Goal: Task Accomplishment & Management: Use online tool/utility

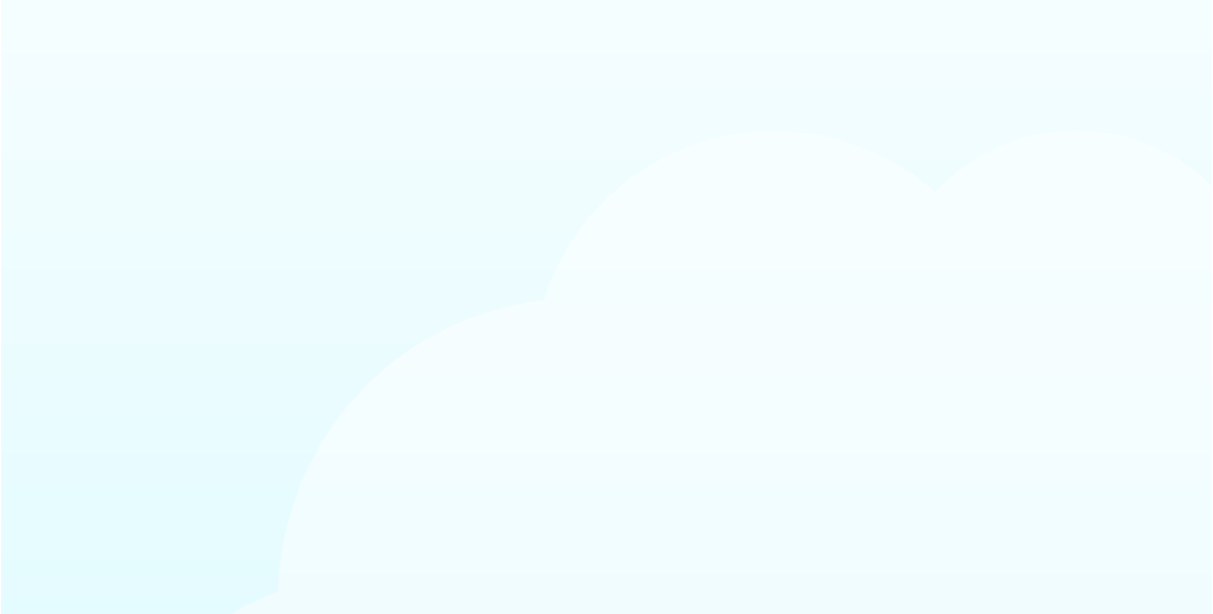
click at [408, 119] on body at bounding box center [606, 307] width 1213 height 614
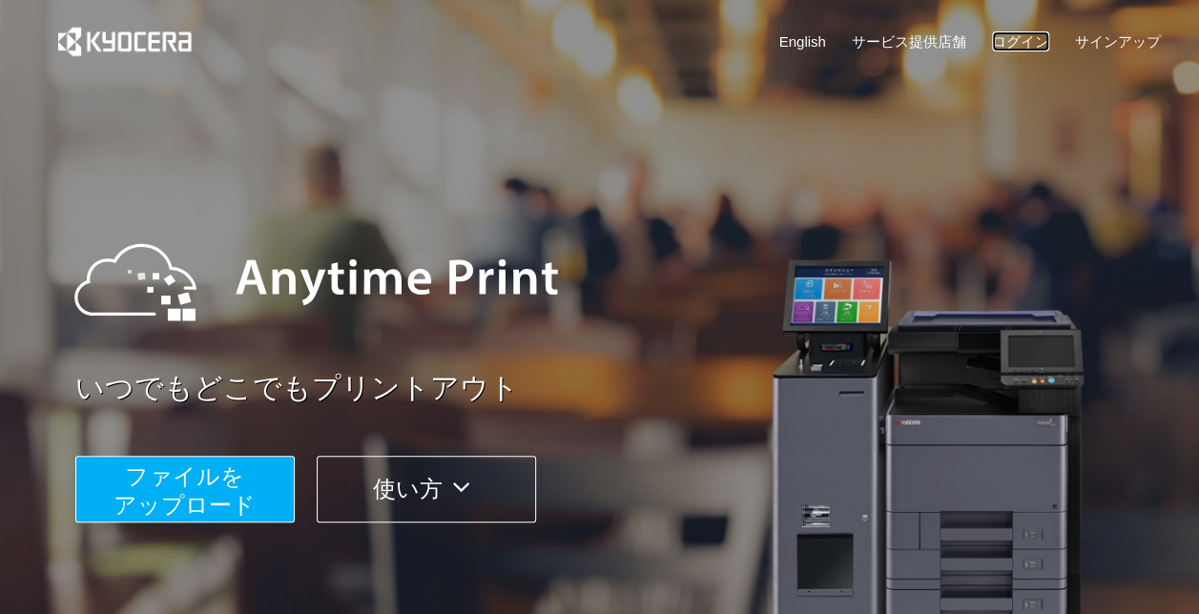
click at [997, 40] on link "ログイン" at bounding box center [1020, 41] width 57 height 20
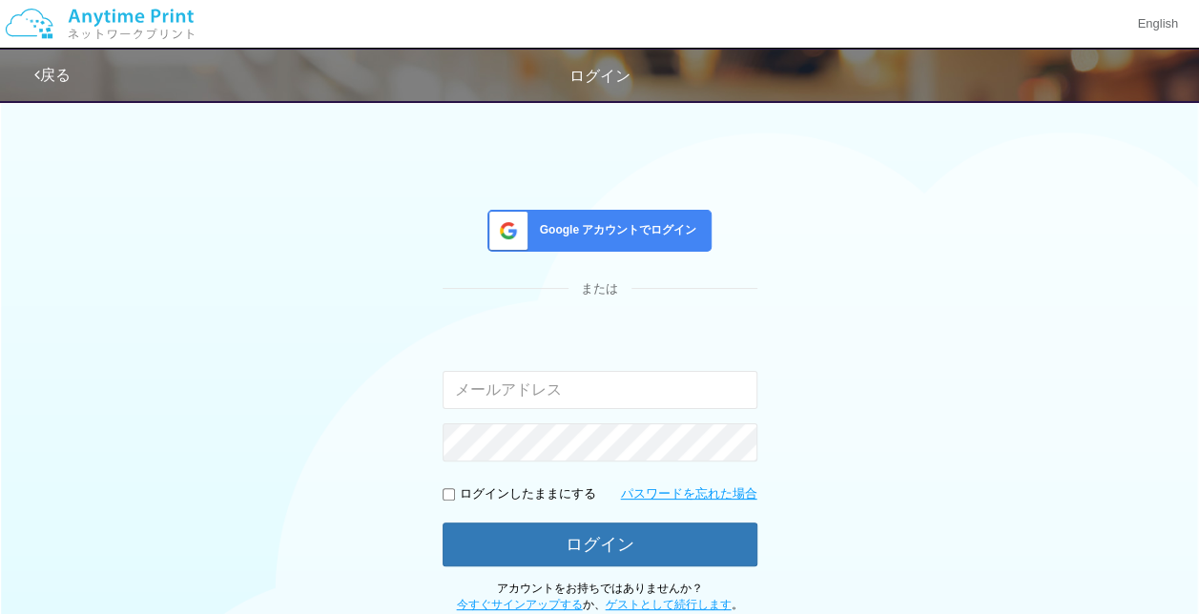
type input "[EMAIL_ADDRESS][DOMAIN_NAME]"
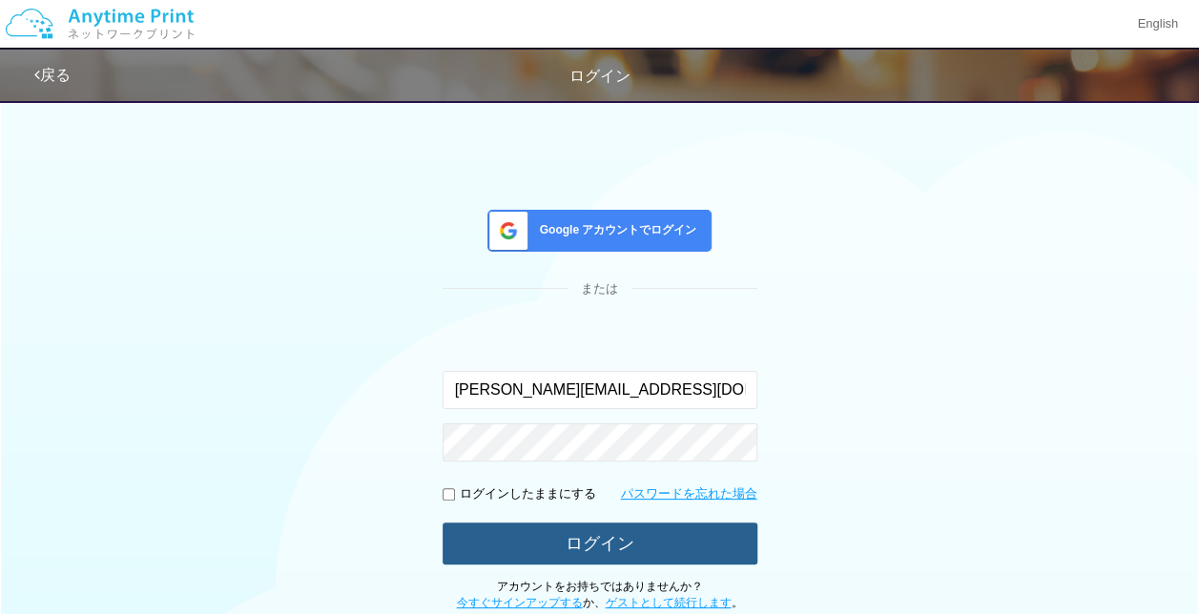
click at [595, 552] on button "ログイン" at bounding box center [600, 544] width 315 height 42
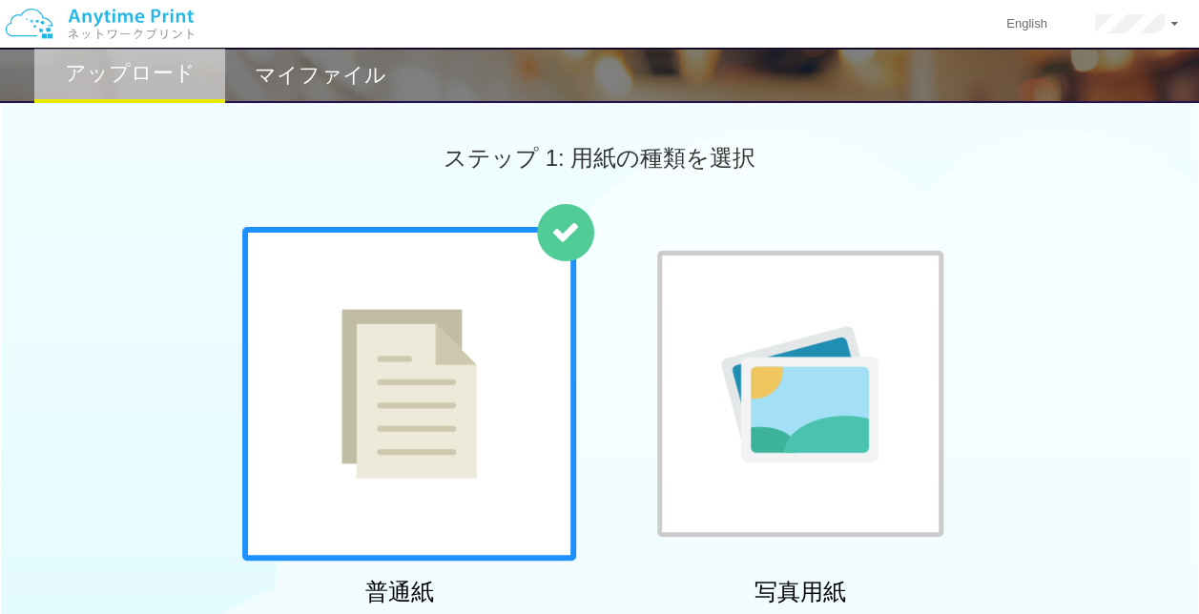
click at [299, 82] on h2 "マイファイル" at bounding box center [321, 75] width 132 height 23
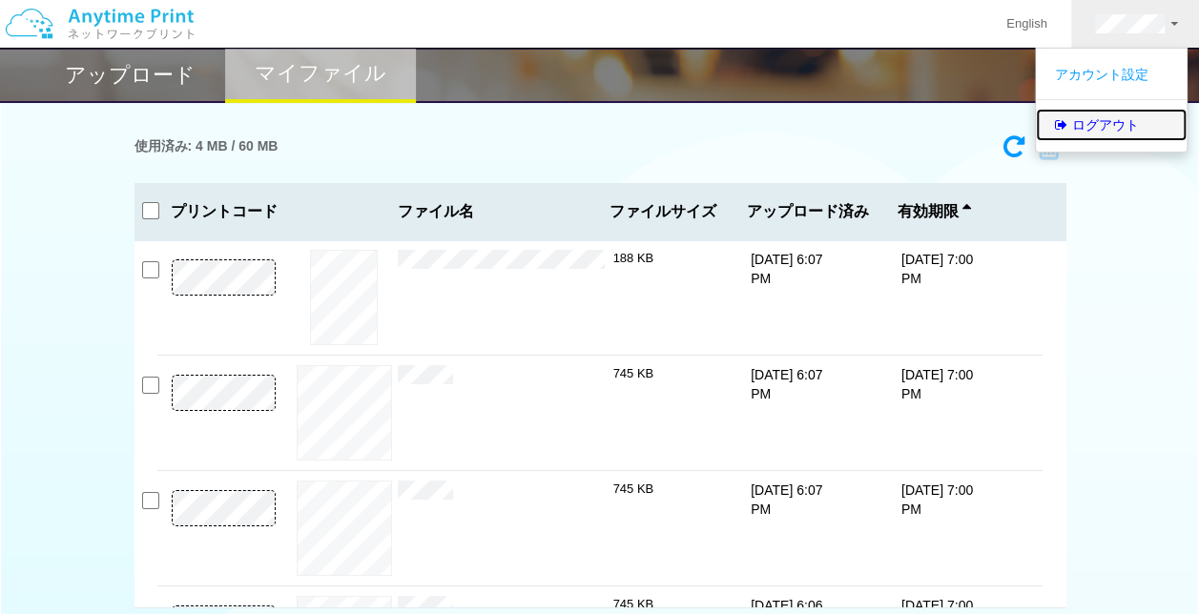
click at [1125, 134] on link "ログアウト" at bounding box center [1111, 125] width 151 height 32
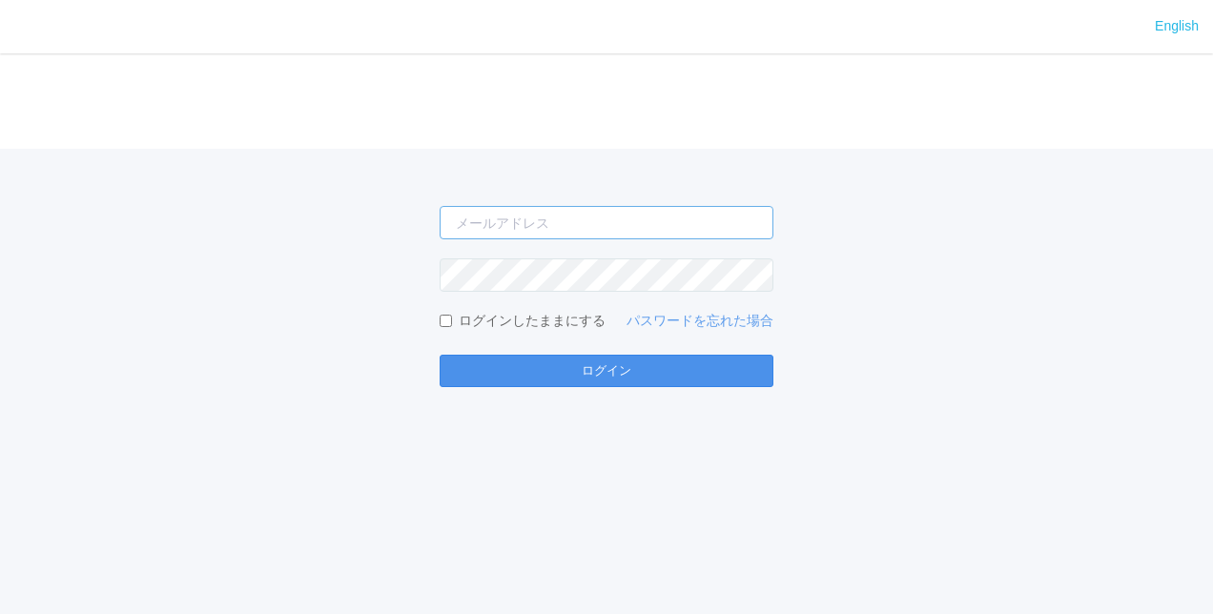
type input "[PERSON_NAME][EMAIL_ADDRESS][DOMAIN_NAME]"
click at [696, 370] on button "ログイン" at bounding box center [607, 371] width 334 height 32
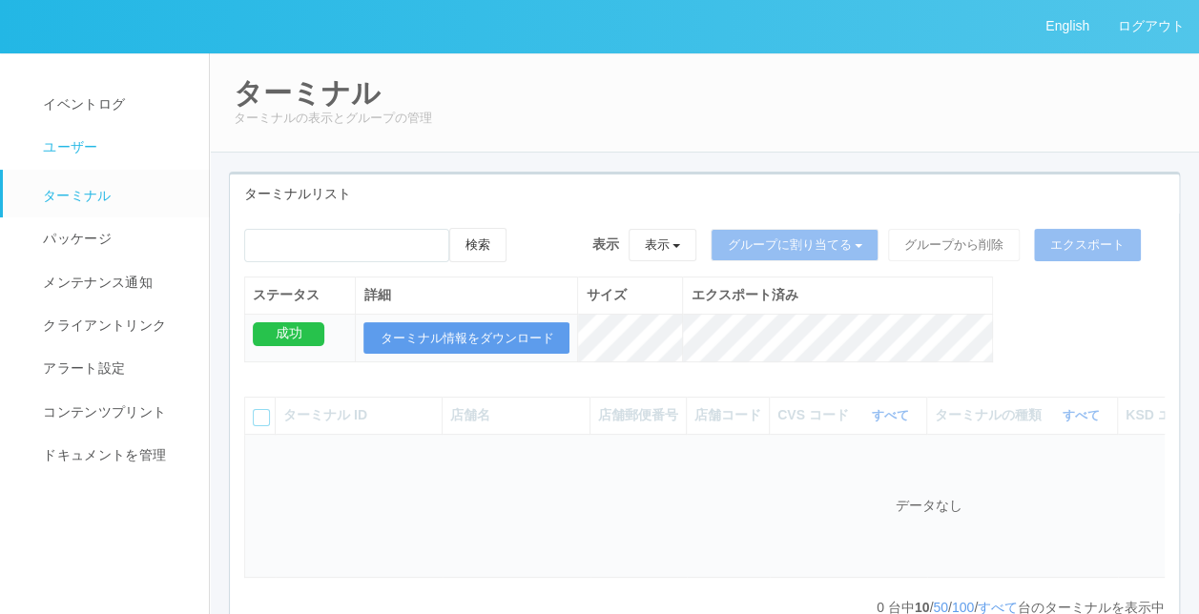
click at [86, 160] on link "ユーザー" at bounding box center [114, 147] width 223 height 43
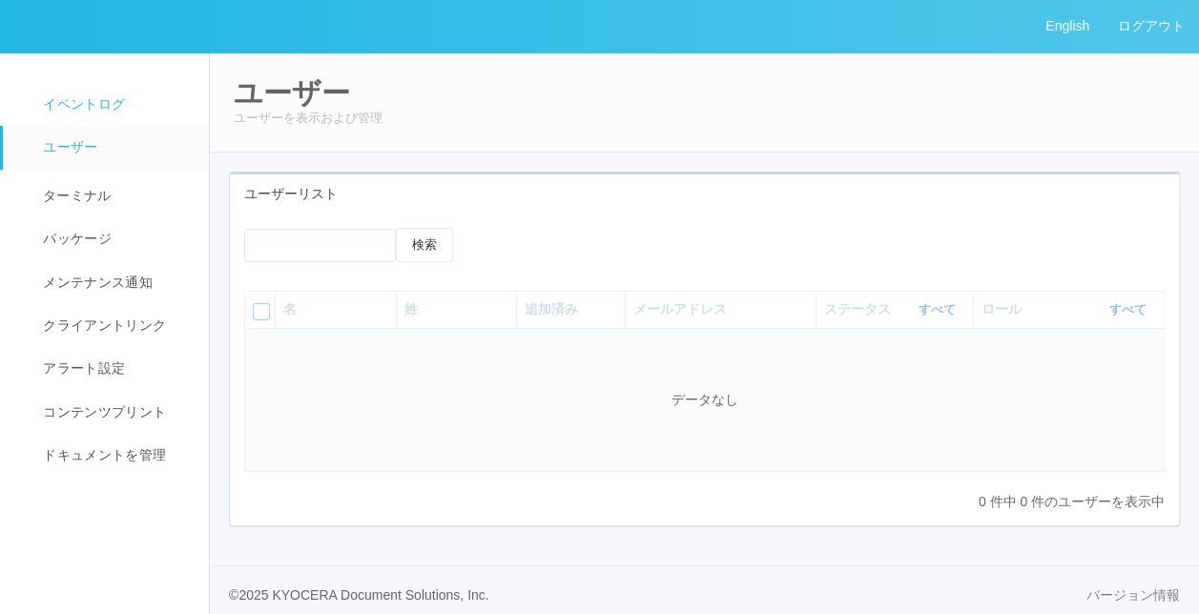
click at [92, 107] on span "イベントログ" at bounding box center [81, 103] width 87 height 15
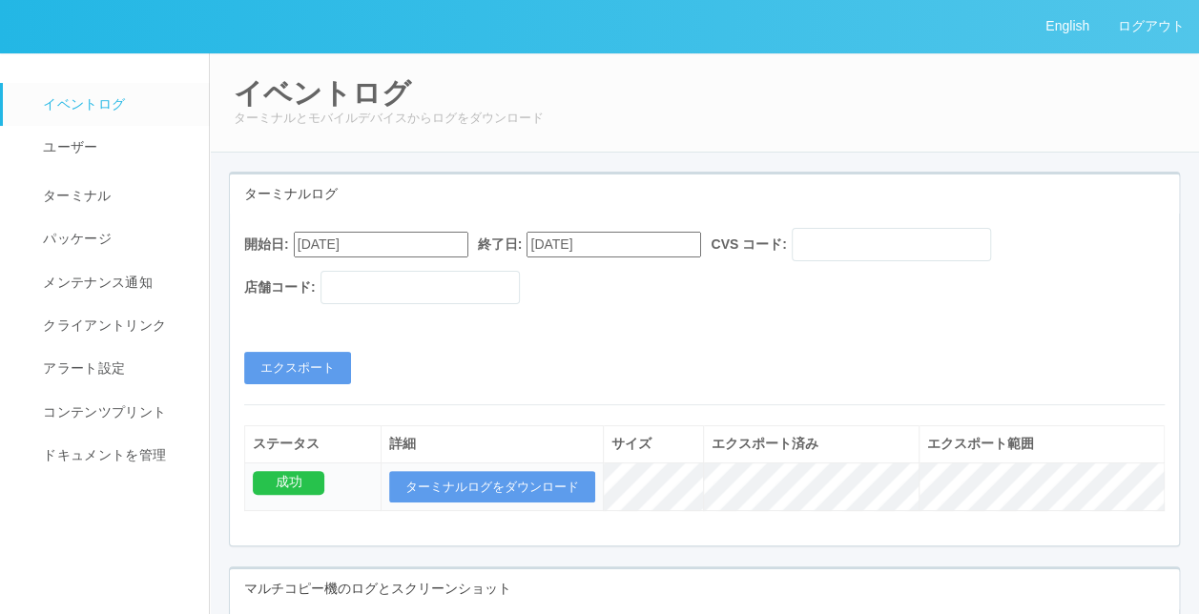
click at [720, 334] on div "開始日: [DATE] 終了日: [DATE] CVS コード: 店舗コード: エクスポート" at bounding box center [704, 306] width 949 height 156
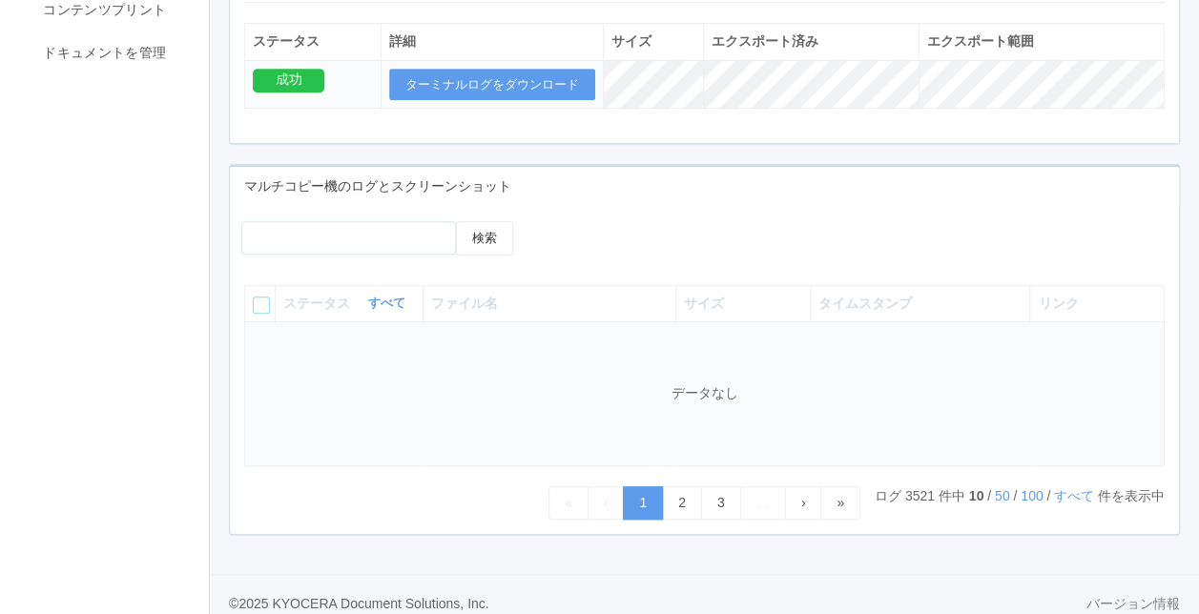
scroll to position [414, 0]
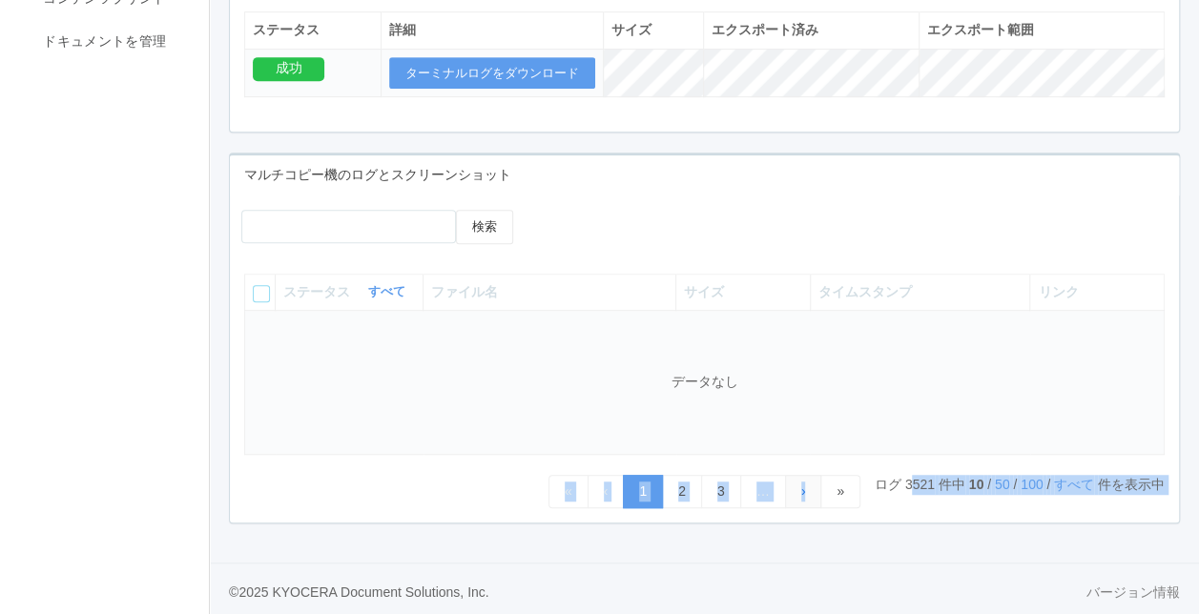
drag, startPoint x: 885, startPoint y: 480, endPoint x: 820, endPoint y: 446, distance: 72.9
click at [808, 477] on div "ログ 3521 件中 10 / 50 / 100 / すべて 件を表示中 « ‹ 1 2 3 … › »" at bounding box center [704, 491] width 920 height 33
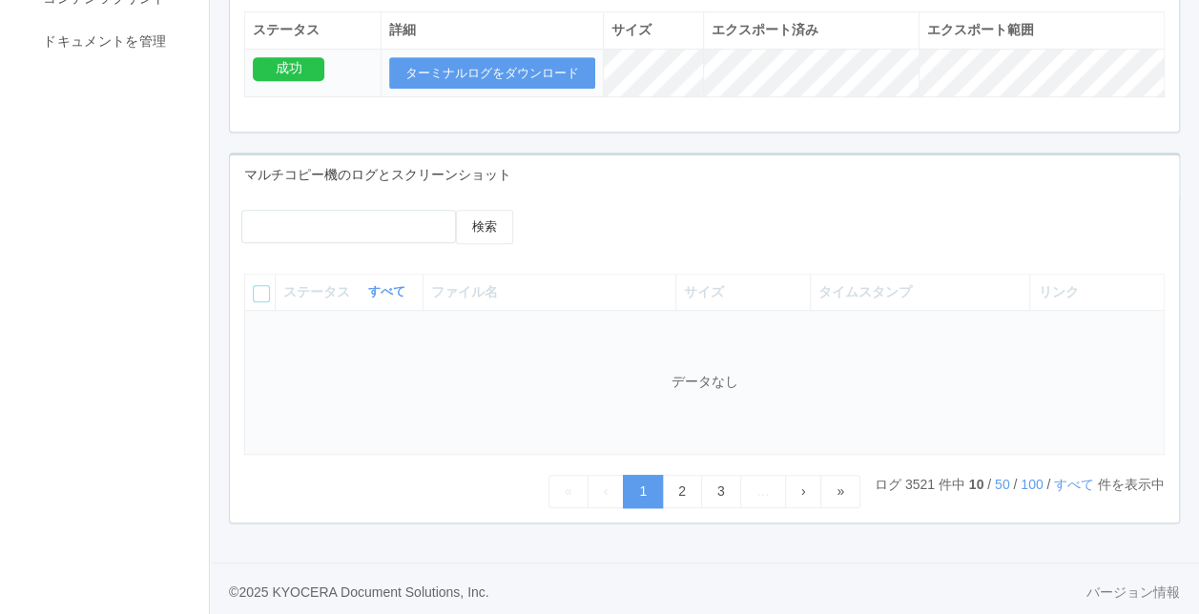
click at [843, 210] on div "検索" at bounding box center [704, 234] width 949 height 49
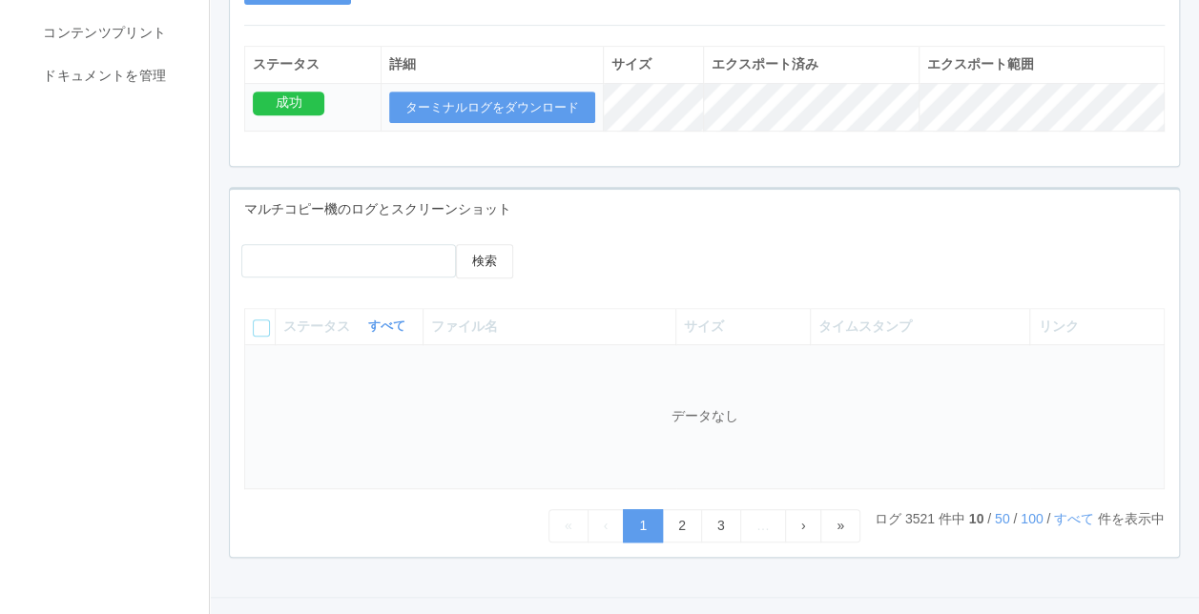
scroll to position [382, 0]
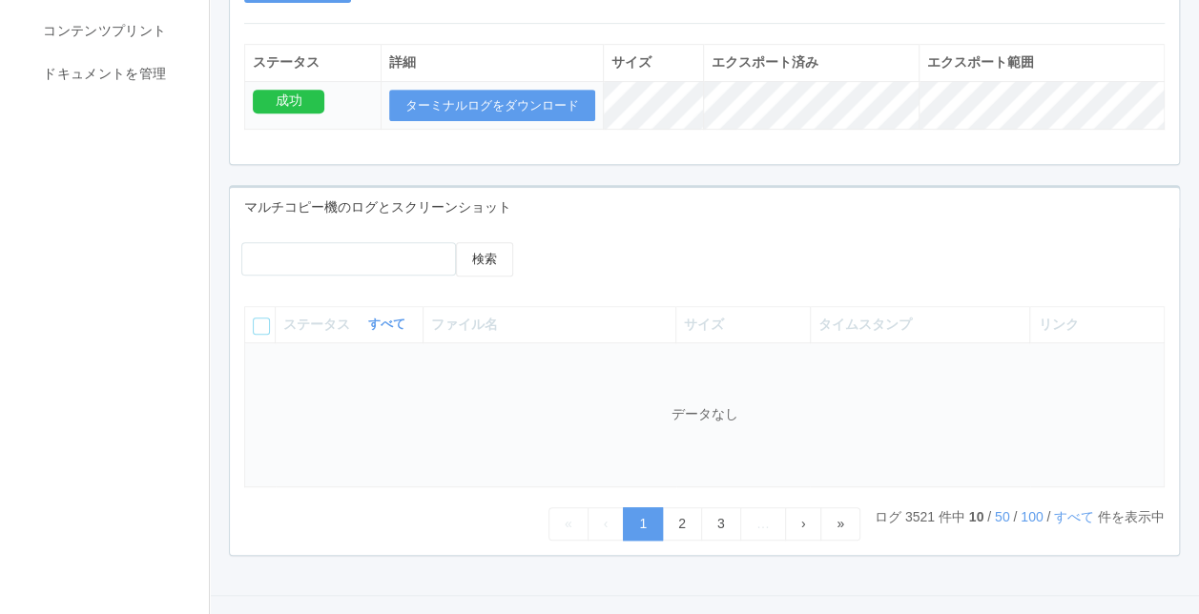
drag, startPoint x: 521, startPoint y: 393, endPoint x: 538, endPoint y: 393, distance: 17.2
click at [523, 393] on td "データなし" at bounding box center [704, 415] width 919 height 144
click at [650, 394] on td "データなし" at bounding box center [704, 415] width 919 height 144
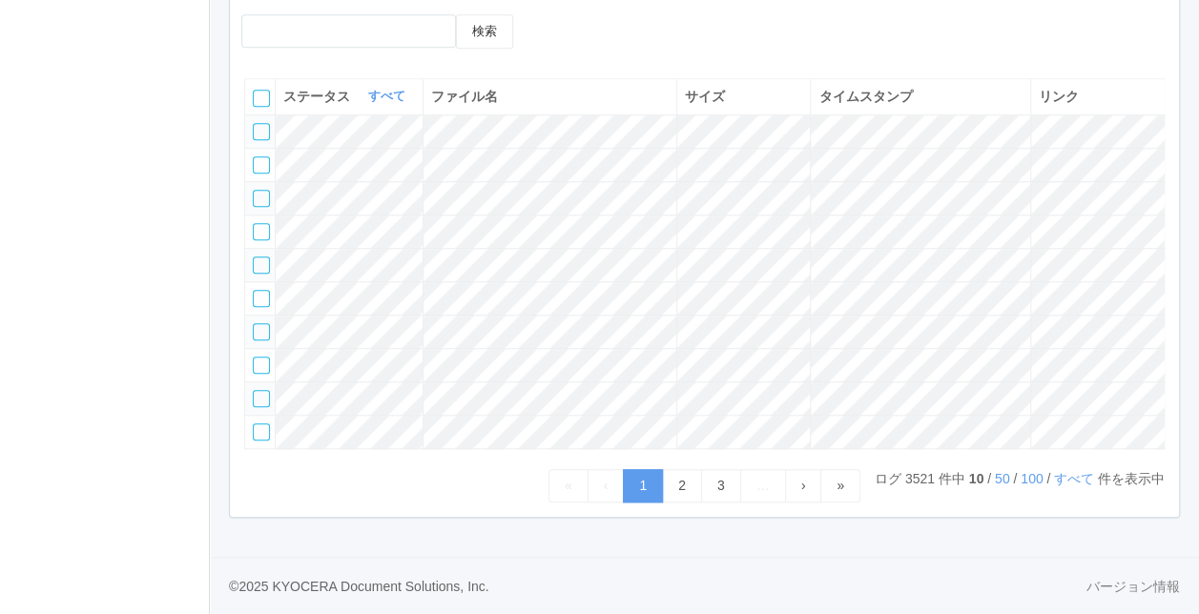
scroll to position [667, 0]
click at [684, 489] on link "2" at bounding box center [682, 485] width 40 height 33
click at [719, 486] on link "3" at bounding box center [721, 485] width 40 height 33
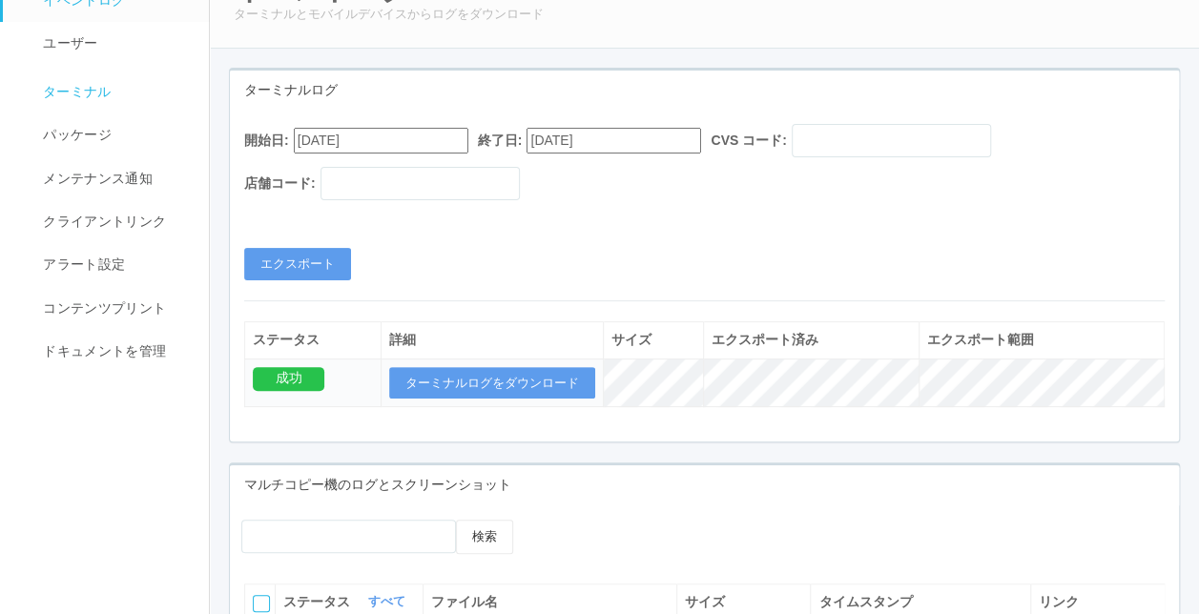
scroll to position [0, 0]
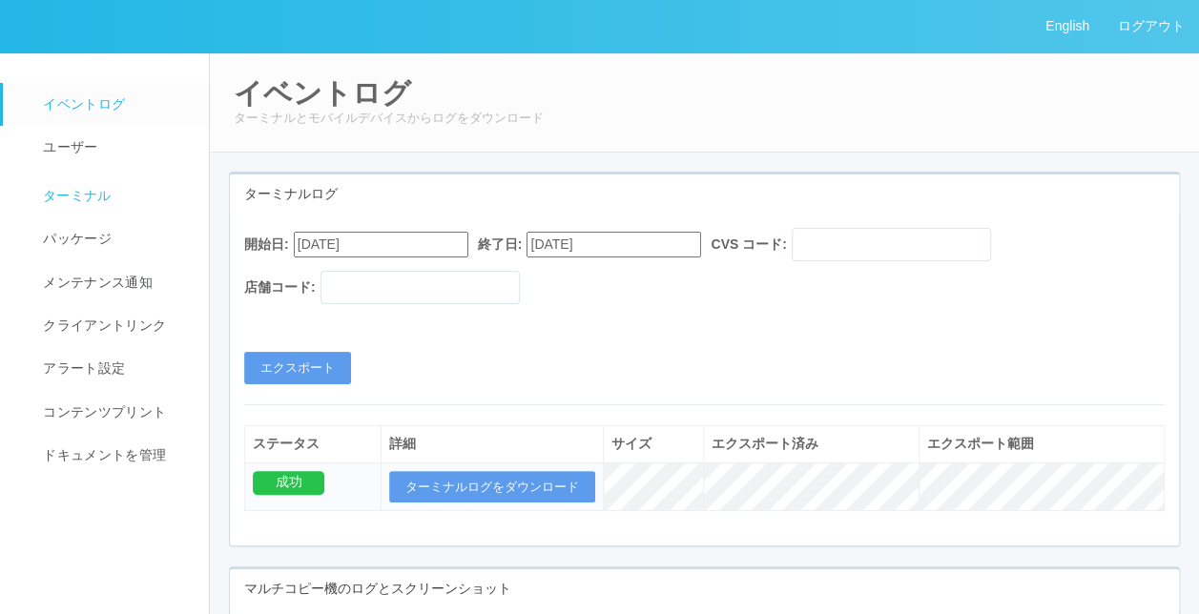
click at [82, 196] on span "ターミナル" at bounding box center [74, 195] width 73 height 15
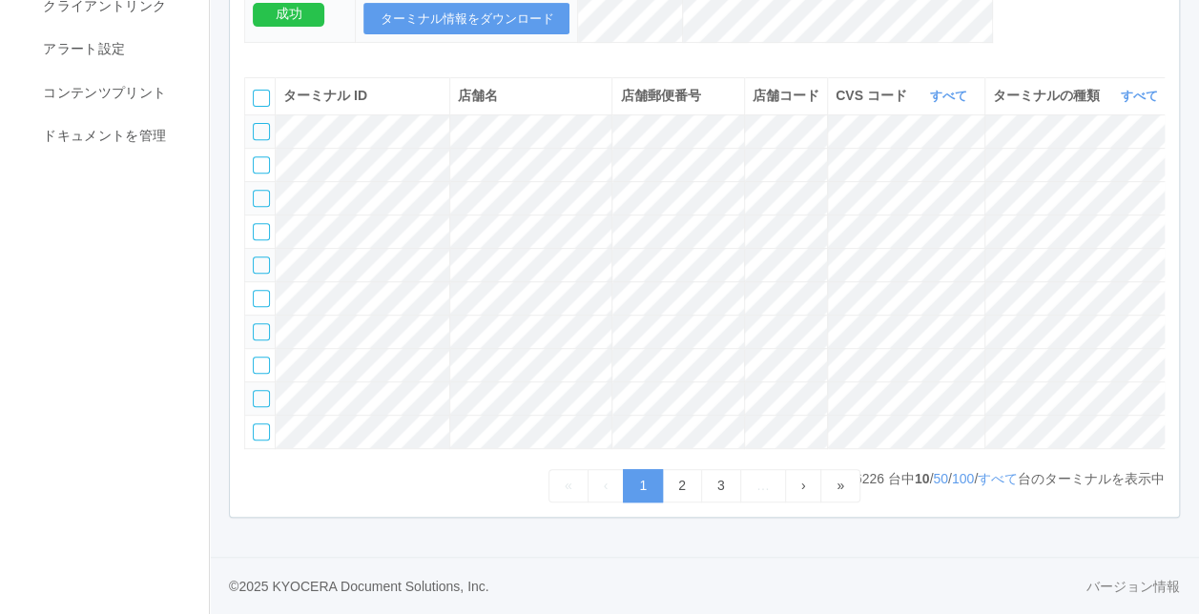
scroll to position [437, 0]
click at [990, 483] on link "すべて" at bounding box center [998, 478] width 40 height 15
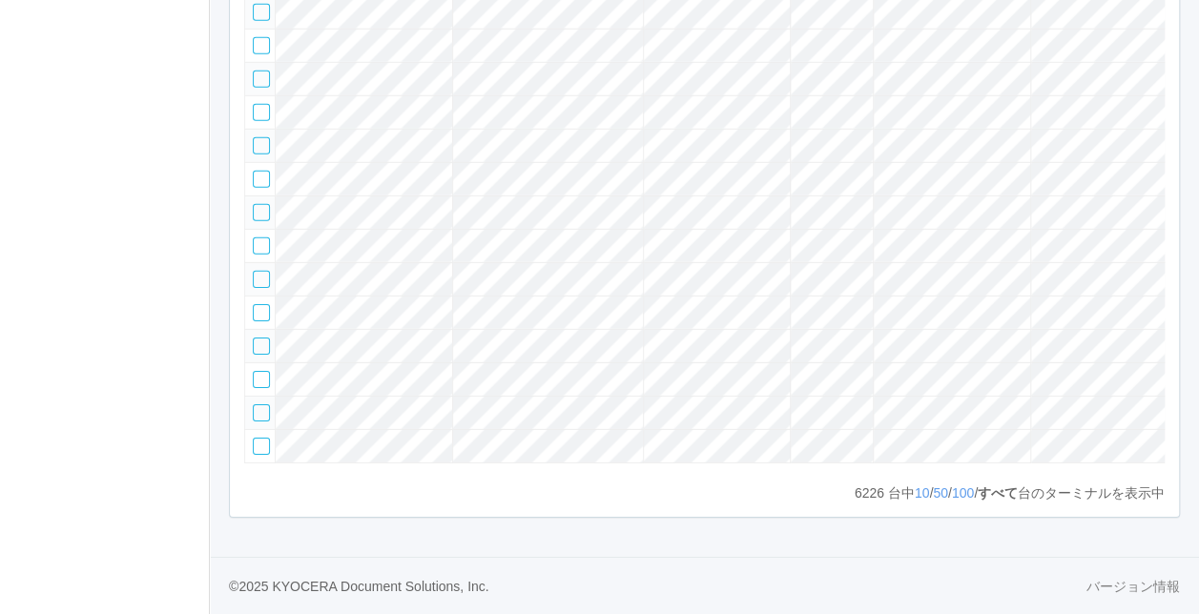
scroll to position [261382, 0]
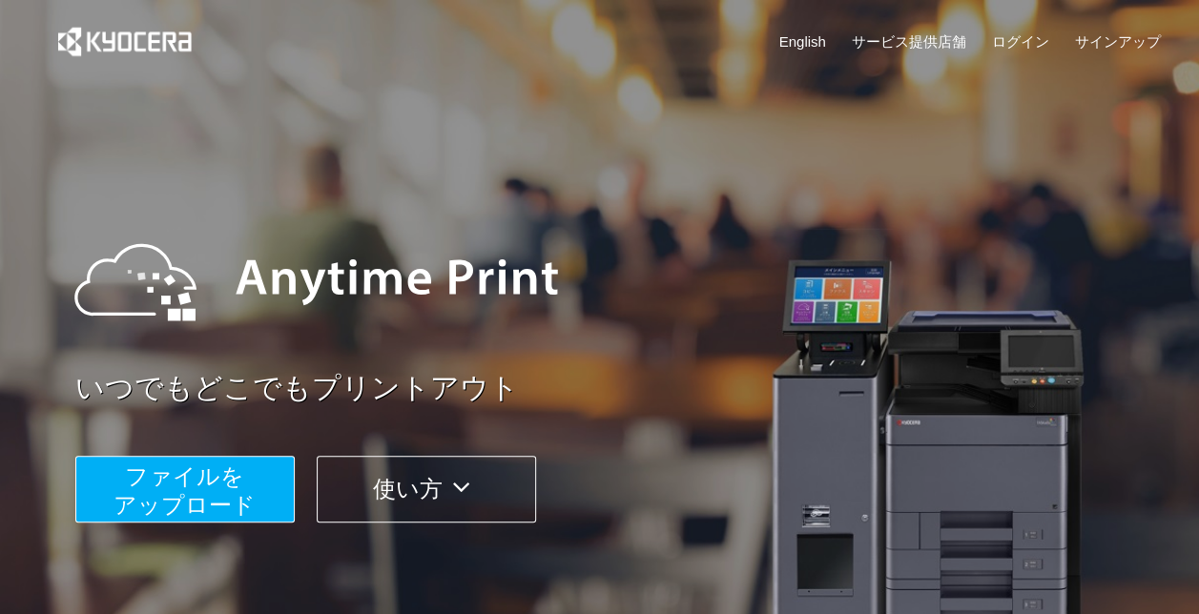
click at [699, 418] on div "いつでもどこでもプリントアウト ファイルを ​​アップロード 使い方" at bounding box center [623, 359] width 1097 height 327
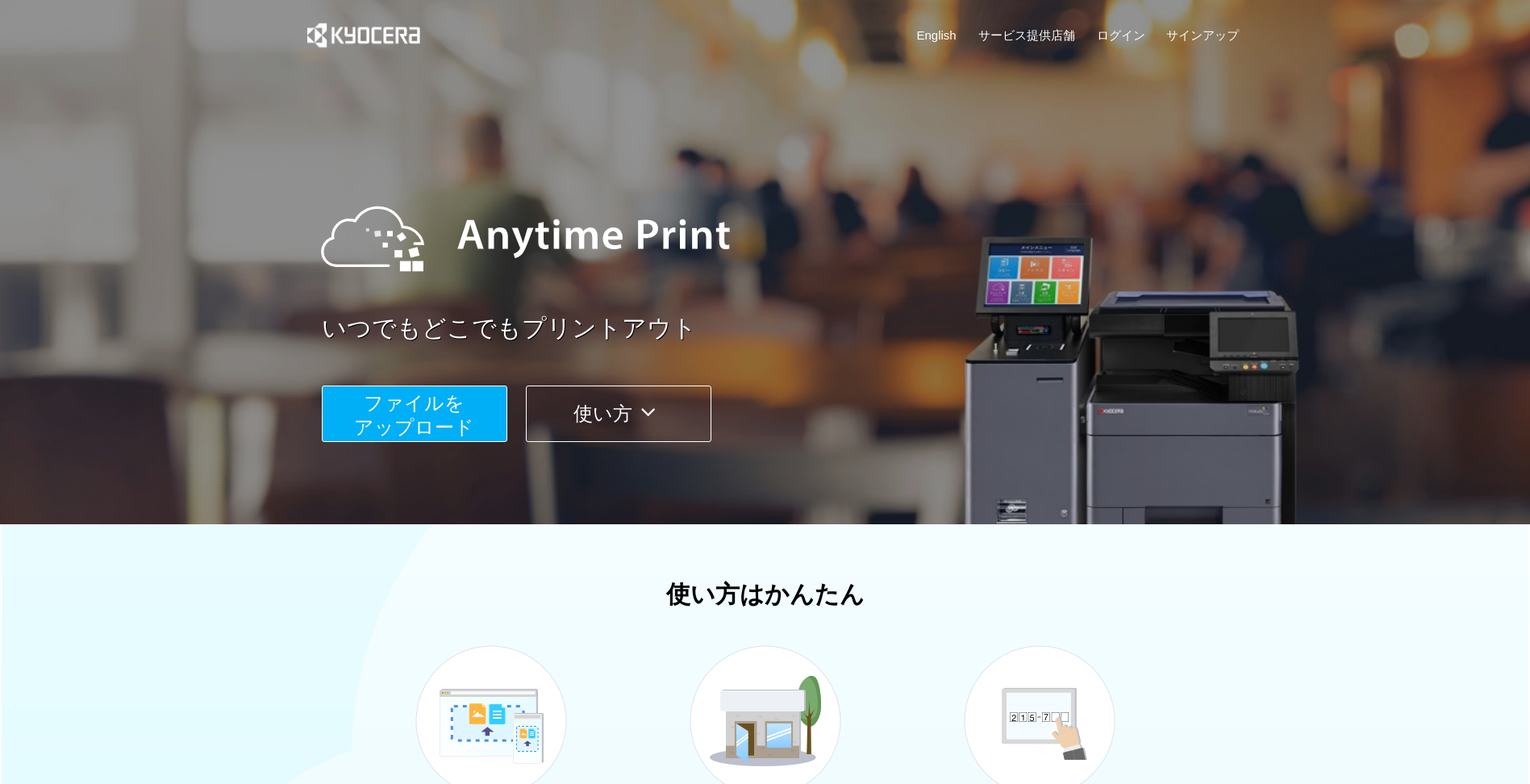
click at [403, 420] on span "ファイルを ​​アップロード" at bounding box center [414, 415] width 120 height 46
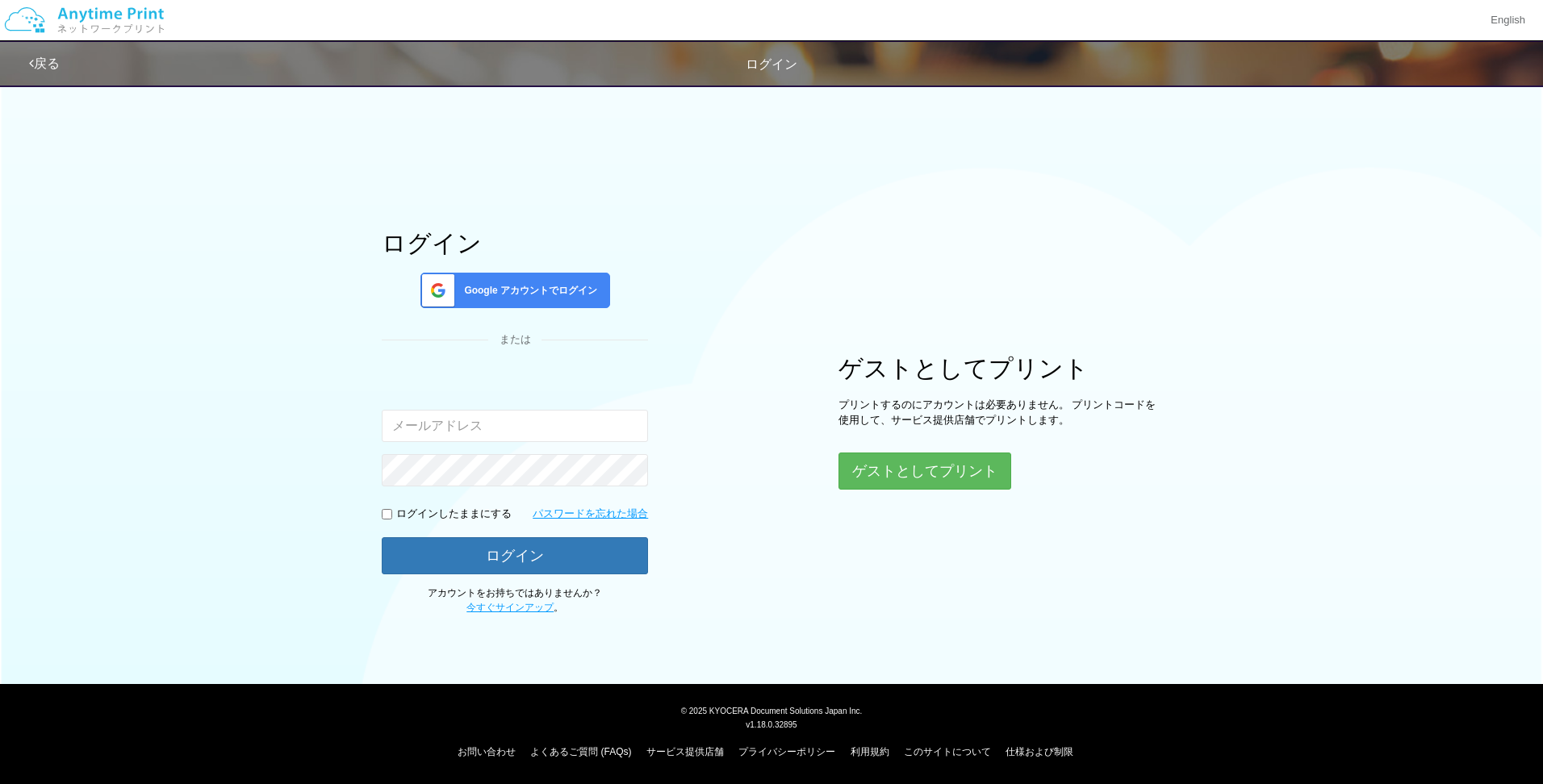
type input "[PERSON_NAME][EMAIL_ADDRESS][DOMAIN_NAME]"
click at [493, 518] on button "ログイン" at bounding box center [514, 555] width 266 height 36
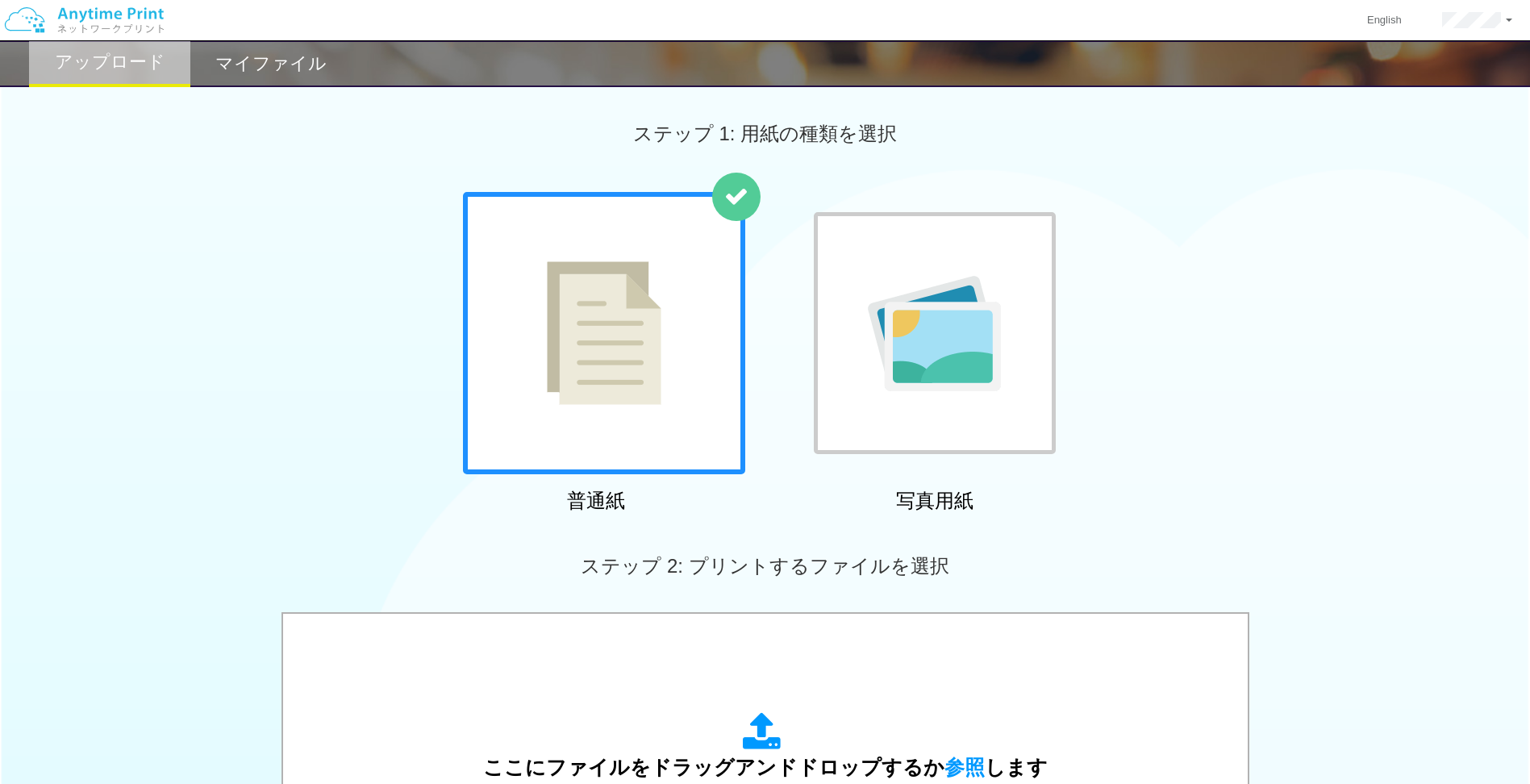
click at [297, 78] on div "マイファイル" at bounding box center [271, 63] width 162 height 47
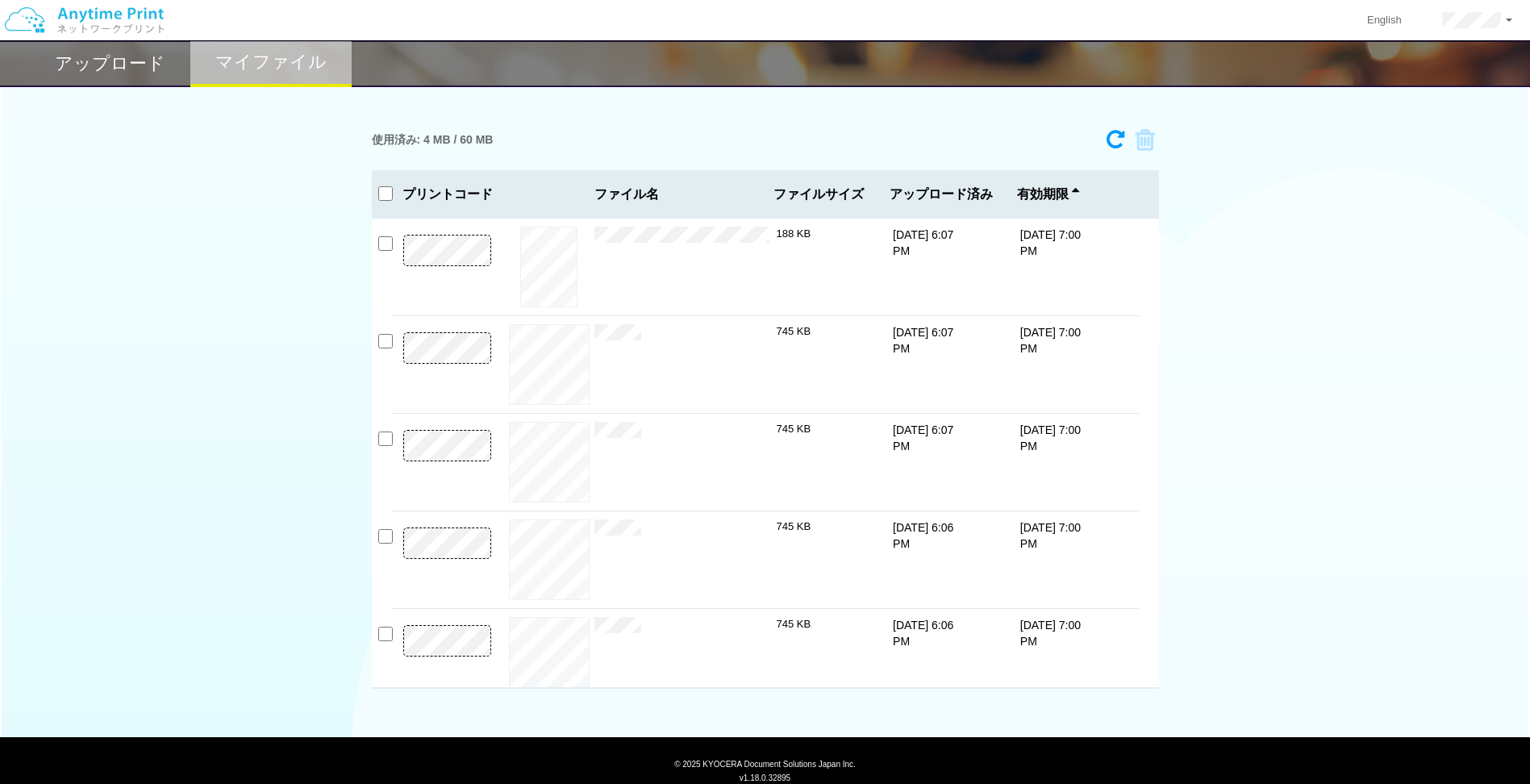
click at [131, 69] on h2 "アップロード" at bounding box center [110, 63] width 111 height 19
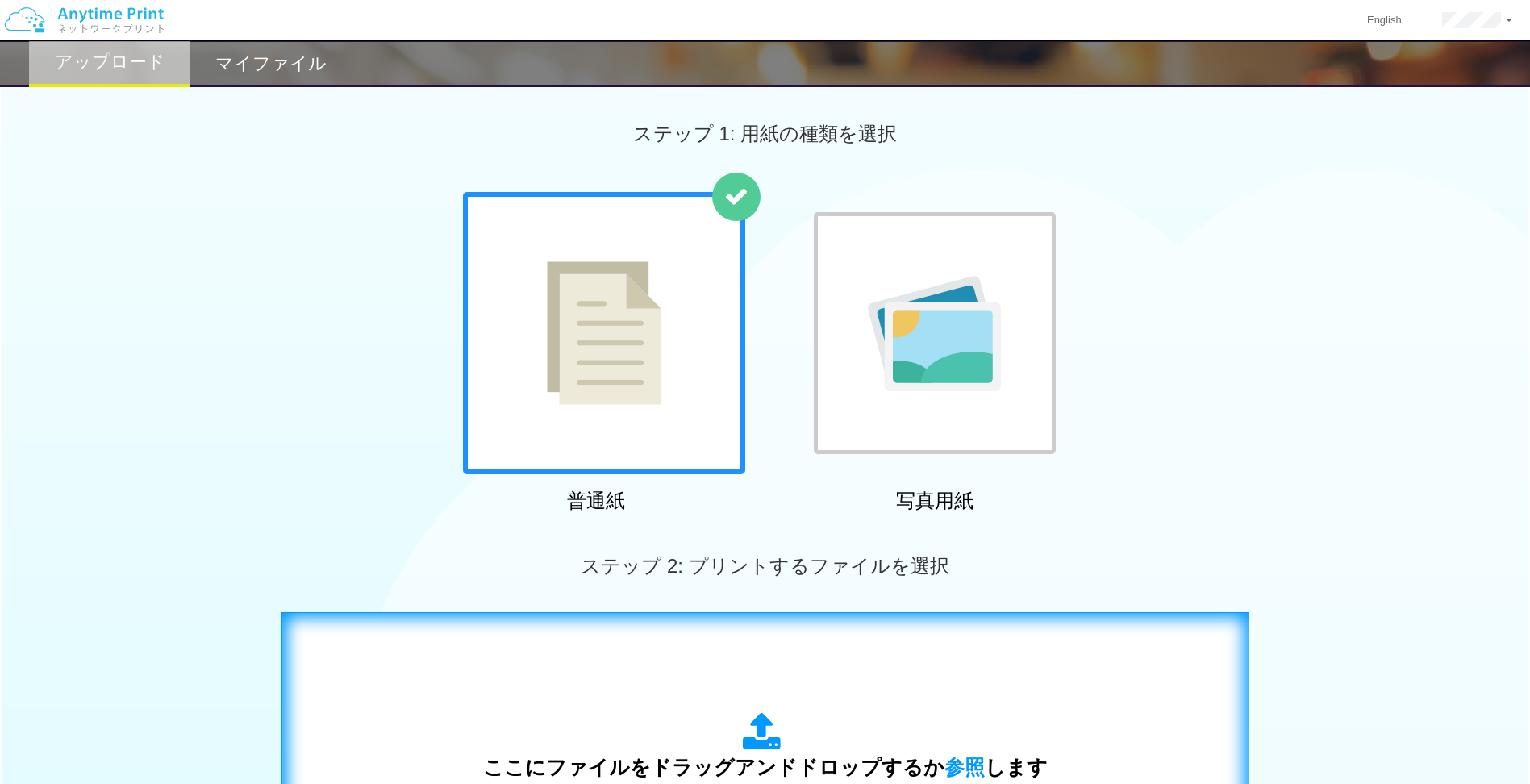
click at [754, 518] on div "ここにファイルをドラッグアンドドロップするか 参照 します アップロード: 1 個の JPG ファイル、または 1 個の PDF ファイル (上限 50 ペー…" at bounding box center [765, 775] width 934 height 292
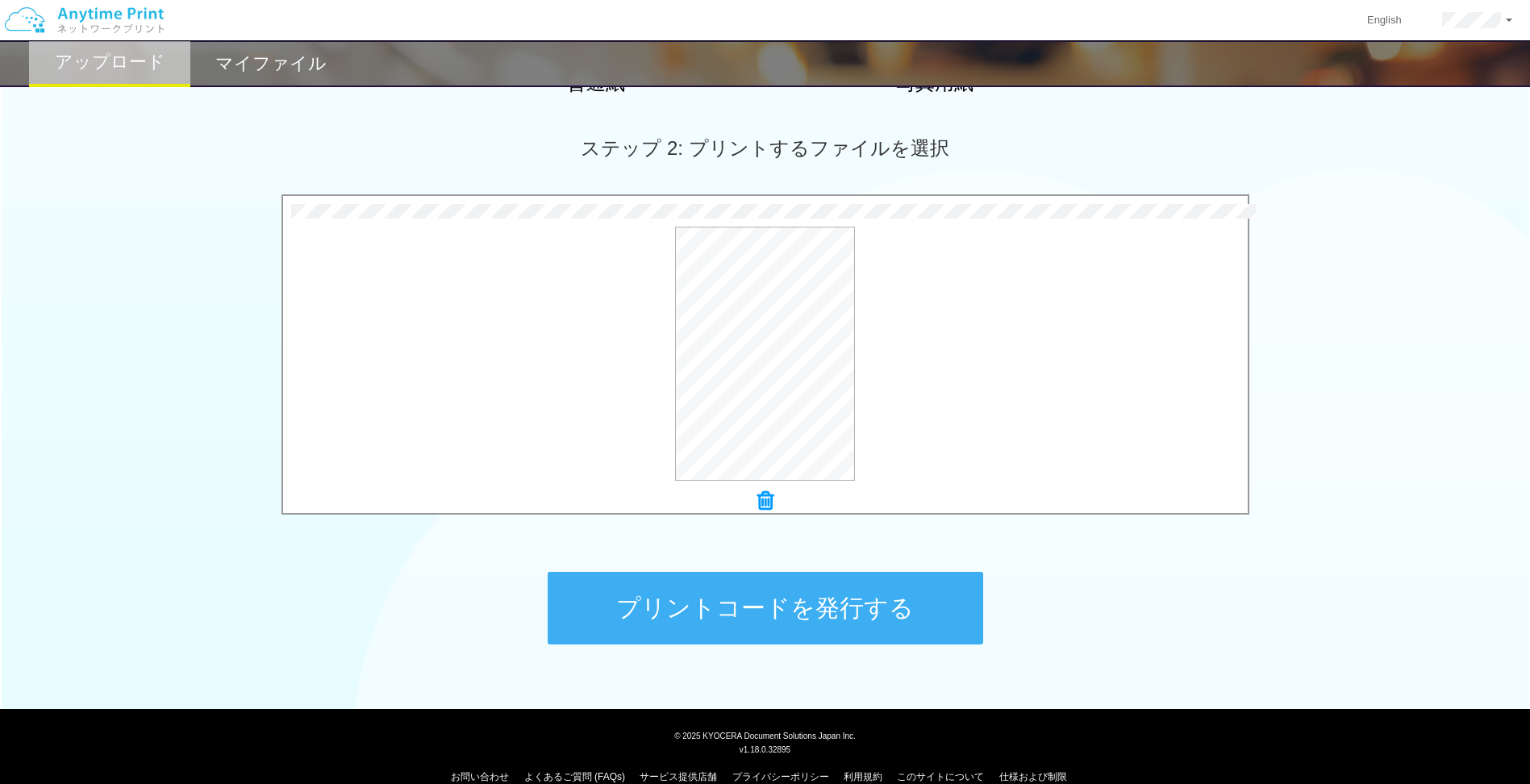
scroll to position [443, 0]
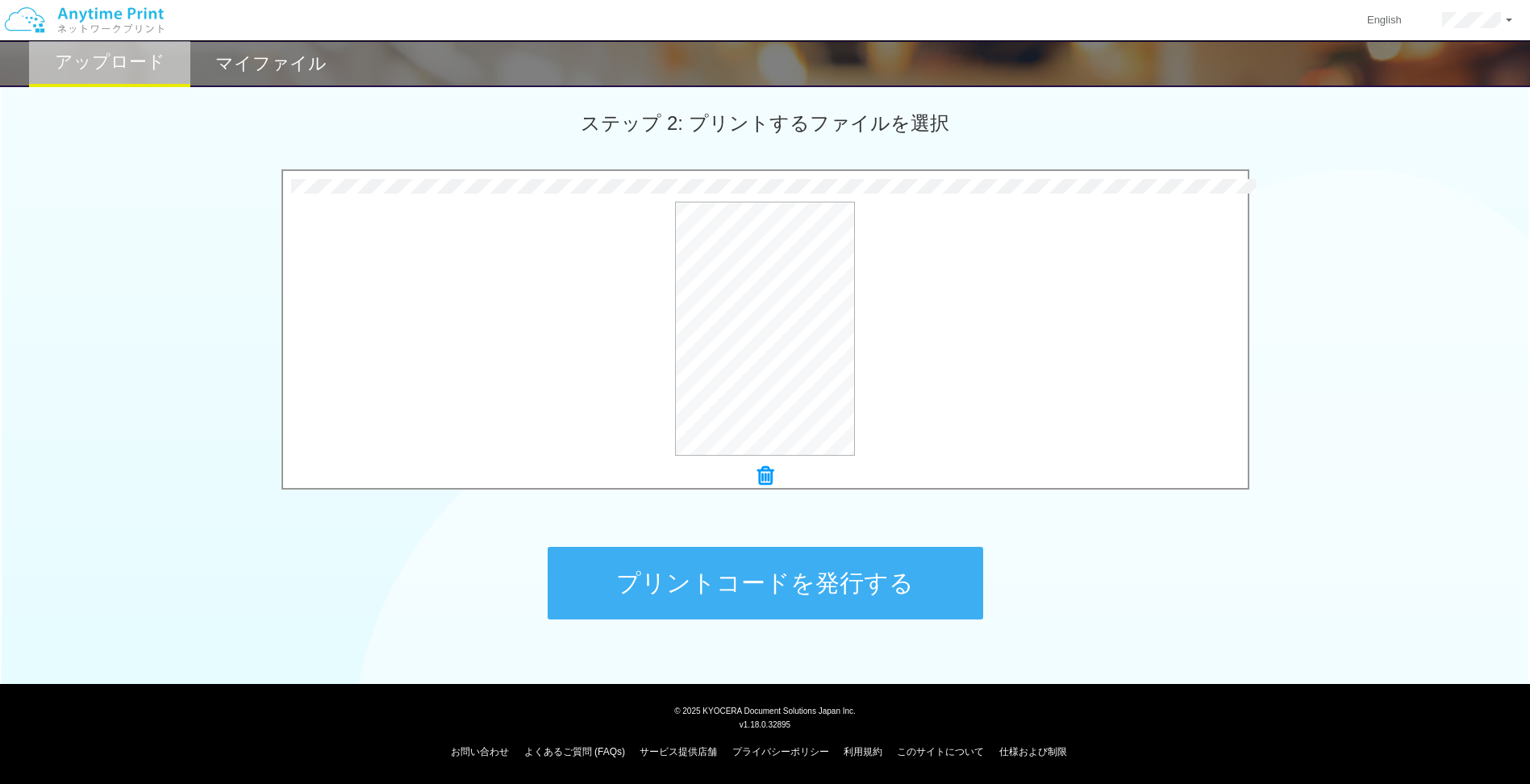
click at [734, 518] on button "プリントコードを発行する" at bounding box center [765, 584] width 436 height 73
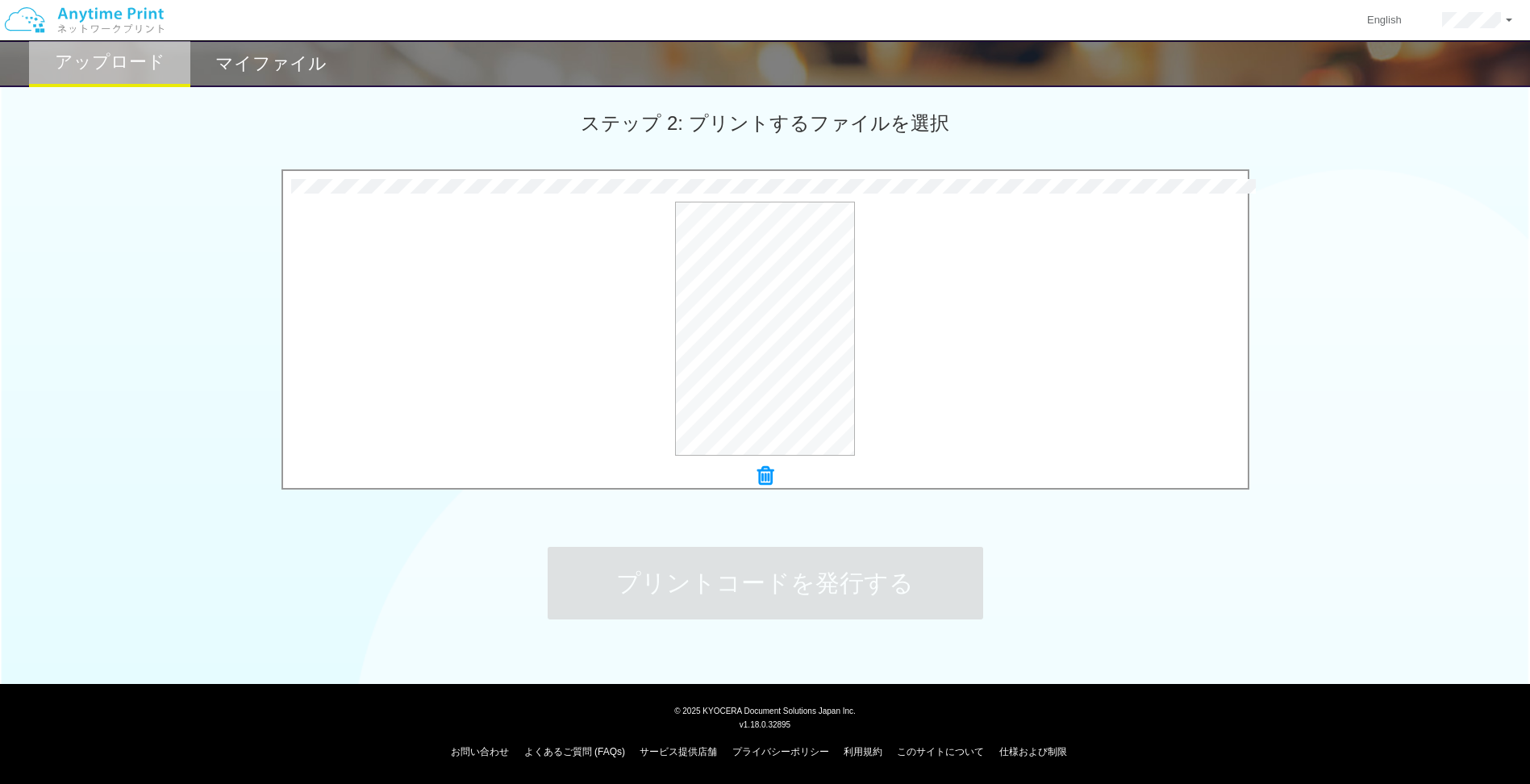
scroll to position [0, 0]
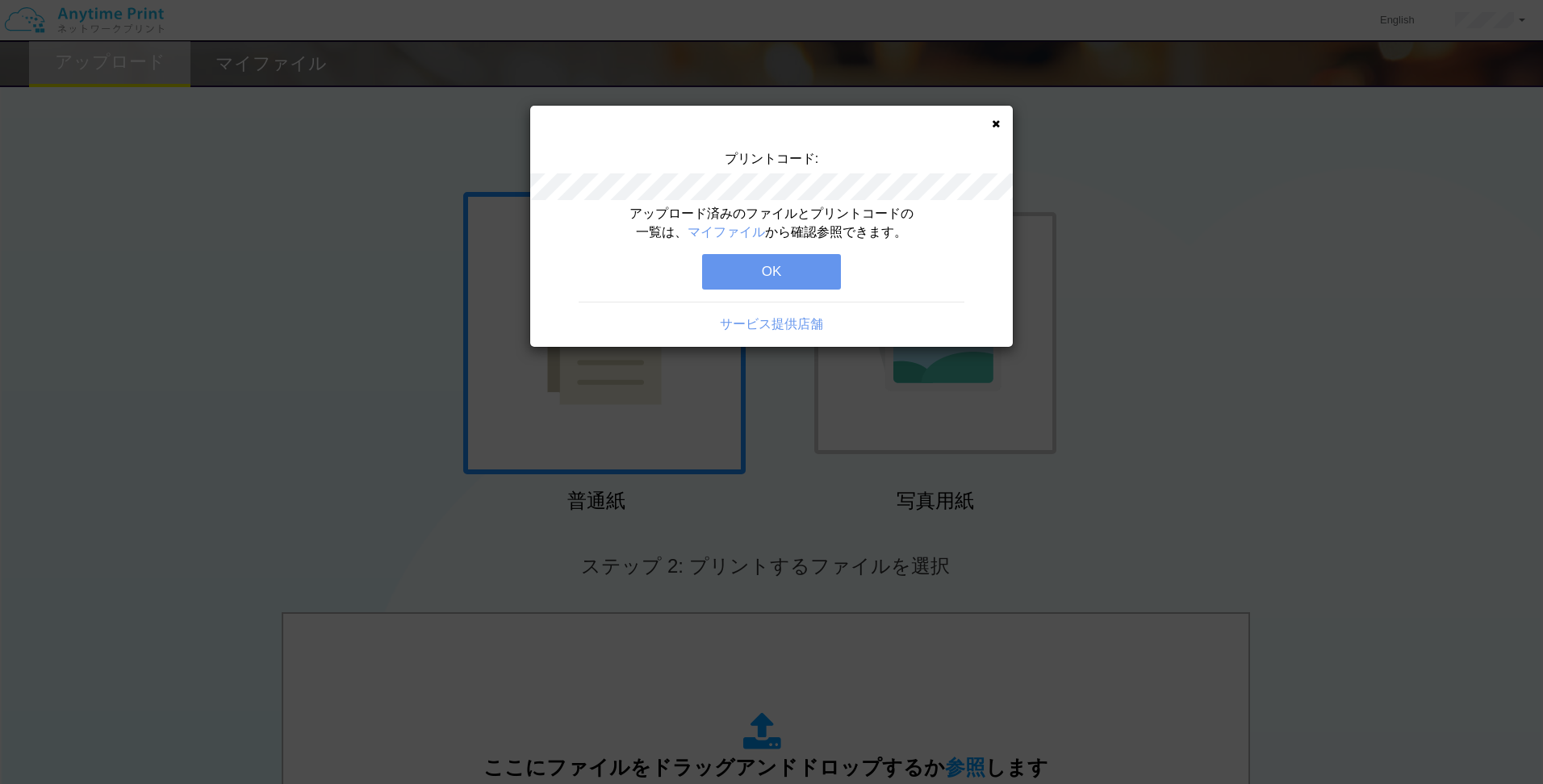
click at [821, 271] on button "OK" at bounding box center [772, 271] width 139 height 36
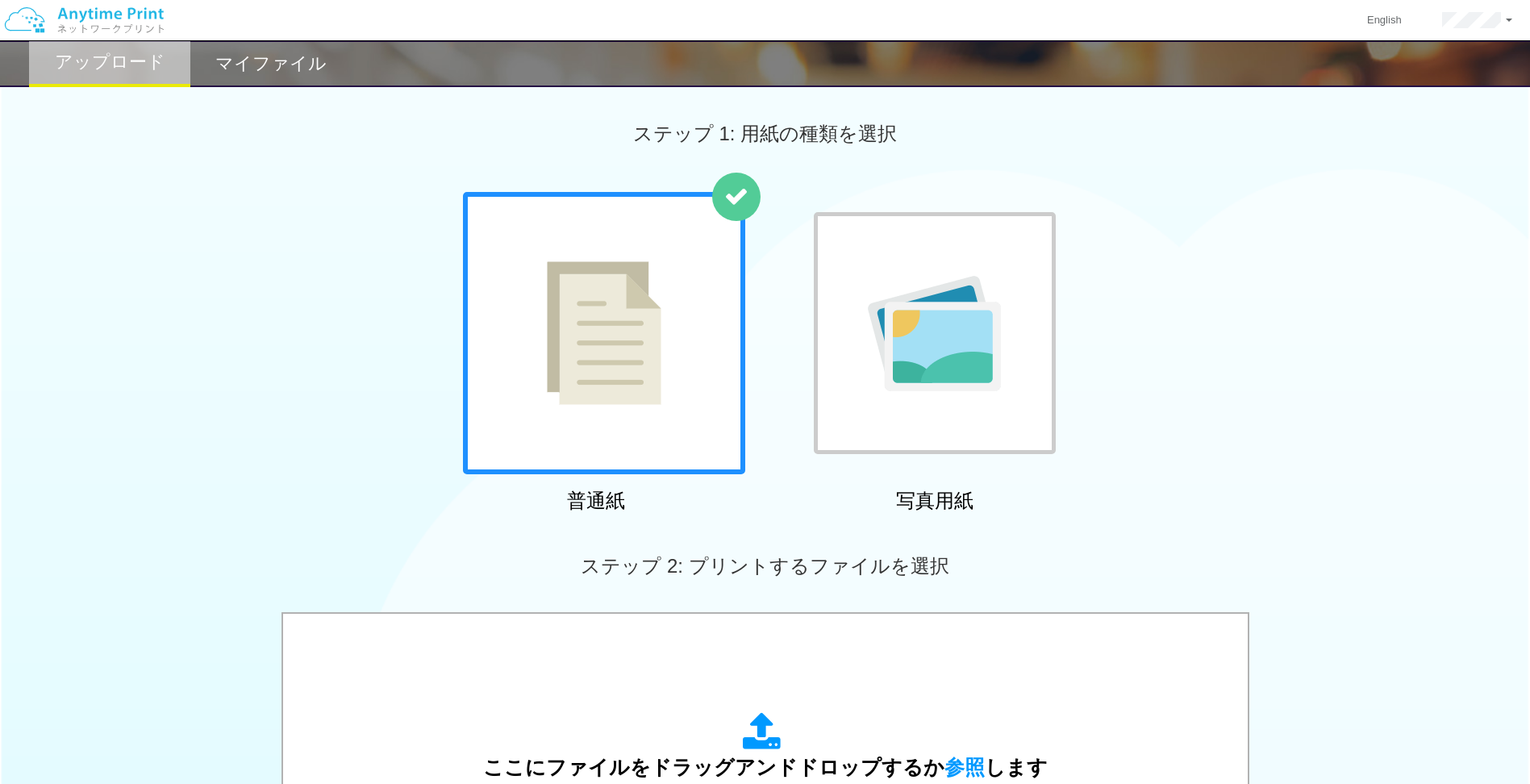
click at [229, 74] on h2 "マイファイル" at bounding box center [271, 63] width 112 height 19
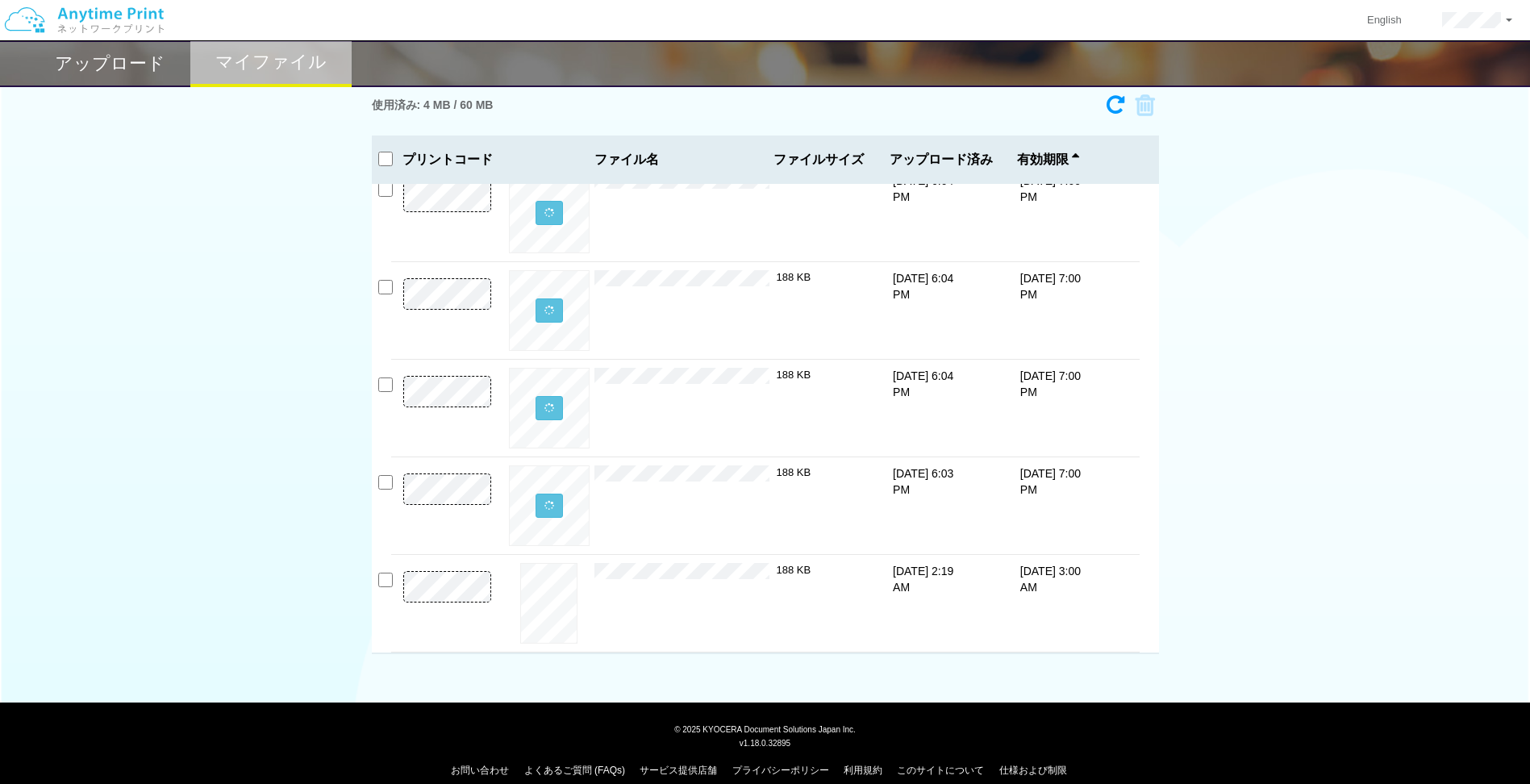
scroll to position [53, 0]
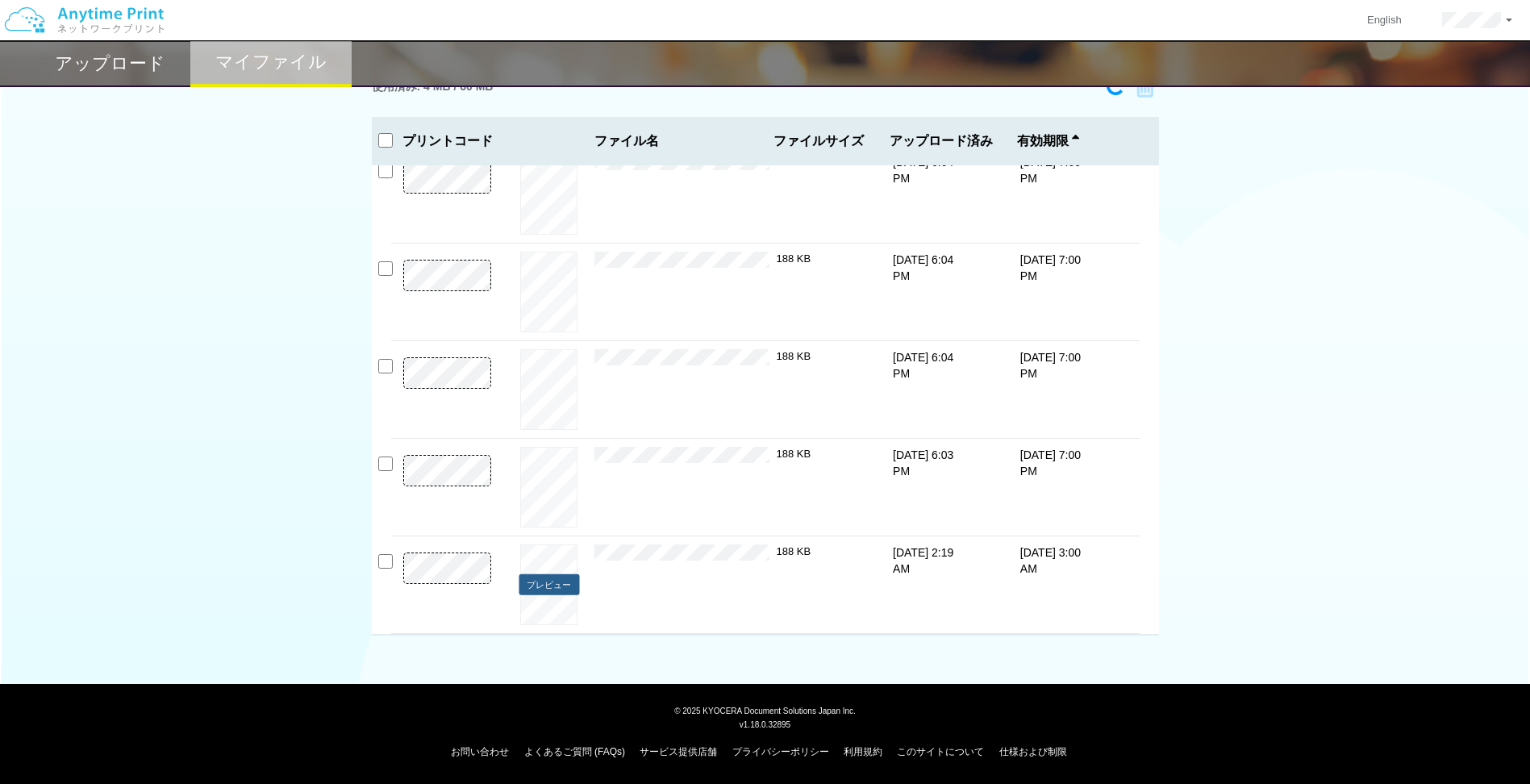
click at [534, 518] on button "プレビュー" at bounding box center [549, 585] width 61 height 22
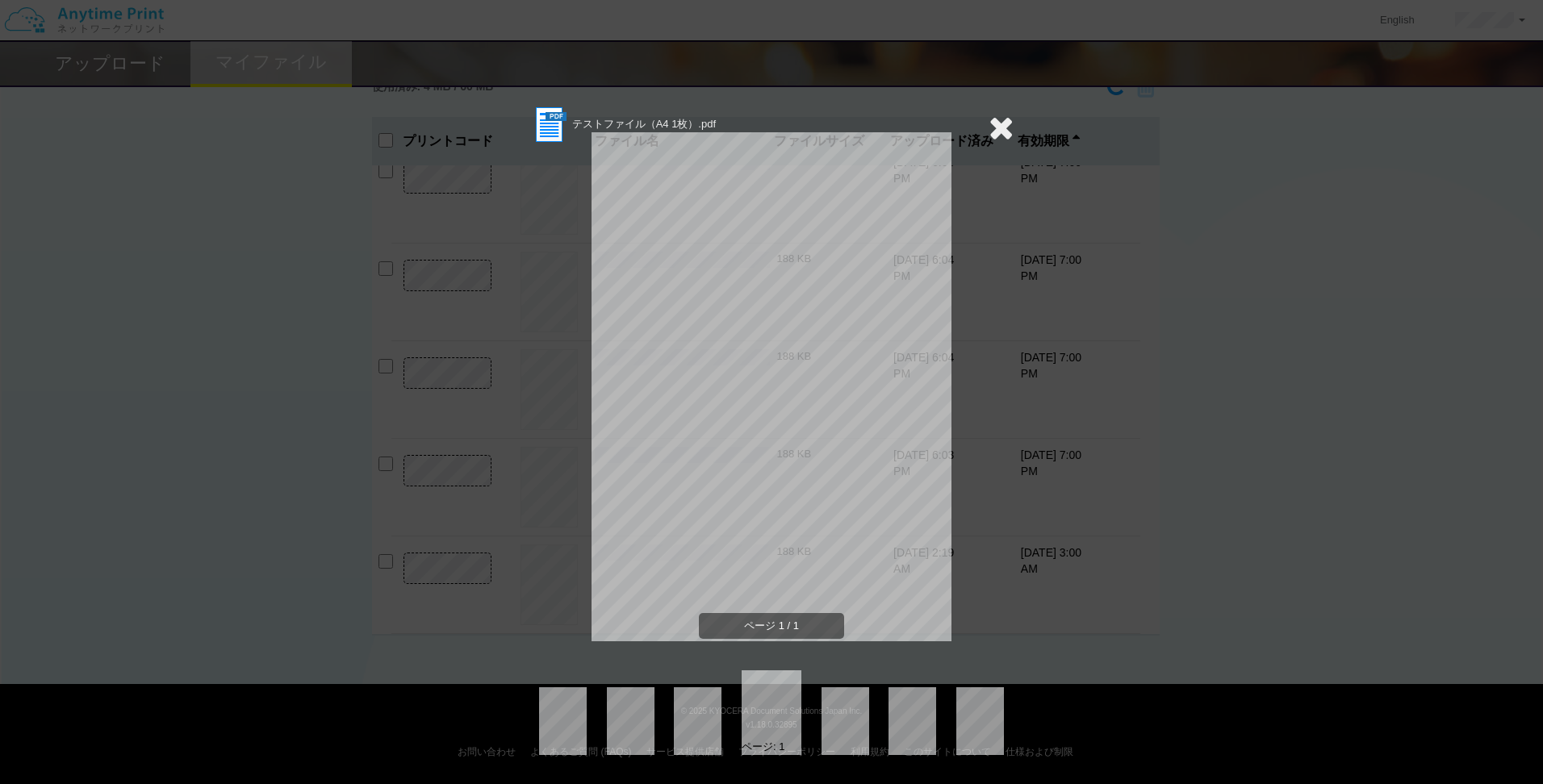
click at [1017, 129] on div "テストファイル（A4 1枚）.pdf ページ 1 / 1 ページ: 1" at bounding box center [772, 392] width 1543 height 784
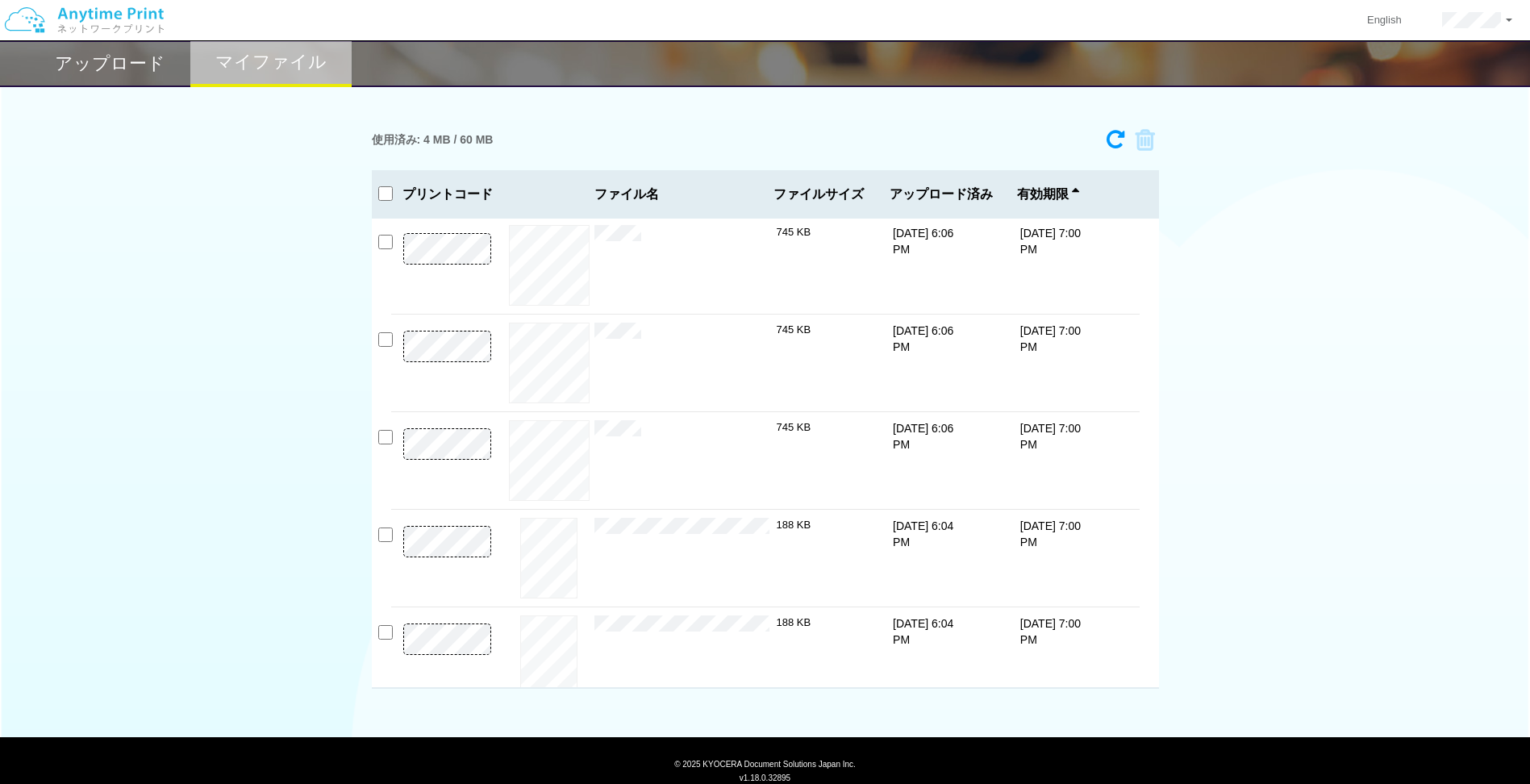
scroll to position [201, 0]
click at [544, 255] on button "プレビュー" at bounding box center [549, 261] width 61 height 22
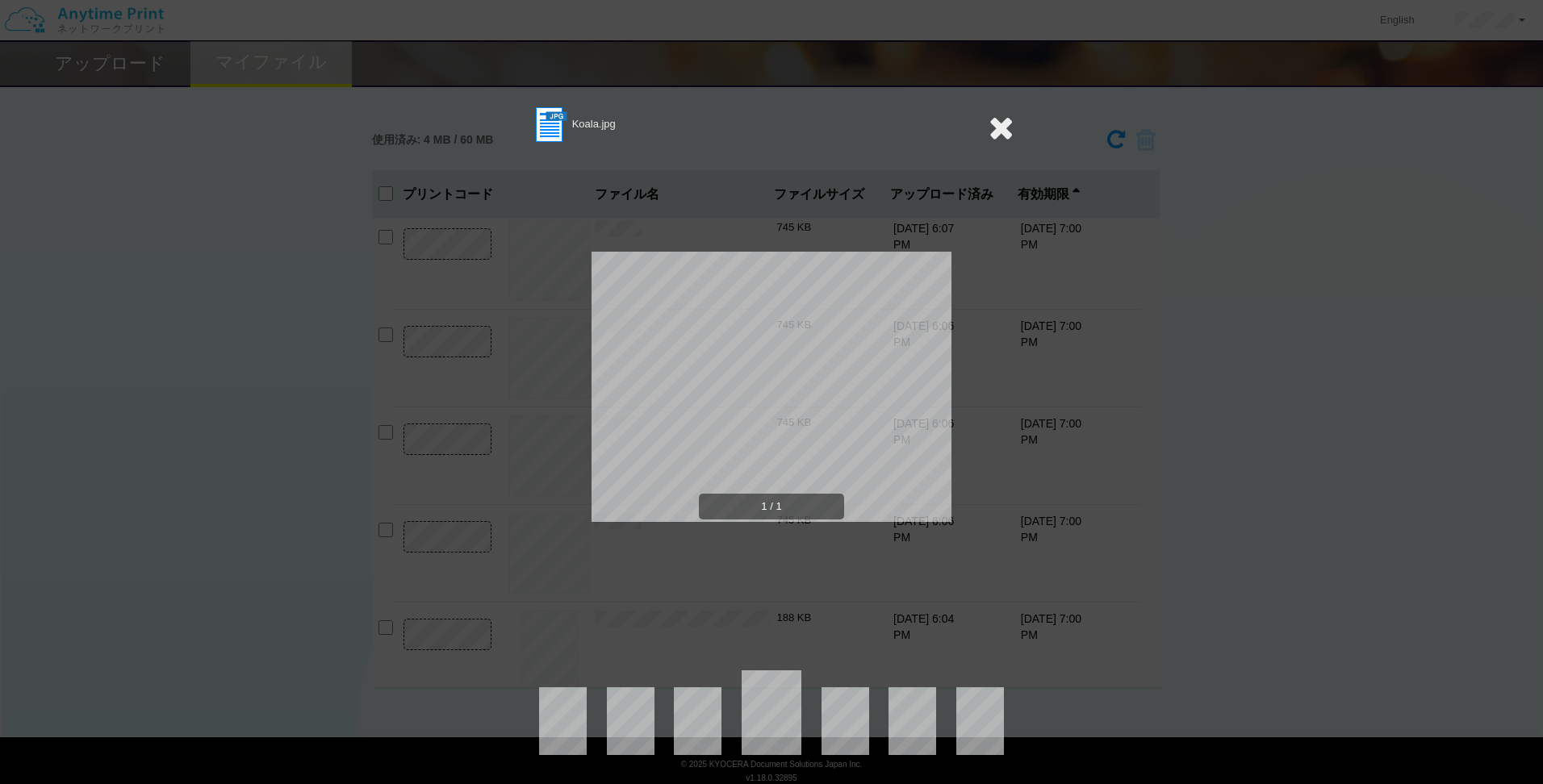
click at [997, 131] on icon at bounding box center [1001, 128] width 25 height 32
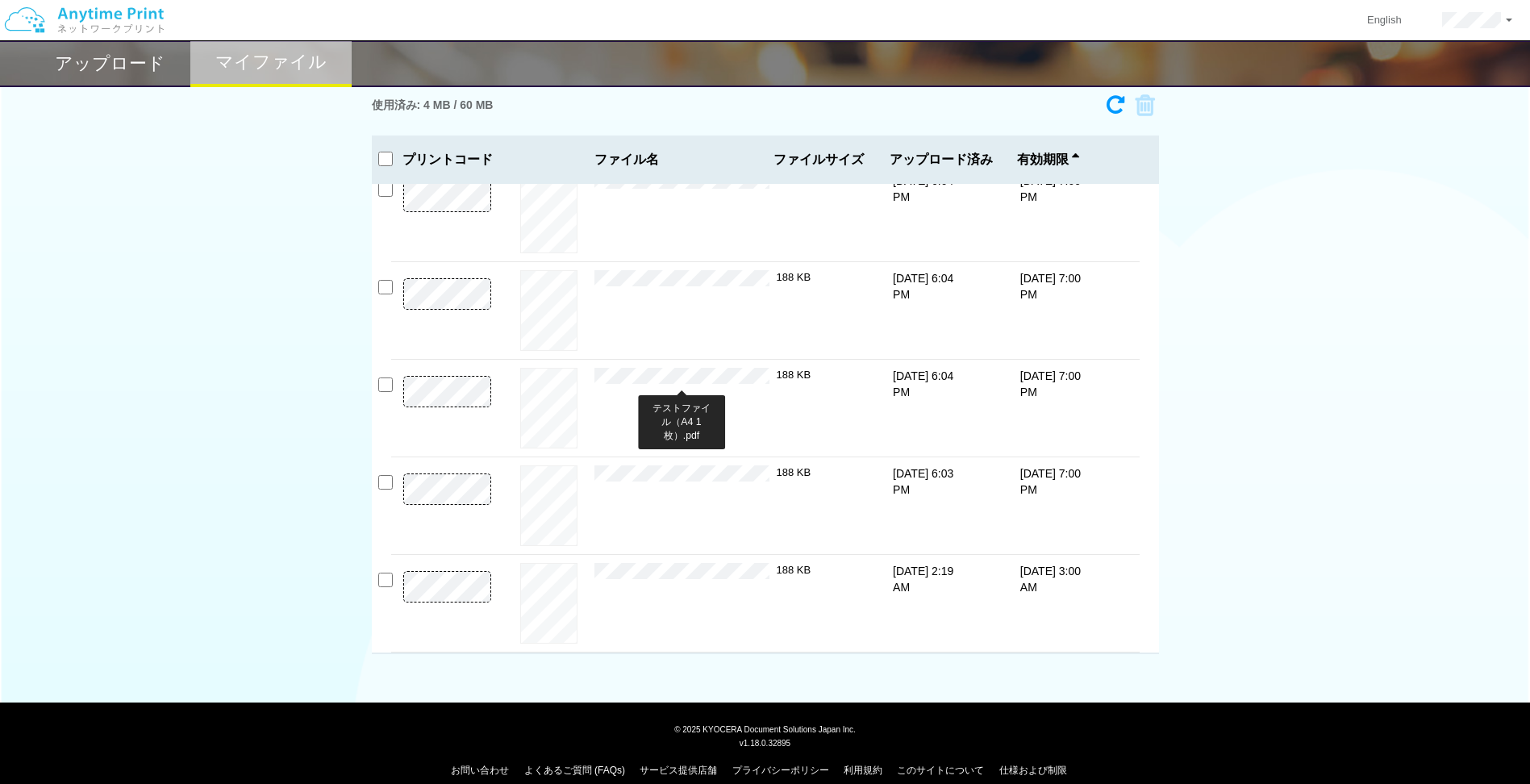
scroll to position [53, 0]
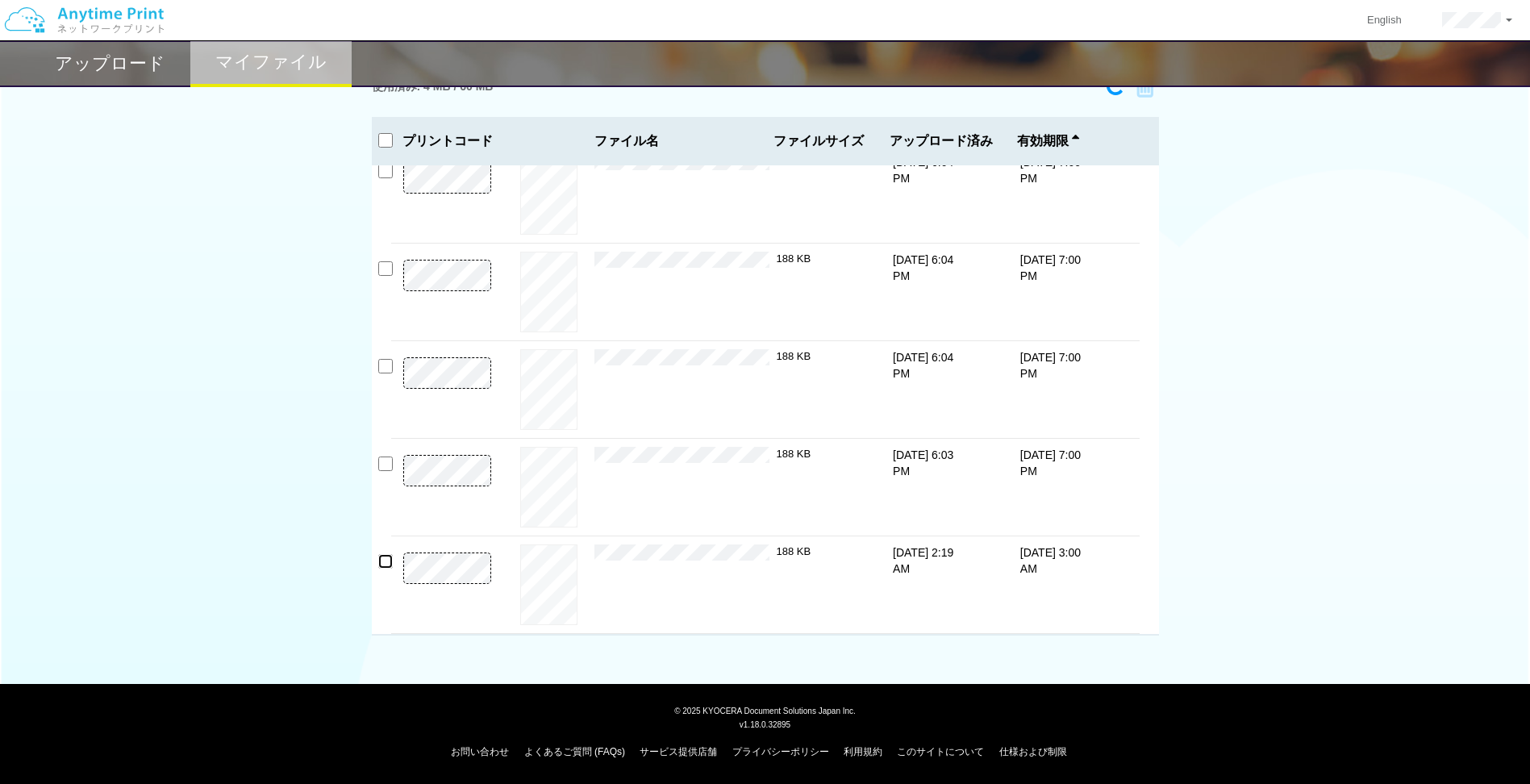
click at [390, 518] on input "checkbox" at bounding box center [385, 561] width 14 height 14
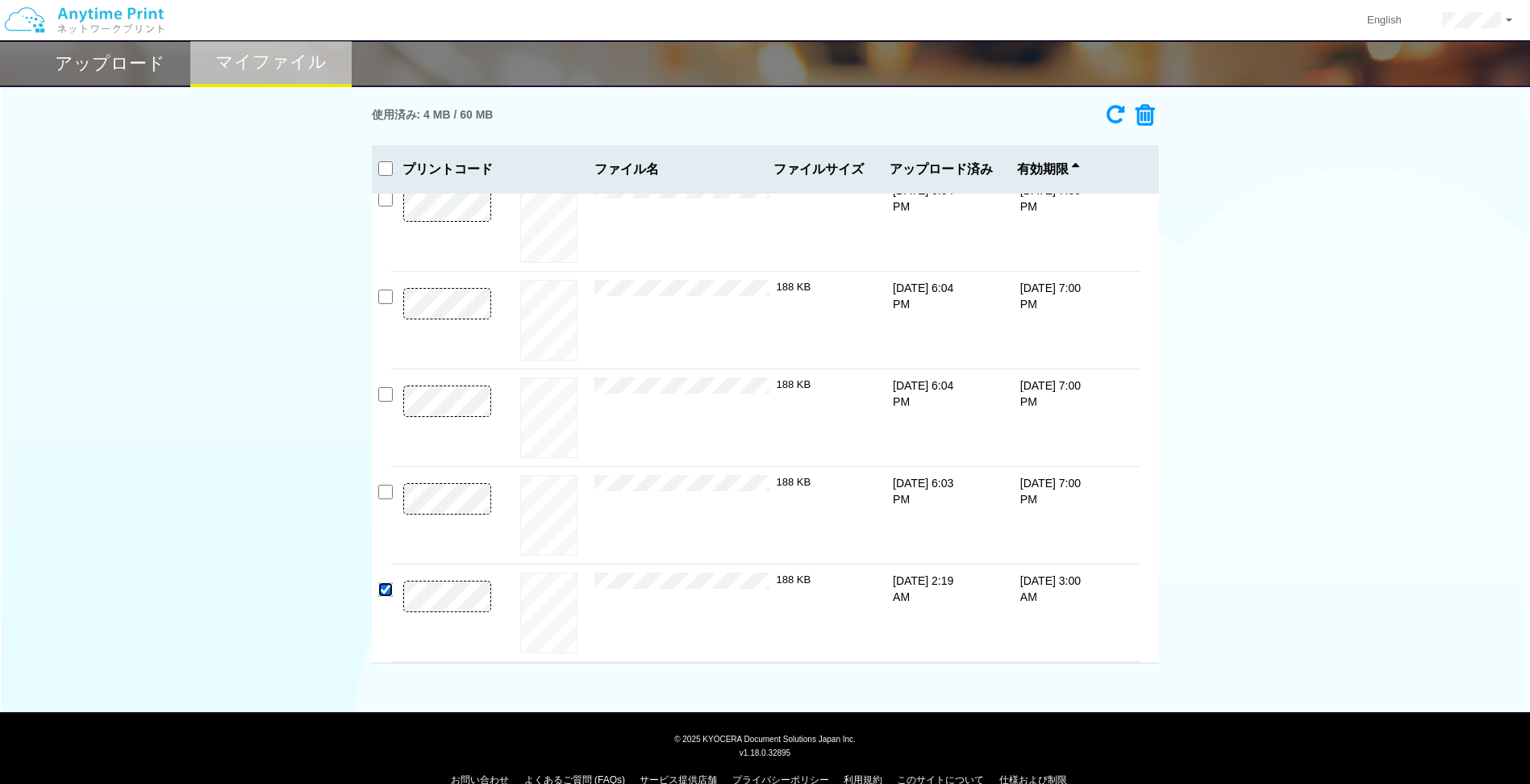
scroll to position [0, 0]
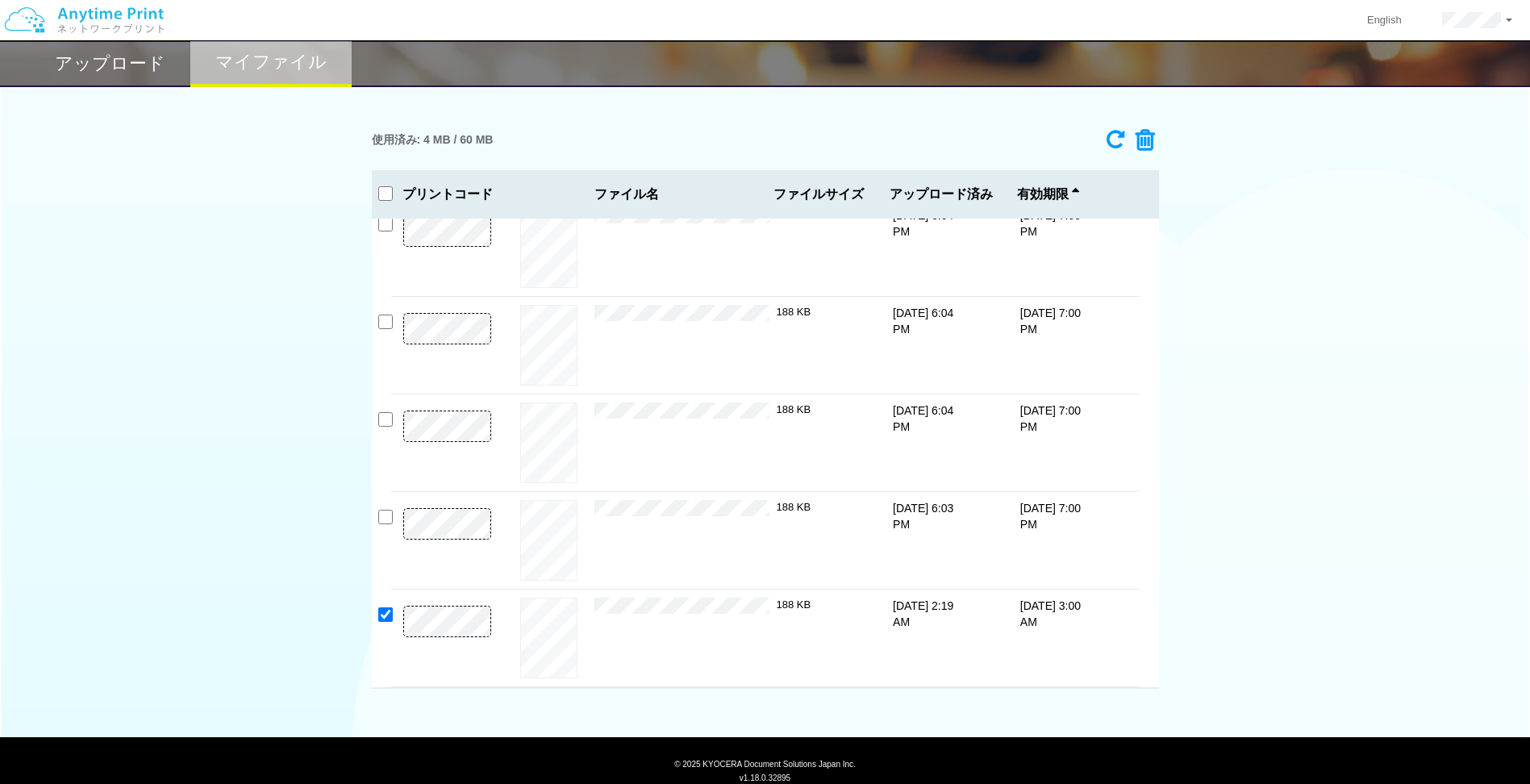
click at [1025, 145] on icon at bounding box center [1140, 140] width 30 height 25
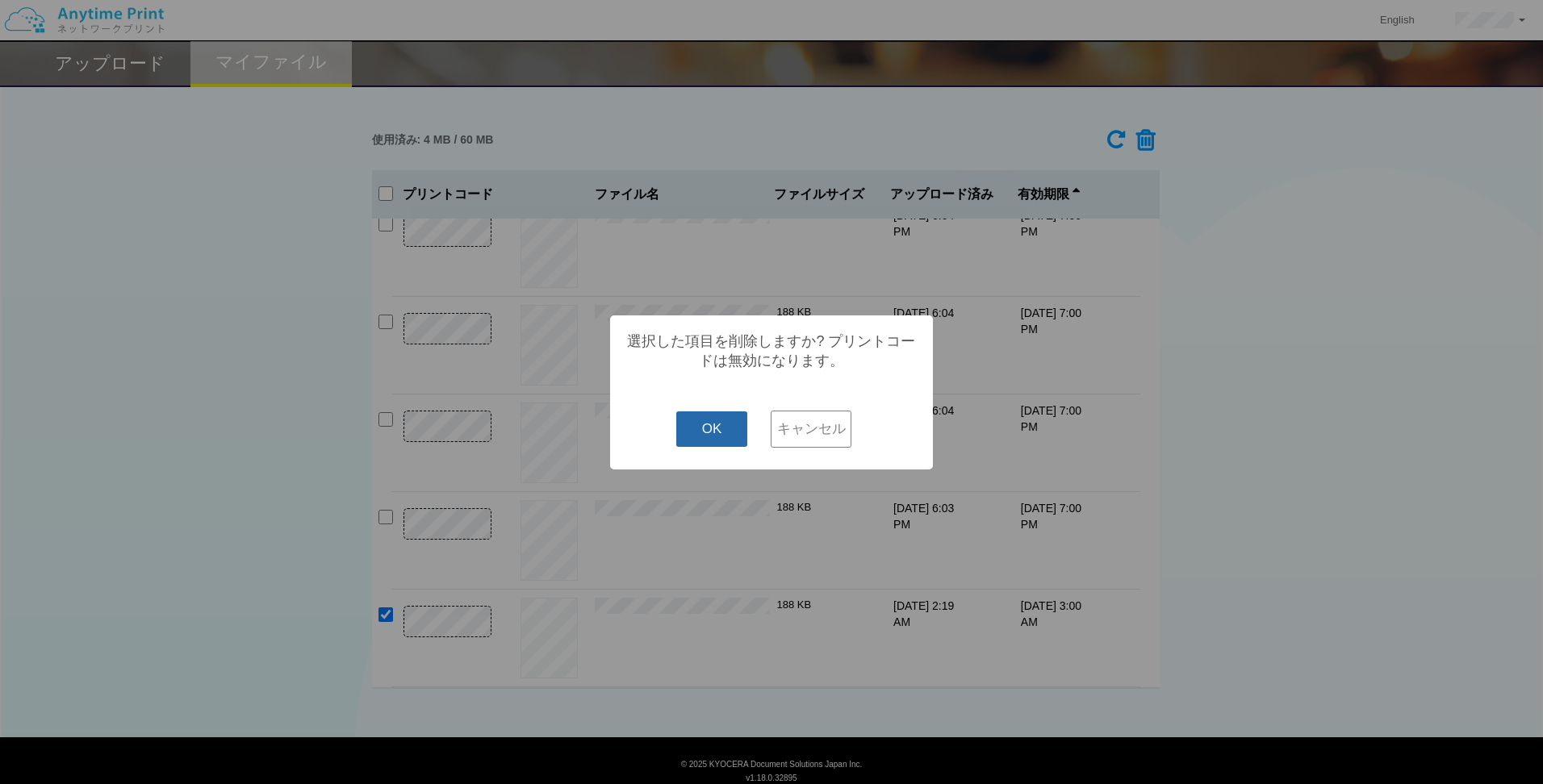
click at [711, 446] on button "OK" at bounding box center [711, 429] width 72 height 36
checkbox input "false"
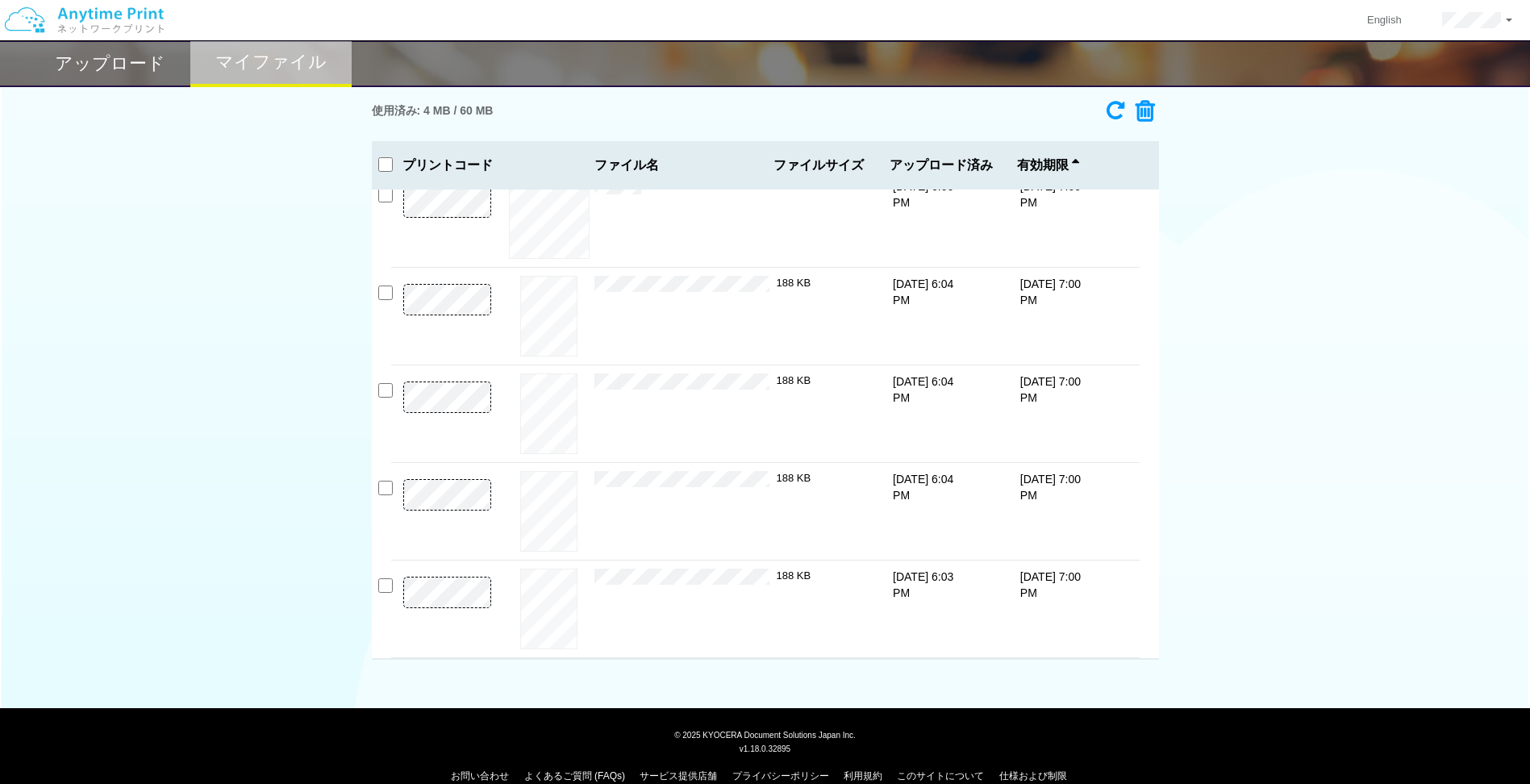
scroll to position [53, 0]
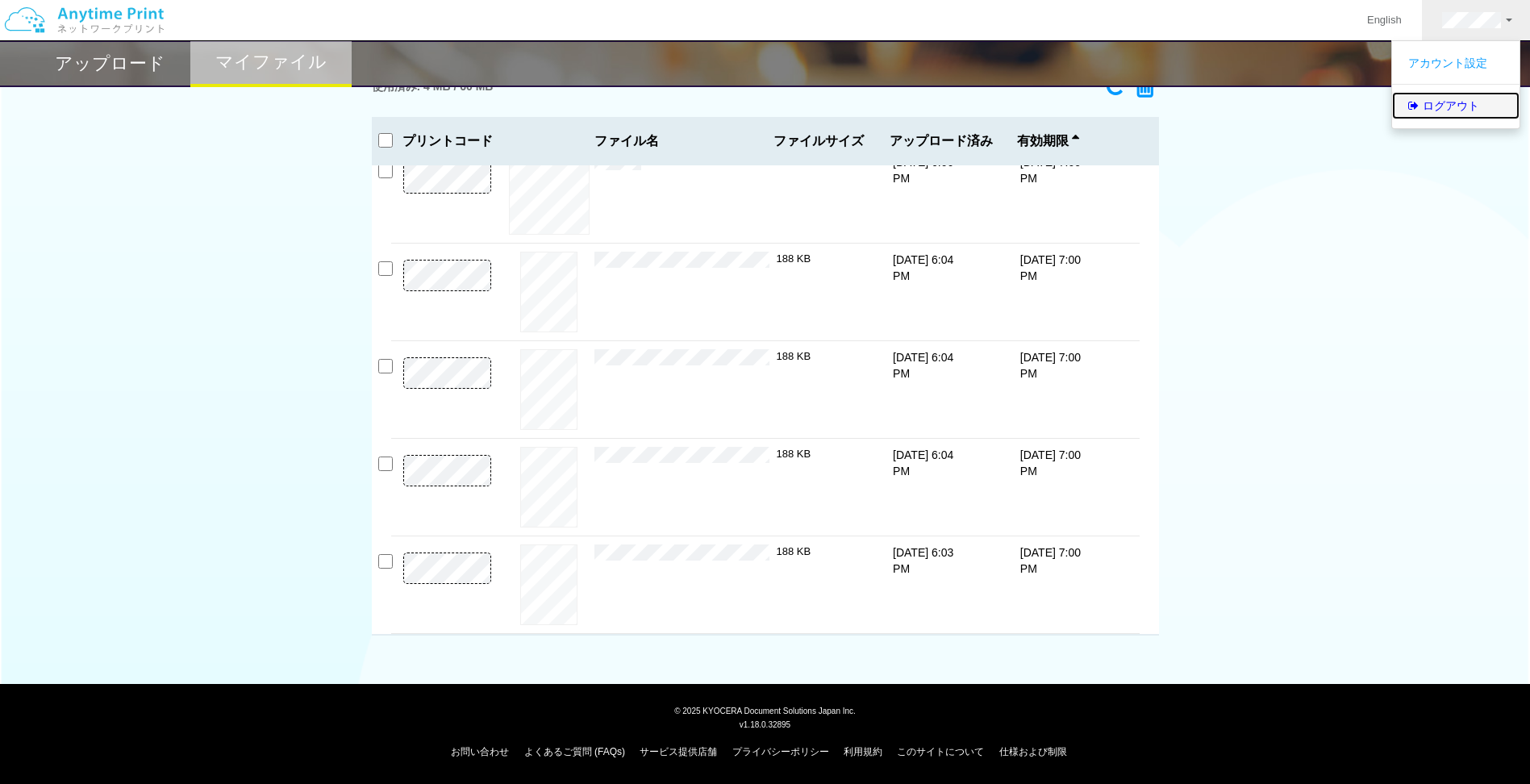
click at [1025, 99] on link "ログアウト" at bounding box center [1456, 106] width 128 height 27
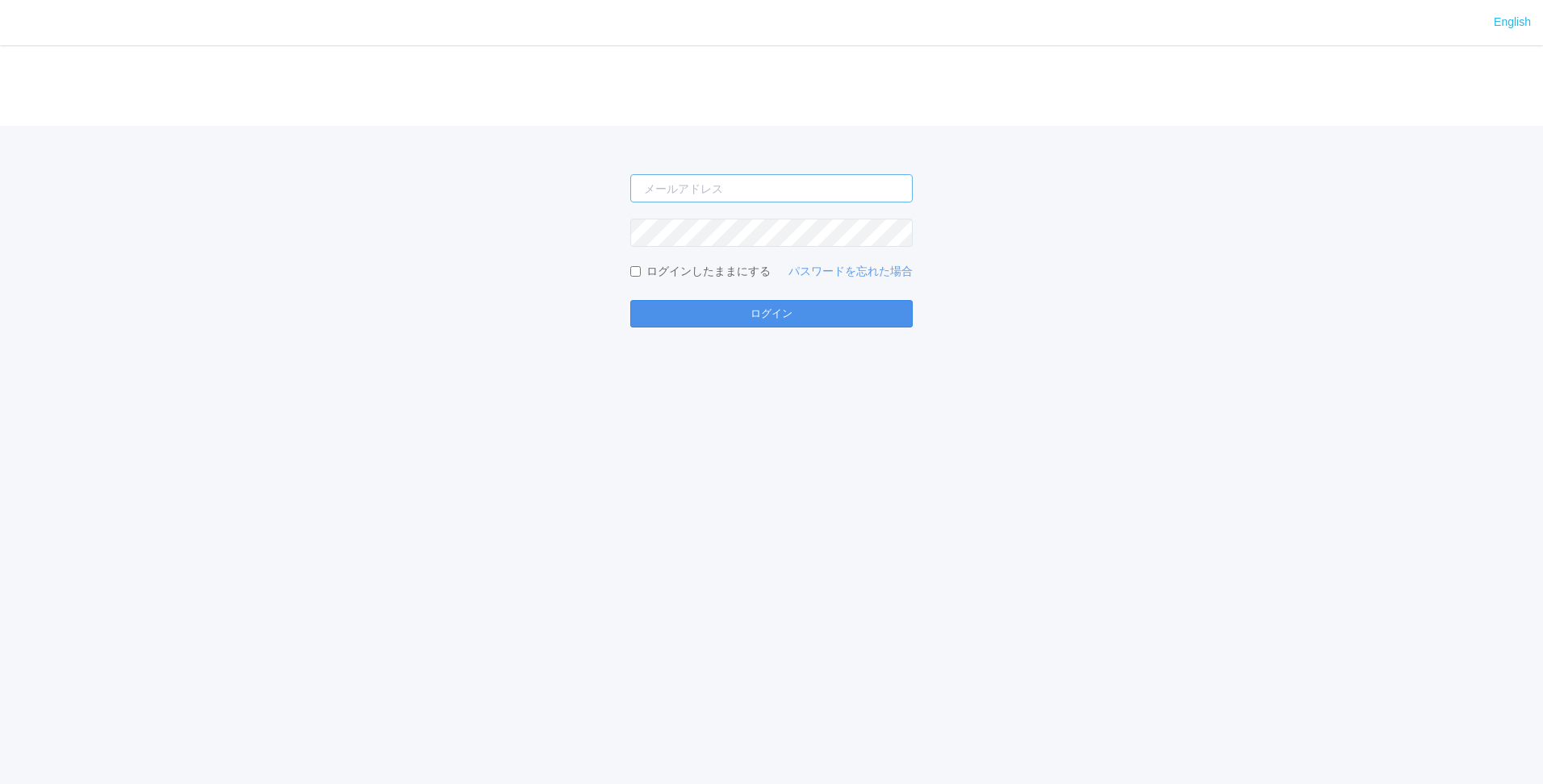
type input "[PERSON_NAME][EMAIL_ADDRESS][DOMAIN_NAME]"
click at [862, 318] on button "ログイン" at bounding box center [772, 314] width 283 height 27
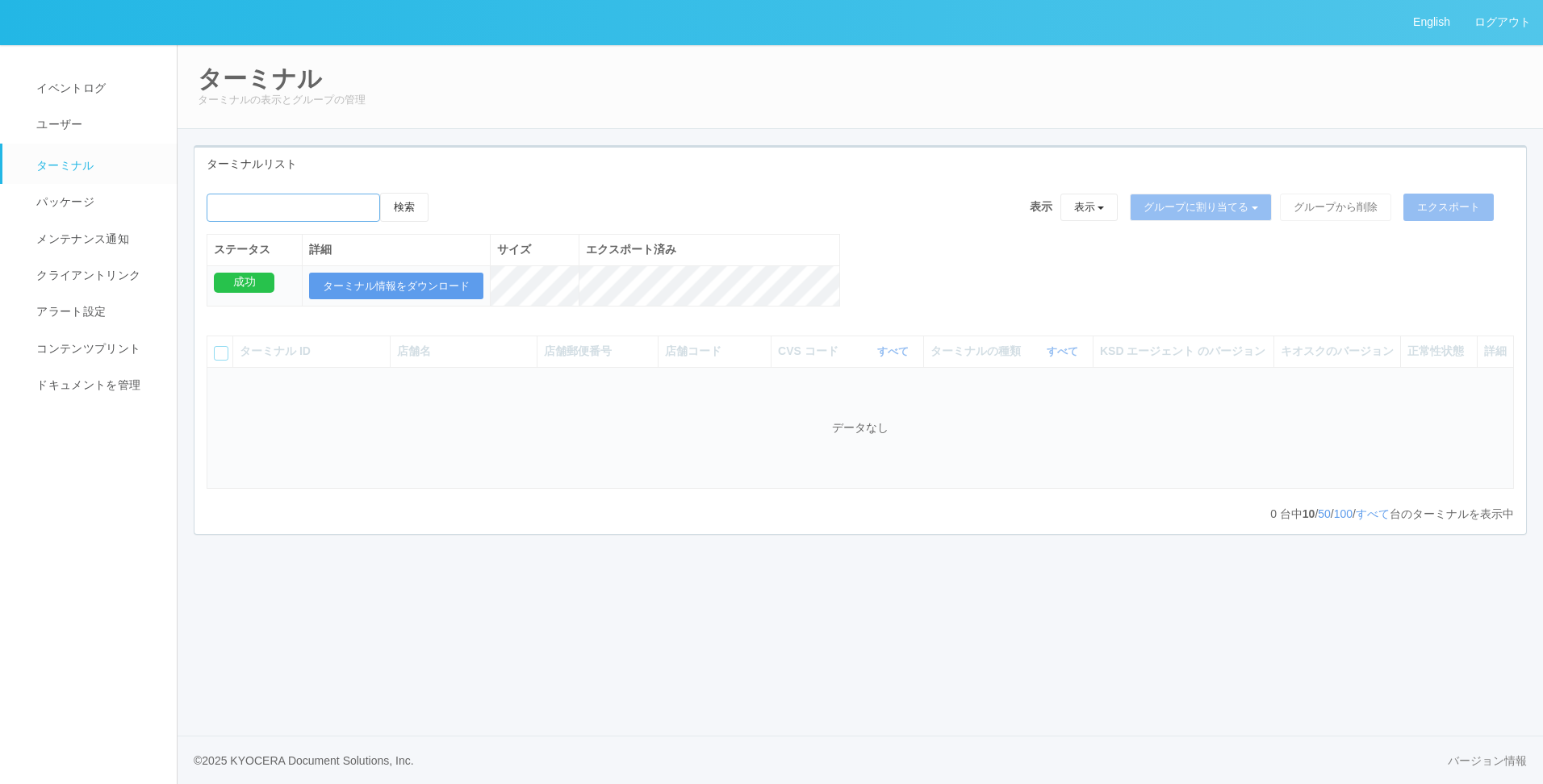
click at [269, 197] on input "emailSearch" at bounding box center [293, 207] width 173 height 28
click at [428, 207] on button "検索" at bounding box center [404, 207] width 48 height 29
drag, startPoint x: 938, startPoint y: 316, endPoint x: 927, endPoint y: 316, distance: 11.0
click at [938, 316] on div "検索 表示 表示 すべてのターミナル 未割り当てのターミナル グループを追加 グループ名を編集 アーカイブ済みのターミナル グループに割り当てる グループを追…" at bounding box center [860, 258] width 1332 height 131
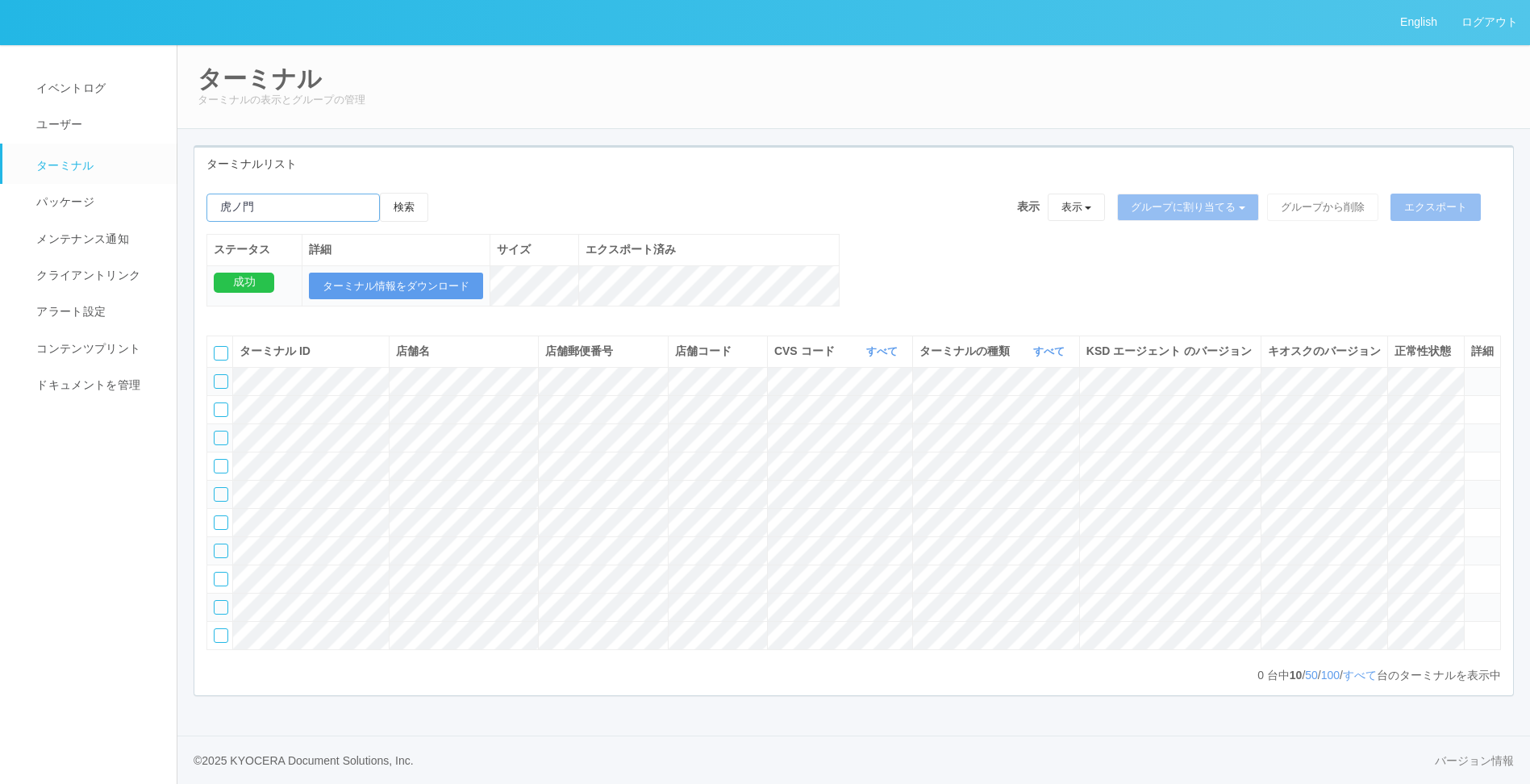
click at [282, 213] on input "emailSearch" at bounding box center [293, 207] width 173 height 28
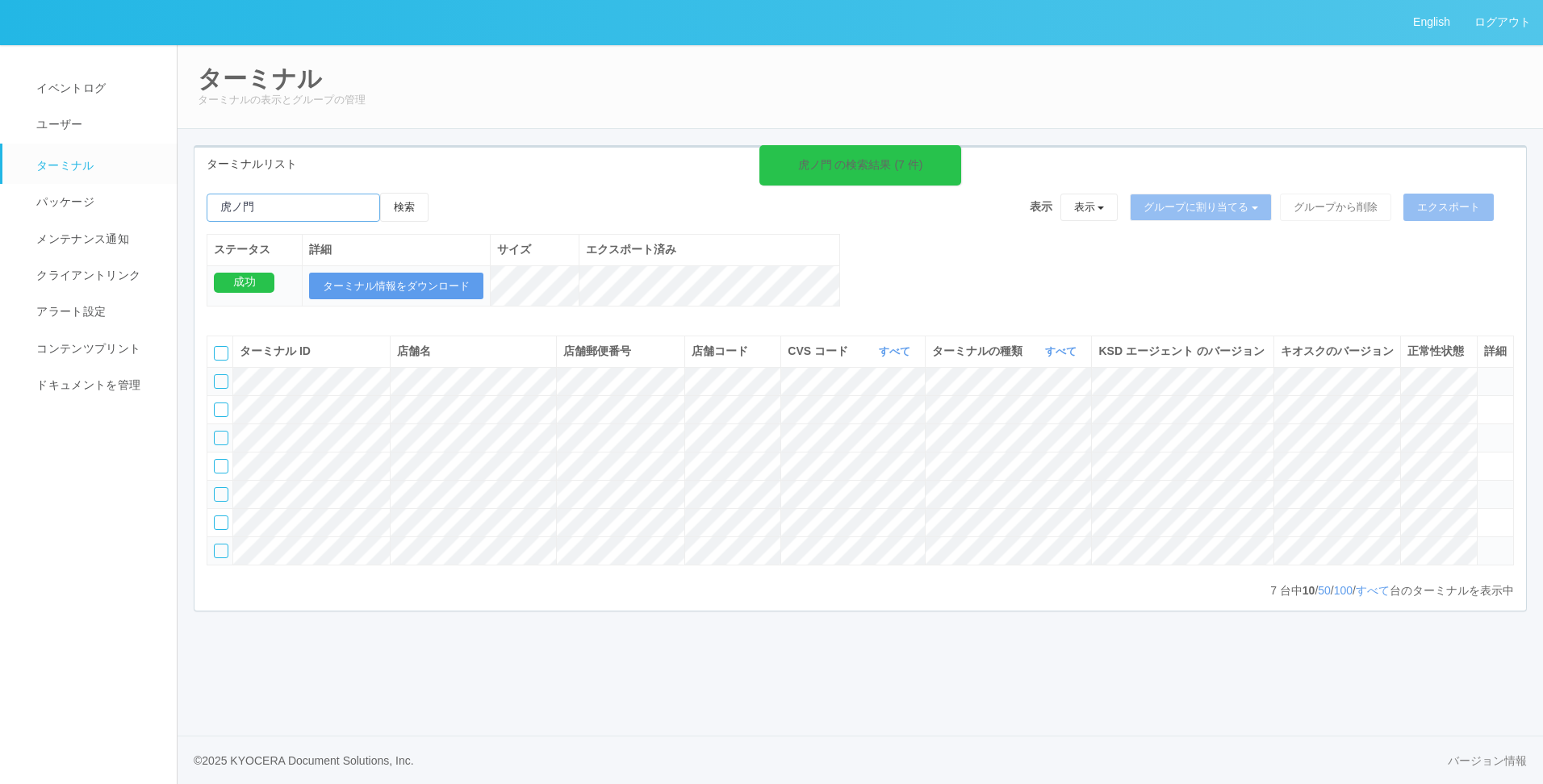
click at [294, 194] on input "emailSearch" at bounding box center [293, 207] width 173 height 28
drag, startPoint x: 294, startPoint y: 195, endPoint x: 102, endPoint y: 209, distance: 192.5
click at [162, 211] on div "English ログアウト イベントログ ユーザー ターミナル パッケージ メンテナンス通知 クライアントリンク アラート設定 コンテンツプリント ドキュメン…" at bounding box center [772, 392] width 1543 height 784
type input "k"
type input "京セラ"
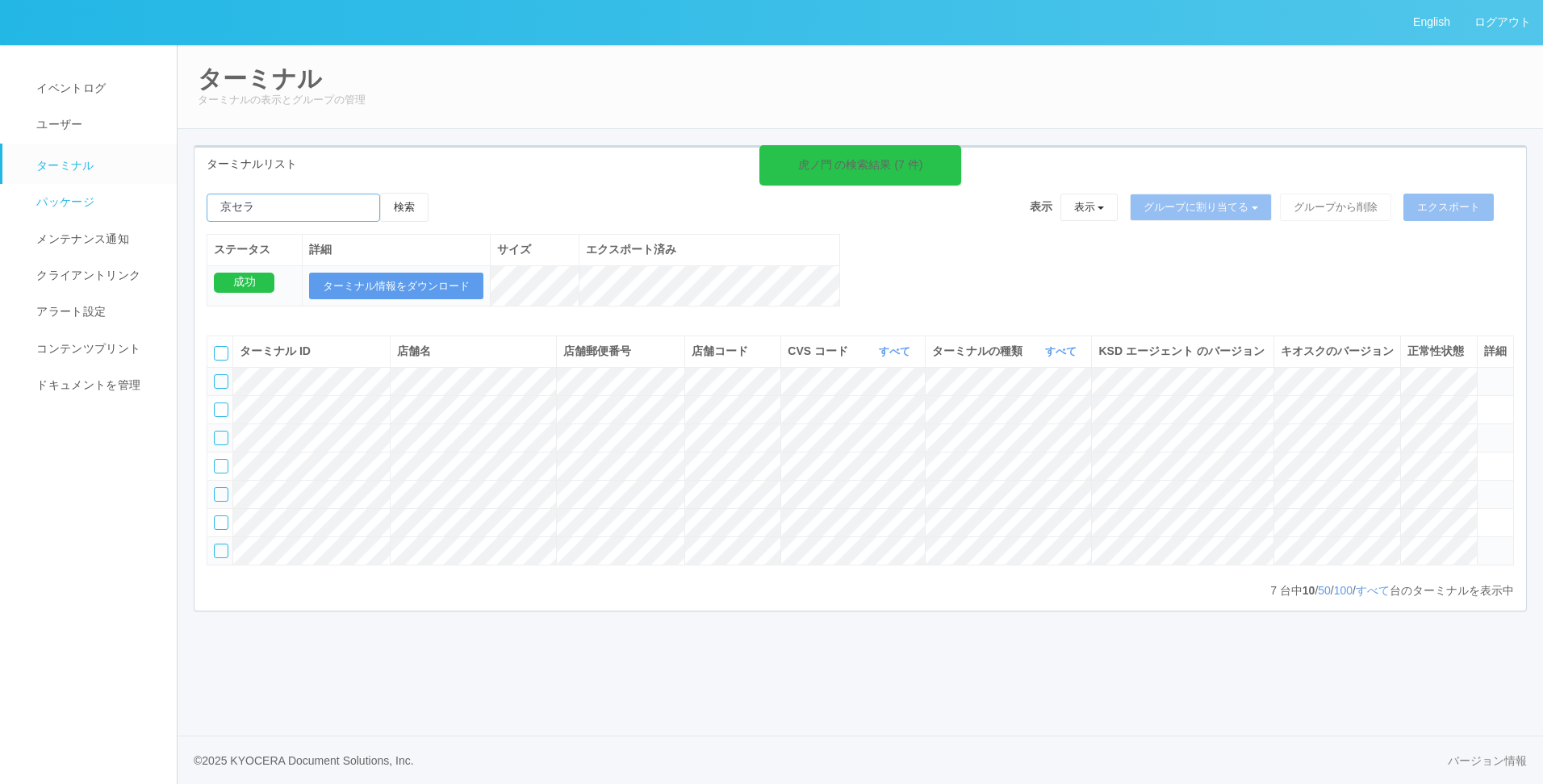
click at [380, 193] on button "検索" at bounding box center [404, 207] width 48 height 29
click at [395, 205] on button "検索" at bounding box center [404, 207] width 48 height 29
click at [742, 329] on div "ターミナル ID 店舗名 店舗郵便番号 店舗コード CVS コード すべて 表示 すべて 115110 300000 300001 300002 300003…" at bounding box center [860, 460] width 1332 height 274
click at [660, 227] on div "検索 表示 表示 すべてのターミナル 未割り当てのターミナル グループを追加 グループ名を編集 アーカイブ済みのターミナル グループに割り当てる グループを追…" at bounding box center [859, 213] width 1307 height 41
click at [956, 156] on icon at bounding box center [957, 155] width 3 height 13
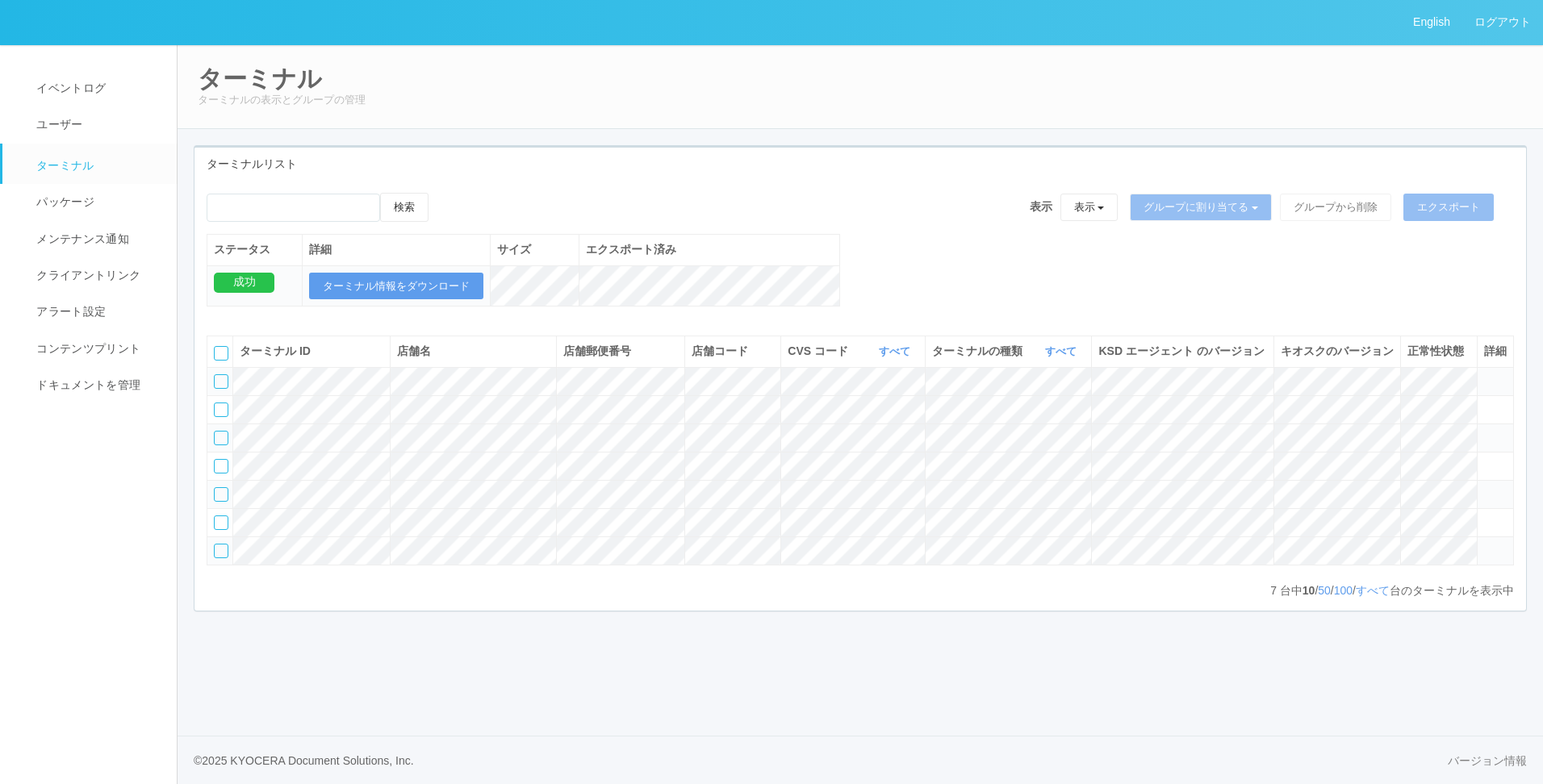
click at [738, 210] on div "検索 表示 表示 すべてのターミナル 未割り当てのターミナル グループを追加 グループ名を編集 アーカイブ済みのターミナル グループに割り当てる グループを追…" at bounding box center [859, 213] width 1307 height 41
click at [312, 216] on input "emailSearch" at bounding box center [293, 207] width 173 height 28
type input "京セラ"
click at [439, 193] on div "検索" at bounding box center [329, 213] width 246 height 41
click at [407, 208] on button "検索" at bounding box center [404, 207] width 48 height 29
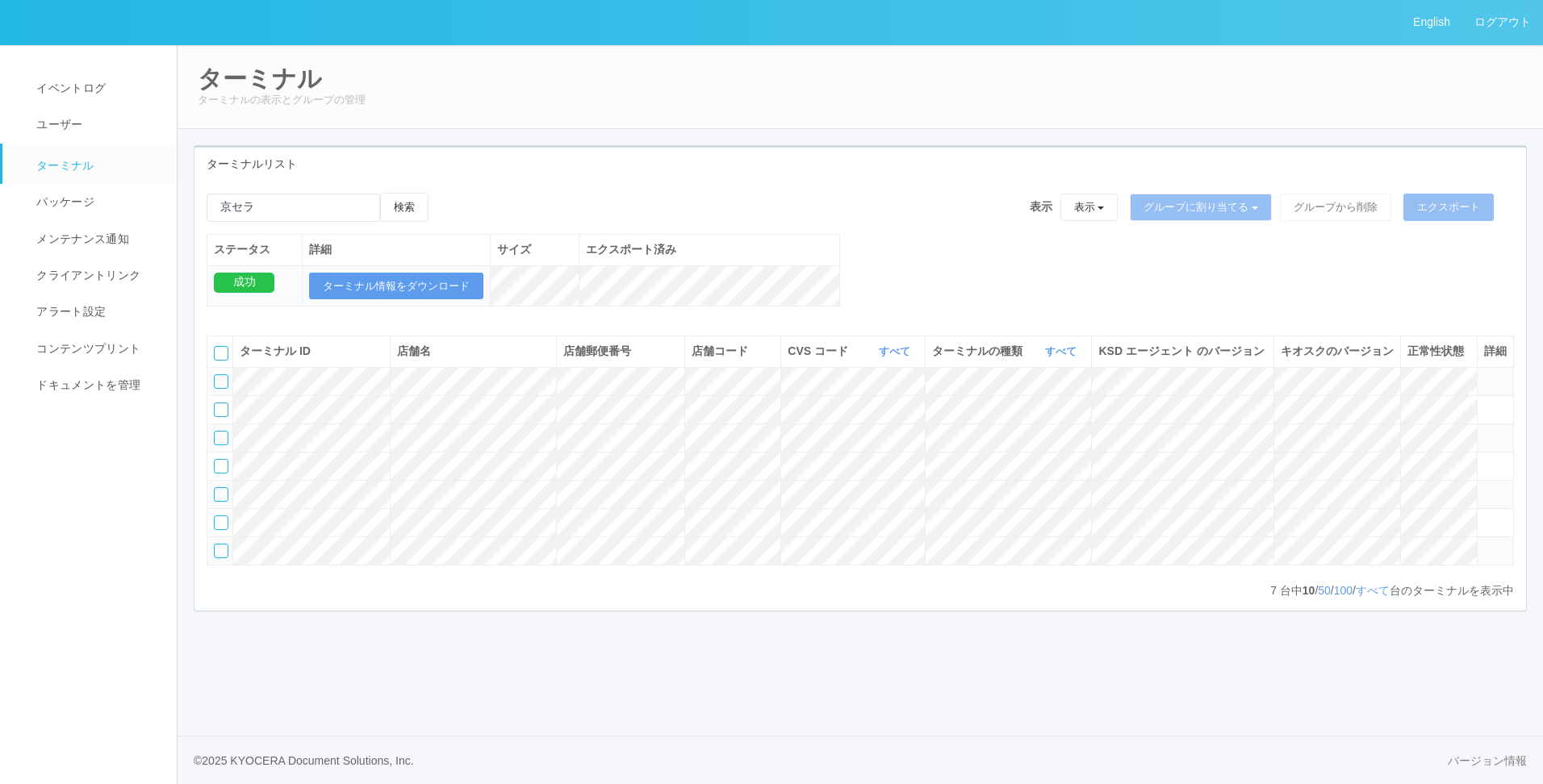
click at [578, 194] on div "検索 表示 表示 すべてのターミナル 未割り当てのターミナル グループを追加 グループ名を編集 アーカイブ済みのターミナル グループに割り当てる グループを追…" at bounding box center [859, 213] width 1307 height 41
click at [695, 200] on div "検索 表示 表示 すべてのターミナル 未割り当てのターミナル グループを追加 グループ名を編集 アーカイブ済みのターミナル グループに割り当てる グループを追…" at bounding box center [859, 213] width 1307 height 41
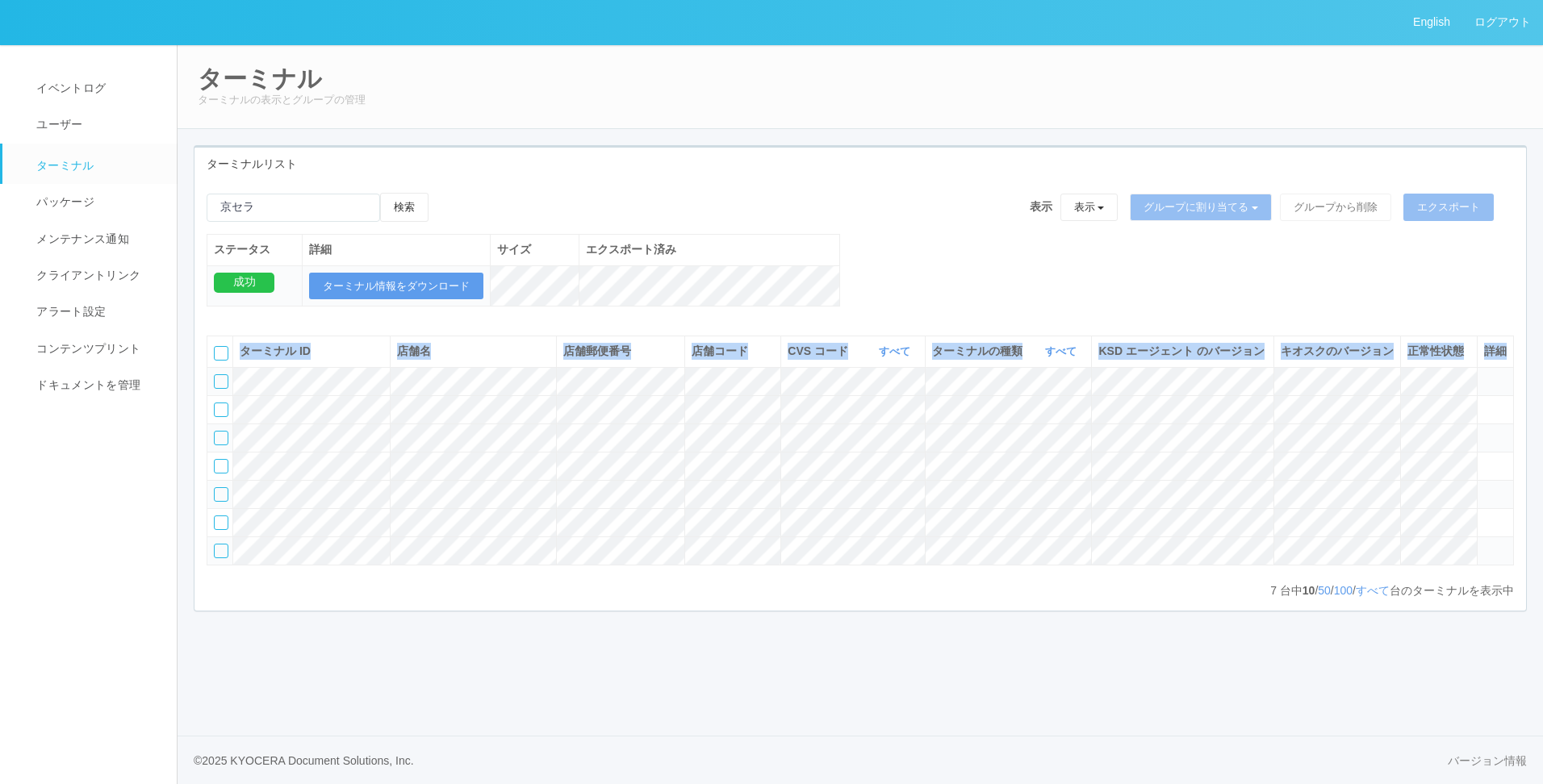
drag, startPoint x: 847, startPoint y: 667, endPoint x: 445, endPoint y: 637, distance: 403.1
click at [445, 598] on div "ターミナル ID 店舗名 店舗郵便番号 店舗コード CVS コード すべて 表示 すべて 115110 300000 300001 300002 300003…" at bounding box center [860, 460] width 1332 height 274
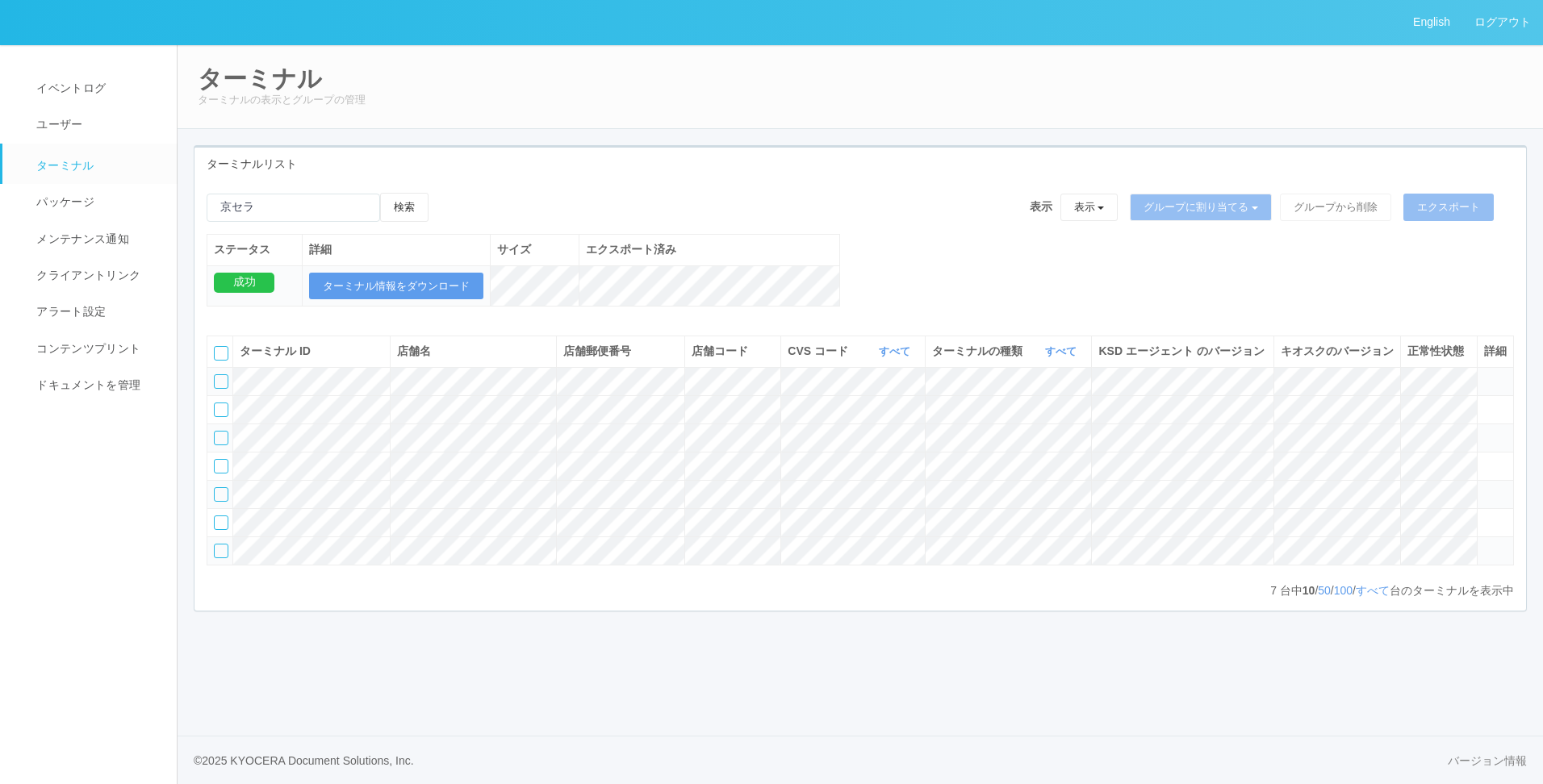
click at [536, 210] on div "検索 表示 表示 すべてのターミナル 未割り当てのターミナル グループを追加 グループ名を編集 アーカイブ済みのターミナル グループに割り当てる グループを追…" at bounding box center [859, 213] width 1307 height 41
click at [326, 208] on input "emailSearch" at bounding box center [293, 207] width 173 height 28
drag, startPoint x: 404, startPoint y: 152, endPoint x: 404, endPoint y: 162, distance: 10.0
click at [404, 152] on div "ターミナルリスト" at bounding box center [860, 164] width 1332 height 33
click at [376, 347] on th "ターミナル ID" at bounding box center [312, 352] width 157 height 30
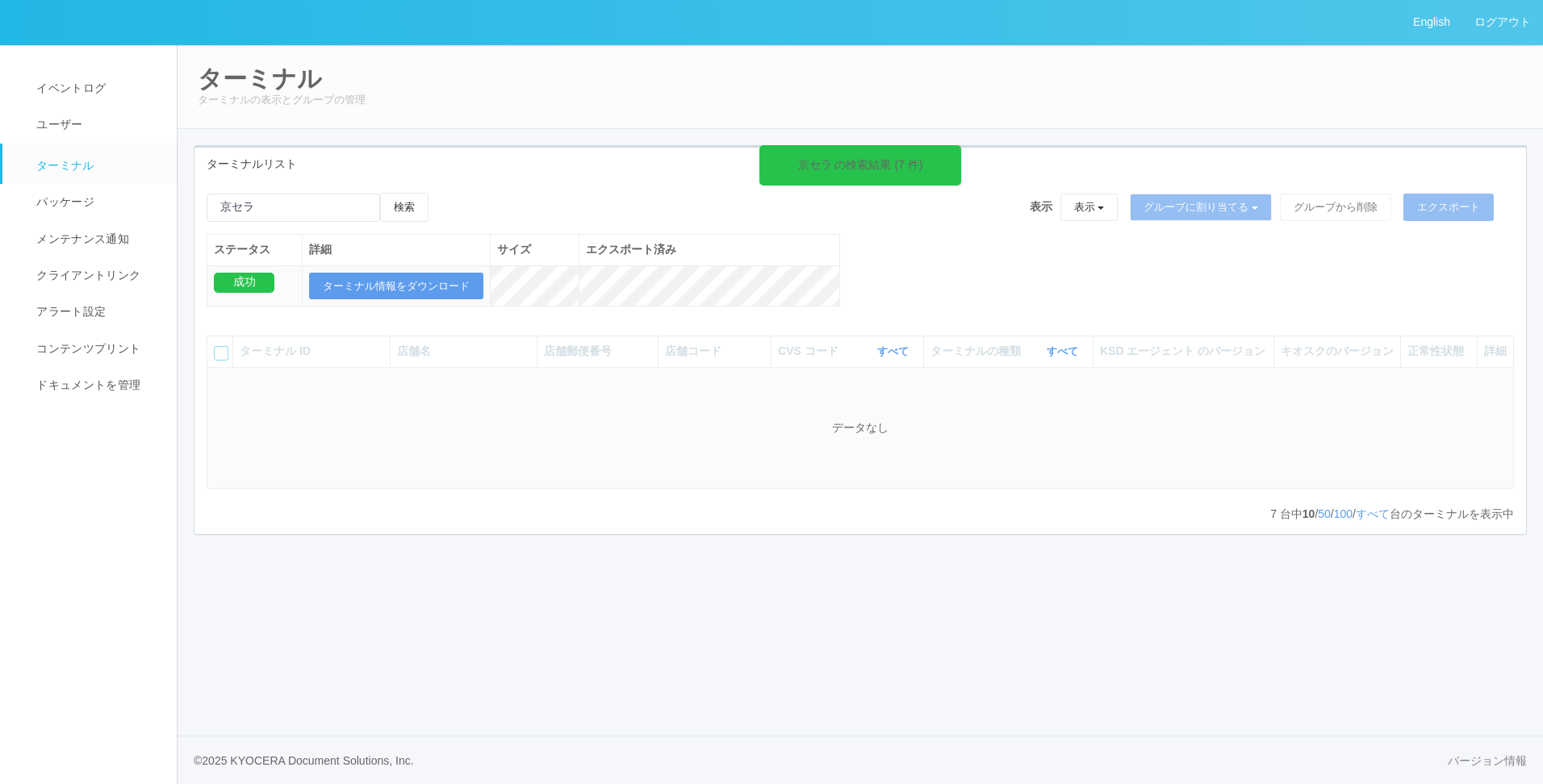
drag, startPoint x: 383, startPoint y: 318, endPoint x: 278, endPoint y: 358, distance: 112.4
click at [378, 322] on div "ステータス 詳細 サイズ エクスポート済み 成功 ターミナル情報をダウンロード" at bounding box center [523, 279] width 634 height 90
click at [956, 151] on icon at bounding box center [957, 155] width 3 height 13
click at [964, 248] on div "検索 表示 表示 すべてのターミナル 未割り当てのターミナル グループを追加 グループ名を編集 アーカイブ済みのターミナル グループに割り当てる グループを追…" at bounding box center [860, 258] width 1332 height 131
type input "京セラ"
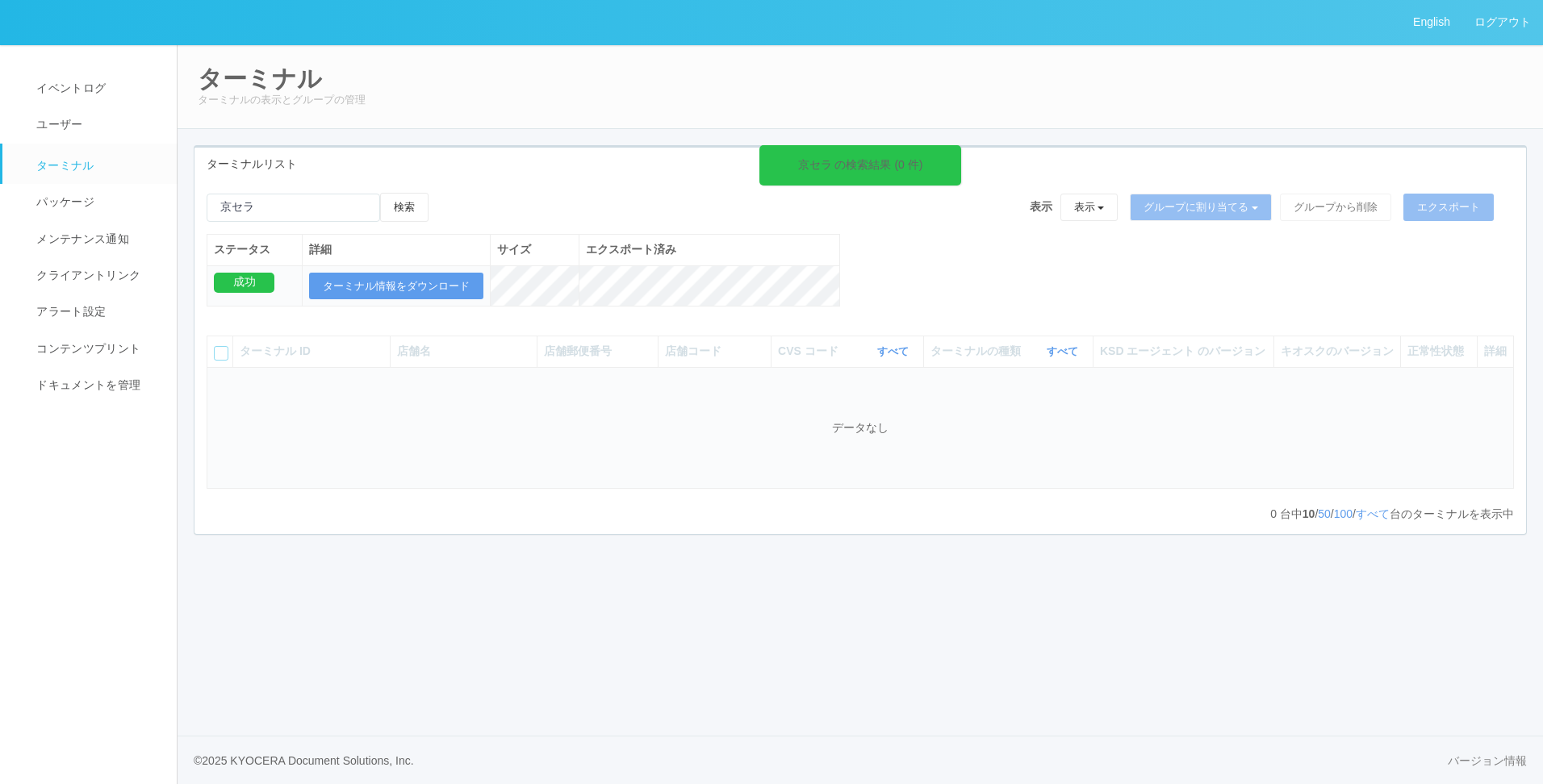
click at [954, 145] on div "京セラ の検索結果 (0 件)" at bounding box center [860, 166] width 201 height 41
click at [956, 151] on icon at bounding box center [957, 155] width 3 height 13
click at [405, 211] on button "検索" at bounding box center [404, 207] width 48 height 29
click at [1368, 507] on link "すべて" at bounding box center [1372, 513] width 34 height 13
click at [1376, 518] on link "すべて" at bounding box center [1372, 513] width 34 height 13
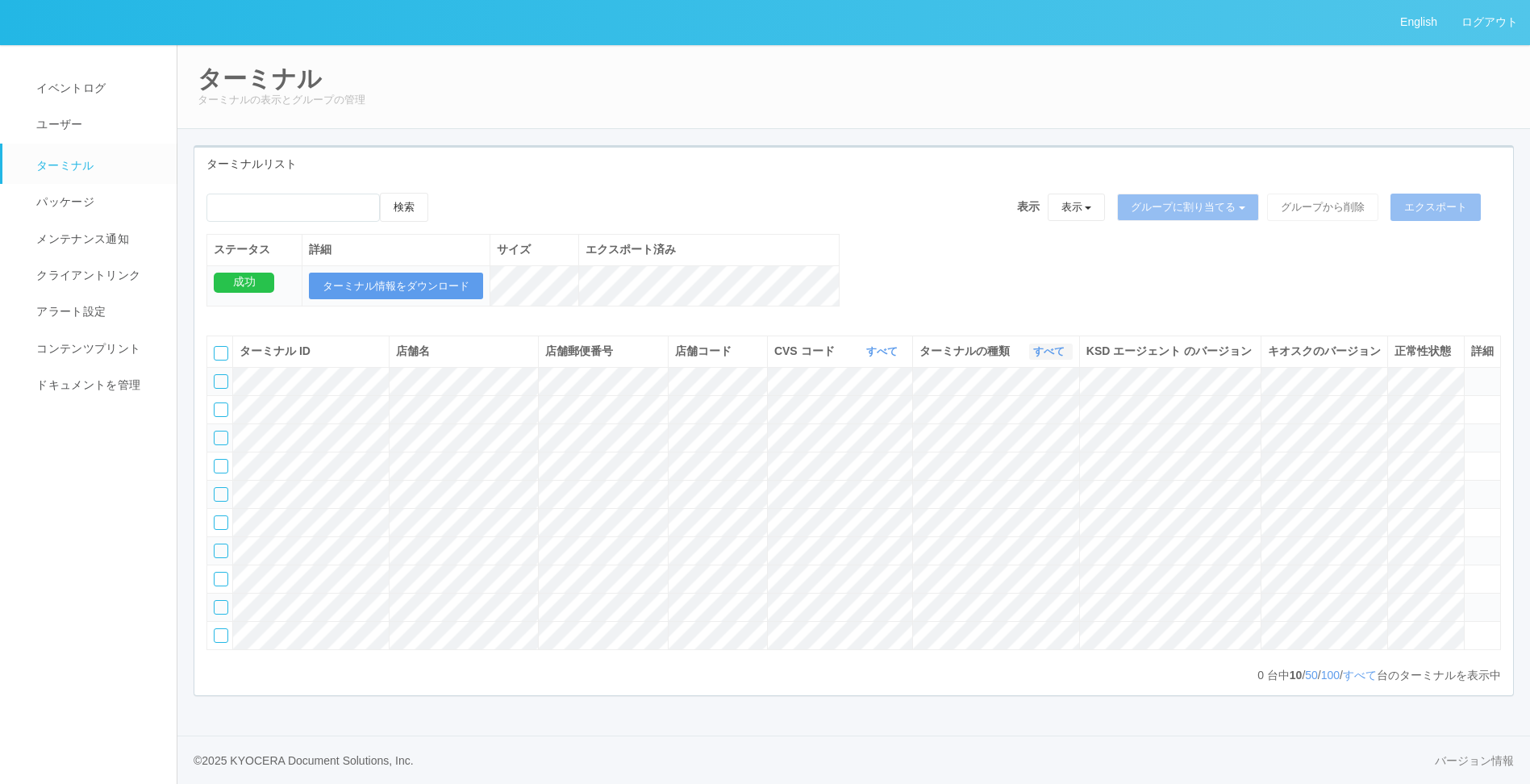
click at [1040, 358] on link "すべて" at bounding box center [1051, 351] width 36 height 12
click at [998, 425] on span "キオスク" at bounding box center [987, 418] width 53 height 13
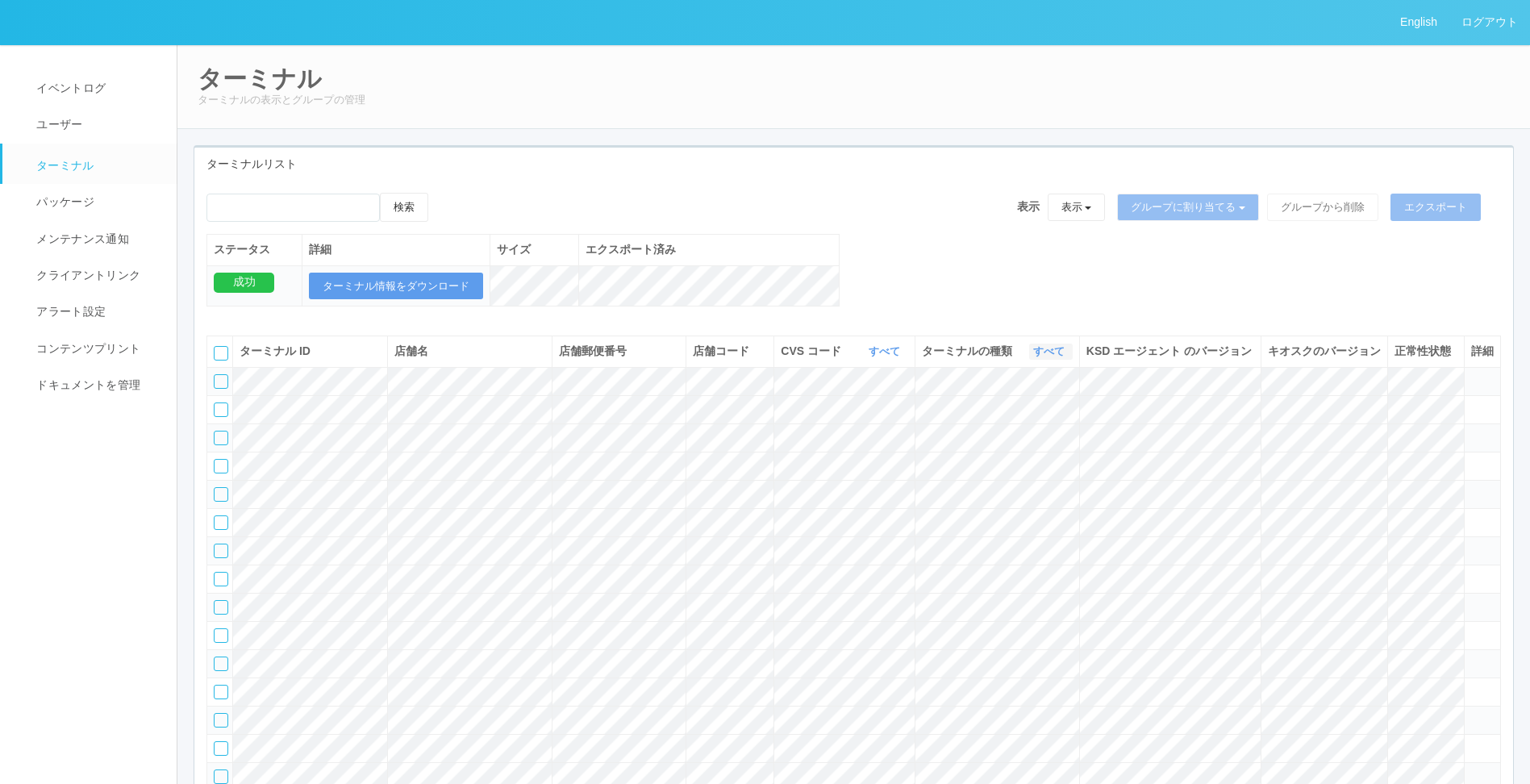
scroll to position [80, 0]
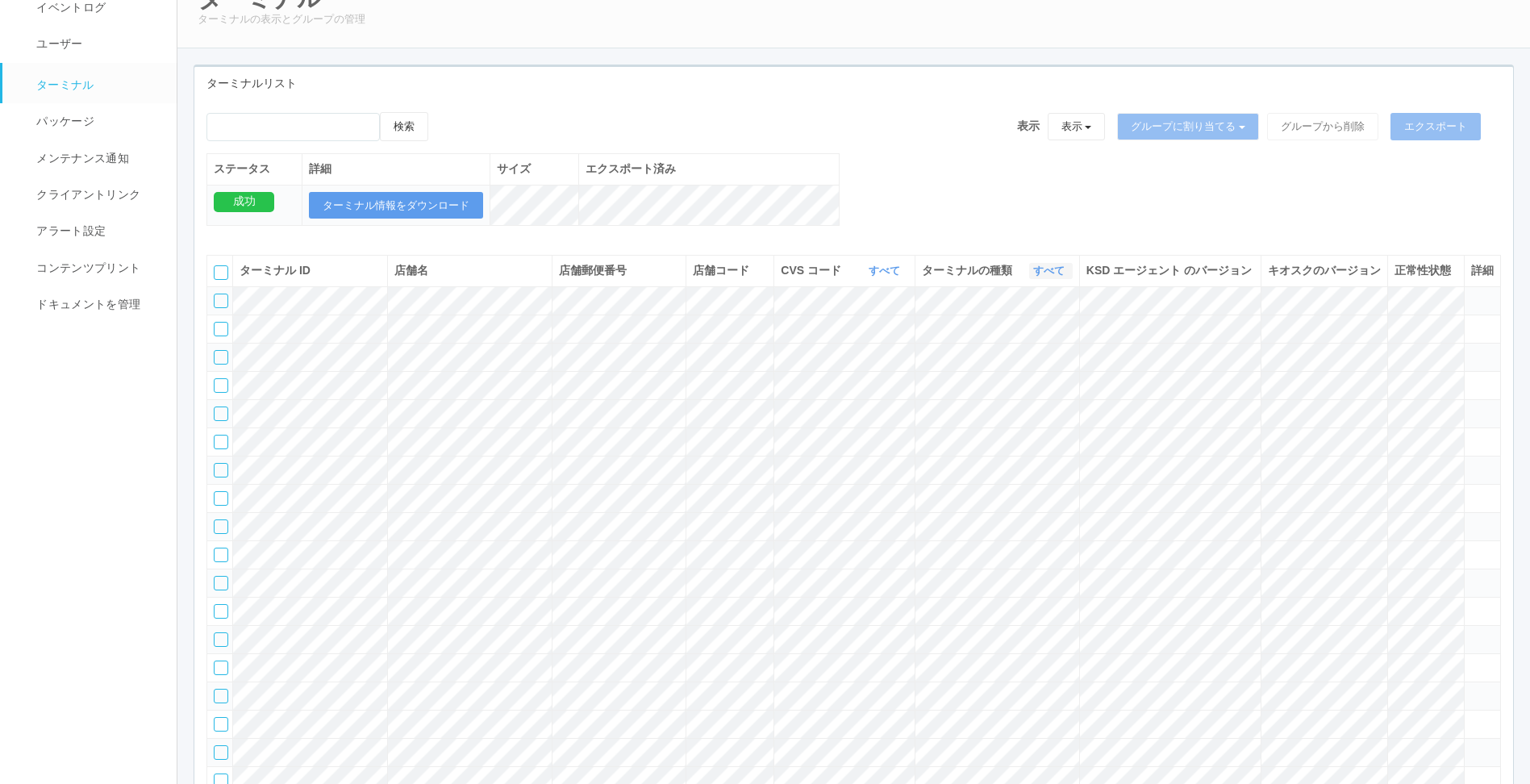
click at [1055, 277] on link "すべて" at bounding box center [1051, 271] width 36 height 12
click at [995, 344] on span "キオスク" at bounding box center [987, 337] width 53 height 13
click at [967, 185] on div "検索 表示 表示 すべてのターミナル 未割り当てのターミナル グループを追加 グループ名を編集 アーカイブ済みのターミナル グループに割り当てる グループを追…" at bounding box center [853, 178] width 1319 height 131
click at [856, 155] on div "検索 表示 表示 すべてのターミナル 未割り当てのターミナル グループを追加 グループ名を編集 アーカイブ済みのターミナル グループに割り当てる グループを追…" at bounding box center [853, 178] width 1319 height 131
click at [898, 189] on div "検索 表示 表示 すべてのターミナル 未割り当てのターミナル グループを追加 グループ名を編集 アーカイブ済みのターミナル グループに割り当てる グループを追…" at bounding box center [853, 178] width 1319 height 131
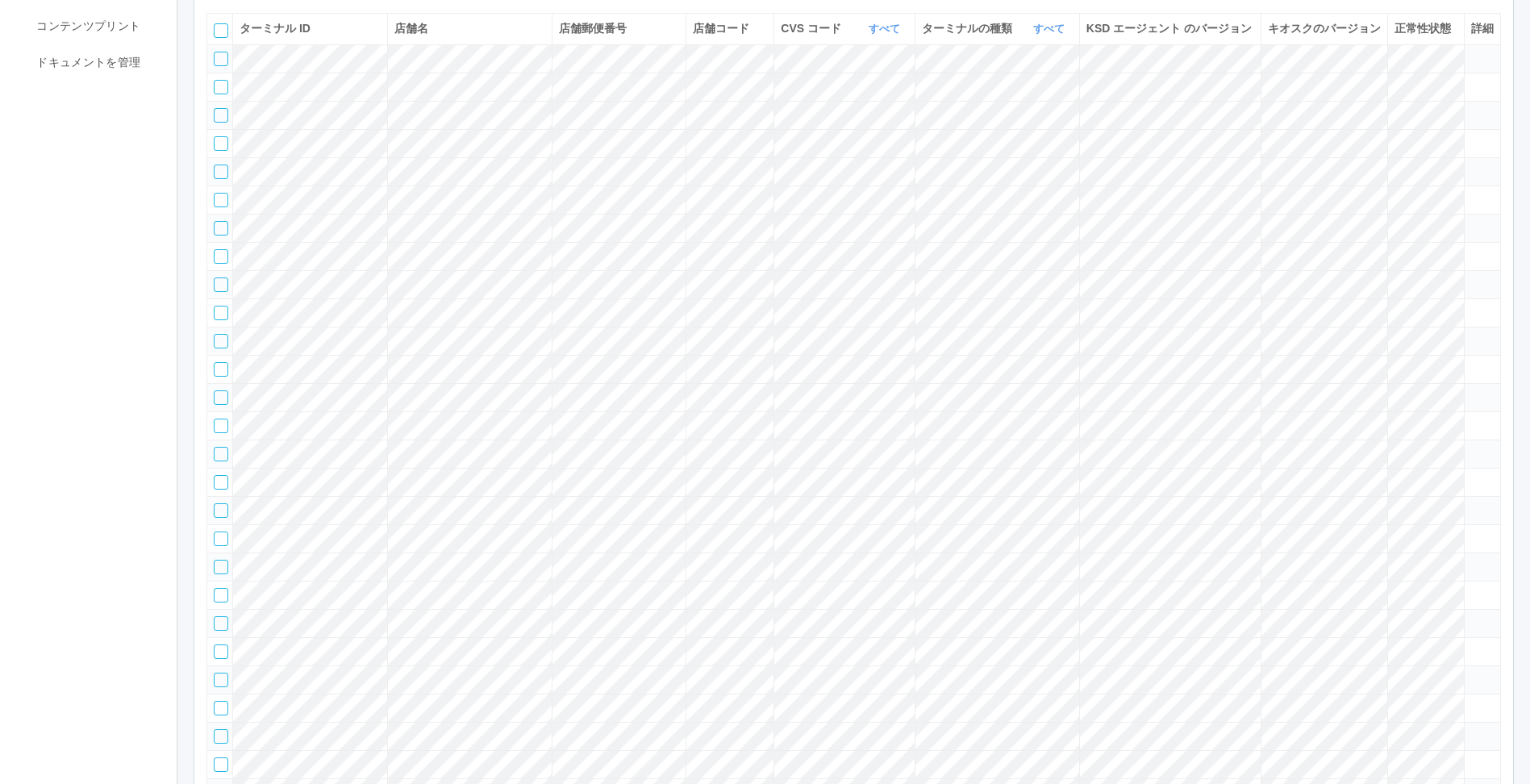
scroll to position [0, 0]
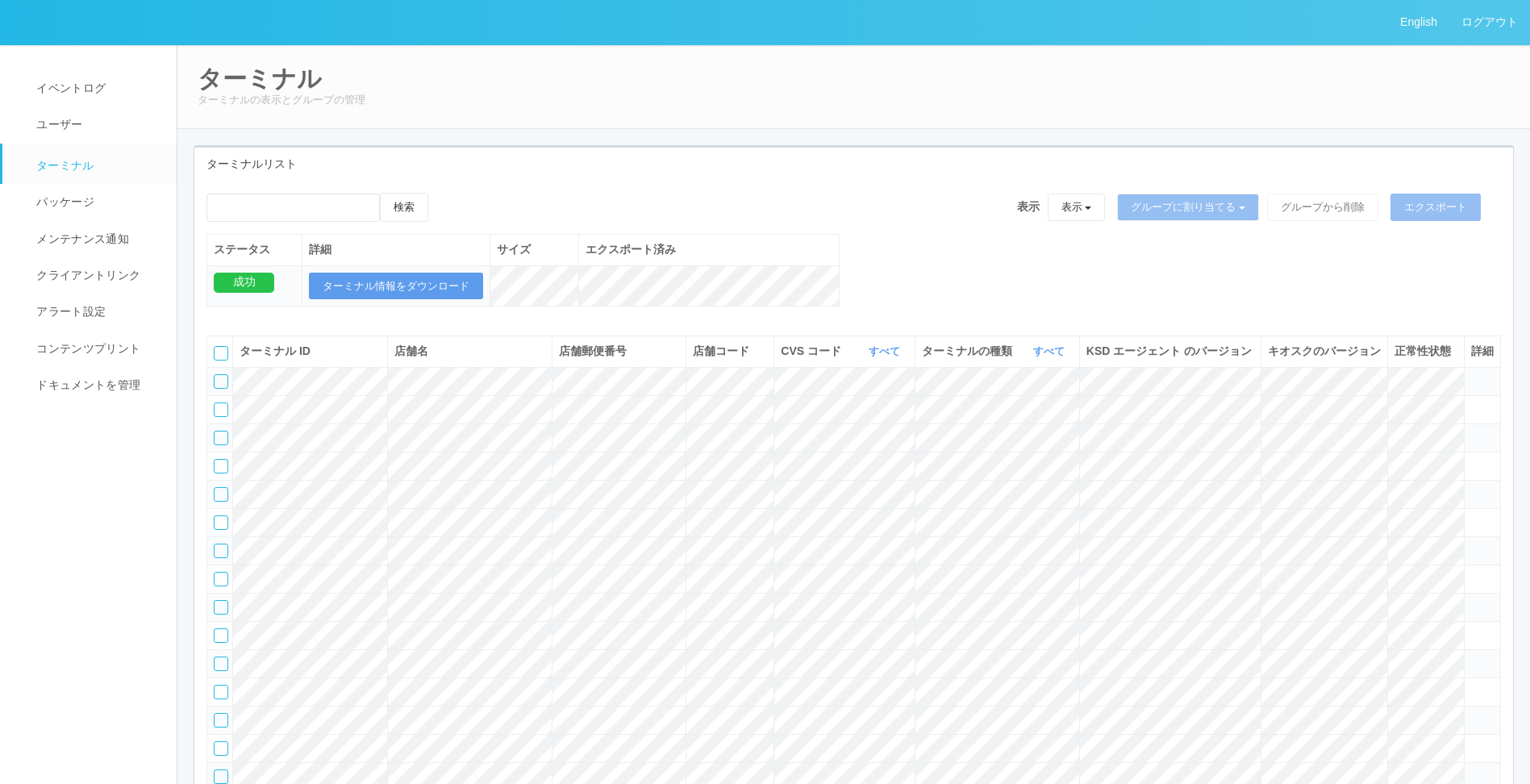
click at [896, 284] on div "検索 表示 表示 すべてのターミナル 未割り当てのターミナル グループを追加 グループ名を編集 アーカイブ済みのターミナル グループに割り当てる グループを追…" at bounding box center [853, 258] width 1319 height 131
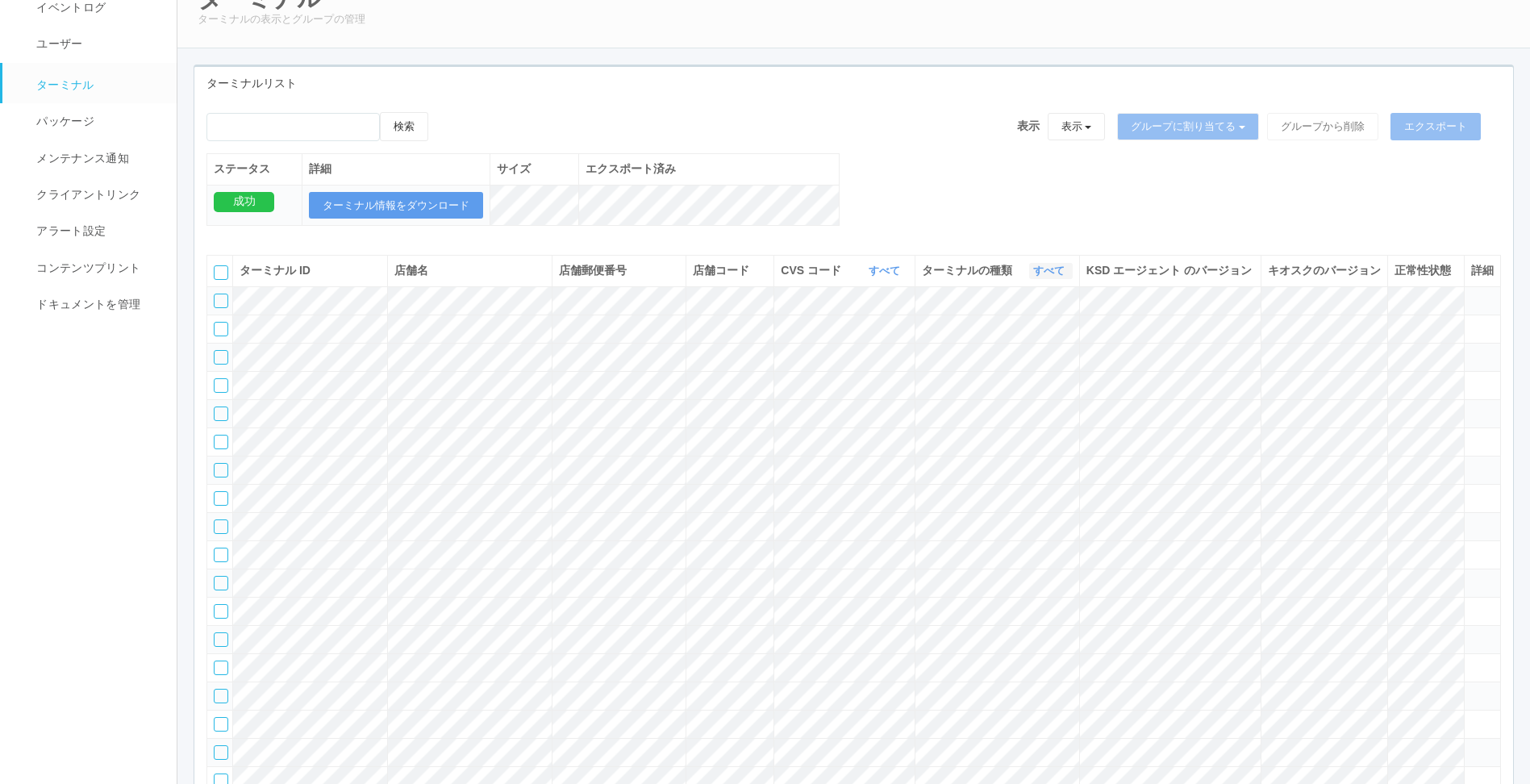
click at [1056, 277] on link "すべて" at bounding box center [1051, 271] width 36 height 12
click at [1001, 344] on span "キオスク" at bounding box center [987, 337] width 53 height 13
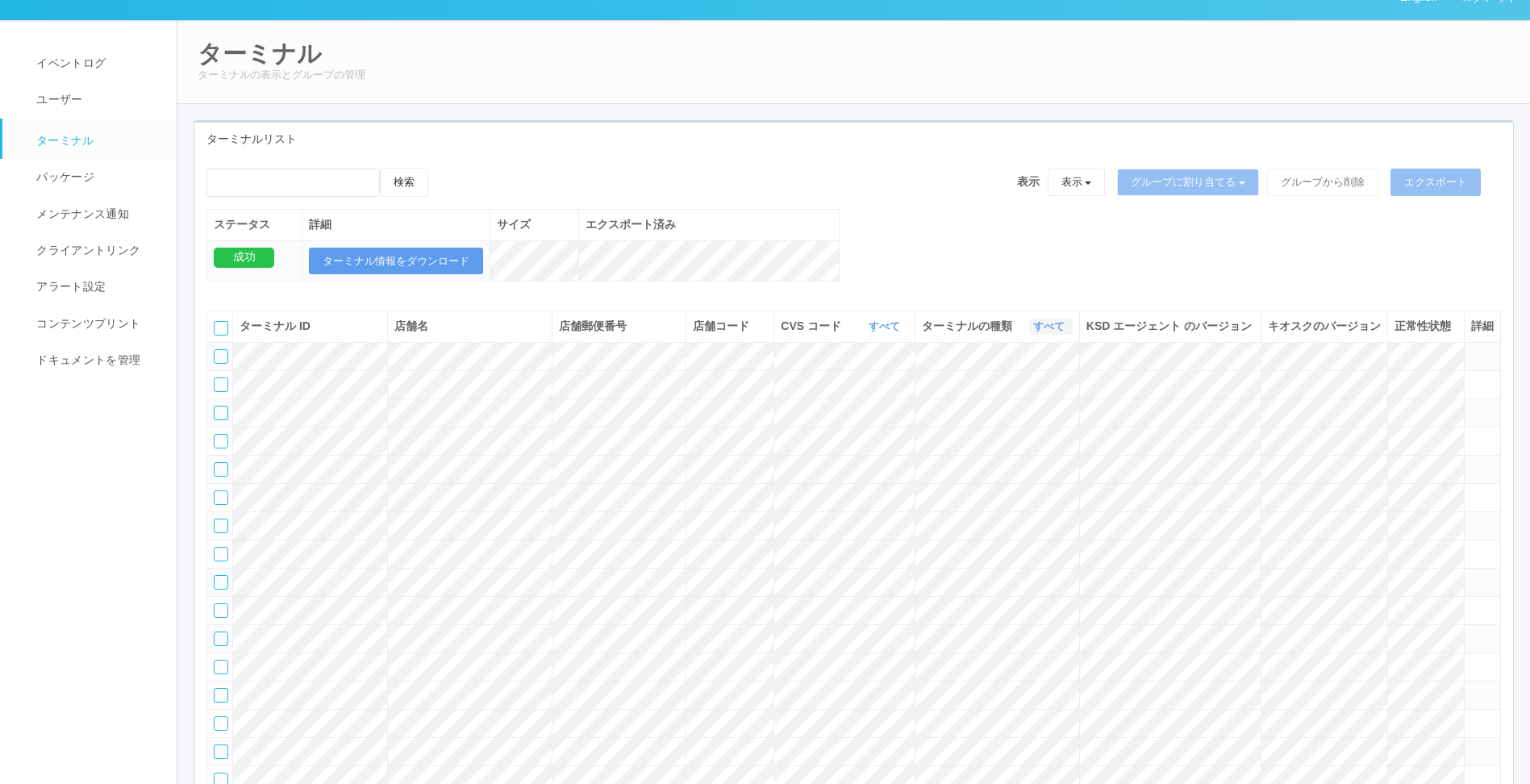
scroll to position [0, 0]
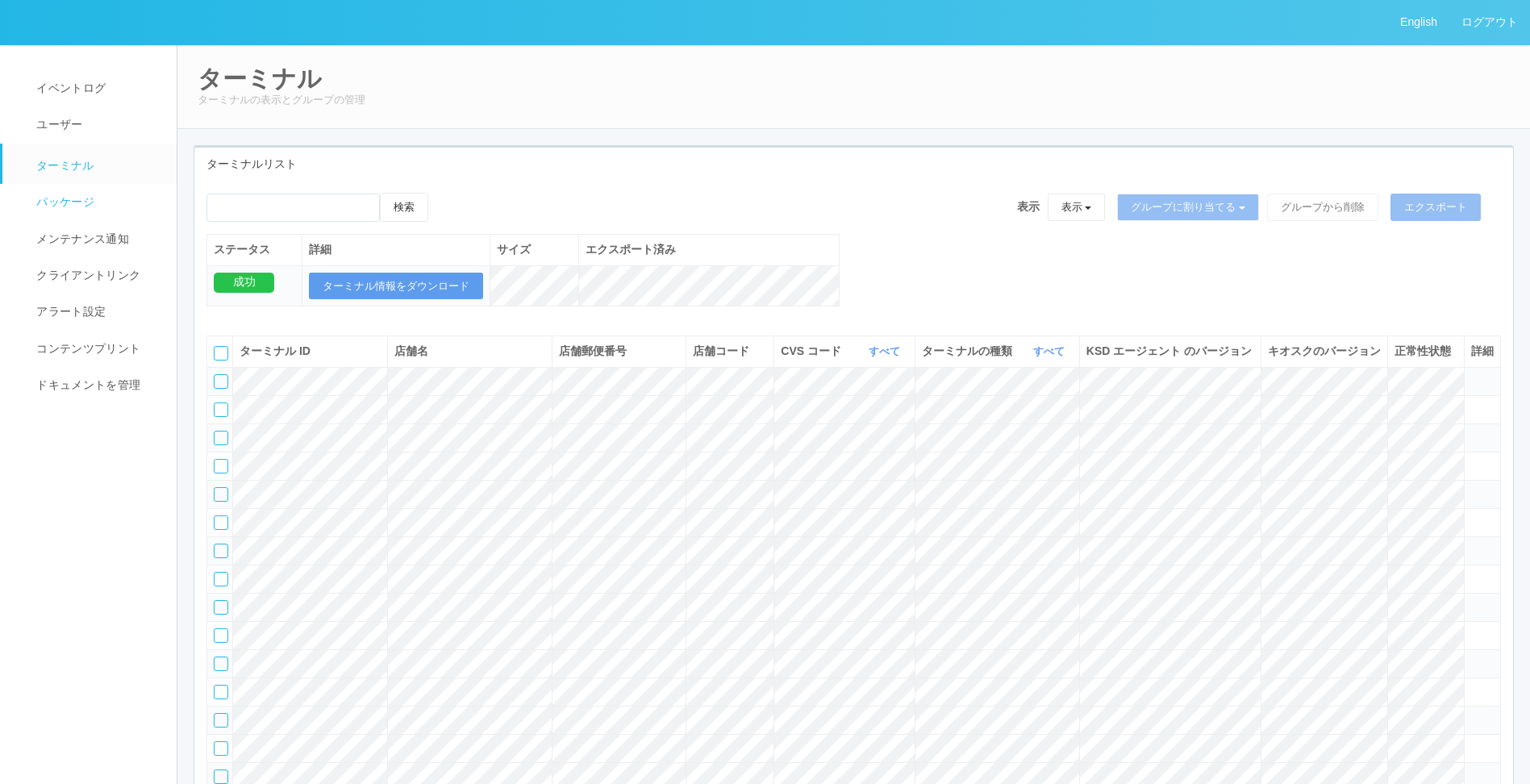
click at [74, 200] on span "パッケージ" at bounding box center [63, 201] width 62 height 13
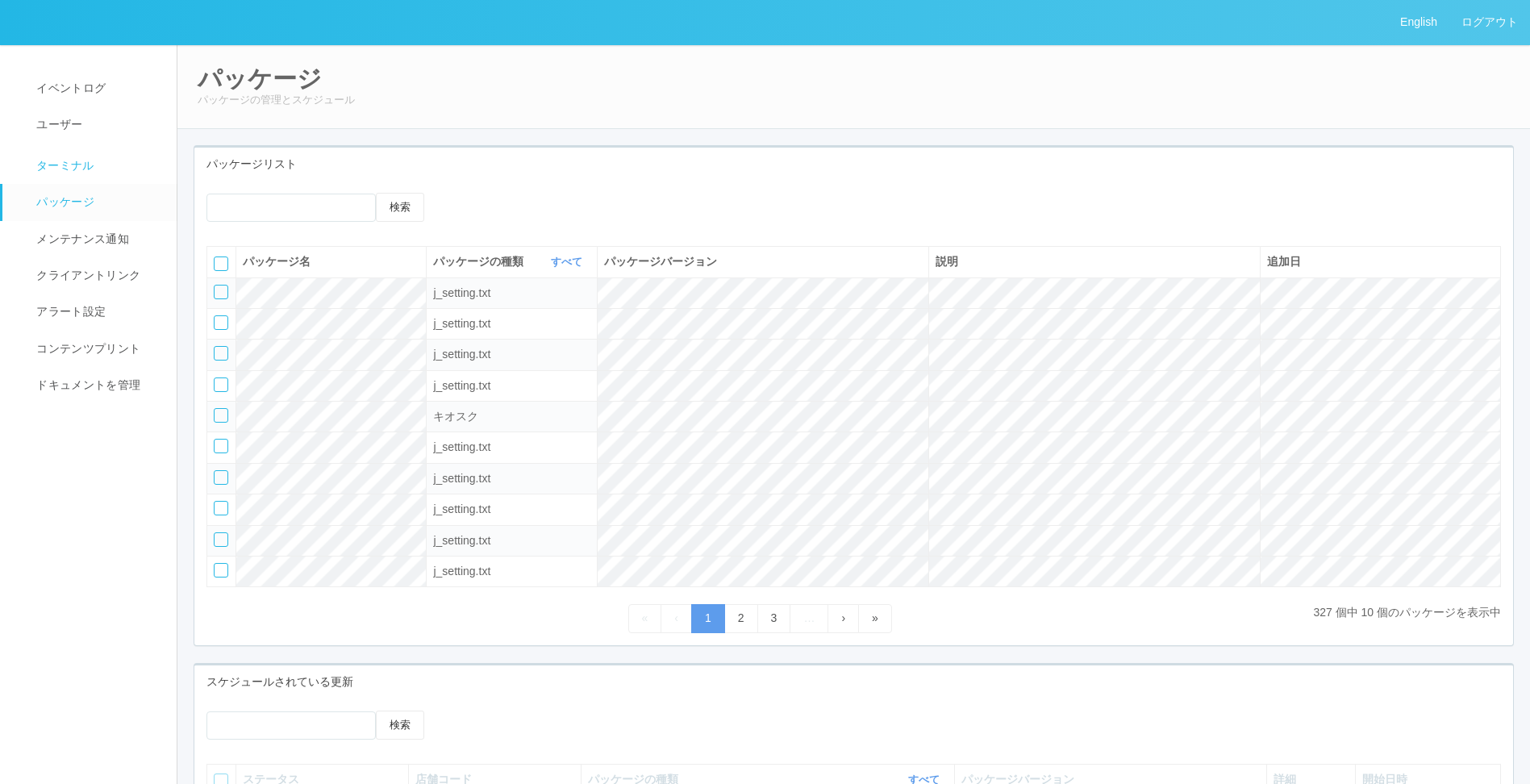
click at [70, 151] on link "ターミナル" at bounding box center [96, 164] width 189 height 41
click at [69, 159] on span "ターミナル" at bounding box center [63, 165] width 62 height 13
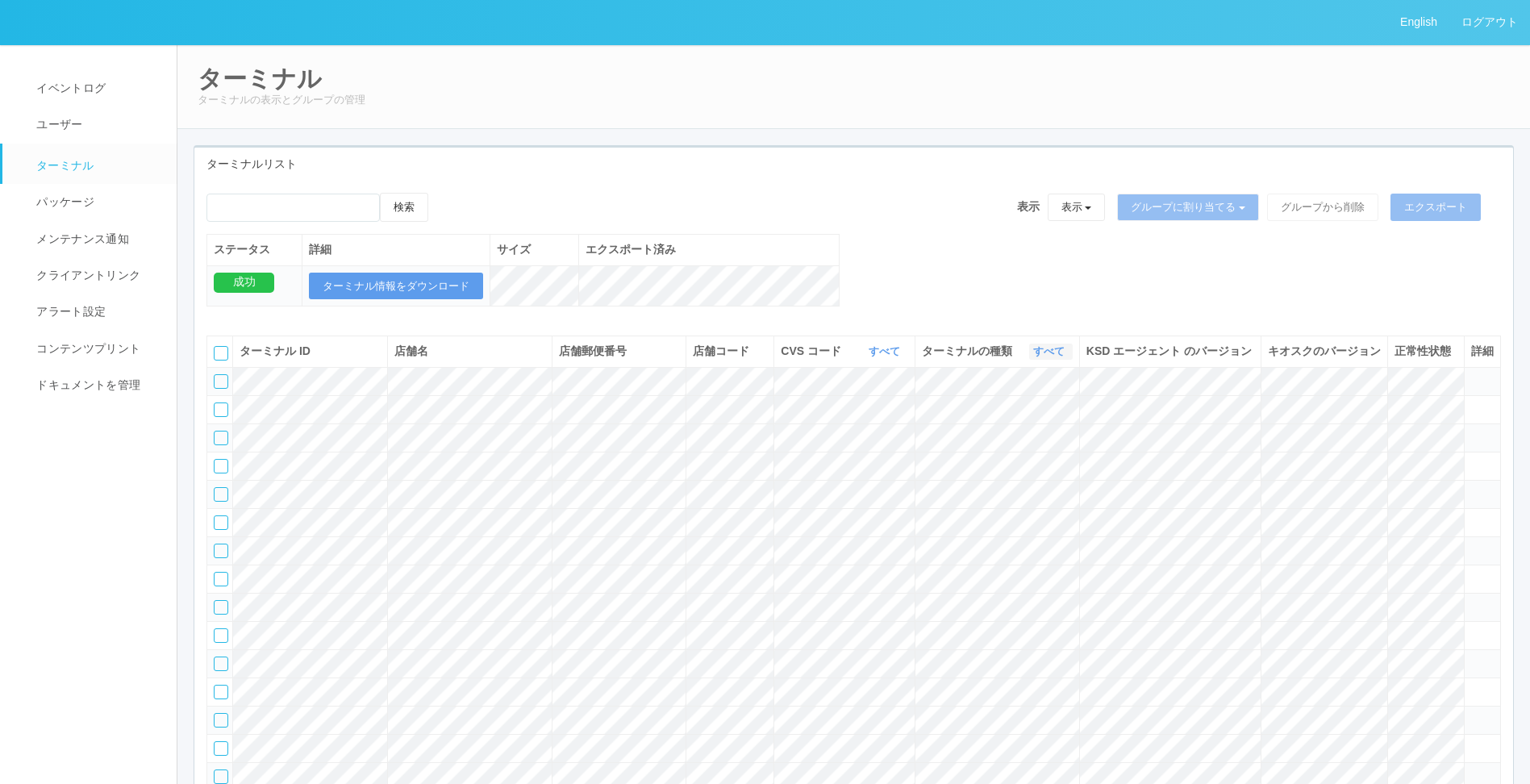
click at [1050, 358] on link "すべて" at bounding box center [1051, 351] width 36 height 12
click at [1014, 430] on link "キオスク" at bounding box center [1008, 419] width 128 height 22
click at [982, 290] on div "検索 表示 表示 すべてのターミナル 未割り当てのターミナル グループを追加 グループ名を編集 アーカイブ済みのターミナル グループに割り当てる グループを追…" at bounding box center [853, 258] width 1319 height 131
click at [743, 200] on div "検索 表示 表示 すべてのターミナル 未割り当てのターミナル グループを追加 グループ名を編集 アーカイブ済みのターミナル グループに割り当てる グループを追…" at bounding box center [853, 213] width 1295 height 41
click at [1477, 26] on link "ログアウト" at bounding box center [1489, 22] width 80 height 44
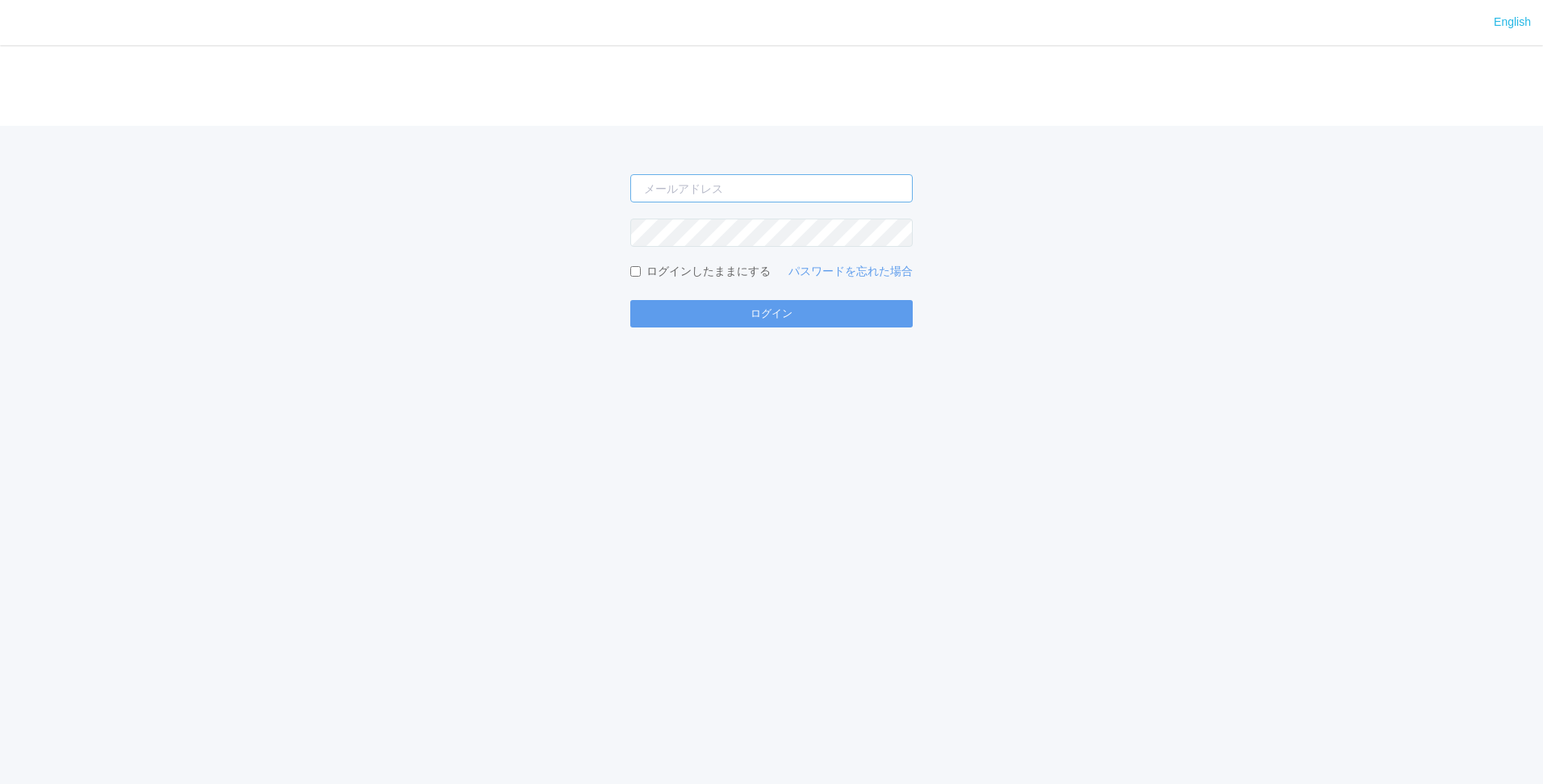
type input "[PERSON_NAME][EMAIL_ADDRESS][DOMAIN_NAME]"
click at [931, 381] on div "English ログイン shuhei.otsuki@dj.kyocera.com ログインしたままにする パスワードを忘れた場合 ログイン" at bounding box center [772, 392] width 1543 height 784
click at [792, 335] on div "English ログイン shuhei.otsuki@dj.kyocera.com ログインしたままにする パスワードを忘れた場合 ログイン" at bounding box center [772, 392] width 1543 height 784
click at [785, 313] on button "ログイン" at bounding box center [772, 314] width 283 height 27
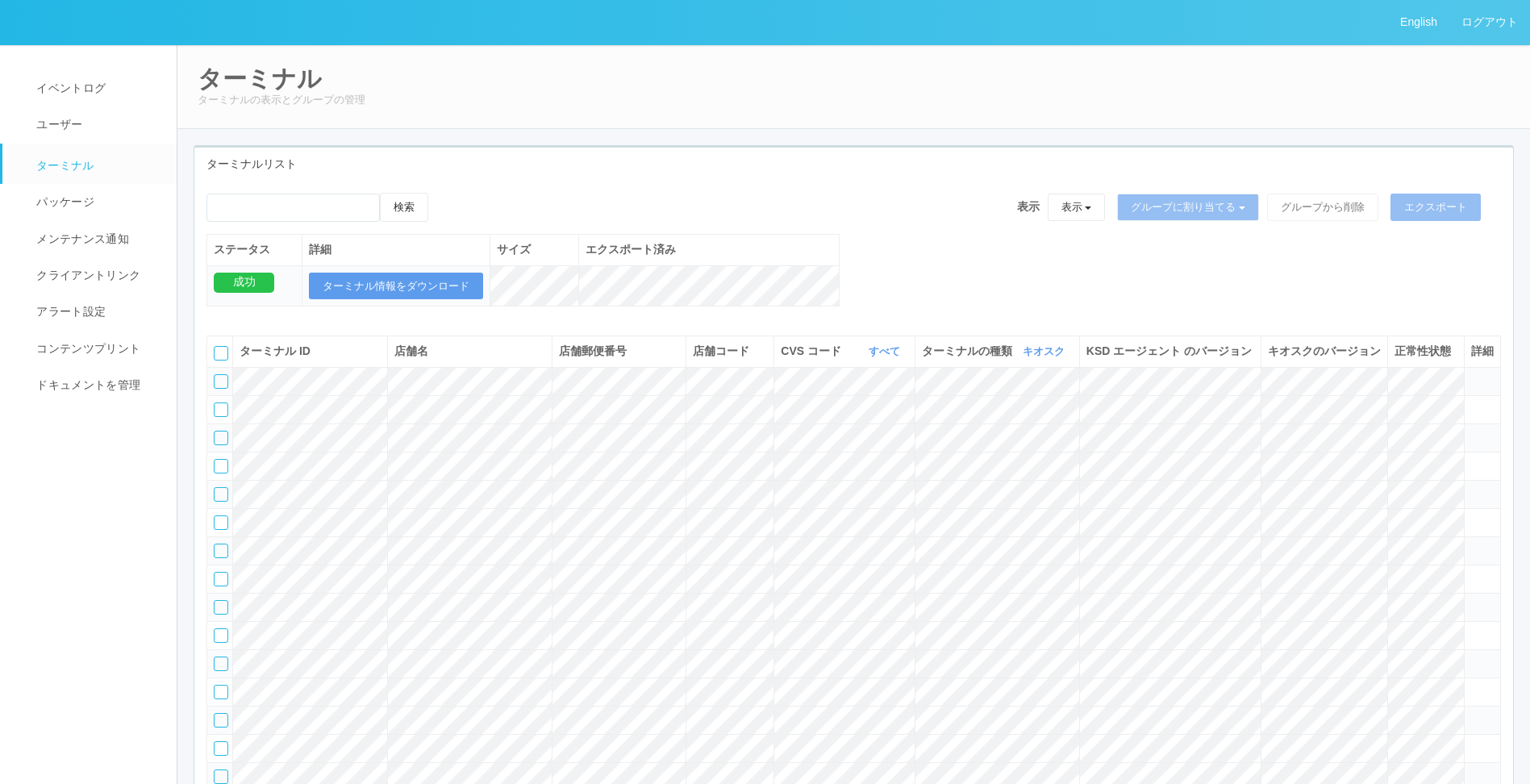
click at [979, 288] on div "検索 表示 表示 すべてのターミナル 未割り当てのターミナル グループを追加 グループ名を編集 アーカイブ済みのターミナル グループに割り当てる グループを追…" at bounding box center [853, 258] width 1319 height 131
click at [1023, 358] on link "キオスク" at bounding box center [1045, 351] width 46 height 12
click at [961, 447] on span "マルチコピー機" at bounding box center [1004, 440] width 87 height 13
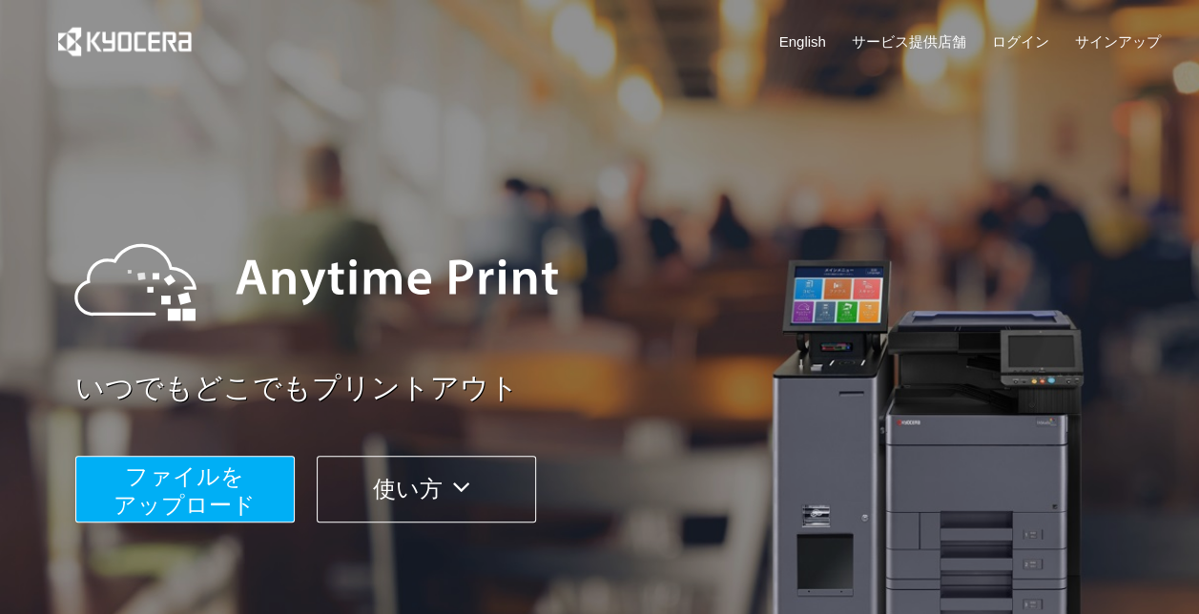
drag, startPoint x: 915, startPoint y: 513, endPoint x: 977, endPoint y: 232, distance: 288.1
click at [917, 512] on div "ファイルを ​​アップロード 使い方" at bounding box center [623, 474] width 1097 height 95
click at [1011, 38] on link "ログイン" at bounding box center [1020, 41] width 57 height 20
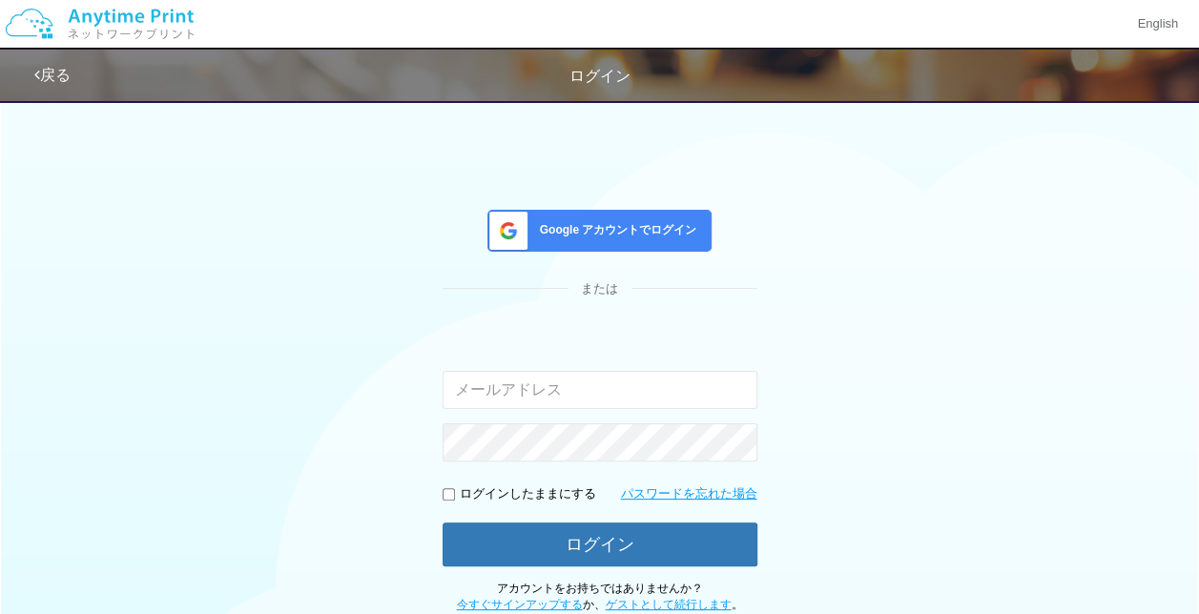
type input "[EMAIL_ADDRESS][DOMAIN_NAME]"
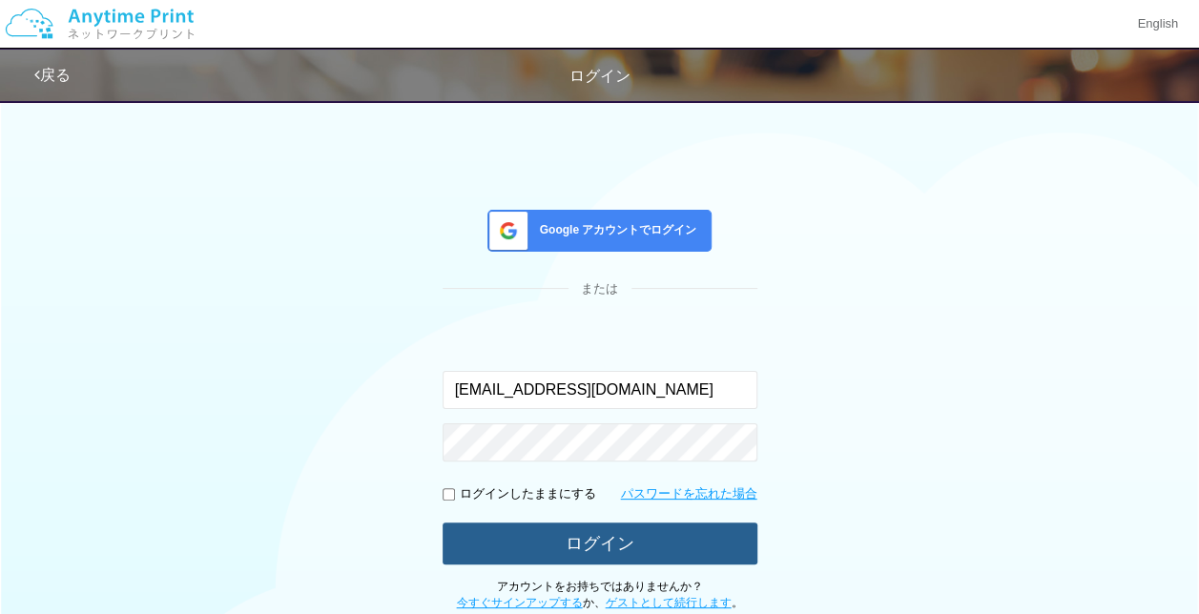
click at [626, 549] on button "ログイン" at bounding box center [600, 544] width 315 height 42
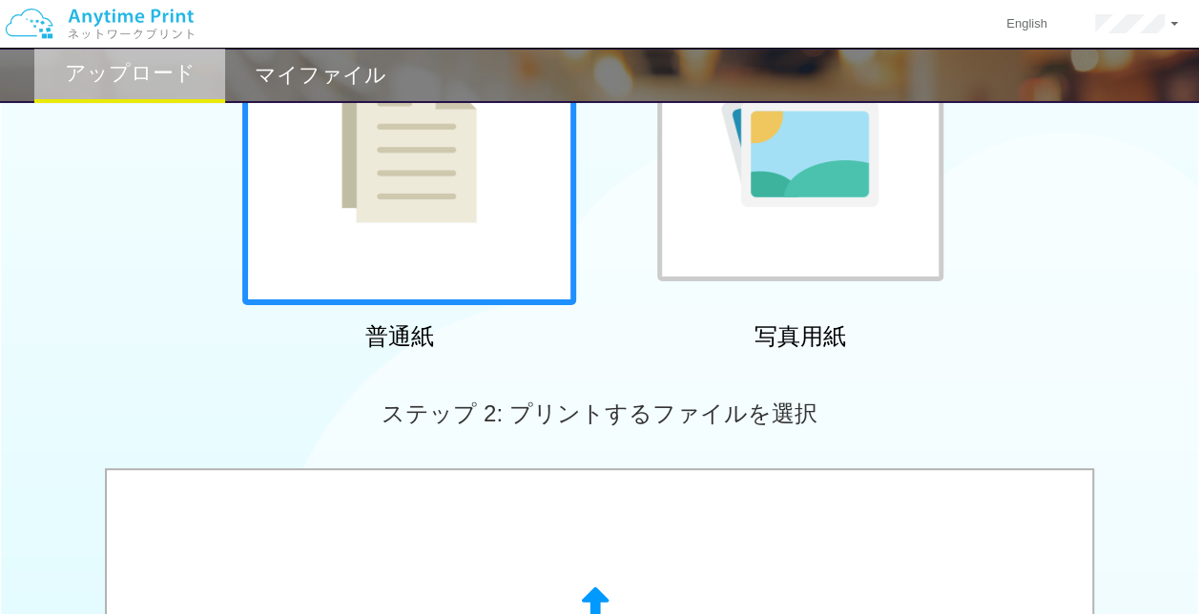
scroll to position [286, 0]
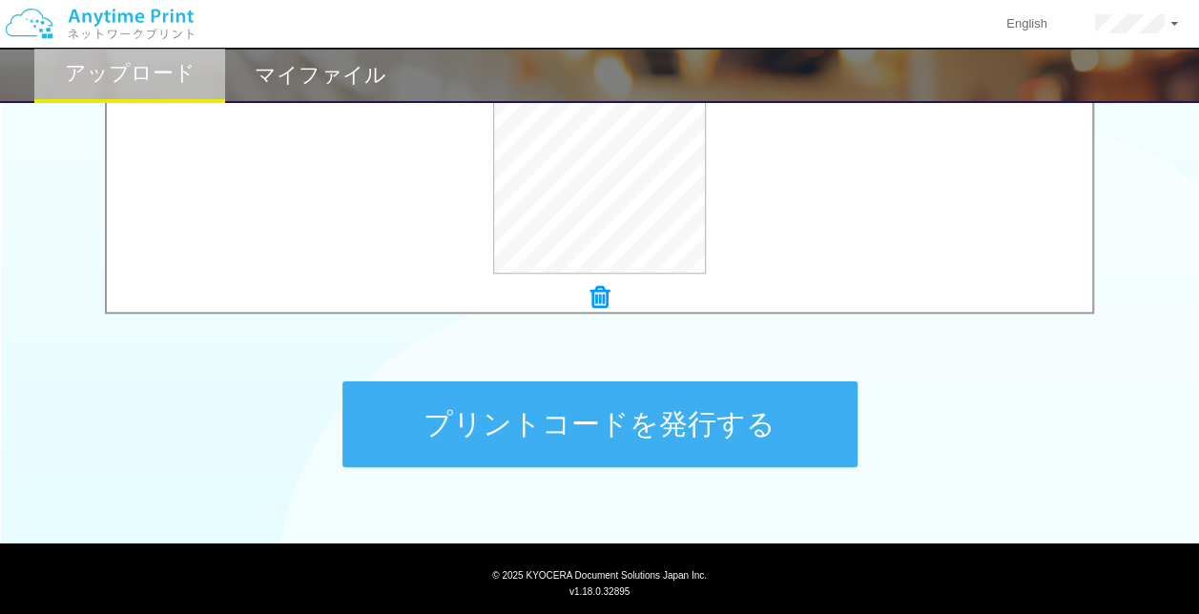
scroll to position [836, 0]
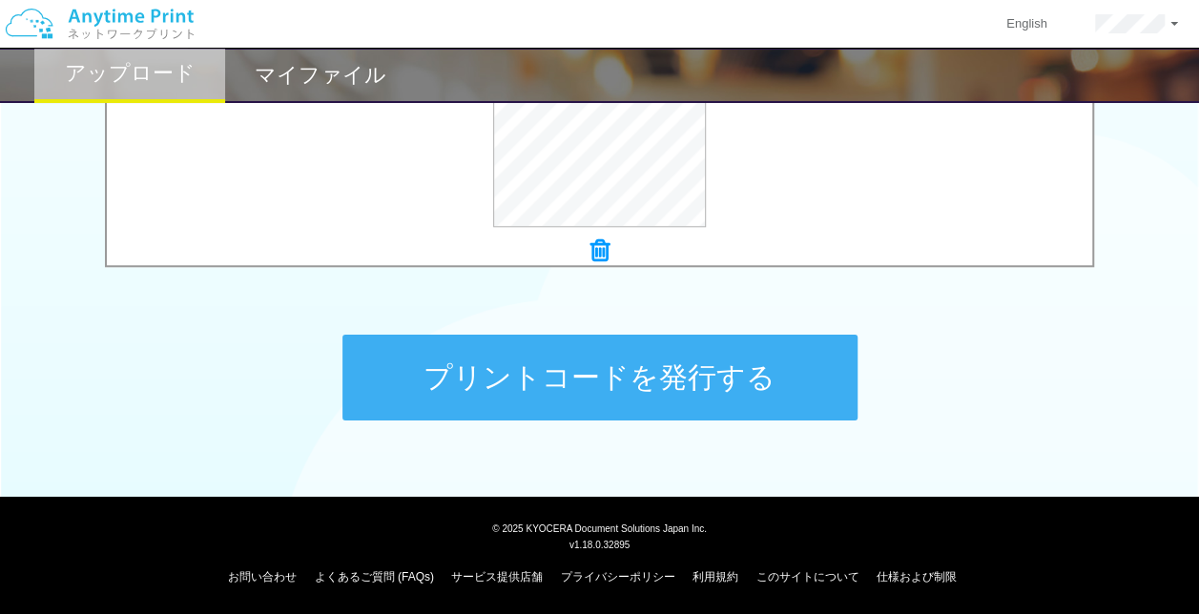
click at [599, 430] on div "プリントコードを発行する" at bounding box center [600, 378] width 572 height 200
click at [617, 383] on button "プリントコードを発行する" at bounding box center [599, 378] width 515 height 86
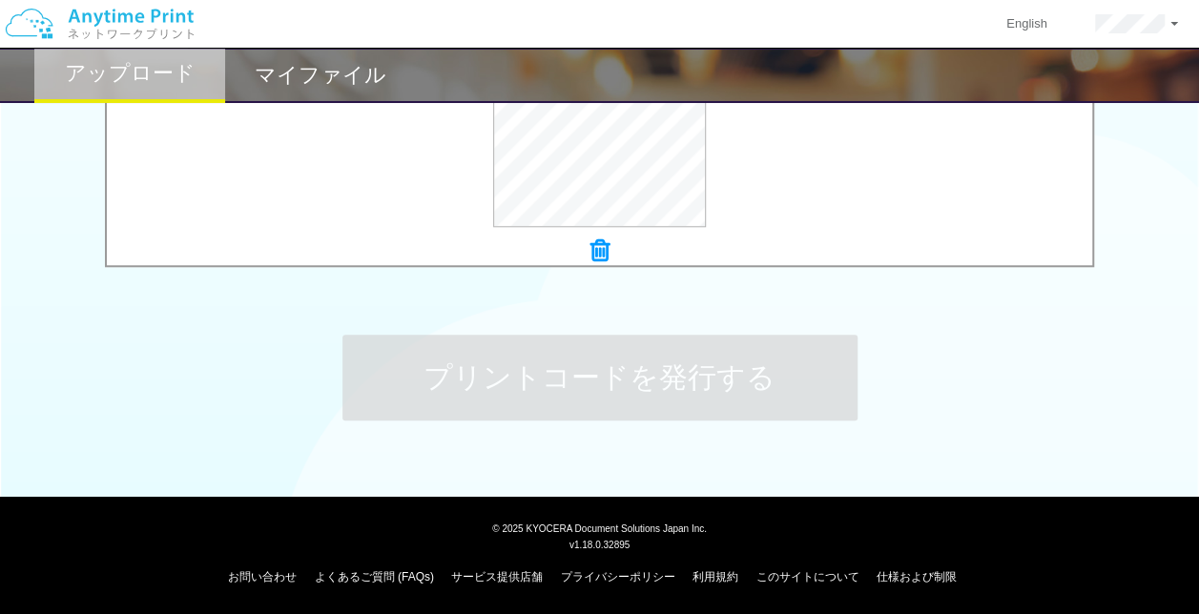
scroll to position [0, 0]
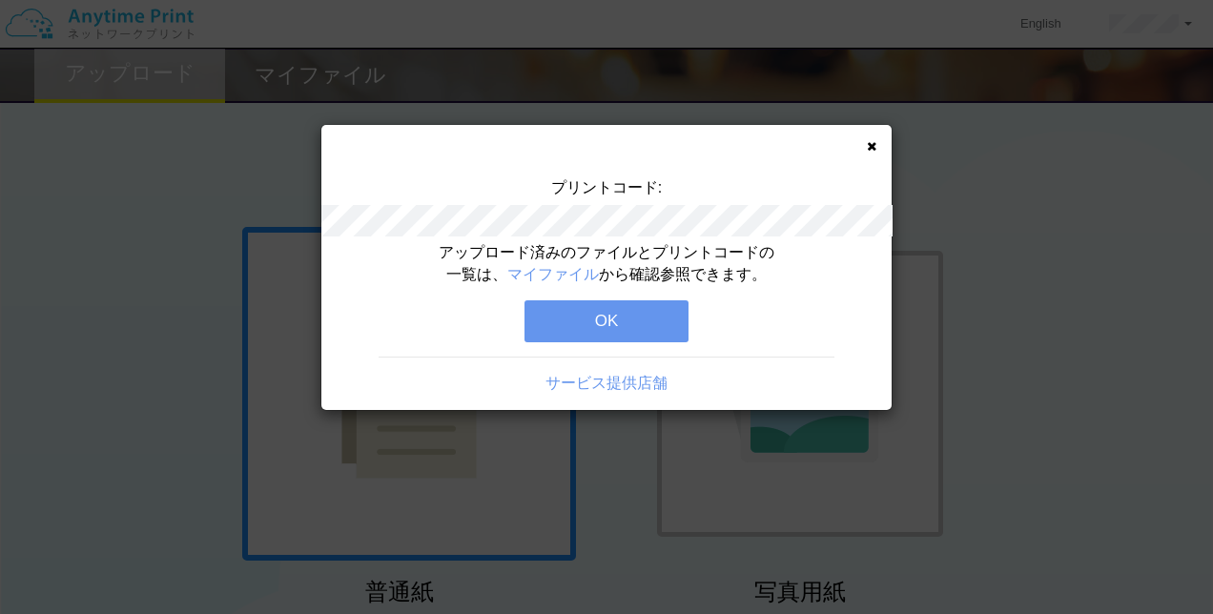
click at [641, 307] on button "OK" at bounding box center [607, 321] width 164 height 42
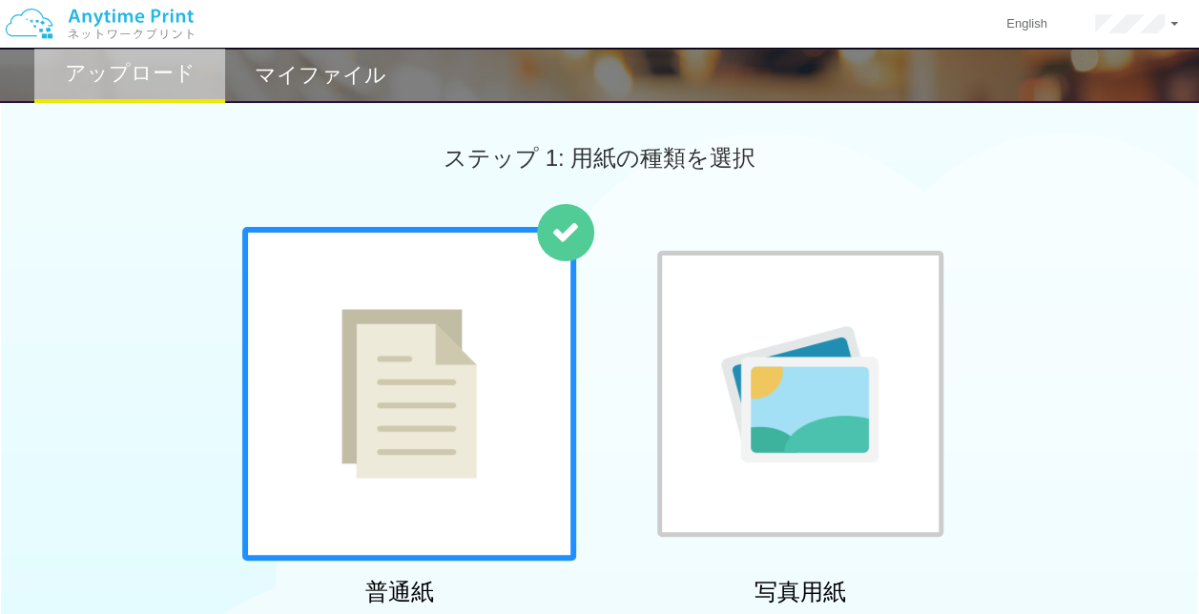
click at [314, 75] on h2 "マイファイル" at bounding box center [321, 75] width 132 height 23
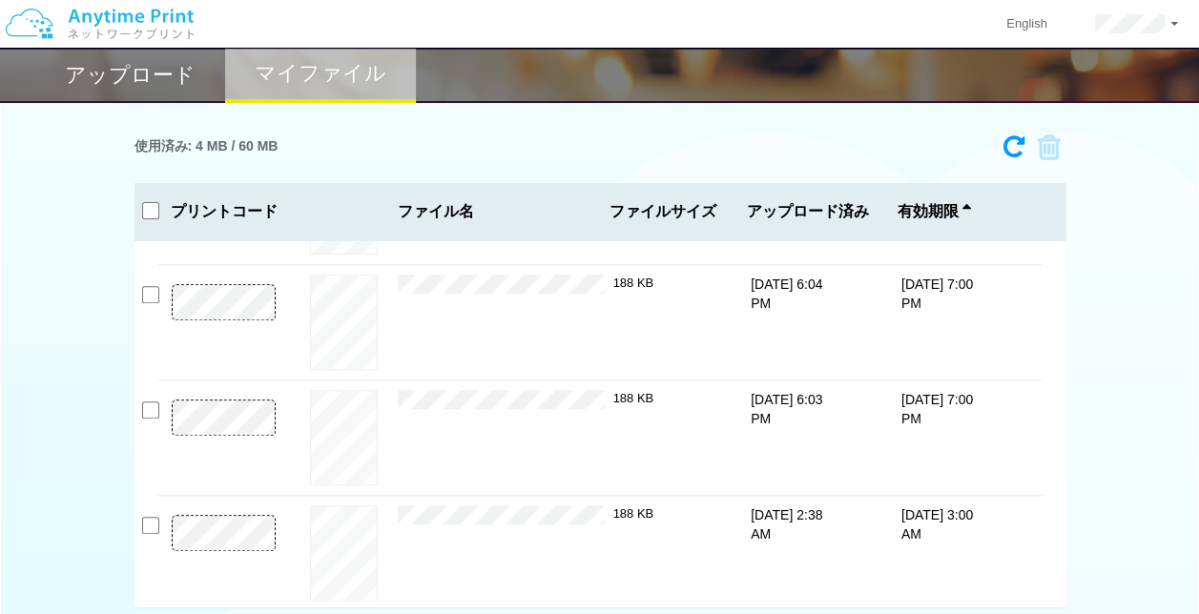
scroll to position [170, 0]
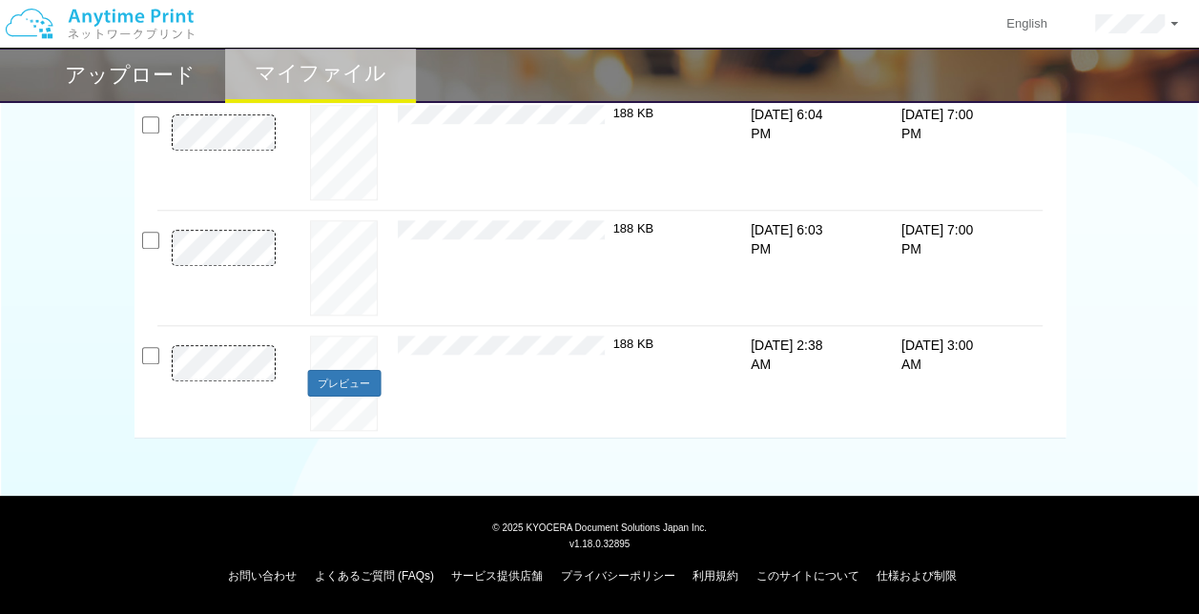
click at [390, 394] on div "プレビュー" at bounding box center [344, 383] width 107 height 95
click at [338, 374] on button "プレビュー" at bounding box center [344, 383] width 72 height 26
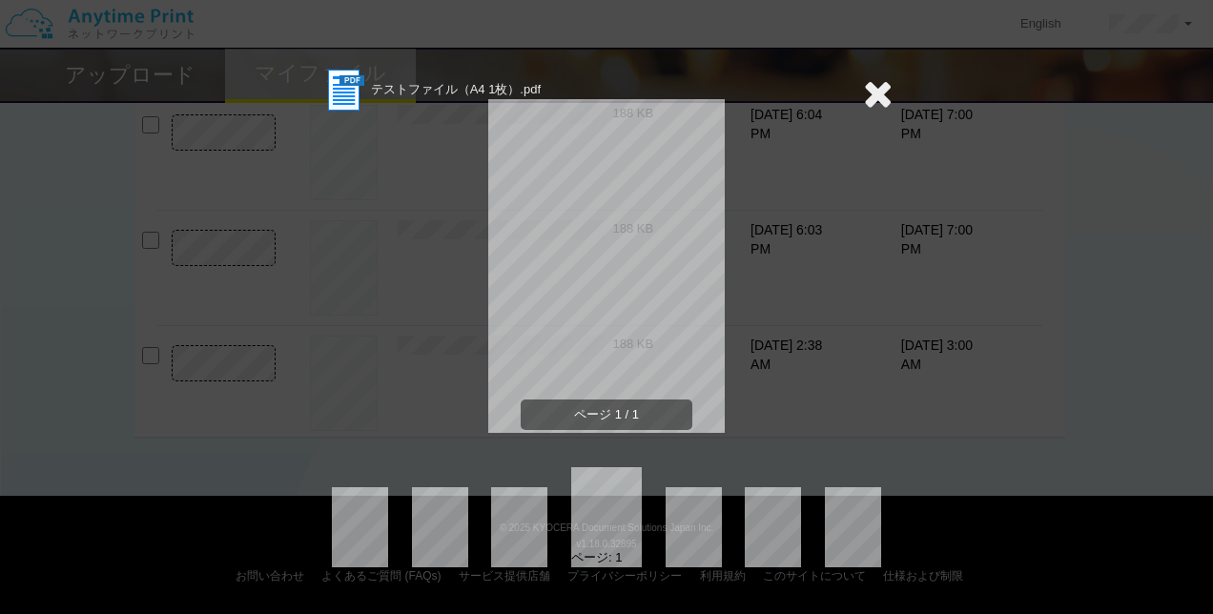
click at [874, 93] on icon at bounding box center [878, 93] width 30 height 38
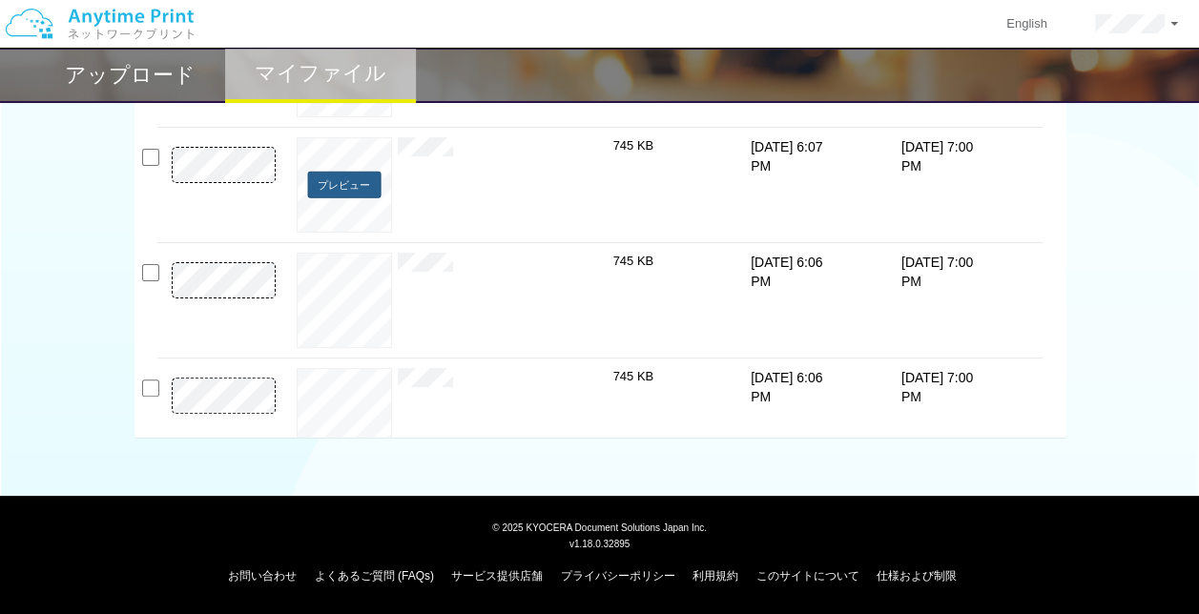
scroll to position [135, 0]
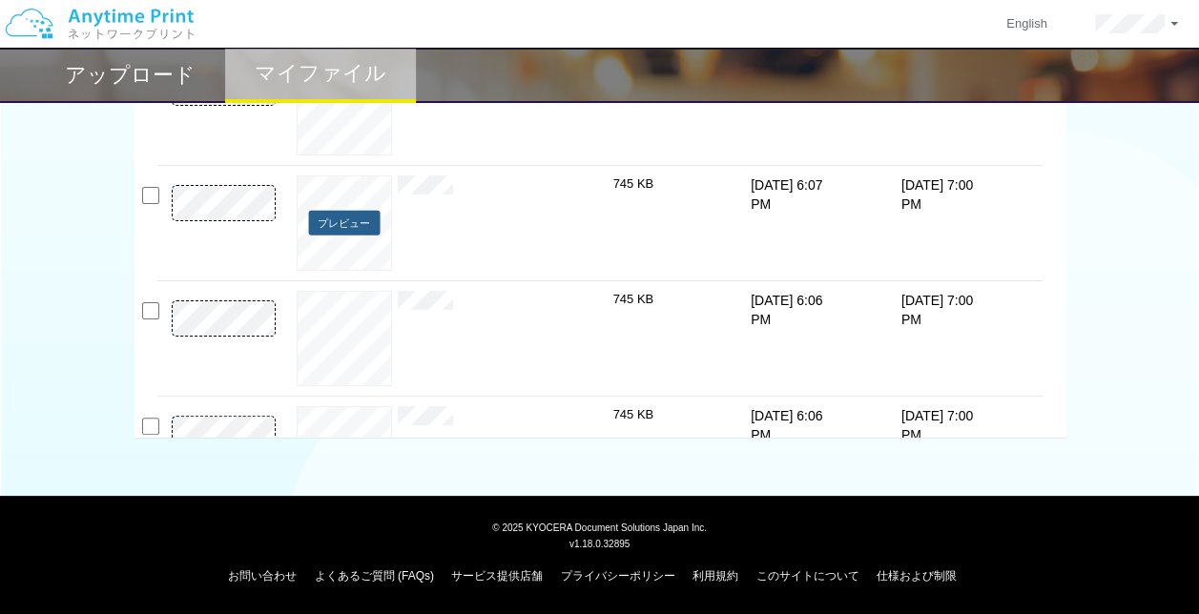
click at [355, 212] on button "プレビュー" at bounding box center [344, 223] width 72 height 26
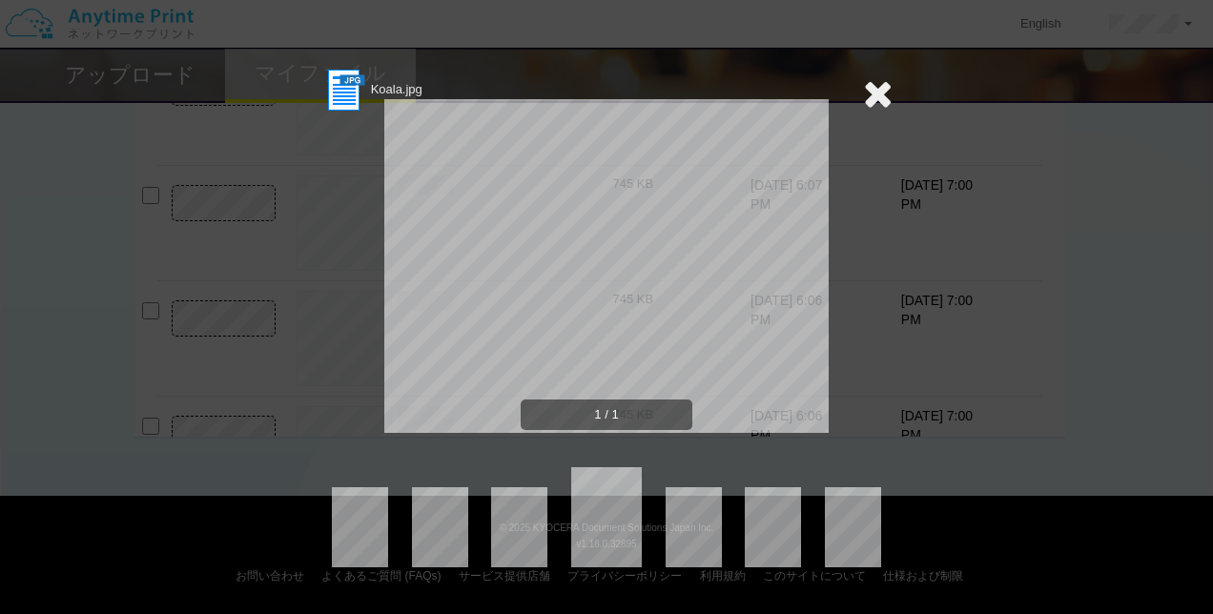
click at [881, 82] on icon at bounding box center [878, 93] width 30 height 38
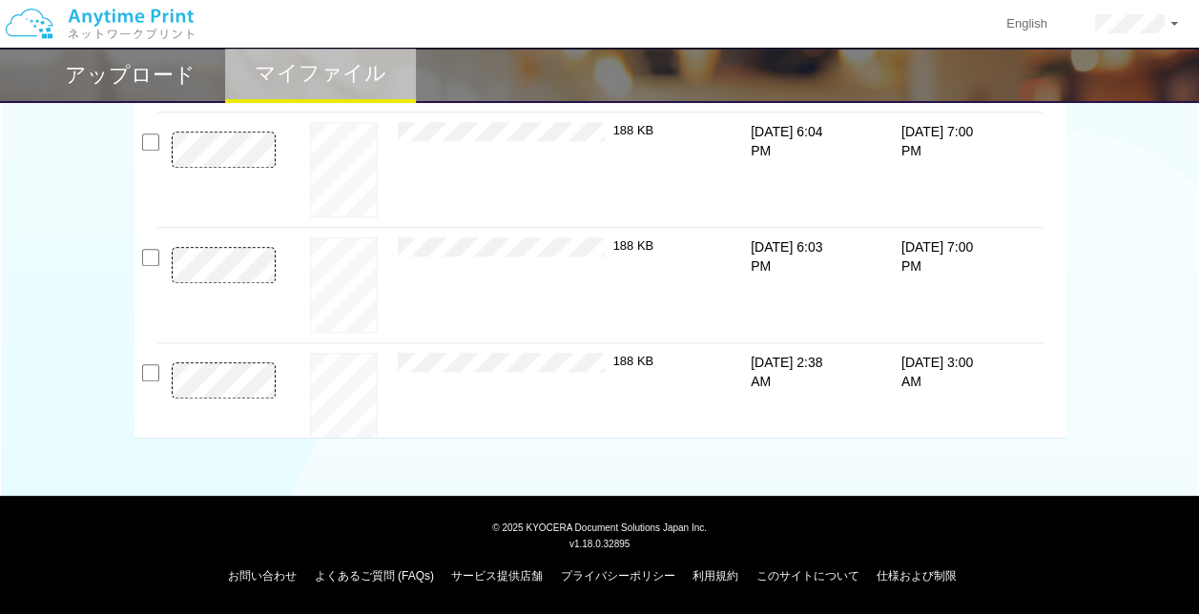
scroll to position [898, 0]
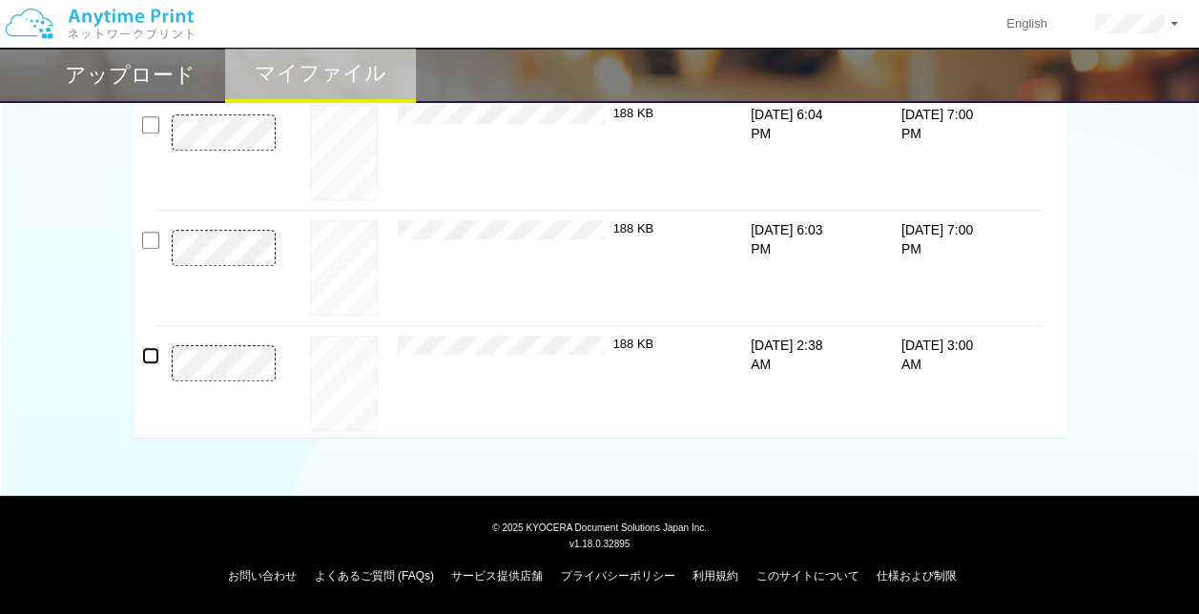
click at [153, 353] on input "checkbox" at bounding box center [150, 355] width 17 height 17
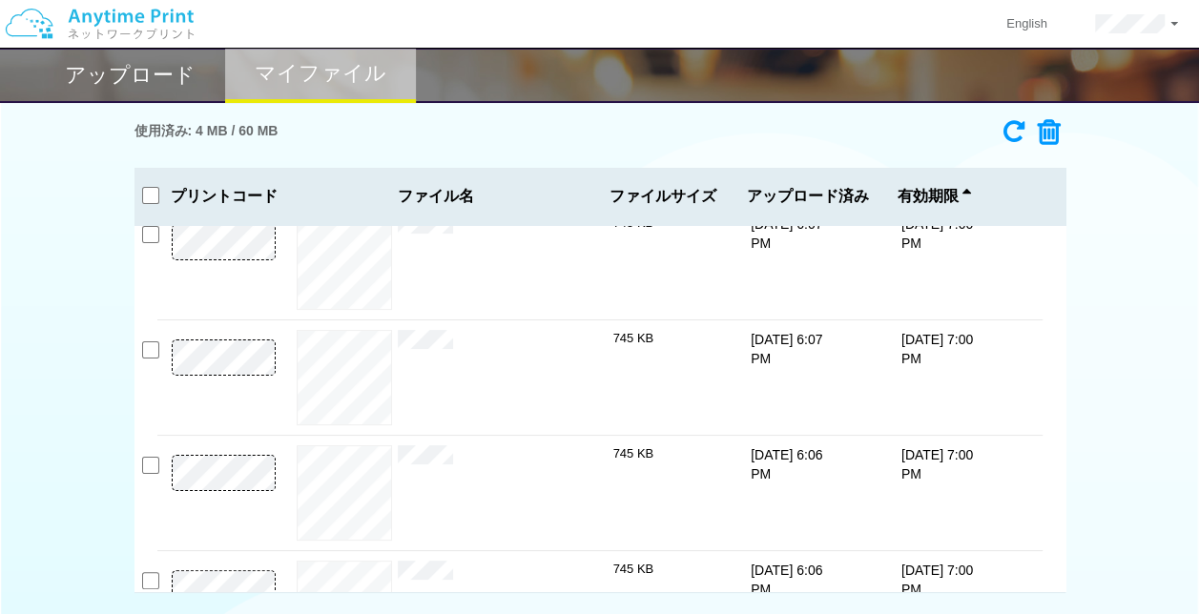
scroll to position [0, 0]
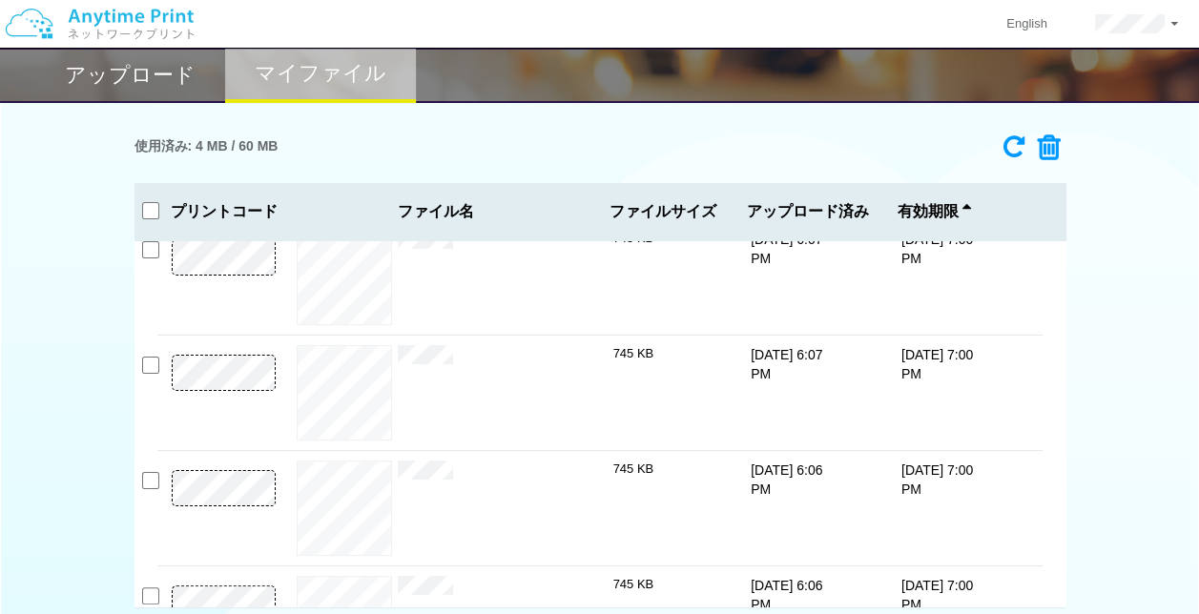
click at [1042, 149] on icon at bounding box center [1042, 148] width 36 height 29
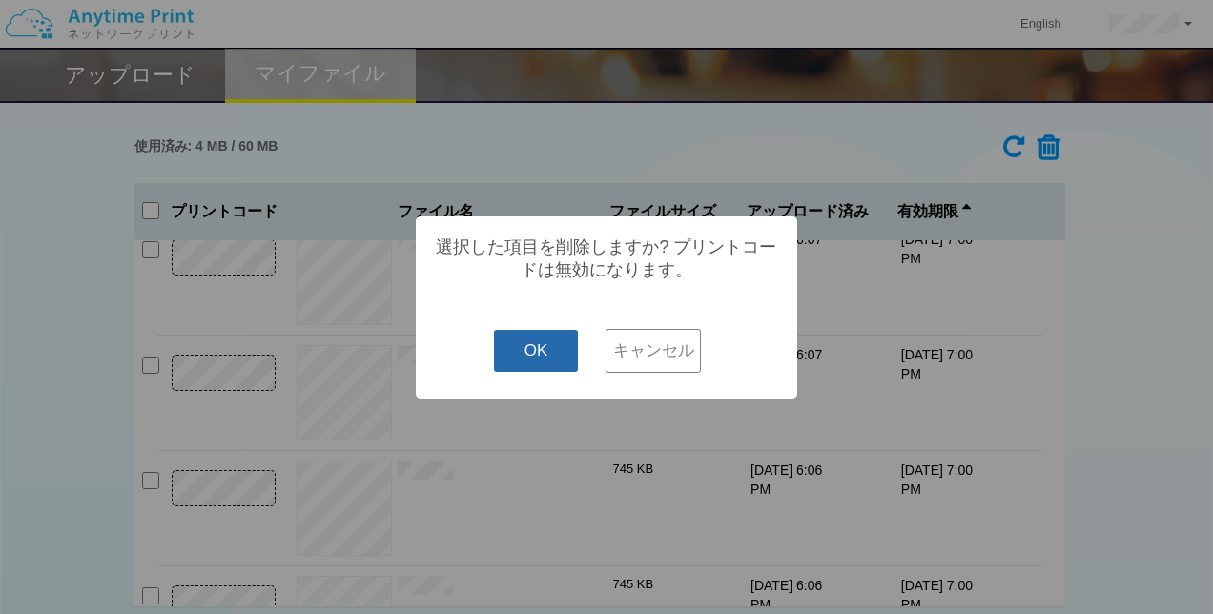
click at [549, 351] on button "OK" at bounding box center [536, 351] width 85 height 42
checkbox input "false"
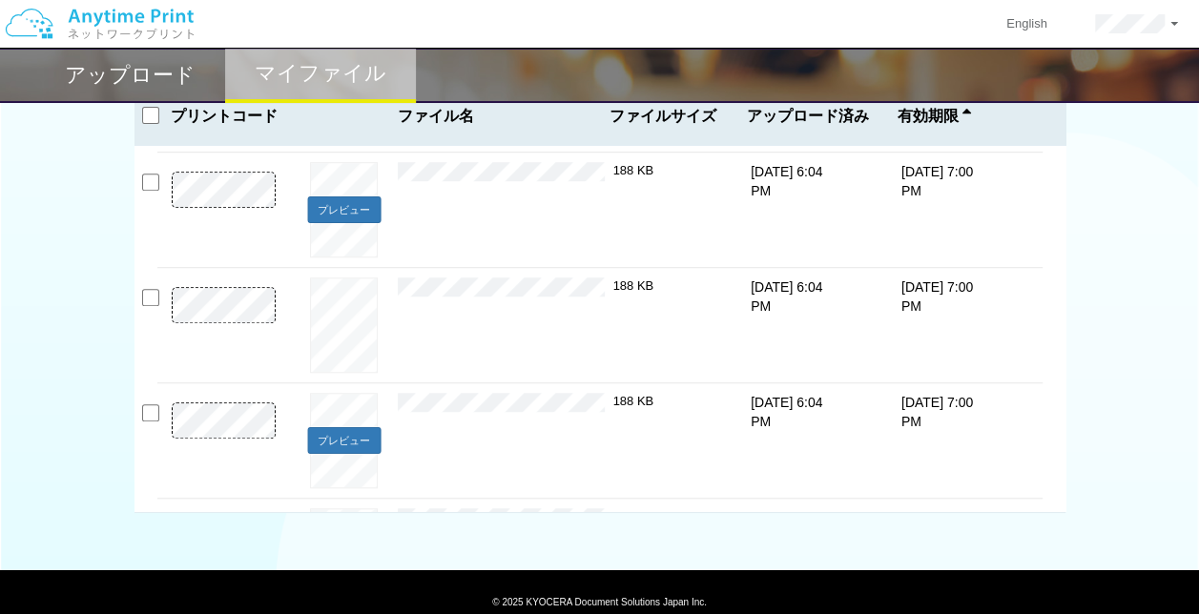
scroll to position [498, 0]
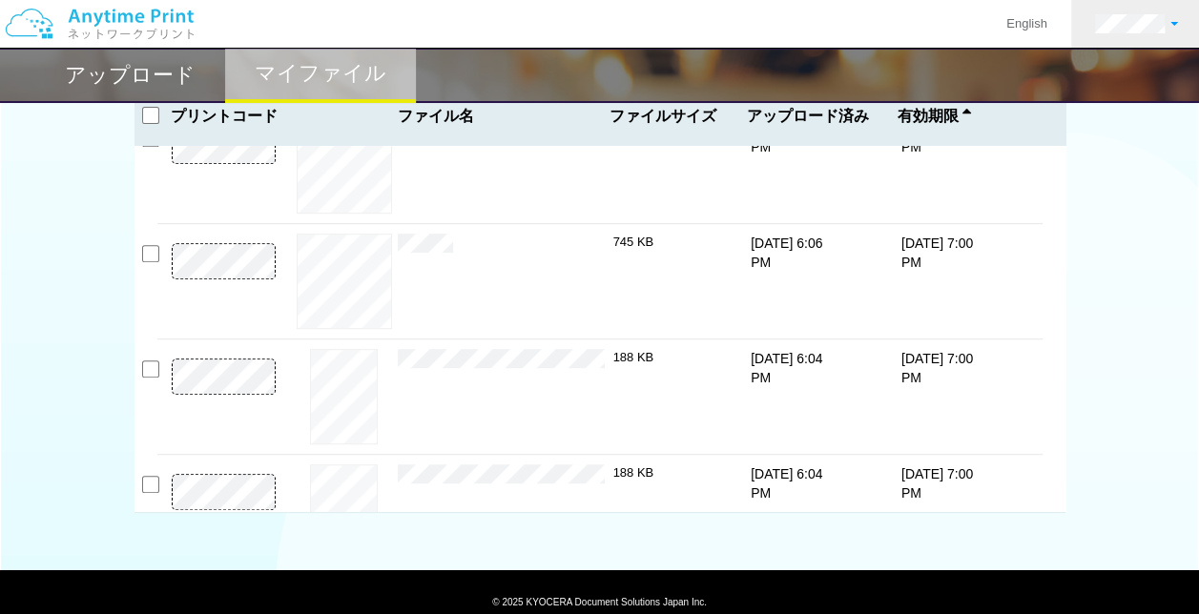
click at [1125, 9] on link at bounding box center [1136, 24] width 131 height 48
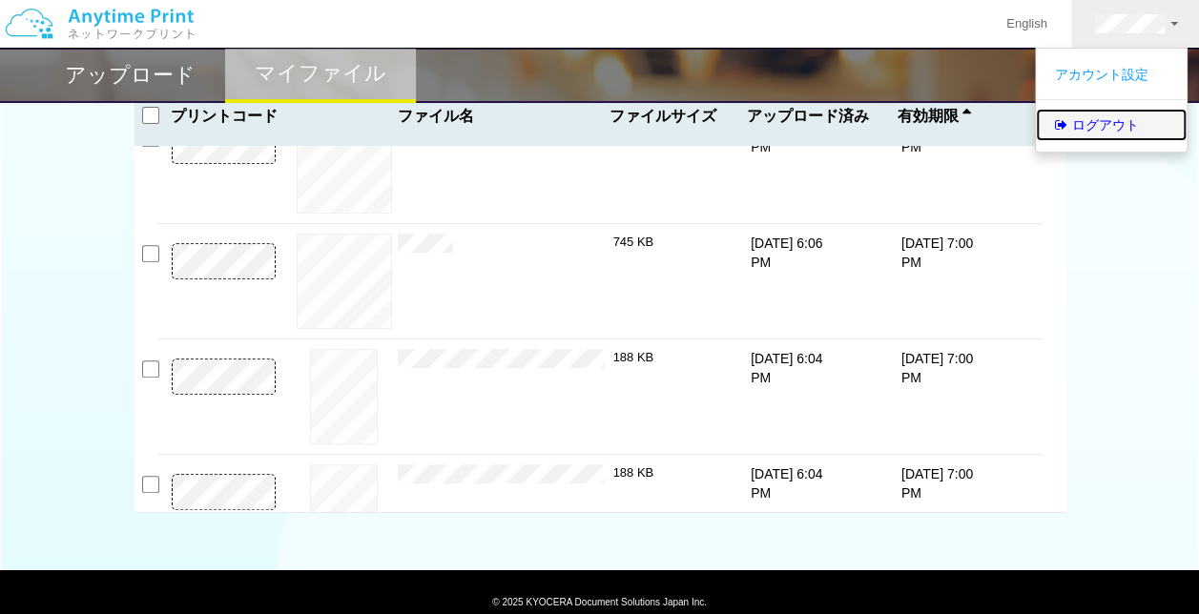
click at [1078, 129] on link "ログアウト" at bounding box center [1111, 125] width 151 height 32
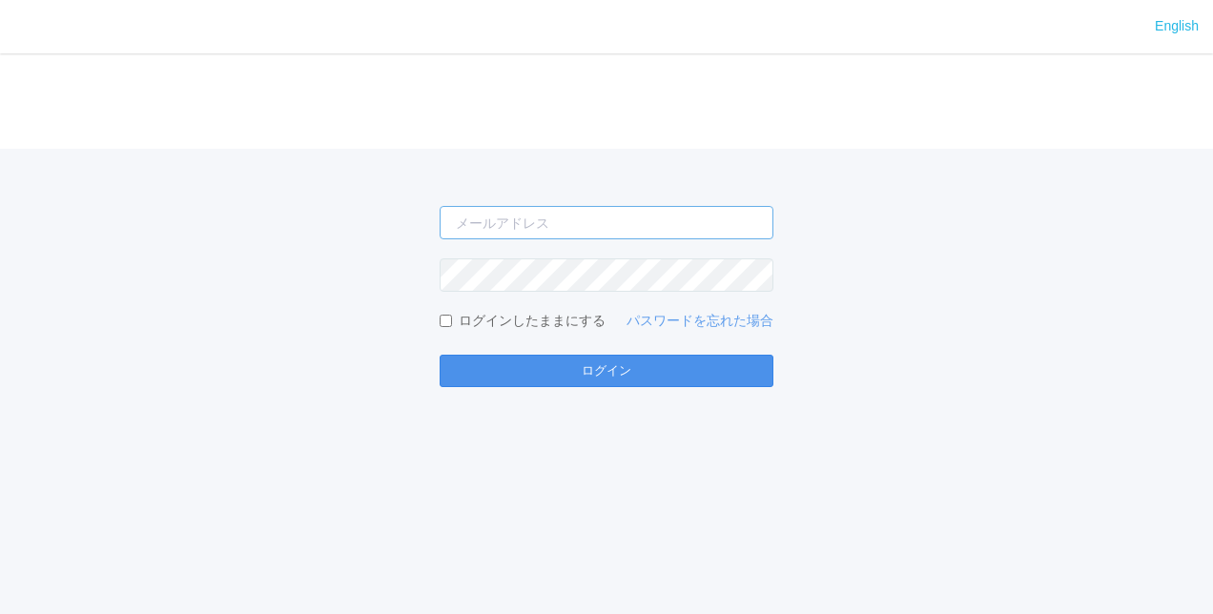
type input "[EMAIL_ADDRESS][DOMAIN_NAME]"
click at [567, 364] on button "ログイン" at bounding box center [607, 371] width 334 height 32
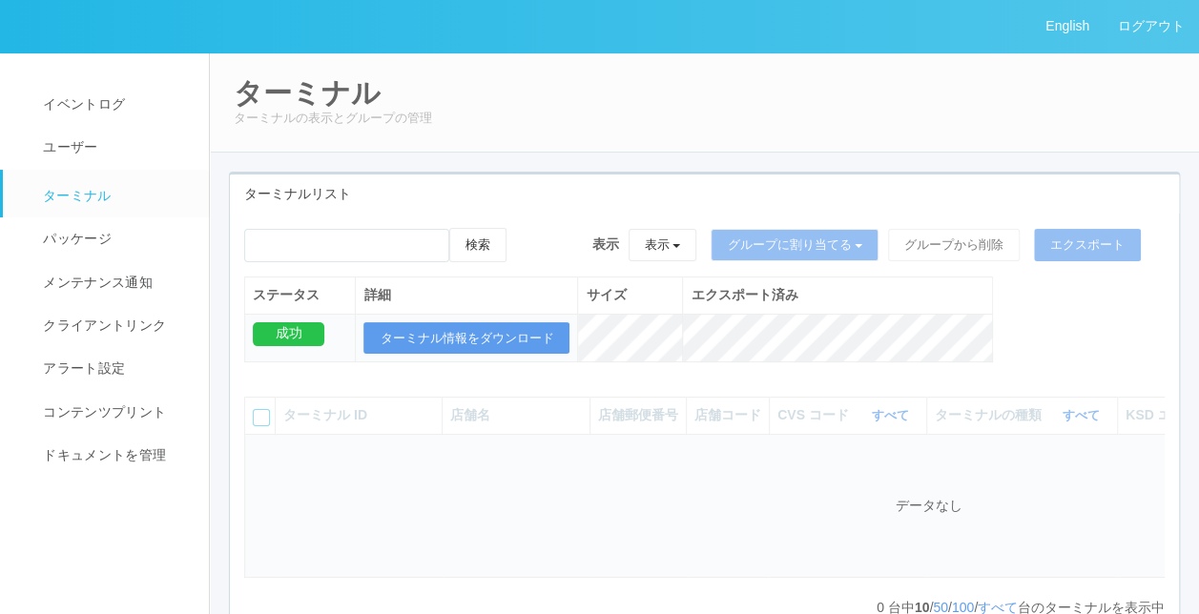
click at [685, 85] on h2 "ターミナル" at bounding box center [704, 92] width 941 height 31
click at [65, 193] on span "ターミナル" at bounding box center [74, 195] width 73 height 15
click at [803, 175] on div "ターミナルリスト" at bounding box center [704, 194] width 949 height 39
click at [86, 203] on span "ターミナル" at bounding box center [74, 195] width 73 height 15
click at [904, 168] on div "ターミナル ターミナルの表示とグループの管理 ターミナルリスト 検索 表示 表示 すべてのターミナル 未割り当てのターミナル グループを追加 グループ名を編集…" at bounding box center [704, 361] width 989 height 619
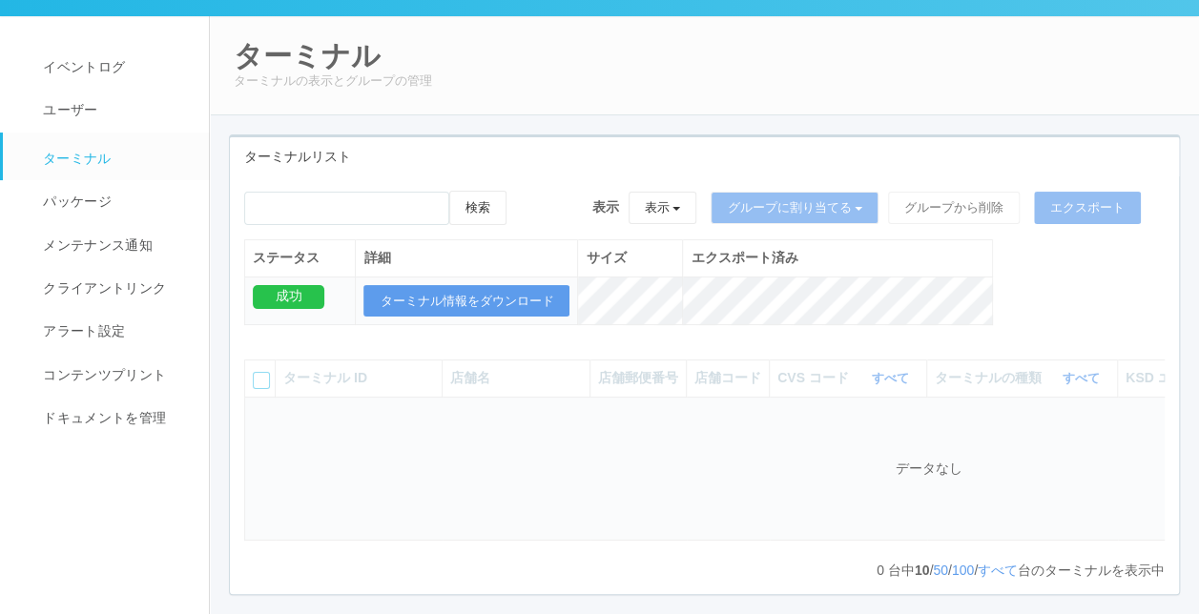
scroll to position [95, 0]
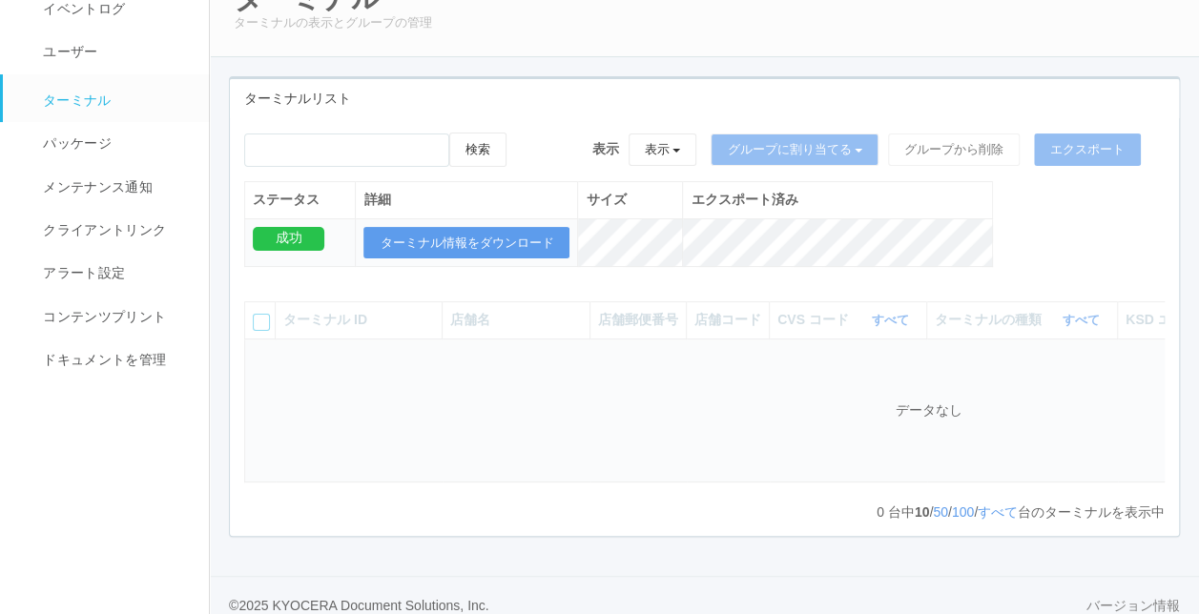
click at [574, 443] on td "データなし" at bounding box center [929, 411] width 1368 height 144
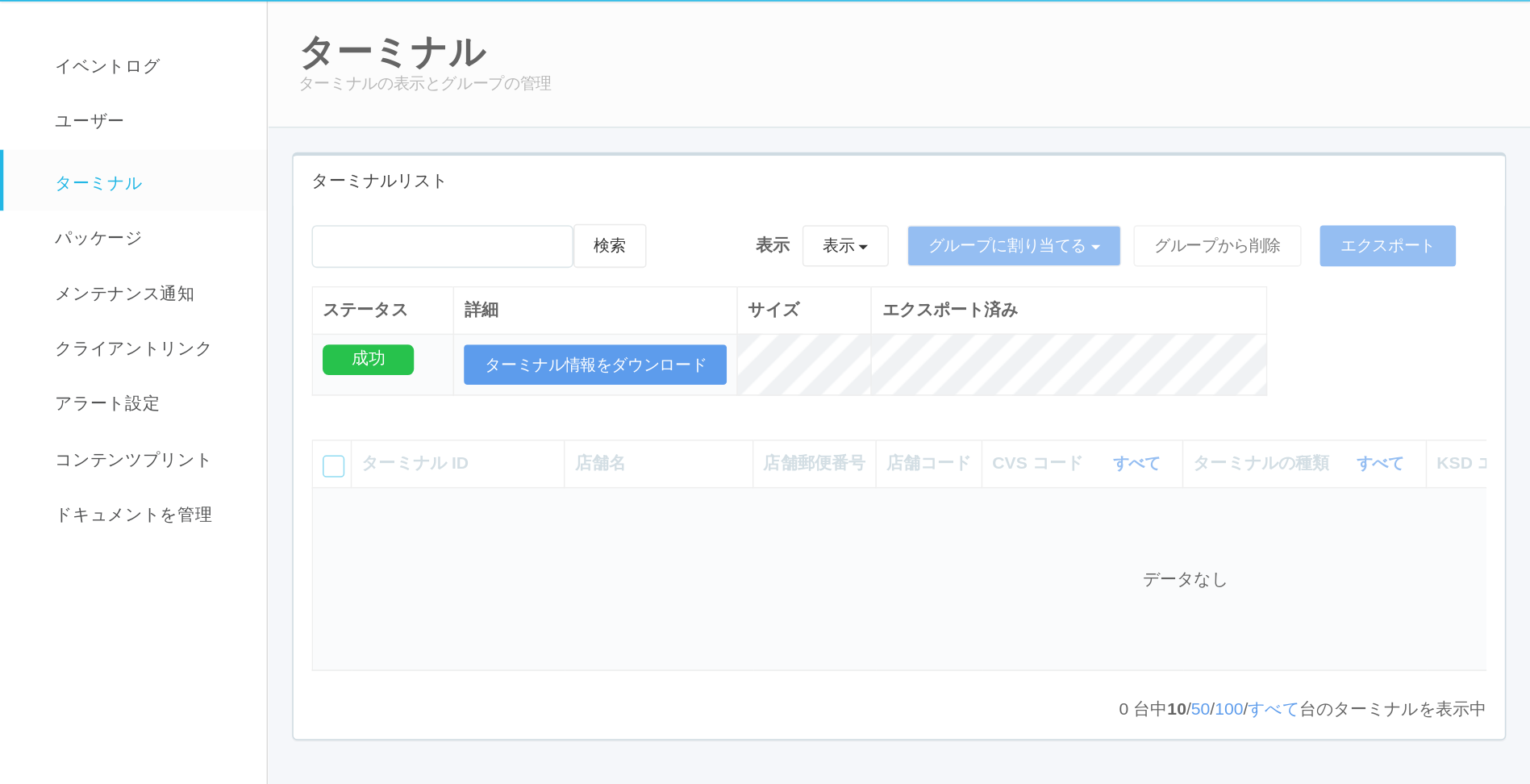
scroll to position [0, 0]
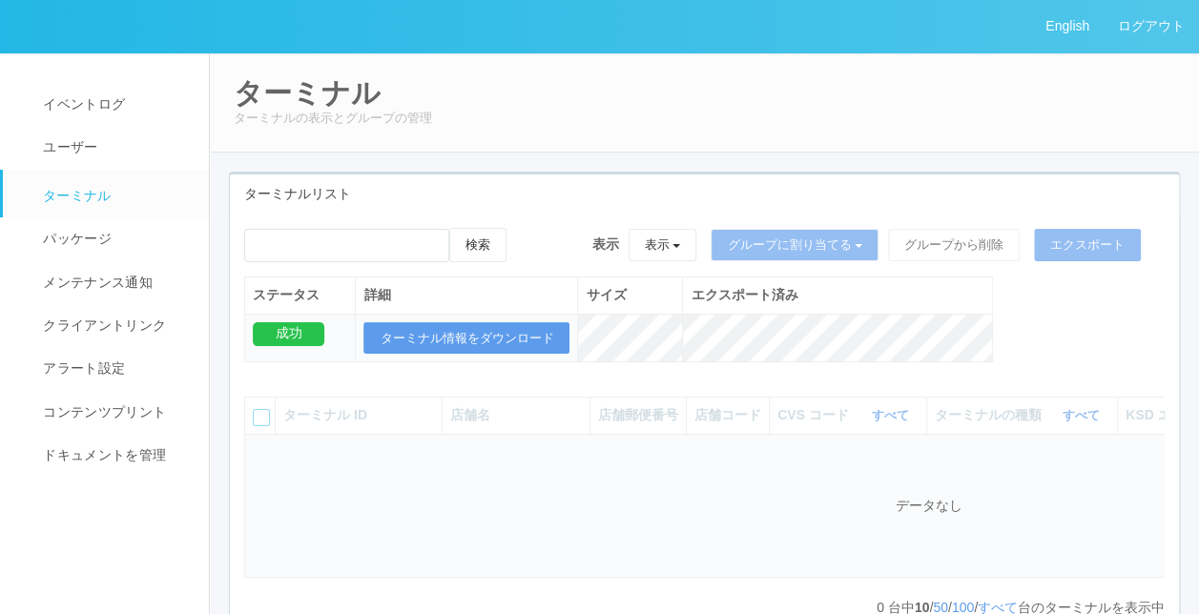
click at [609, 151] on div "ターミナル ターミナルの表示とグループの管理" at bounding box center [704, 102] width 991 height 100
click at [100, 198] on span "ターミナル" at bounding box center [74, 195] width 73 height 15
click at [891, 175] on div "ターミナルリスト" at bounding box center [704, 194] width 949 height 39
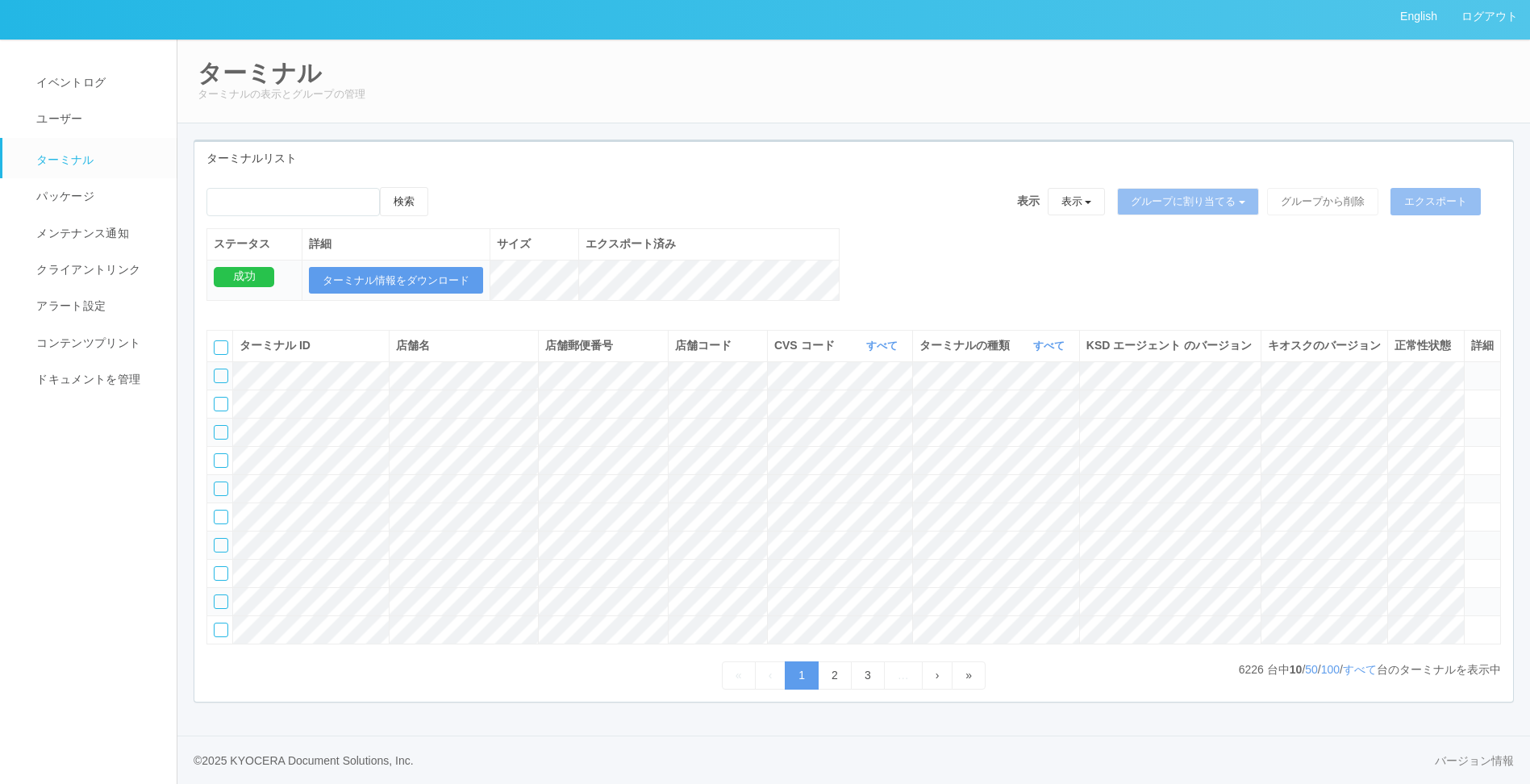
scroll to position [80, 0]
click at [1025, 340] on link "すべて" at bounding box center [1051, 346] width 36 height 12
click at [1006, 407] on span "キオスク" at bounding box center [987, 413] width 53 height 13
click at [973, 187] on div "検索 表示 表示 すべてのターミナル 未割り当てのターミナル グループを追加 グループ名を編集 アーカイブ済みのターミナル グループに割り当てる グループを追…" at bounding box center [853, 252] width 1319 height 131
click at [1012, 196] on div "検索 表示 表示 すべてのターミナル 未割り当てのターミナル グループを追加 グループ名を編集 アーカイブ済みのターミナル グループに割り当てる グループを追…" at bounding box center [853, 252] width 1319 height 131
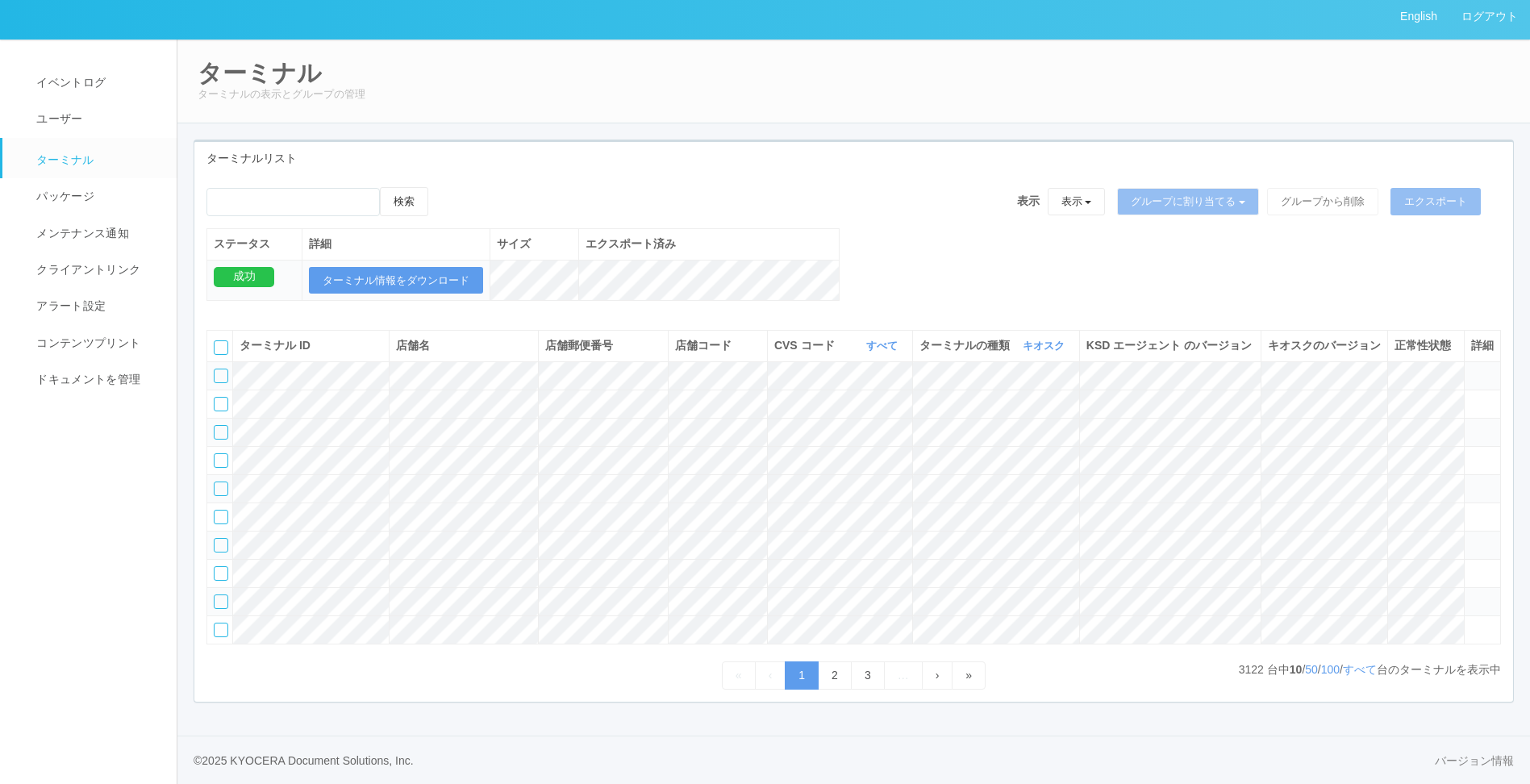
scroll to position [100, 0]
click at [1025, 518] on link "すべて" at bounding box center [1360, 669] width 34 height 13
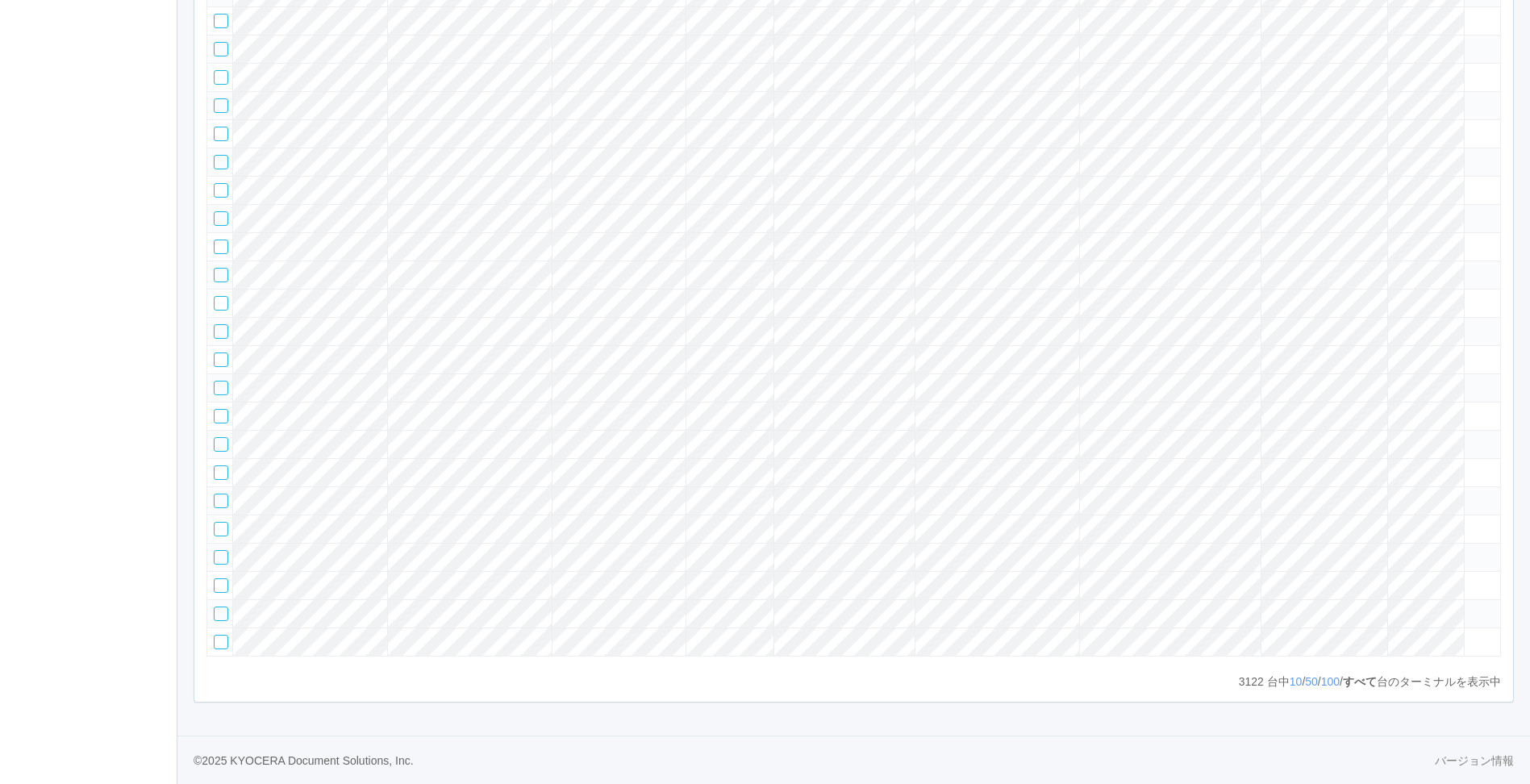
scroll to position [0, 0]
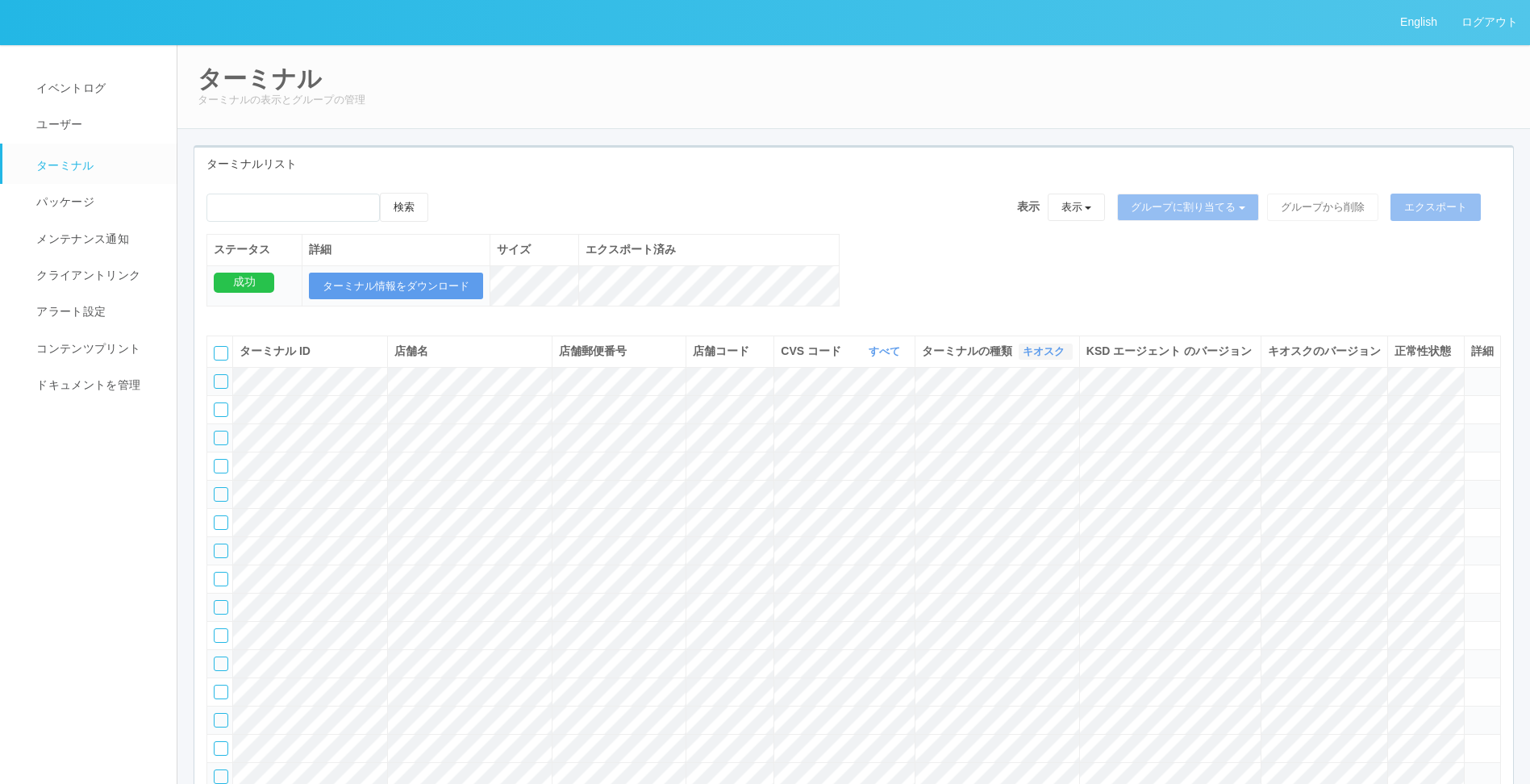
click at [1023, 358] on link "キオスク" at bounding box center [1045, 351] width 46 height 12
click at [961, 447] on span "マルチコピー機" at bounding box center [1004, 440] width 87 height 13
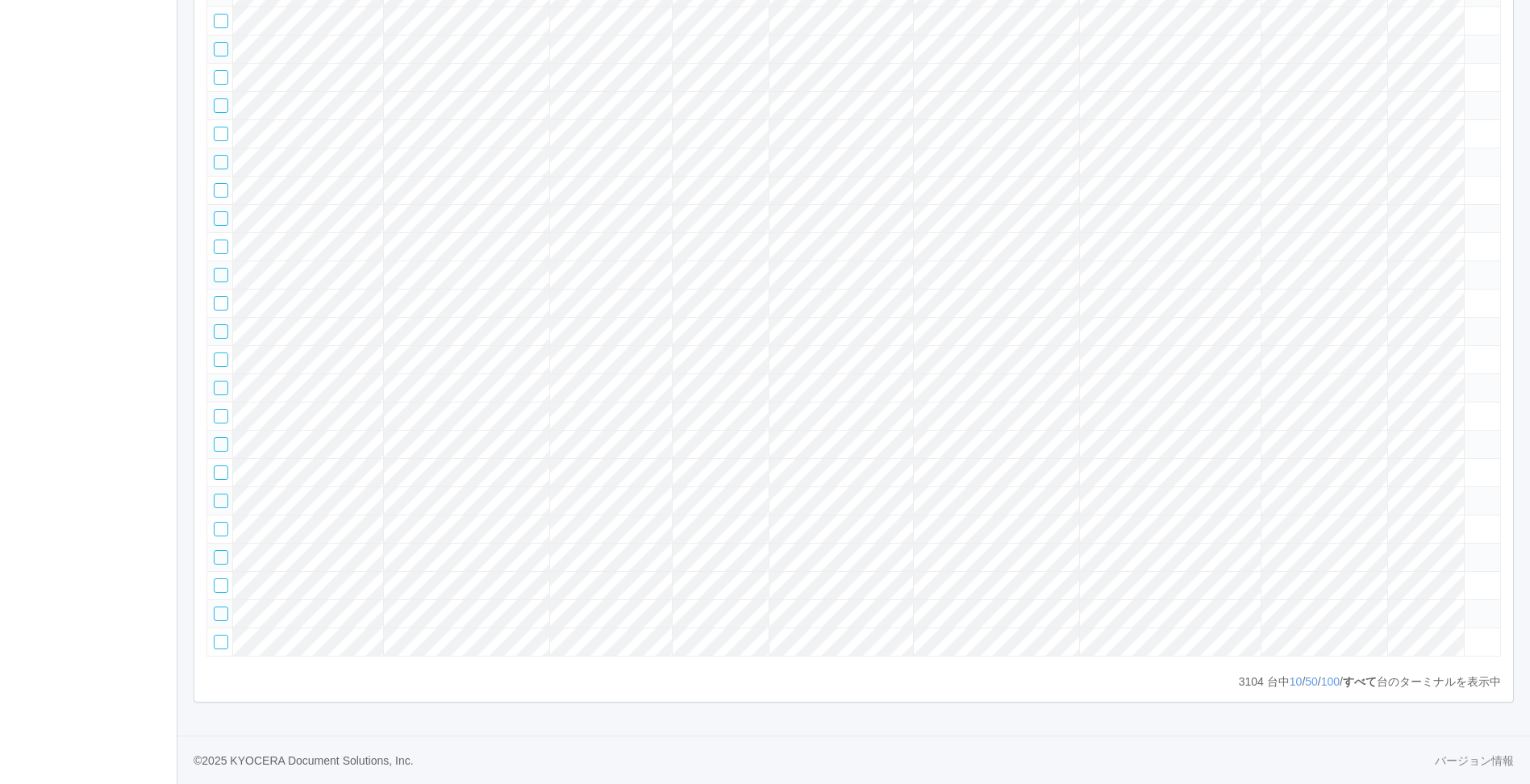
scroll to position [111149, 0]
click at [1025, 518] on icon at bounding box center [1472, 635] width 0 height 0
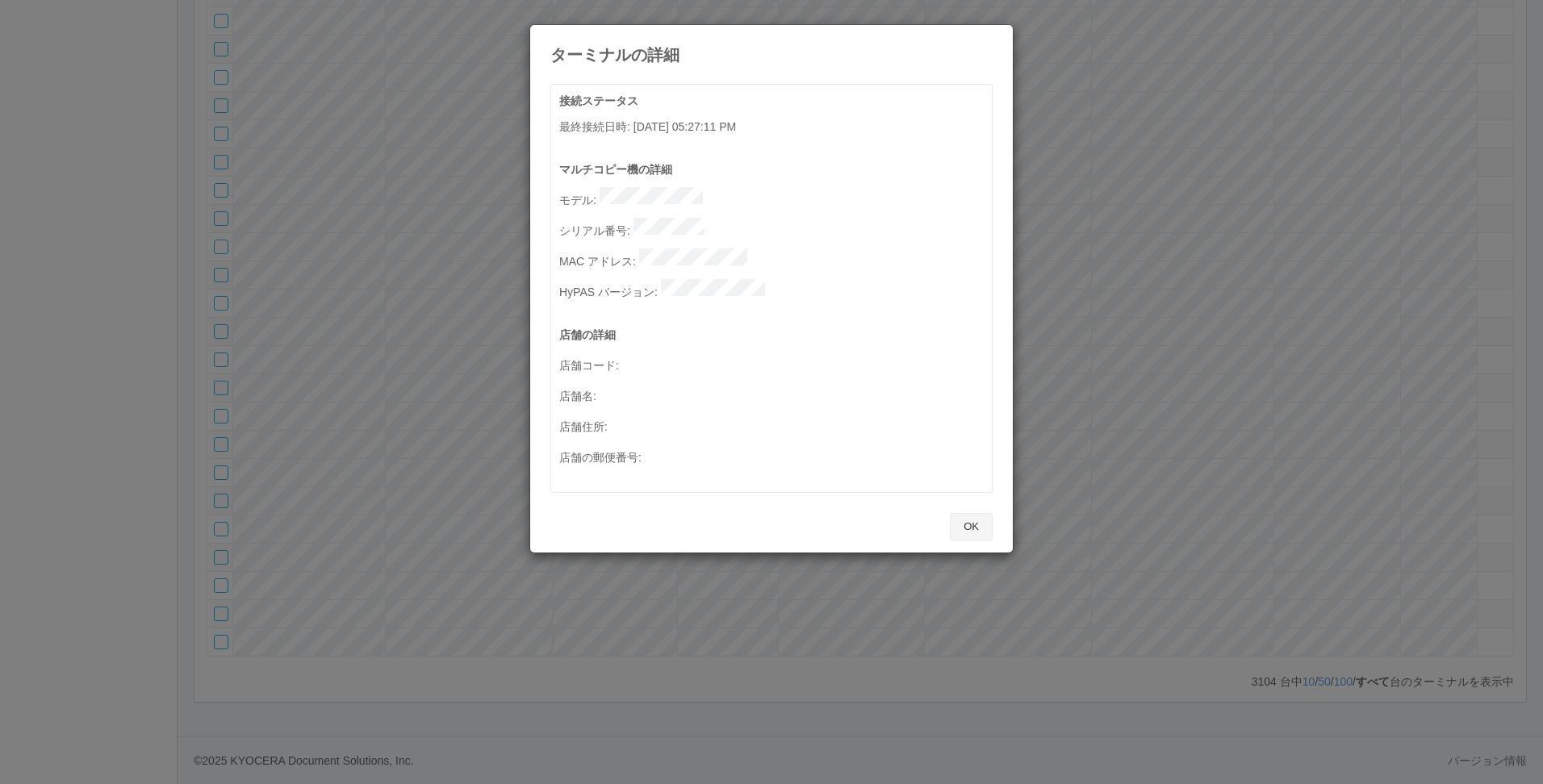
click at [953, 513] on button "OK" at bounding box center [971, 527] width 43 height 27
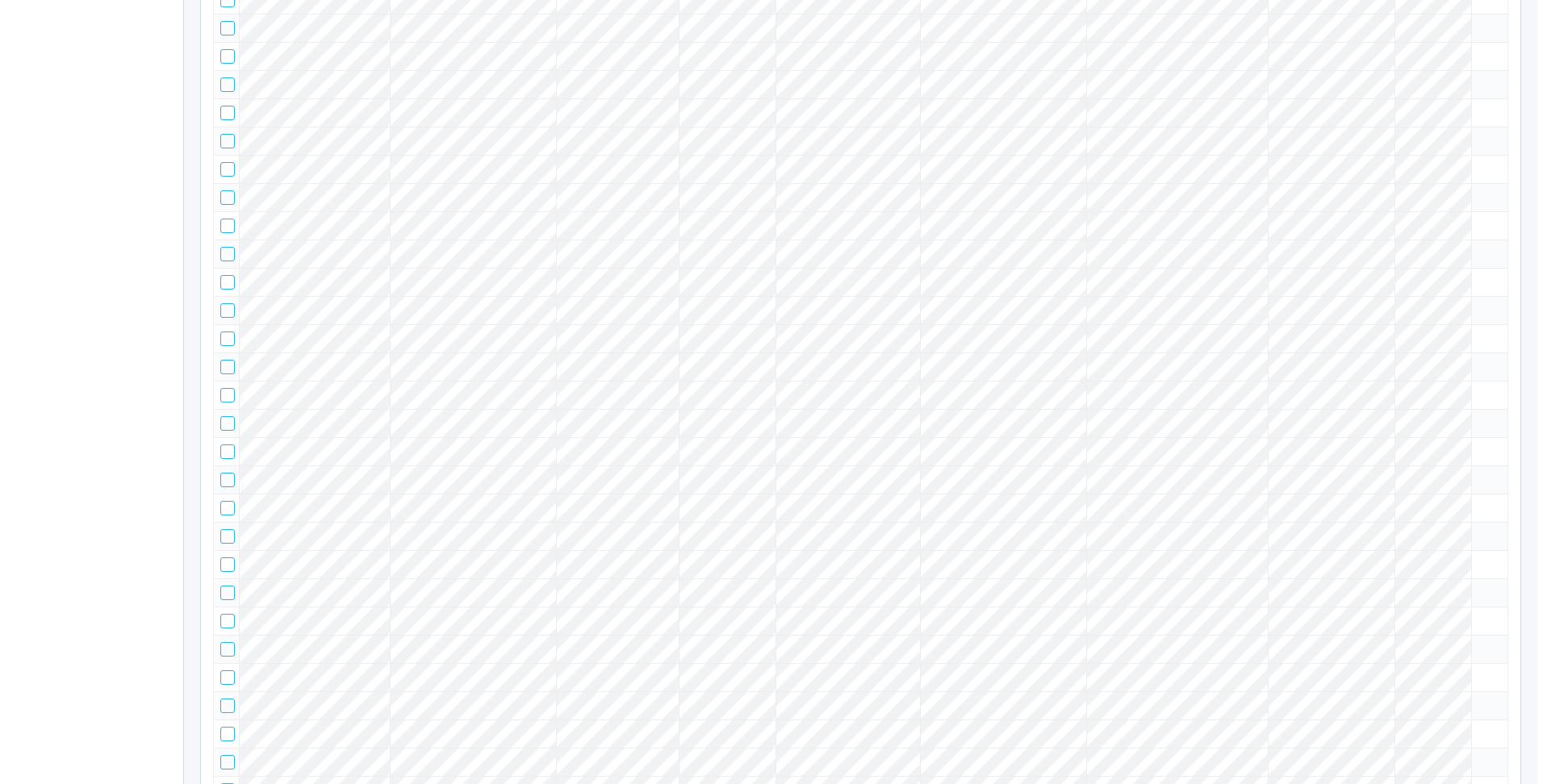
scroll to position [13572, 0]
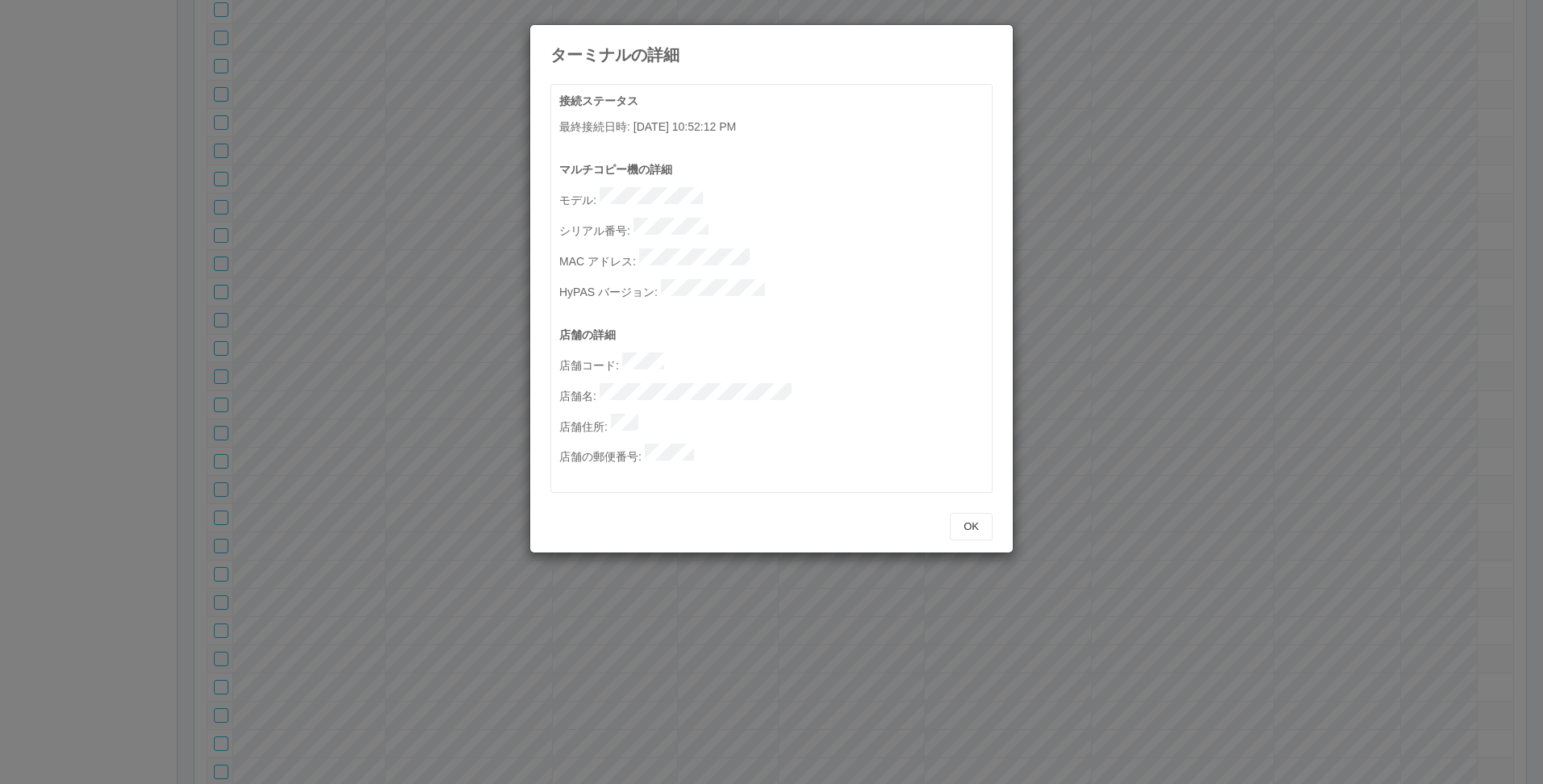
drag, startPoint x: 991, startPoint y: 57, endPoint x: 898, endPoint y: 76, distance: 94.9
click at [990, 56] on div "ターミナルの詳細" at bounding box center [772, 45] width 482 height 39
drag, startPoint x: 988, startPoint y: 52, endPoint x: 1123, endPoint y: 181, distance: 186.7
click at [992, 37] on icon at bounding box center [992, 37] width 0 height 0
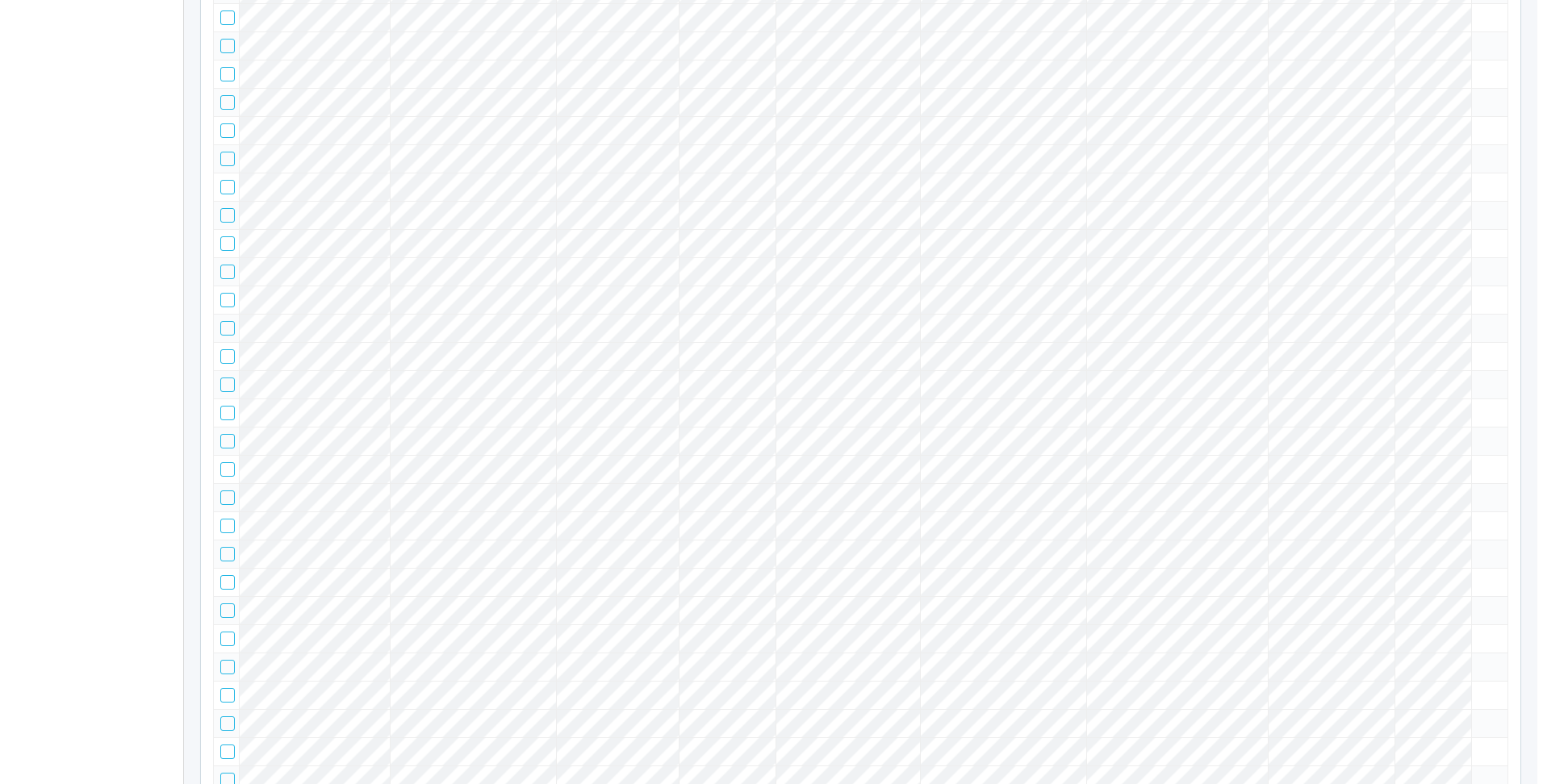
scroll to position [0, 0]
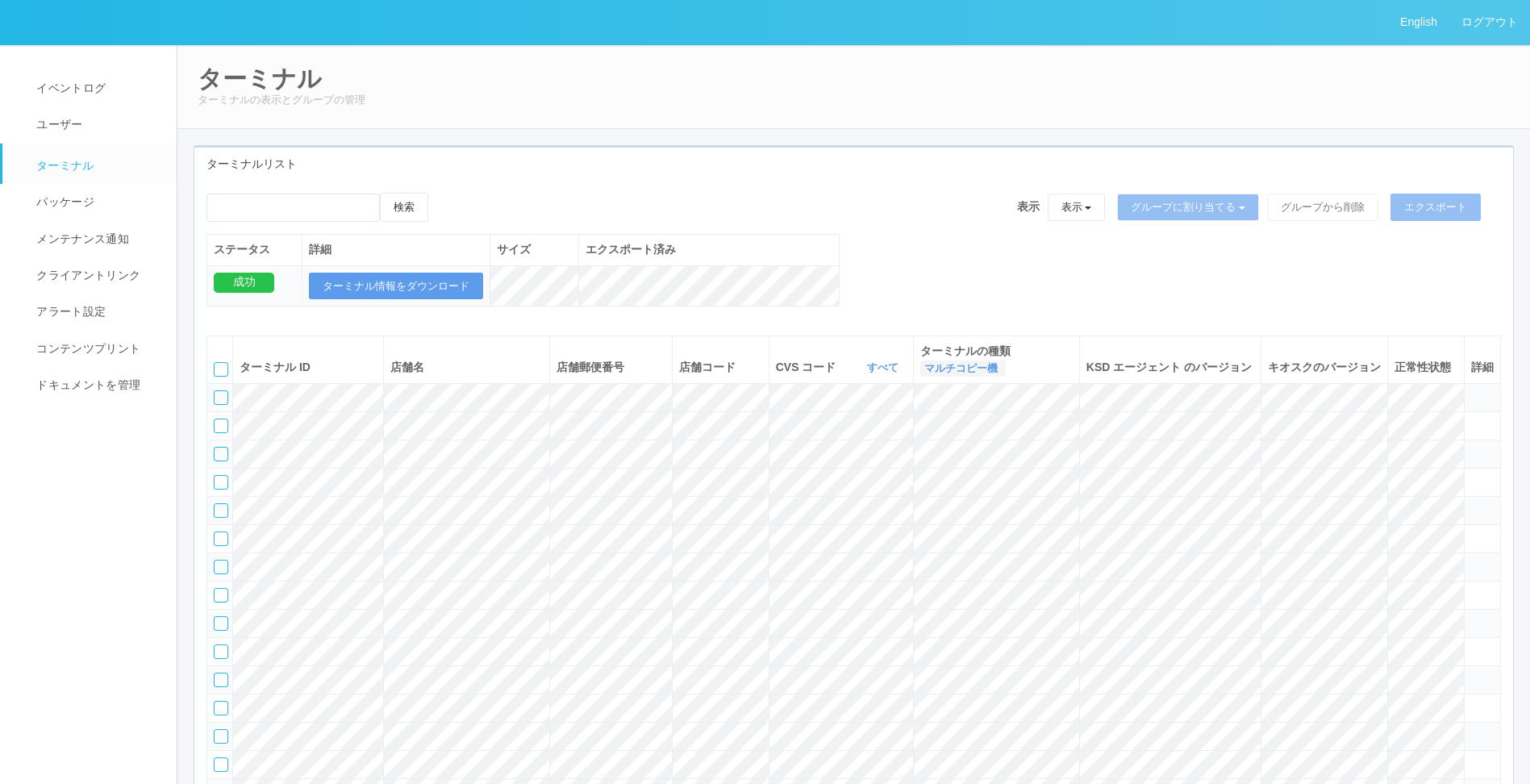
click at [959, 364] on link "マルチコピー機" at bounding box center [963, 368] width 78 height 12
click at [953, 438] on link "キオスク" at bounding box center [941, 436] width 128 height 22
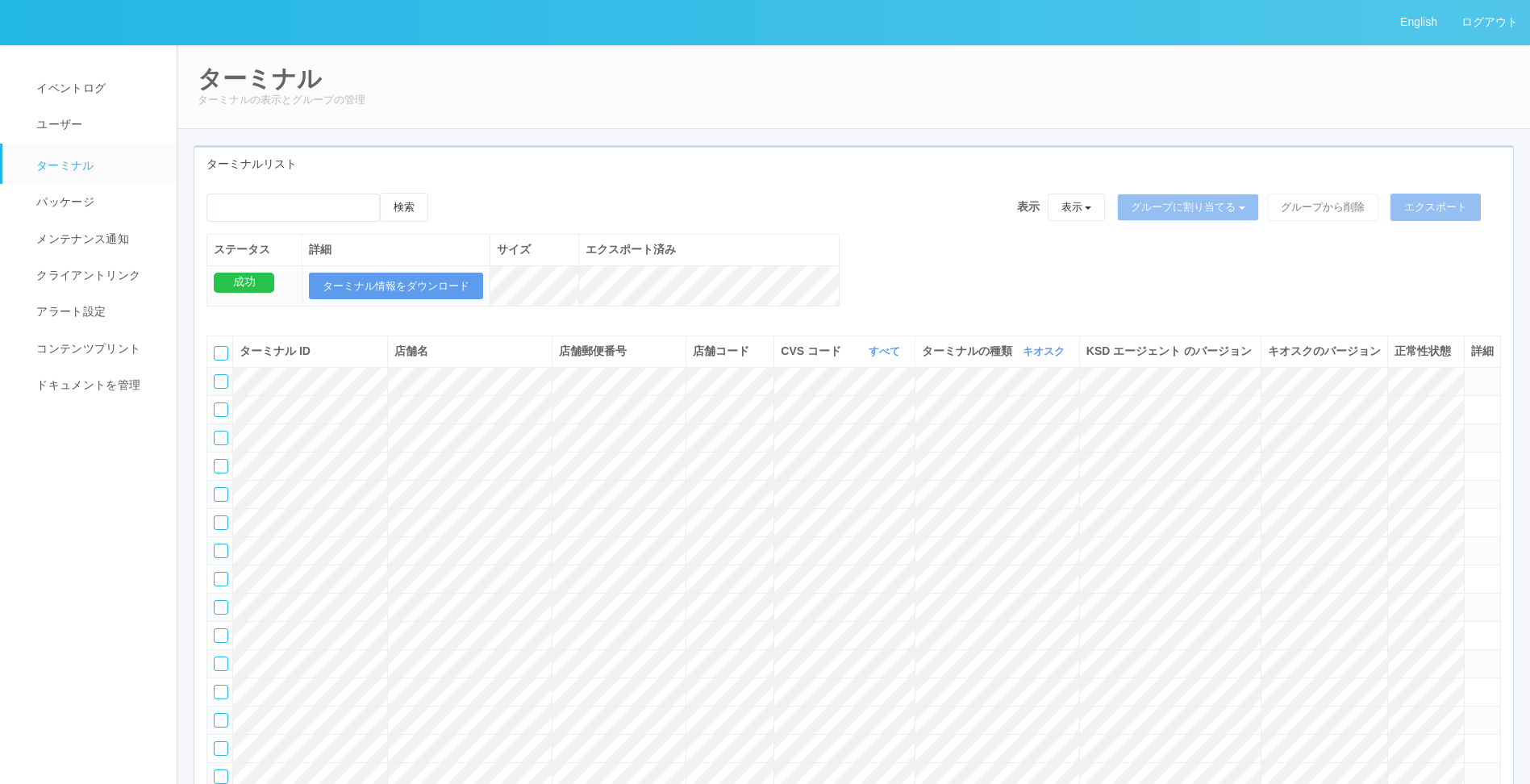
click at [1025, 375] on icon at bounding box center [1472, 375] width 0 height 0
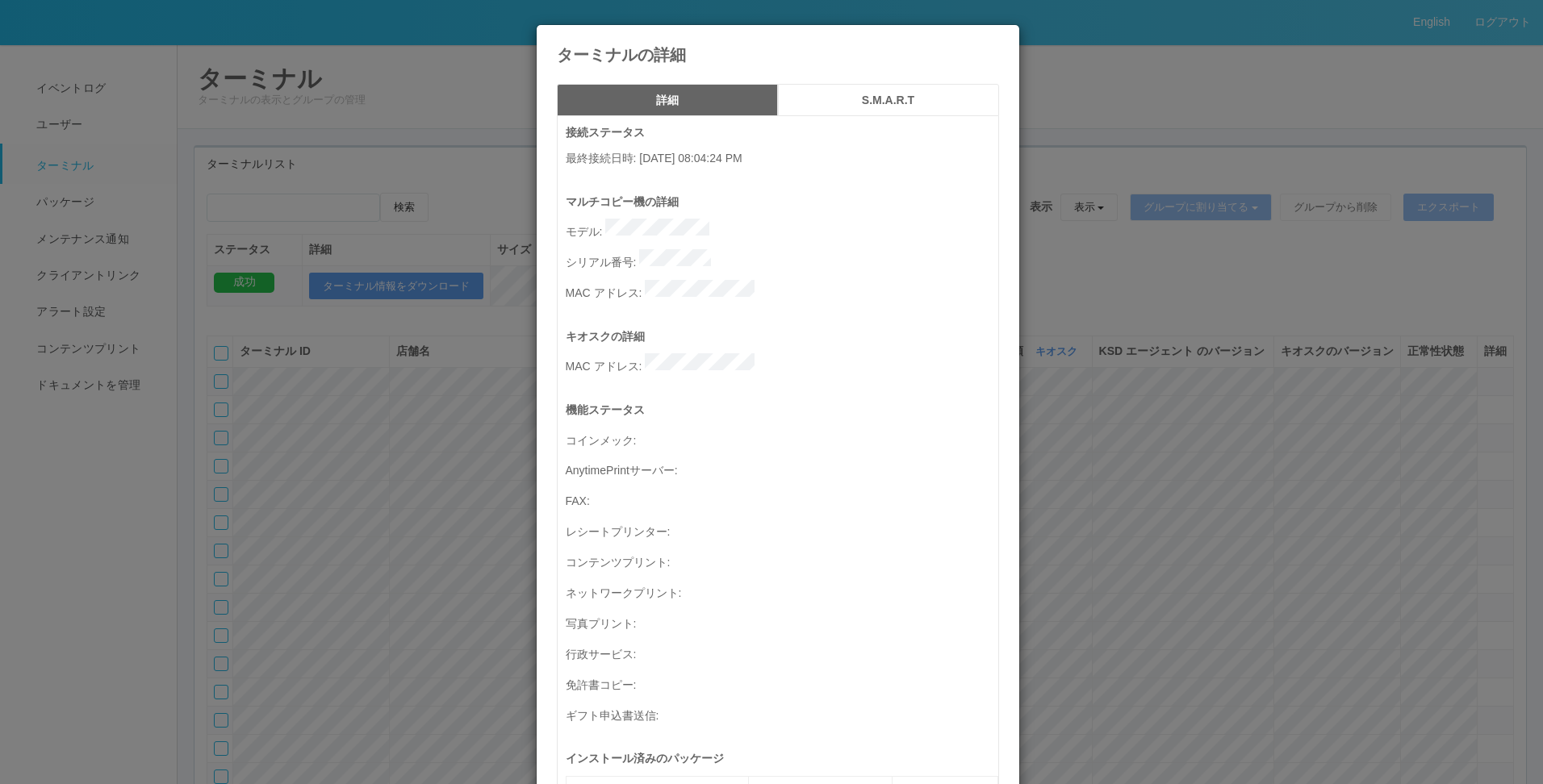
click at [876, 96] on h5 "S.M.A.R.T" at bounding box center [888, 101] width 210 height 12
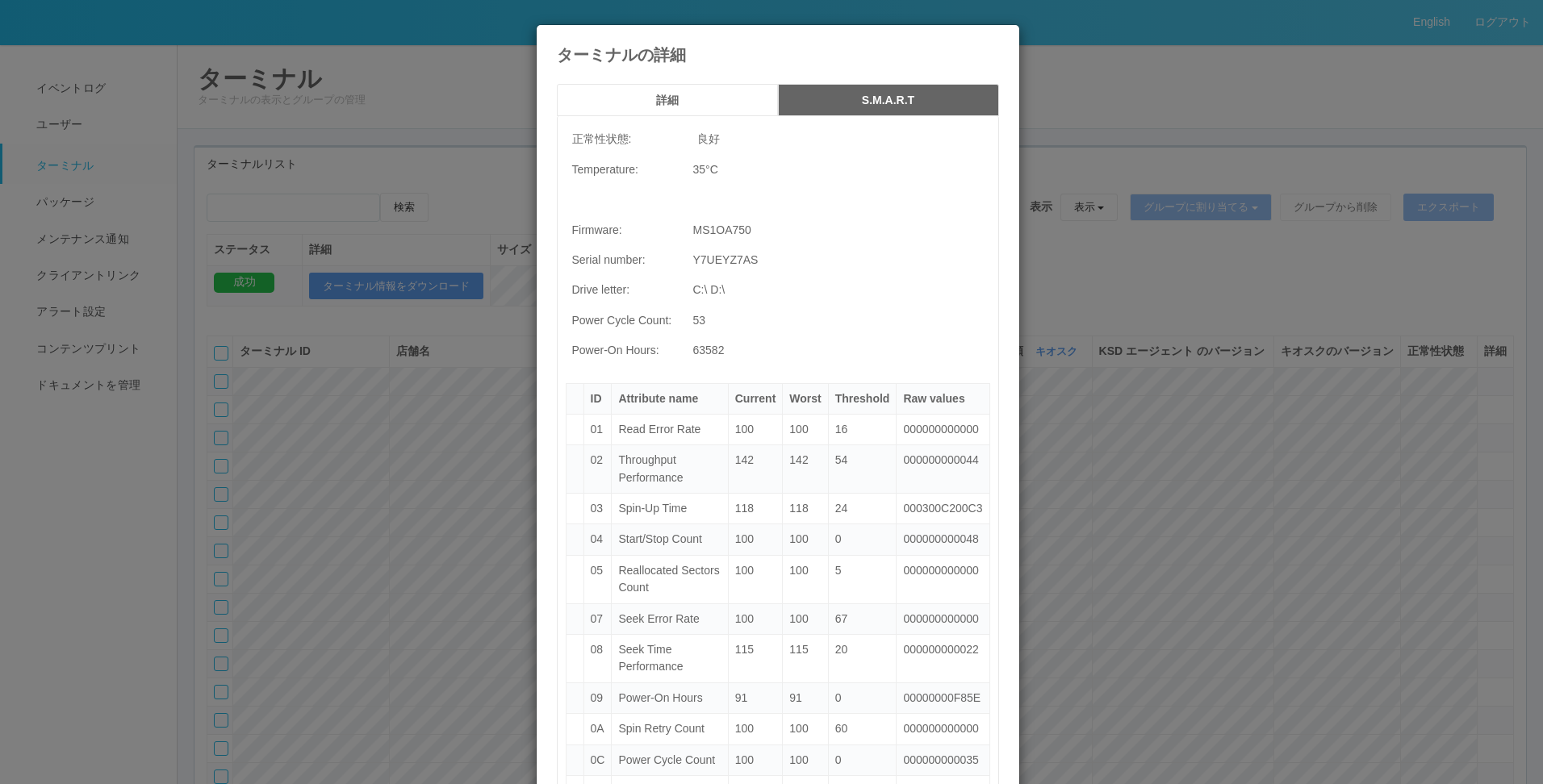
click at [980, 41] on div "ターミナルの詳細" at bounding box center [777, 45] width 482 height 39
click at [994, 48] on div "ターミナルの詳細" at bounding box center [777, 45] width 482 height 39
click at [999, 37] on icon at bounding box center [999, 37] width 0 height 0
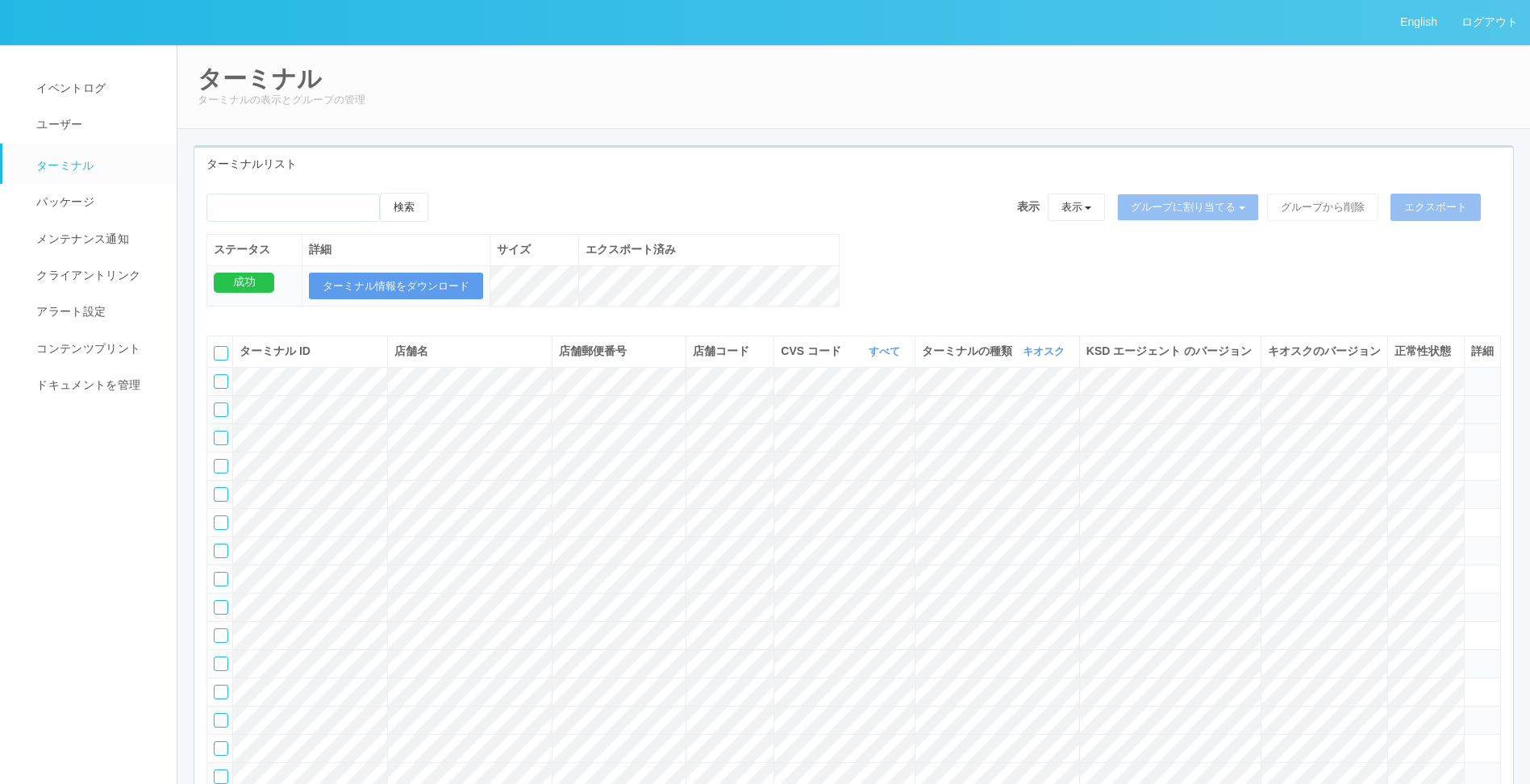
click at [222, 417] on div at bounding box center [221, 409] width 14 height 14
click at [231, 395] on td at bounding box center [220, 381] width 26 height 28
click at [224, 389] on div at bounding box center [221, 381] width 14 height 14
click at [1025, 208] on button "エクスポート" at bounding box center [1435, 207] width 90 height 27
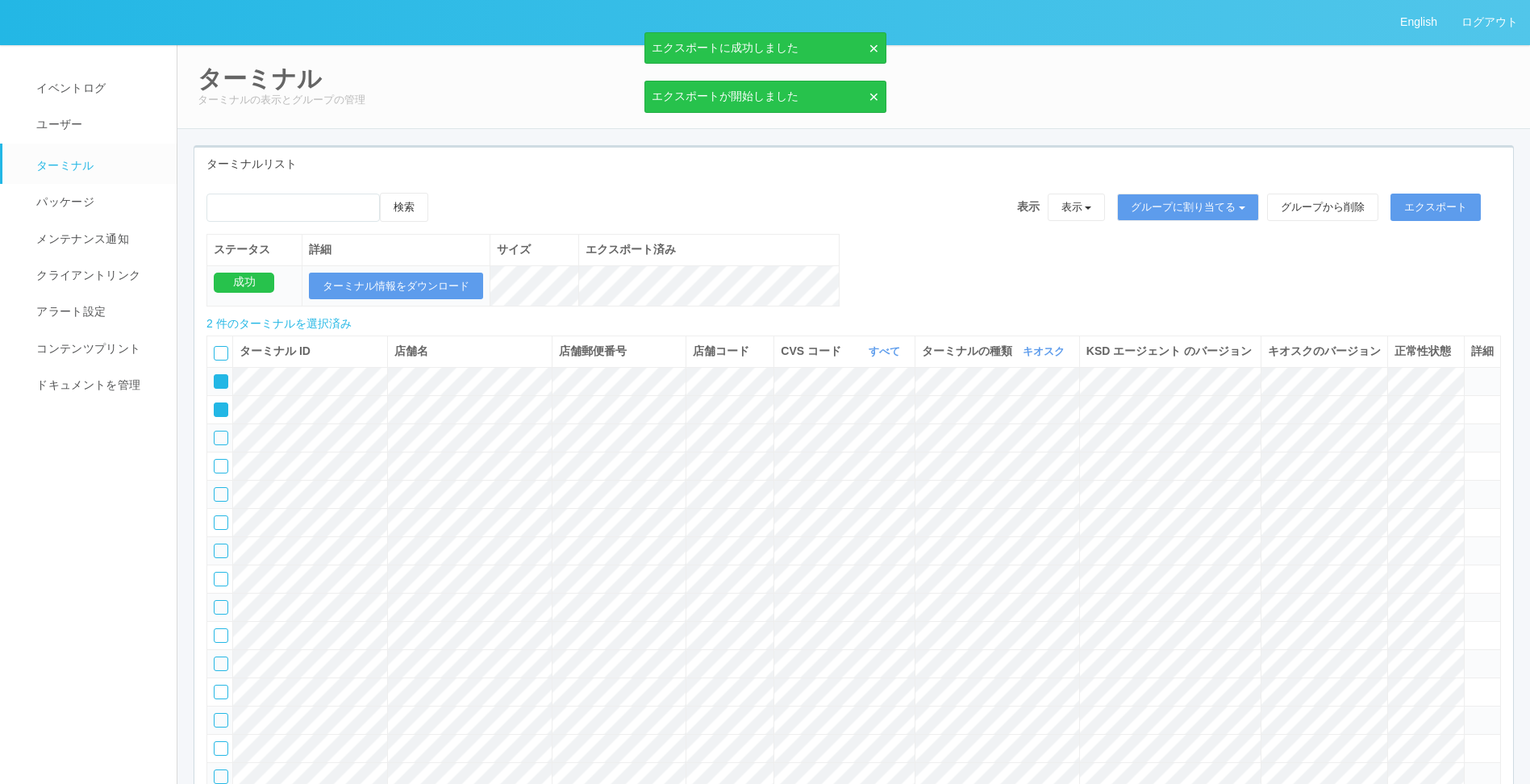
click at [967, 274] on div "検索 表示 表示 すべてのターミナル 未割り当てのターミナル グループを追加 グループ名を編集 アーカイブ済みのターミナル グループに割り当てる グループを追…" at bounding box center [853, 258] width 1319 height 131
click at [907, 283] on div "検索 表示 表示 すべてのターミナル 未割り当てのターミナル グループを追加 グループ名を編集 アーカイブ済みのターミナル グループに割り当てる グループを追…" at bounding box center [853, 258] width 1319 height 131
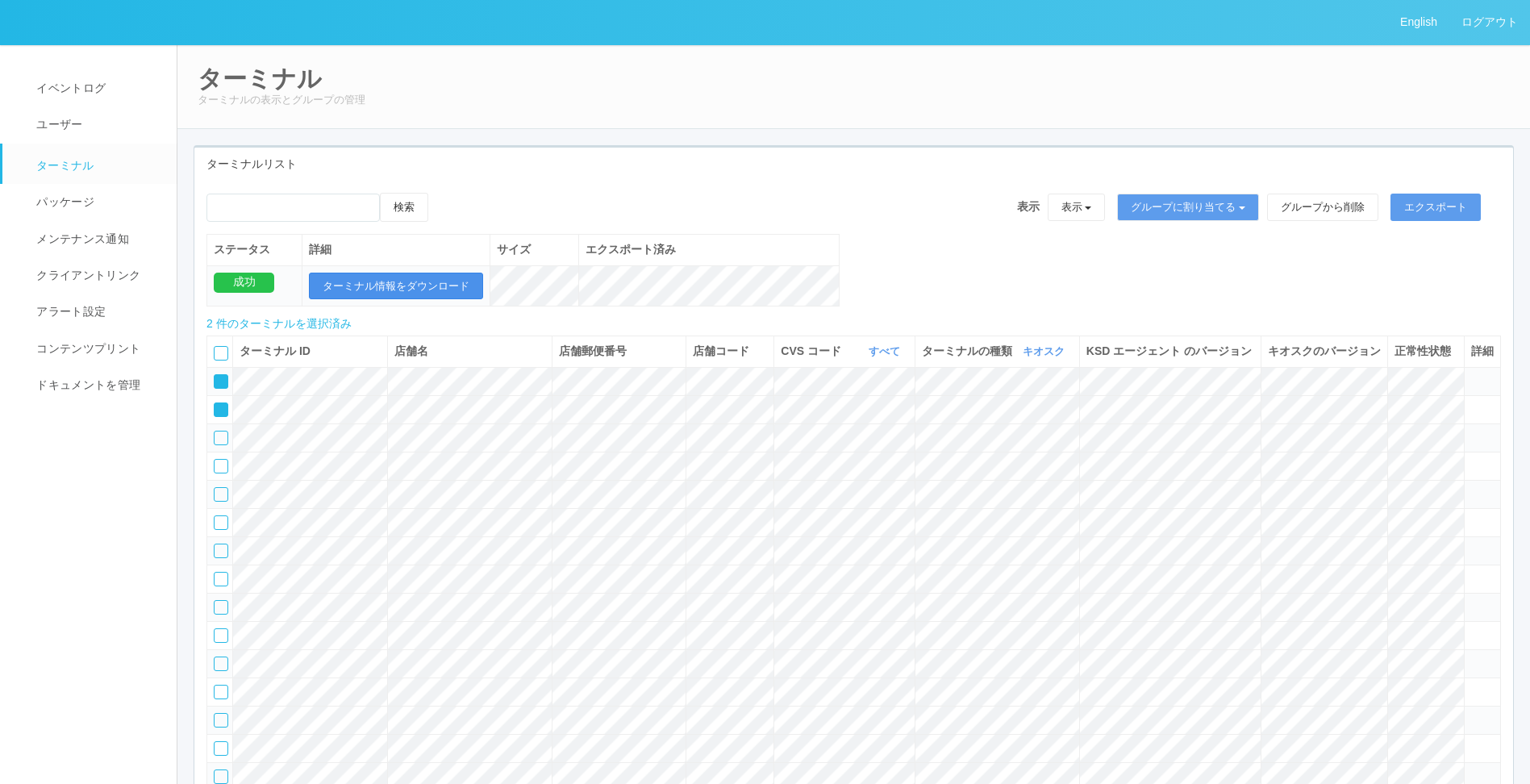
click at [392, 275] on button "ターミナル情報をダウンロード" at bounding box center [396, 286] width 174 height 27
click at [71, 95] on span "イベントログ" at bounding box center [69, 87] width 74 height 13
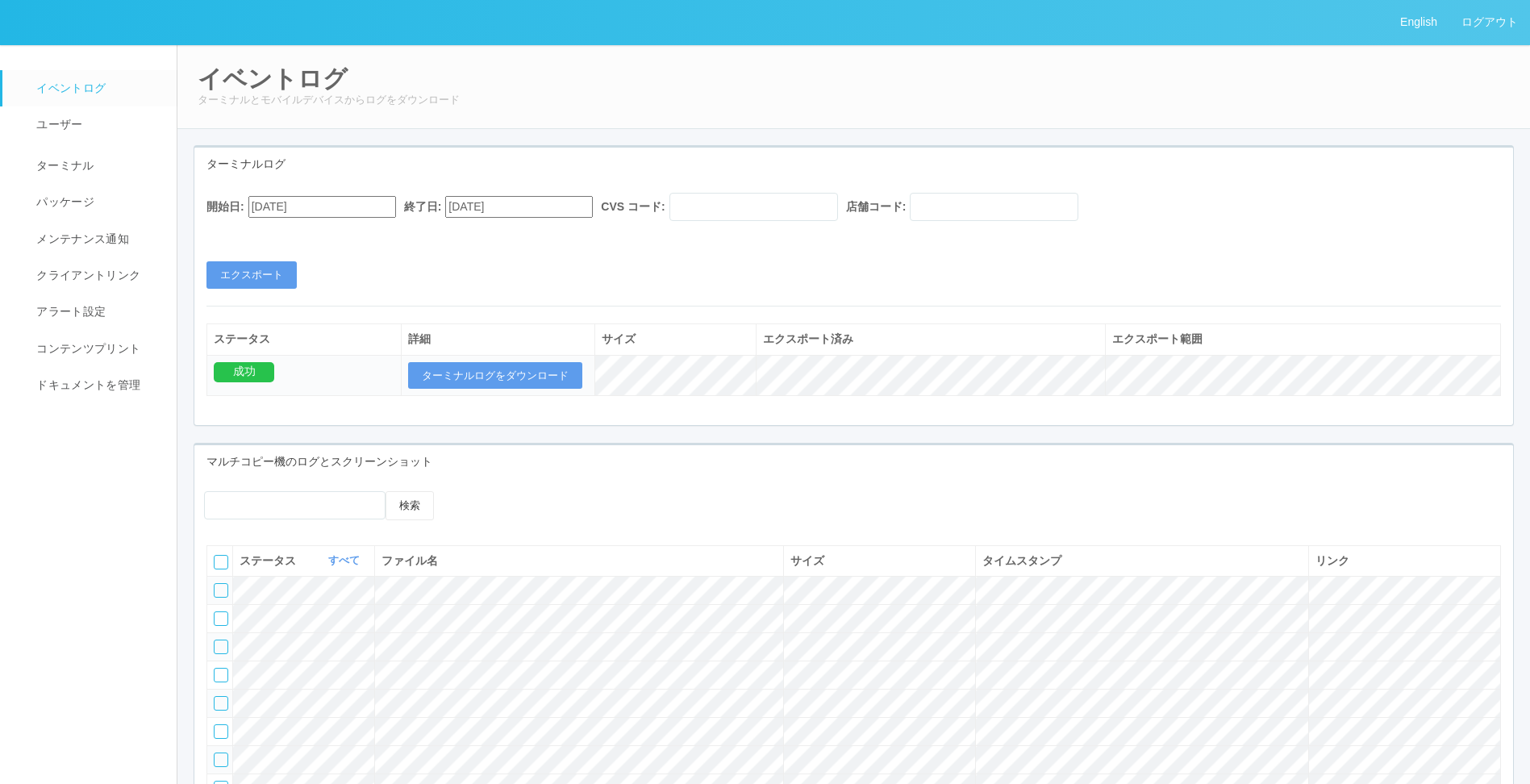
click at [541, 116] on div "イベントログ ターミナルとモバイルデバイスからログをダウンロード" at bounding box center [853, 86] width 1354 height 85
click at [65, 93] on span "イベントログ" at bounding box center [69, 87] width 74 height 13
drag, startPoint x: 517, startPoint y: 282, endPoint x: 414, endPoint y: 267, distance: 104.1
click at [517, 280] on div "開始日: [DATE] 終了日: [DATE] CVS コード: 店舗コード: エクスポート" at bounding box center [853, 240] width 1319 height 96
click at [653, 266] on div "開始日: [DATE] 終了日: [DATE] CVS コード: 店舗コード: エクスポート" at bounding box center [853, 240] width 1319 height 96
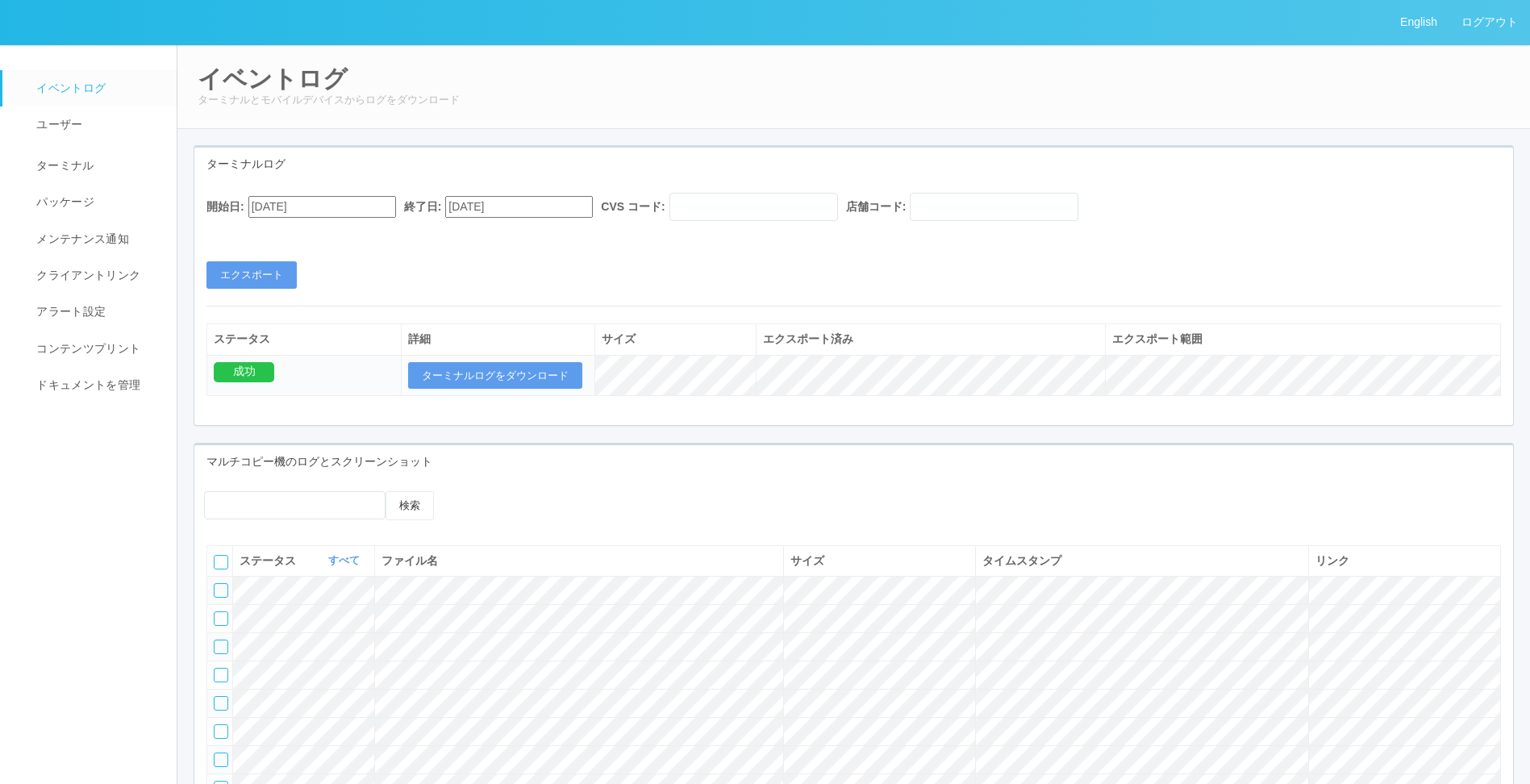
click at [359, 195] on div "開始日: [DATE] 終了日: [DATE] CVS コード: 店舗コード:" at bounding box center [853, 211] width 1295 height 36
click at [357, 199] on input "08/22/2025" at bounding box center [322, 207] width 148 height 22
click at [287, 243] on div "August 2025" at bounding box center [267, 248] width 38 height 19
click at [274, 232] on button "button" at bounding box center [267, 229] width 13 height 5
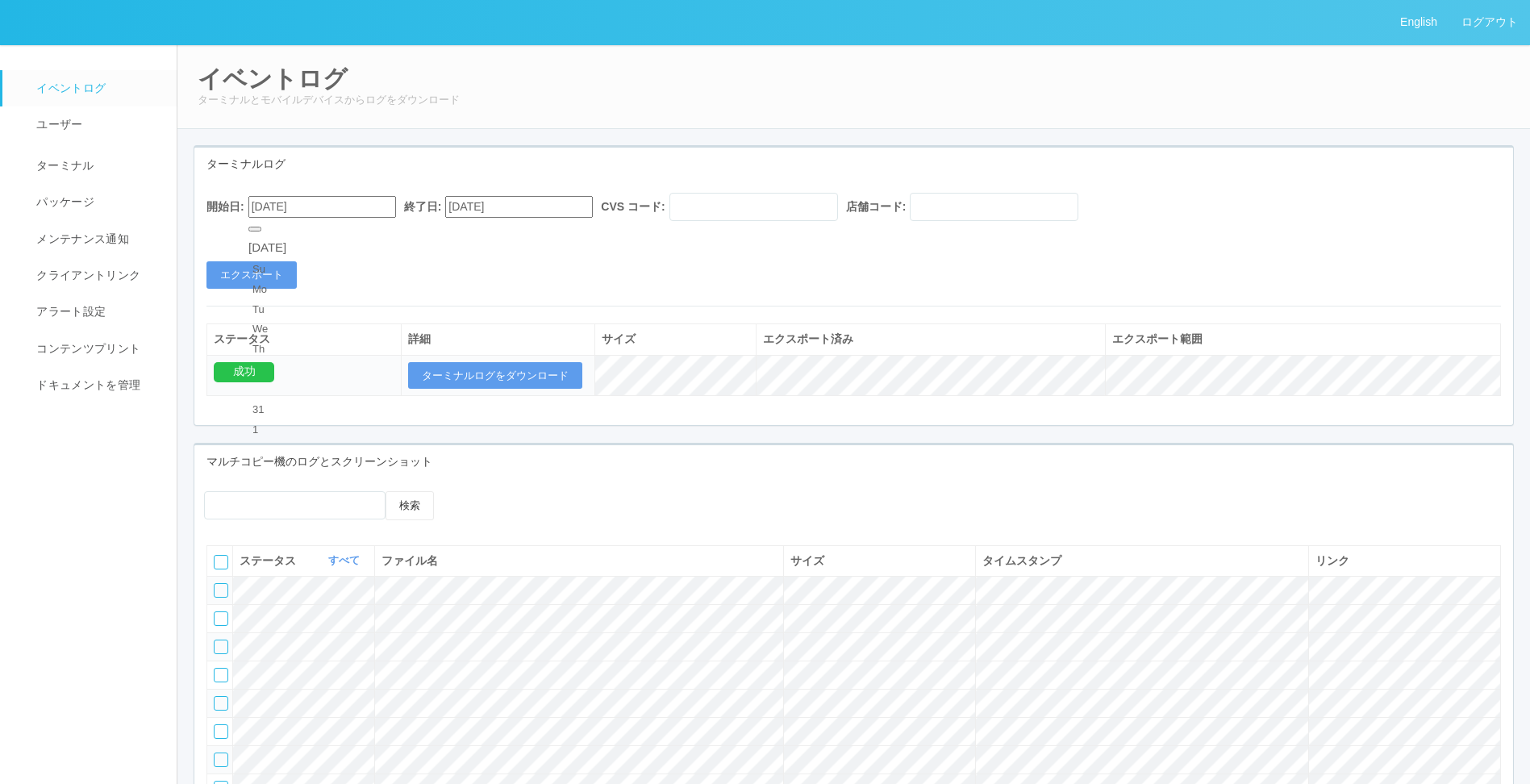
type input "09/21/2025"
click at [546, 211] on input "09/22/2025" at bounding box center [518, 207] width 148 height 22
click at [267, 276] on button "エクスポート" at bounding box center [251, 275] width 90 height 27
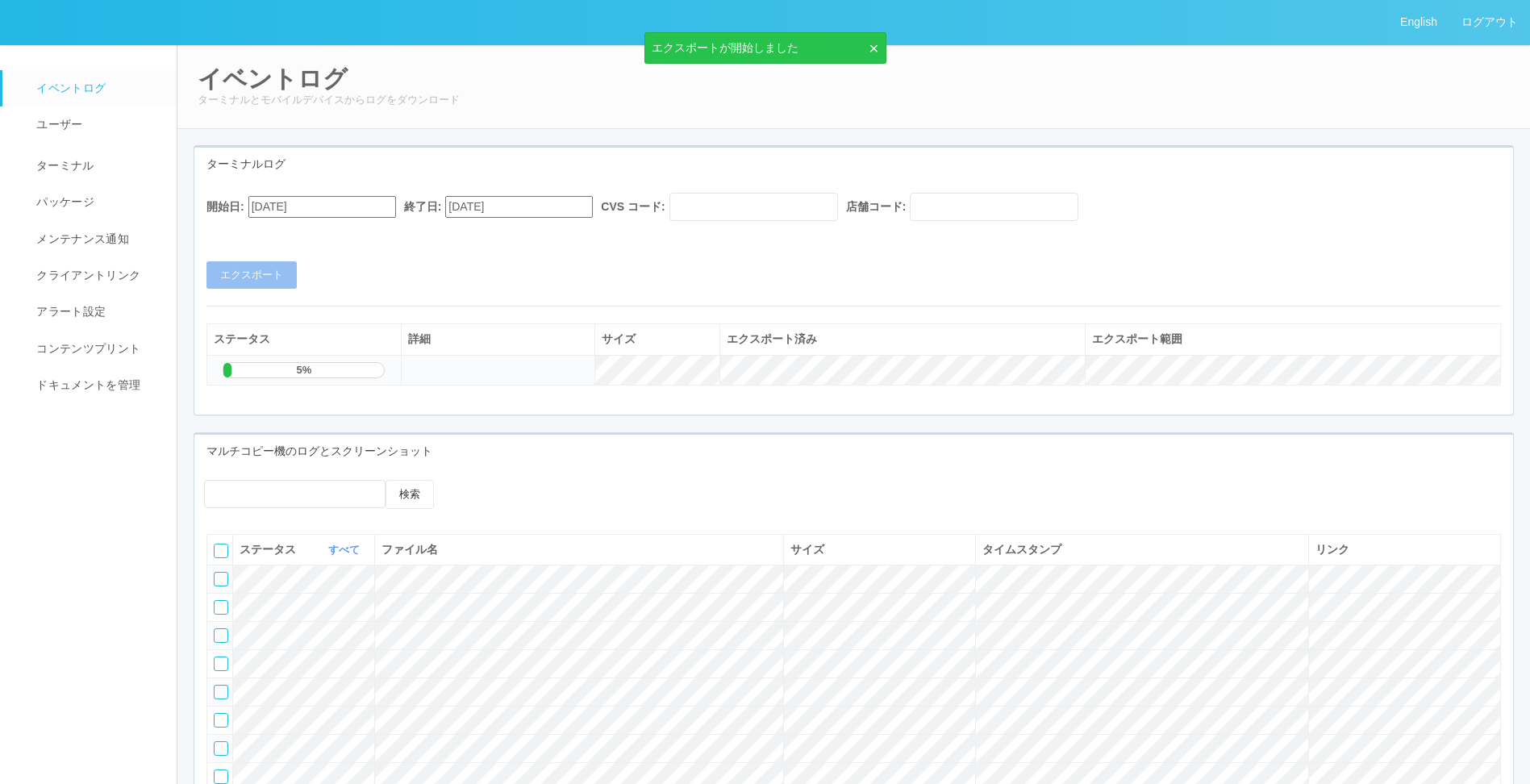
click at [359, 252] on div "開始日: 09/21/2025 終了日: 09/22/2025 CVS コード: 店舗コード: エクスポート" at bounding box center [853, 240] width 1319 height 96
click at [354, 198] on input "09/21/2025" at bounding box center [322, 207] width 148 height 22
click at [542, 269] on div "開始日: 09/21/2025 終了日: 09/22/2025 CVS コード: 店舗コード: エクスポート" at bounding box center [853, 240] width 1319 height 96
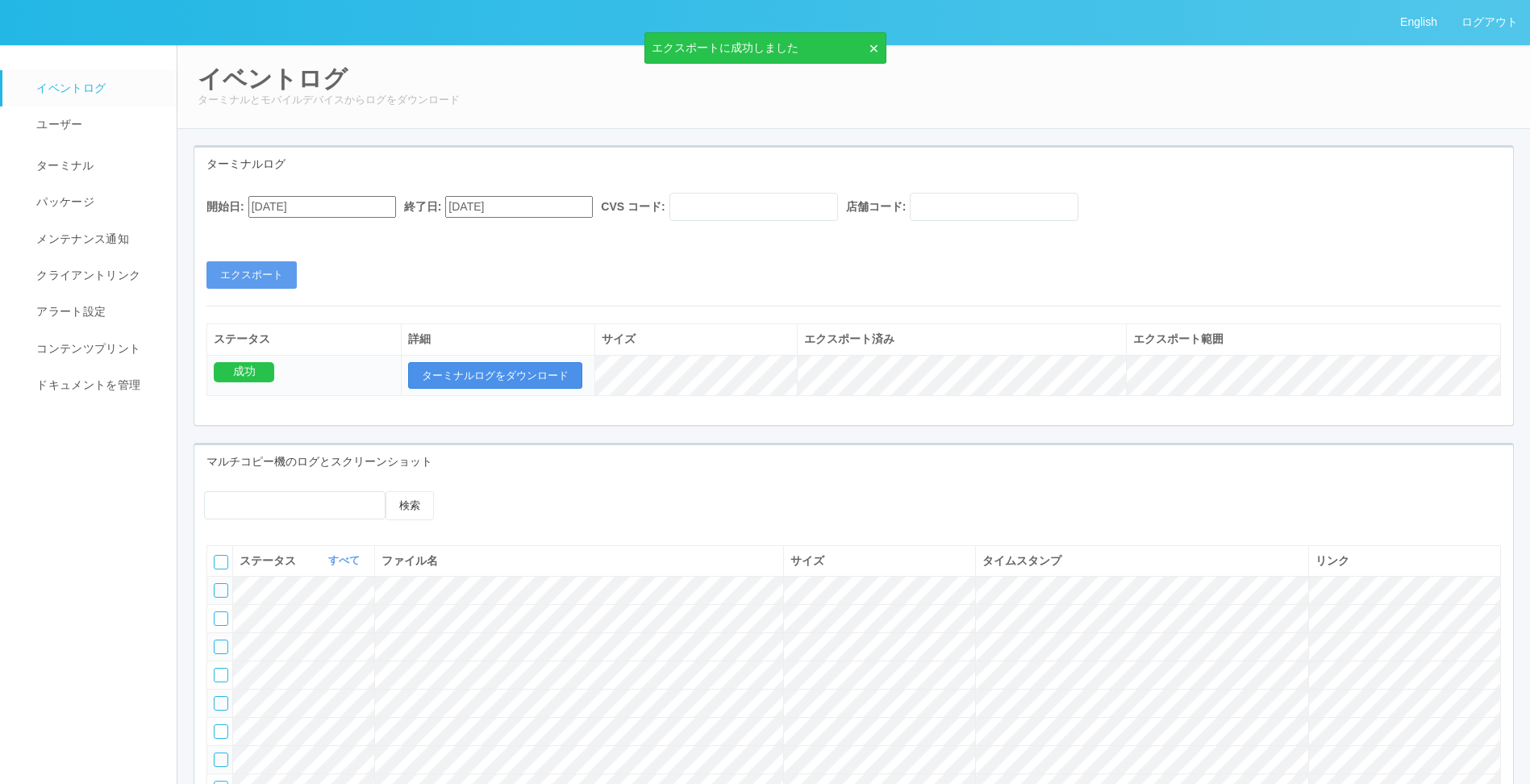
click at [491, 372] on button "ターミナルログをダウンロード" at bounding box center [496, 376] width 174 height 27
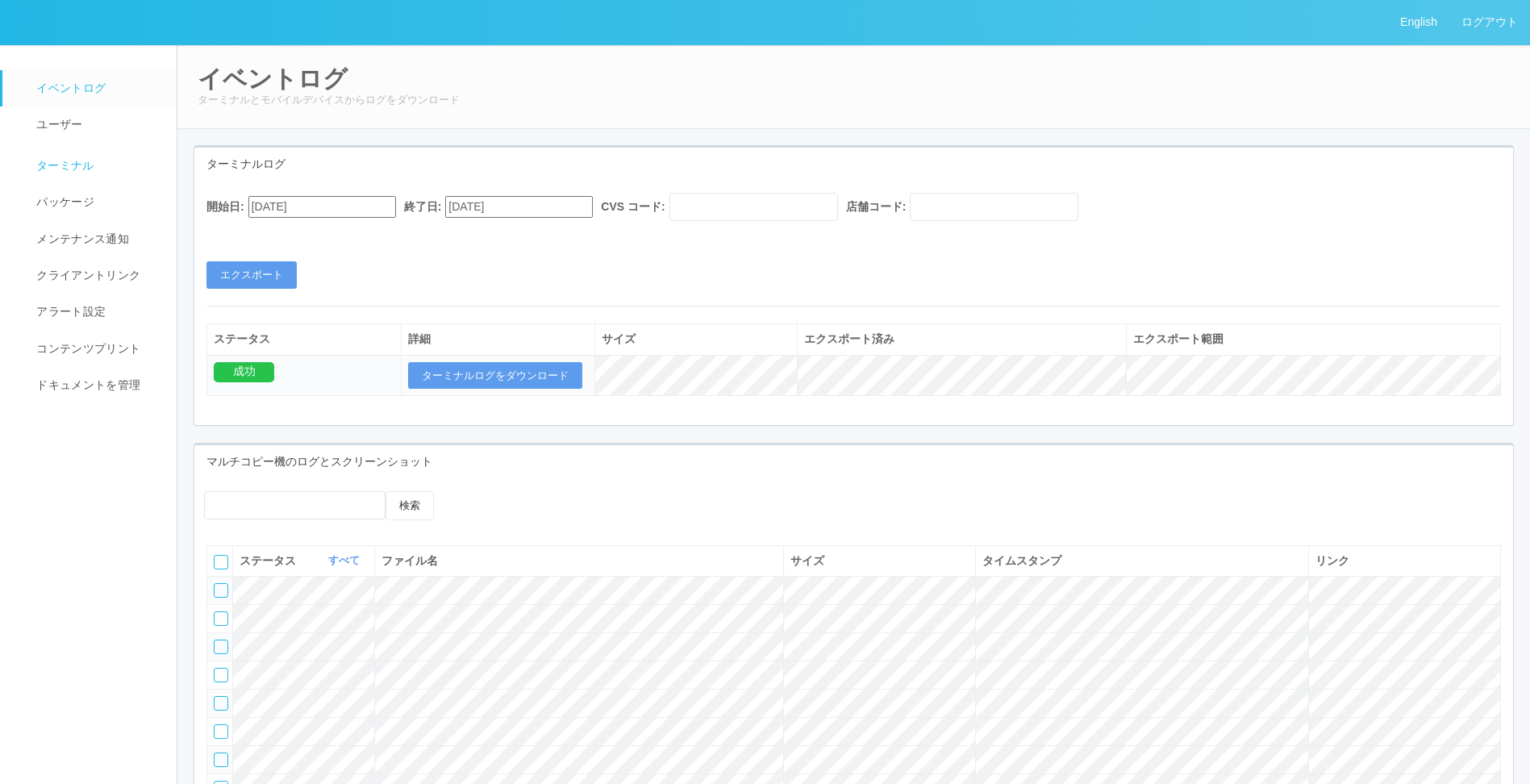
click at [63, 165] on span "ターミナル" at bounding box center [63, 165] width 62 height 13
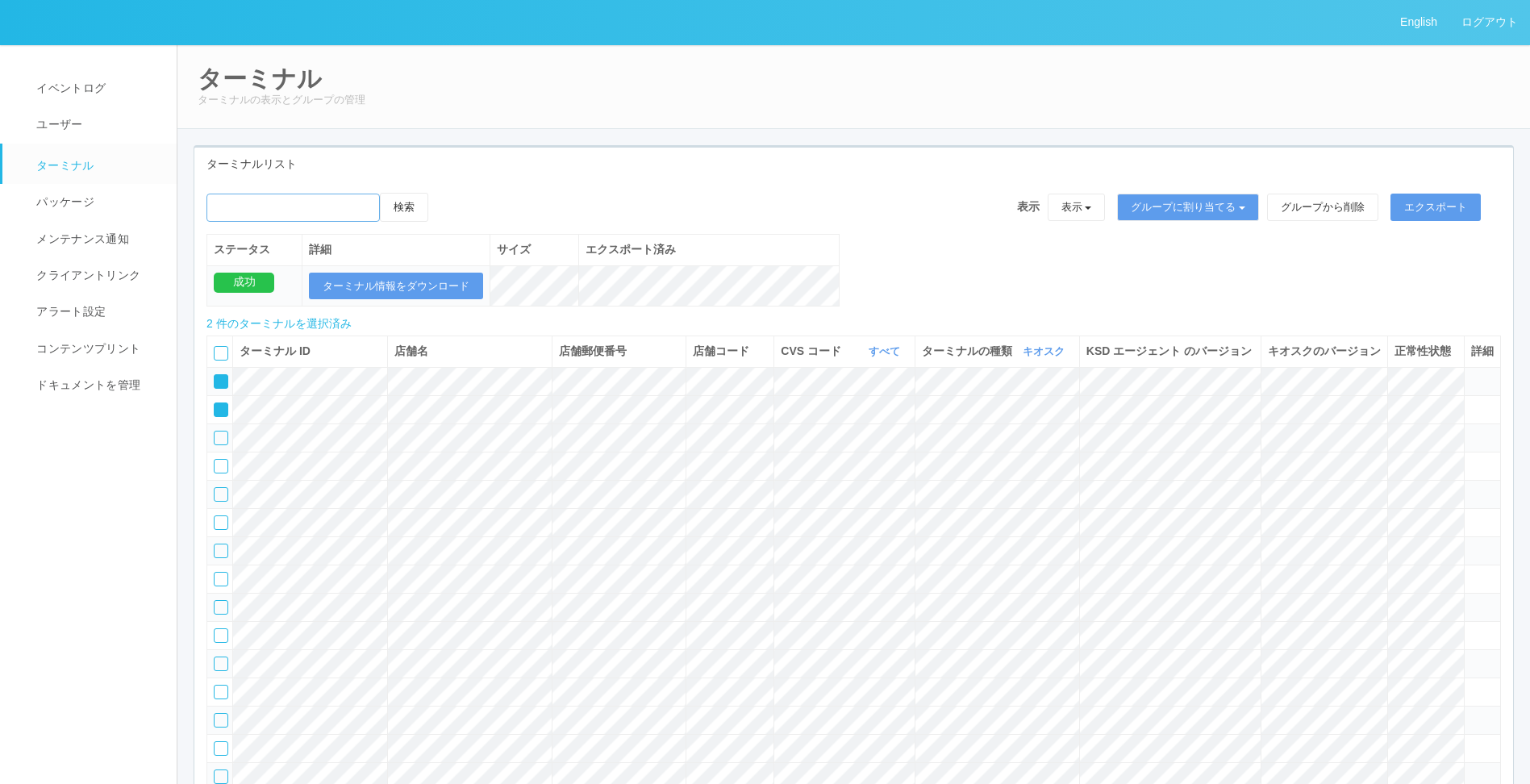
click at [309, 200] on input "emailSearch" at bounding box center [293, 207] width 173 height 28
type input "t"
type input "虎"
type input "虎ノ門"
click at [380, 193] on button "検索" at bounding box center [403, 207] width 48 height 29
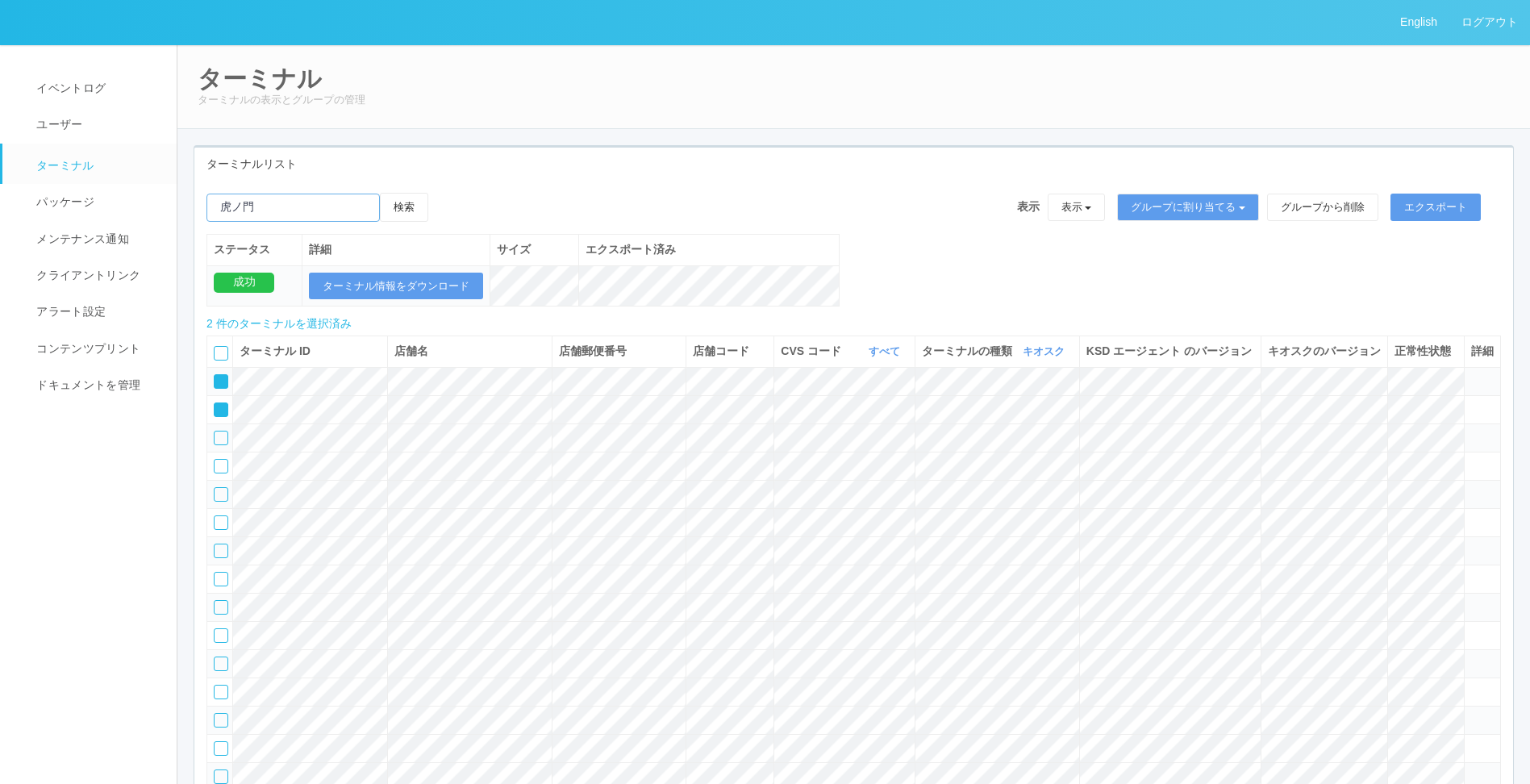
click at [380, 193] on button "検索" at bounding box center [403, 207] width 48 height 29
click at [418, 213] on button "検索" at bounding box center [403, 207] width 48 height 29
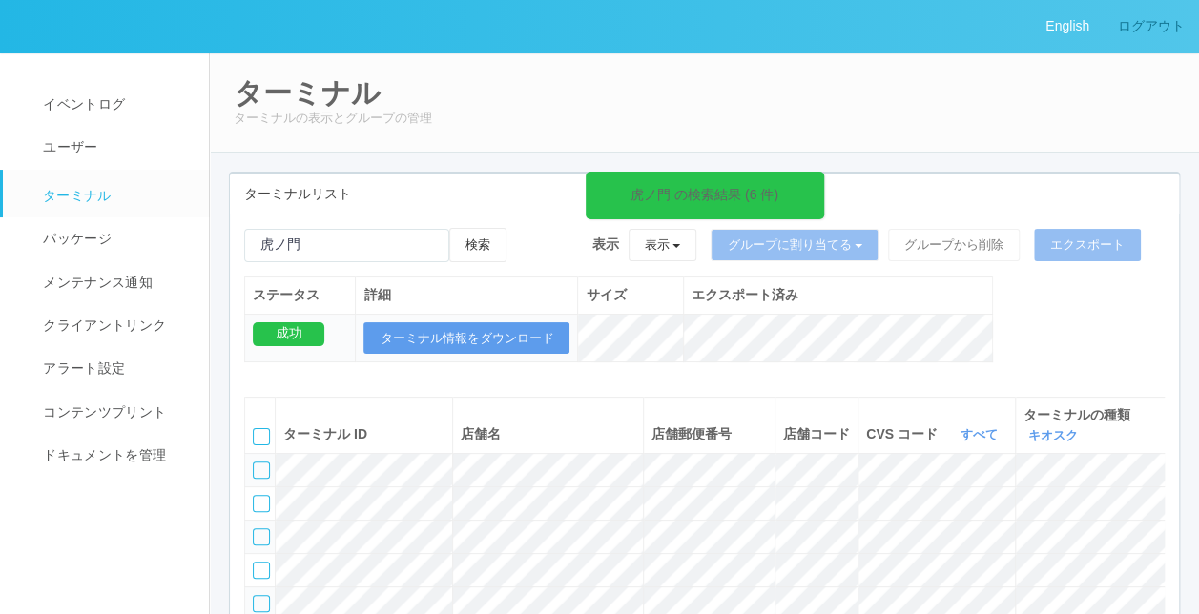
click at [1166, 38] on link "ログアウト" at bounding box center [1151, 26] width 95 height 52
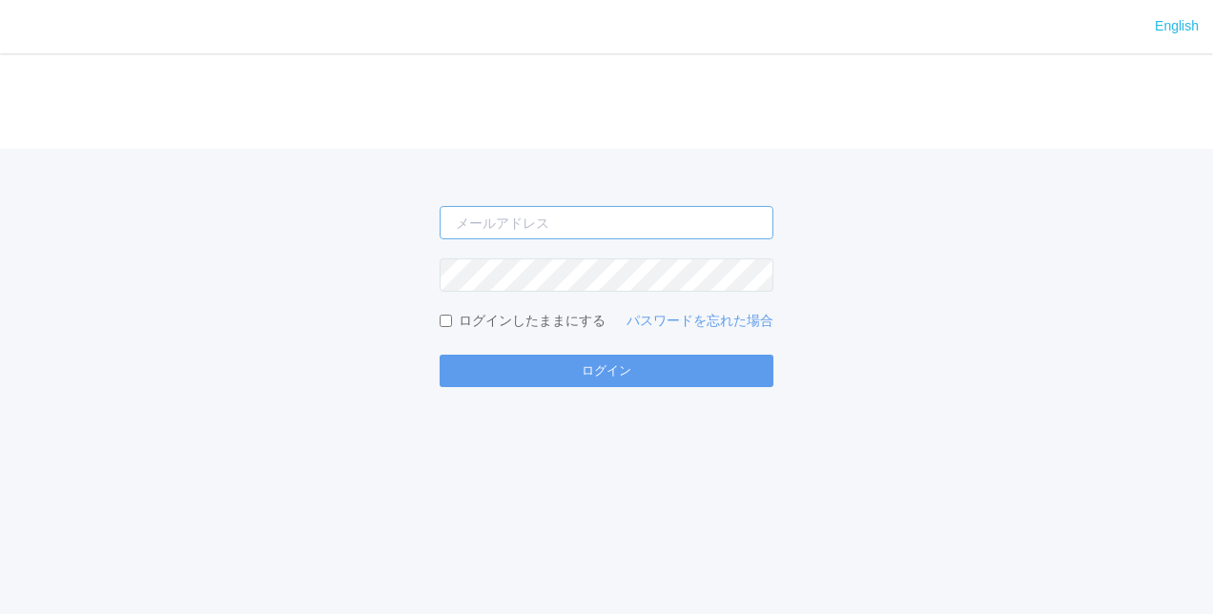
type input "[PERSON_NAME][EMAIL_ADDRESS][DOMAIN_NAME]"
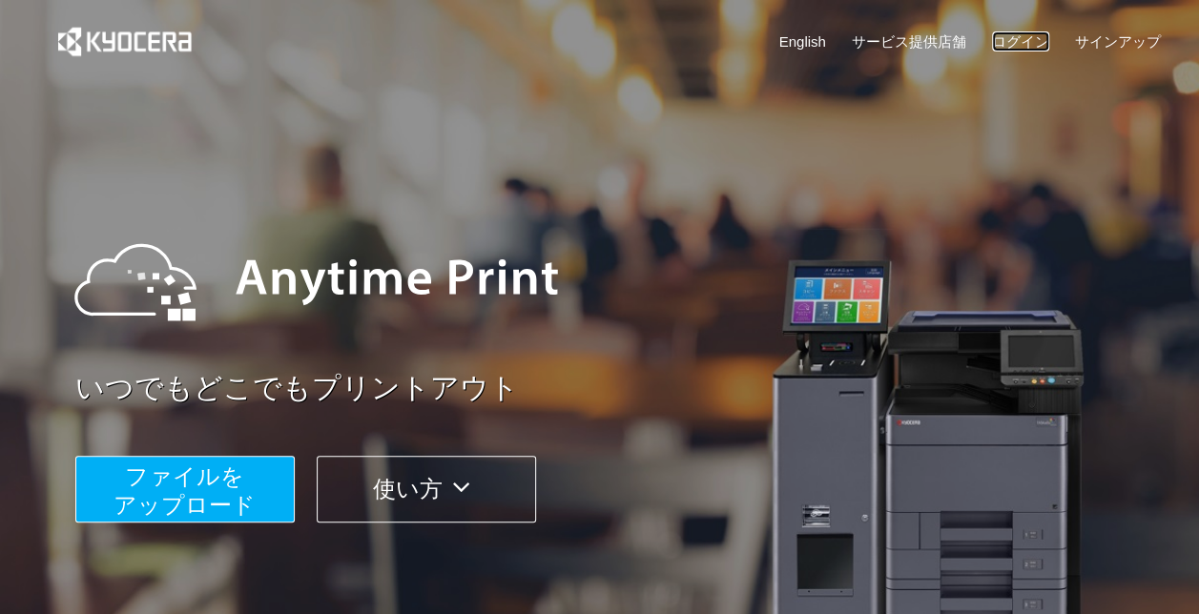
click at [998, 34] on link "ログイン" at bounding box center [1020, 41] width 57 height 20
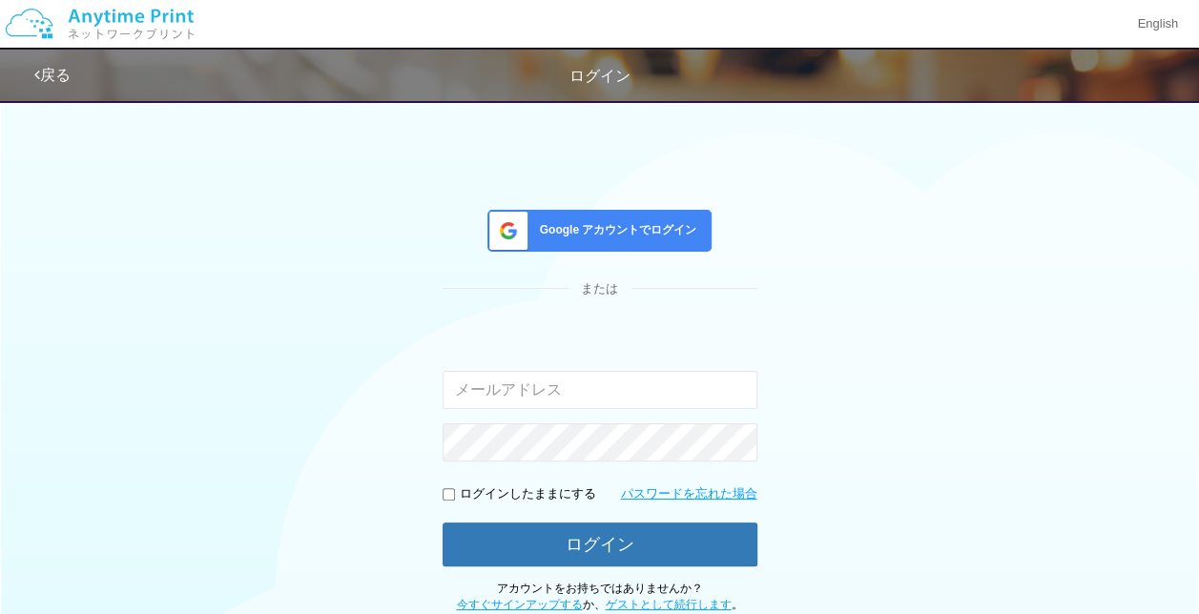
type input "[EMAIL_ADDRESS][DOMAIN_NAME]"
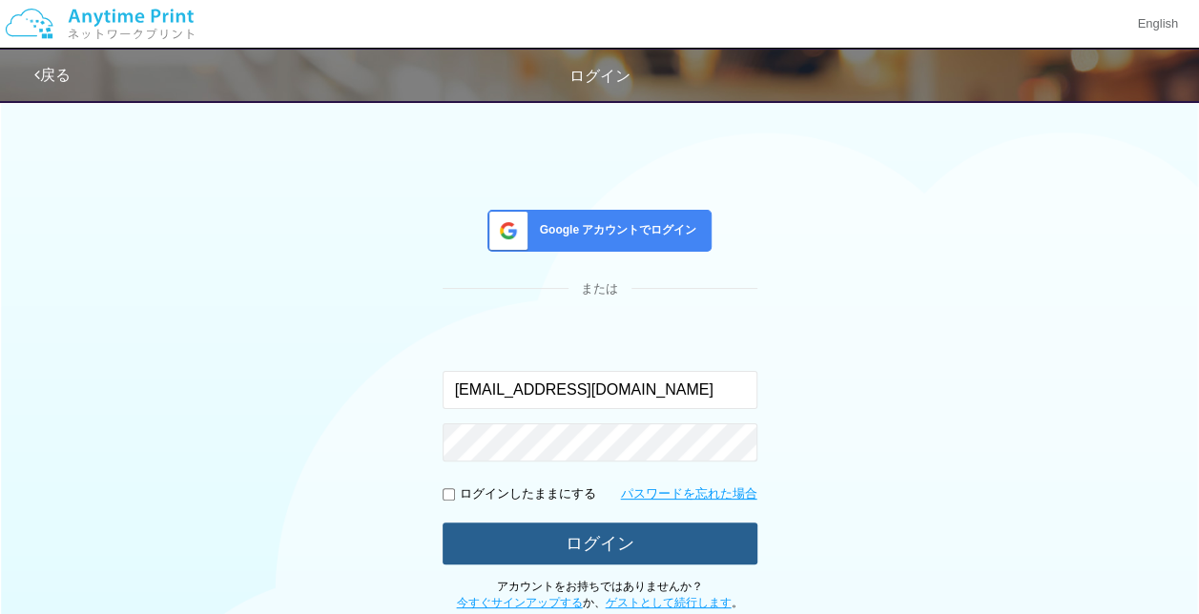
click at [605, 555] on button "ログイン" at bounding box center [600, 544] width 315 height 42
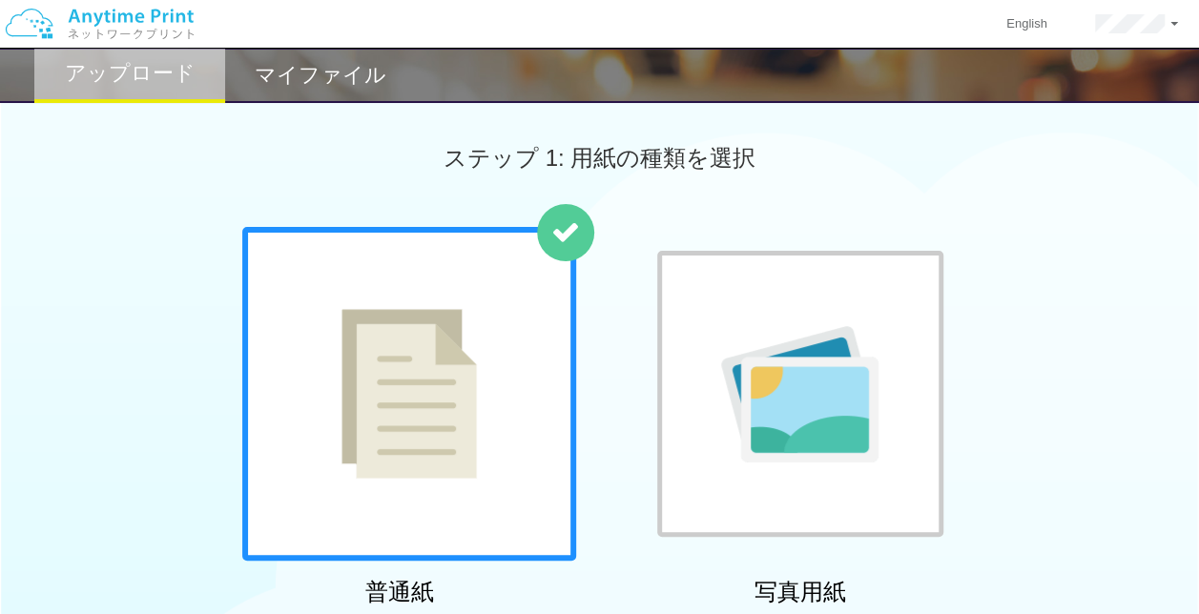
click at [782, 407] on img at bounding box center [799, 394] width 157 height 136
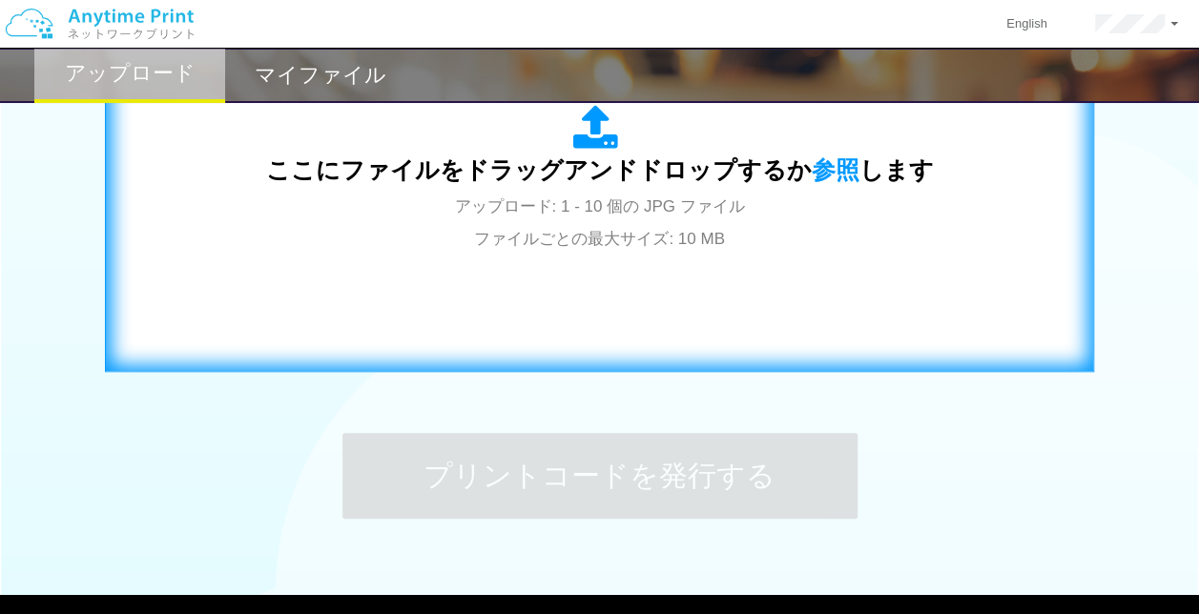
scroll to position [736, 0]
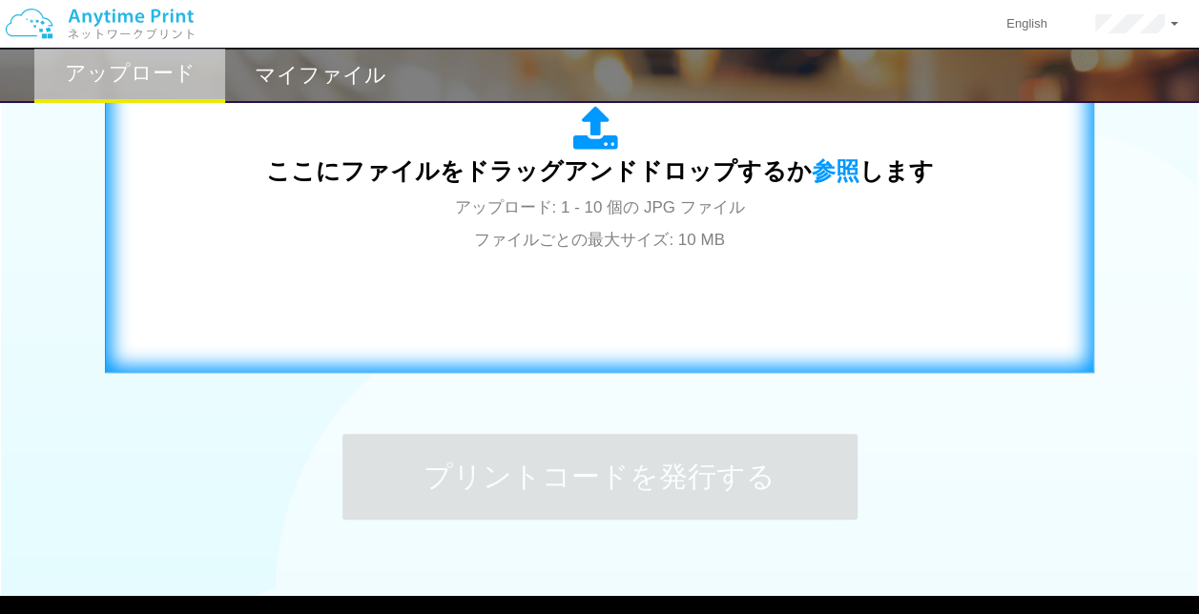
click at [618, 162] on span "ここにファイルをドラッグアンドドロップするか 参照 します" at bounding box center [600, 170] width 668 height 27
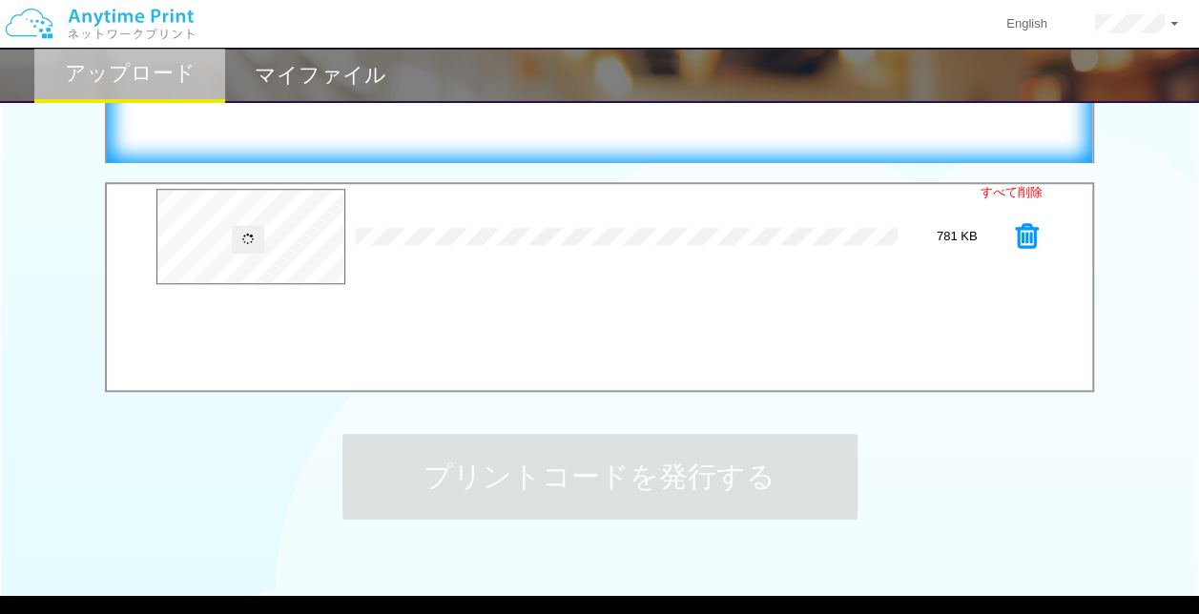
scroll to position [737, 0]
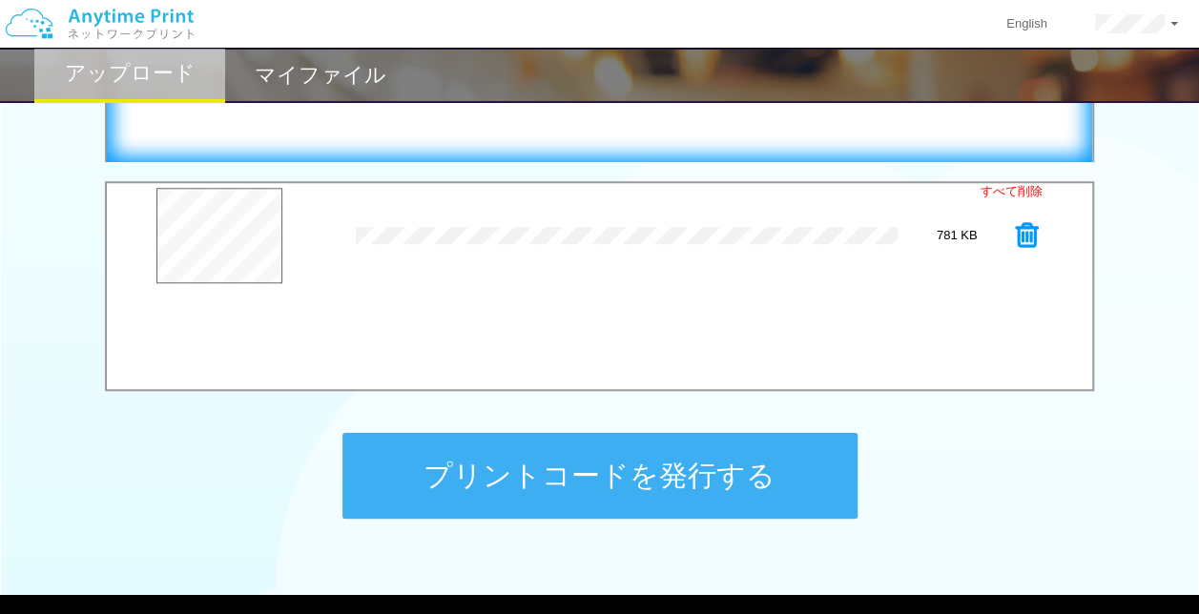
click at [629, 474] on button "プリントコードを発行する" at bounding box center [599, 476] width 515 height 86
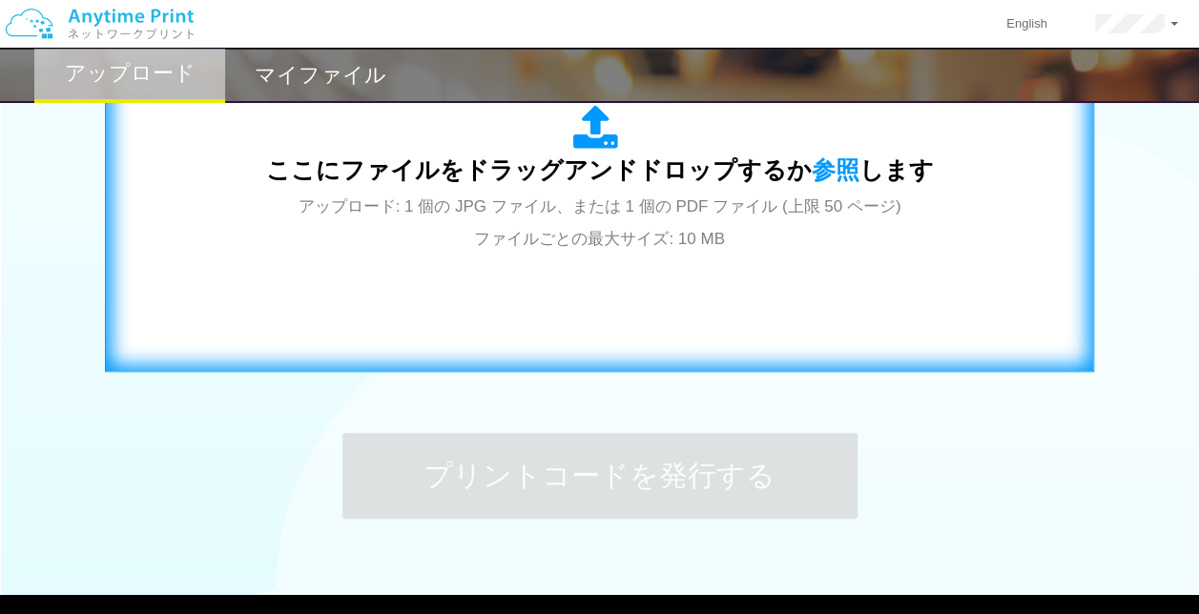
scroll to position [0, 0]
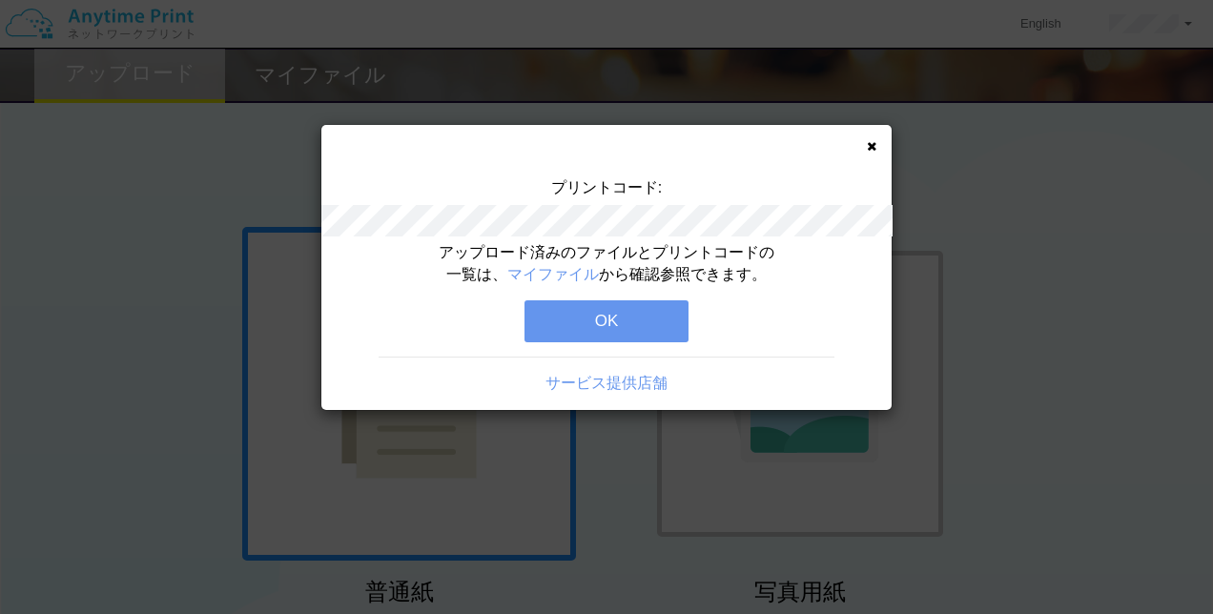
click at [606, 318] on button "OK" at bounding box center [607, 321] width 164 height 42
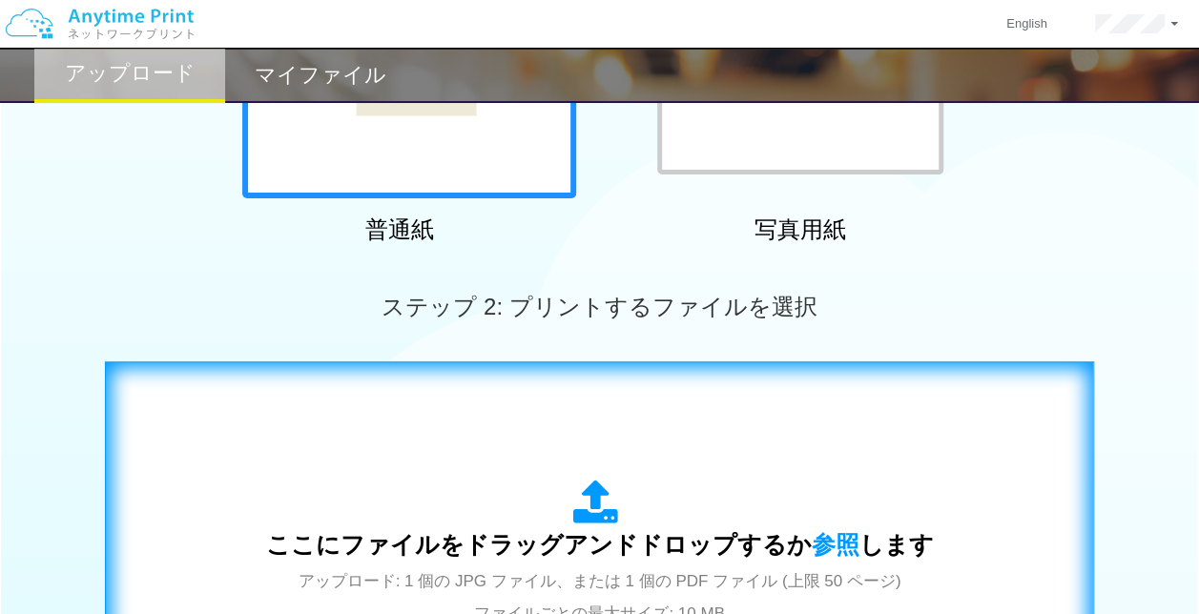
scroll to position [322, 0]
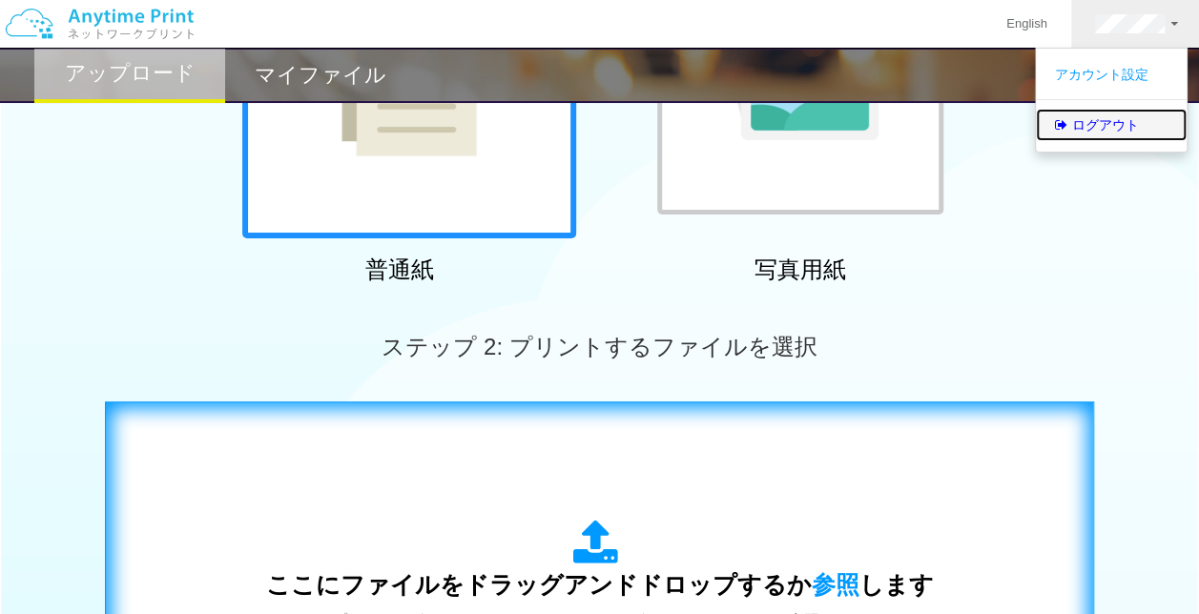
click at [1072, 133] on link "ログアウト" at bounding box center [1111, 125] width 151 height 32
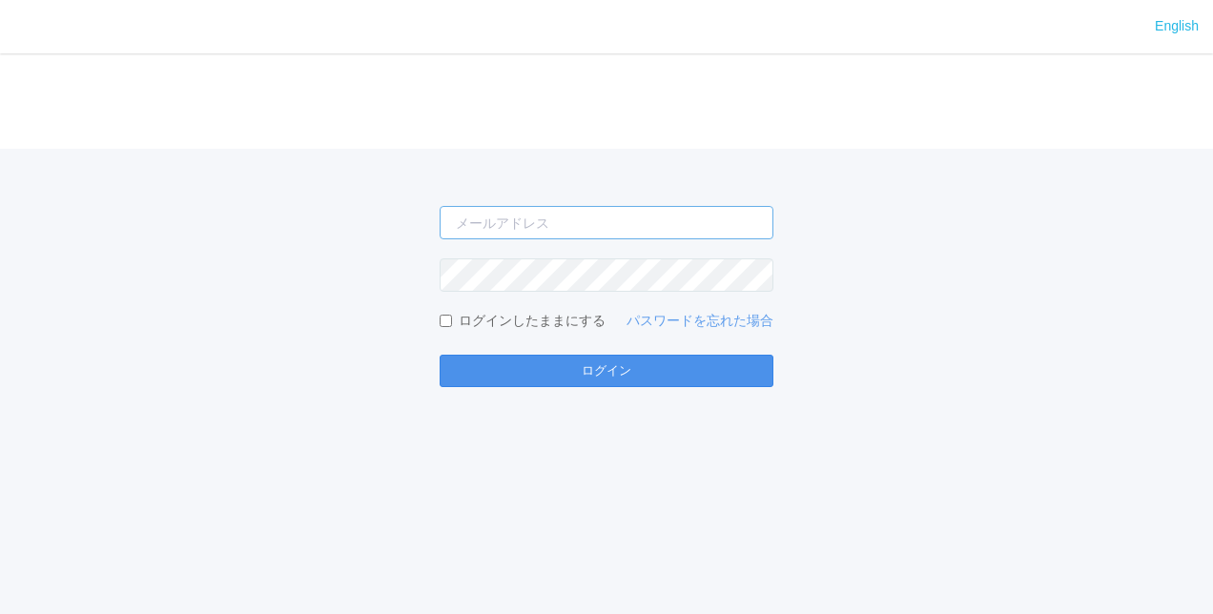
type input "[PERSON_NAME][EMAIL_ADDRESS][DOMAIN_NAME]"
click at [673, 362] on button "ログイン" at bounding box center [607, 371] width 334 height 32
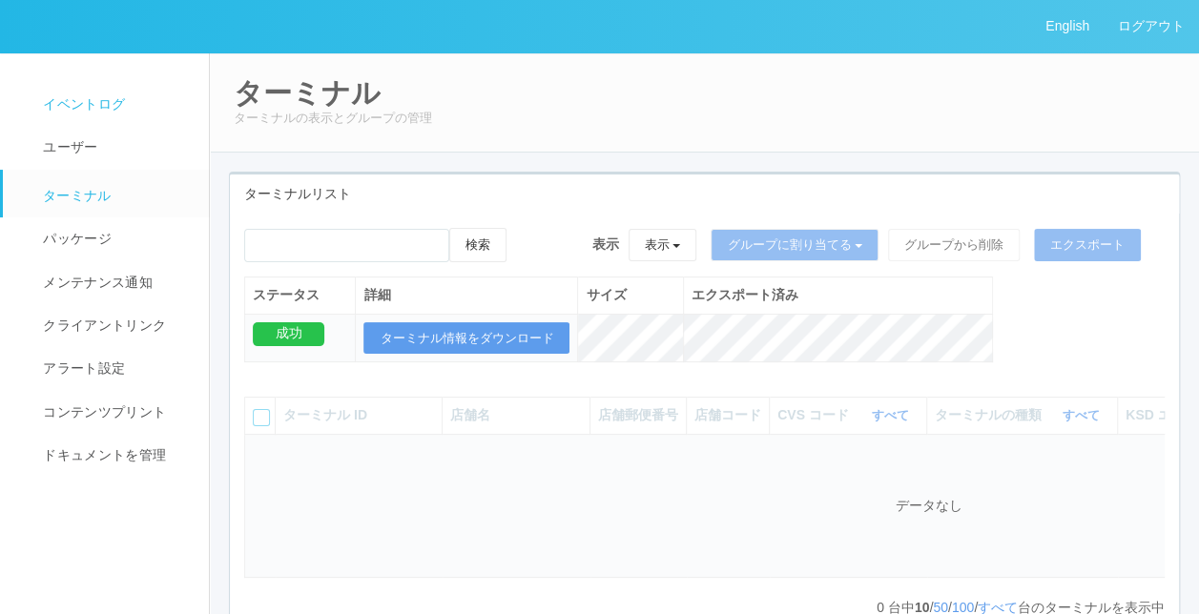
click at [55, 109] on span "イベントログ" at bounding box center [81, 103] width 87 height 15
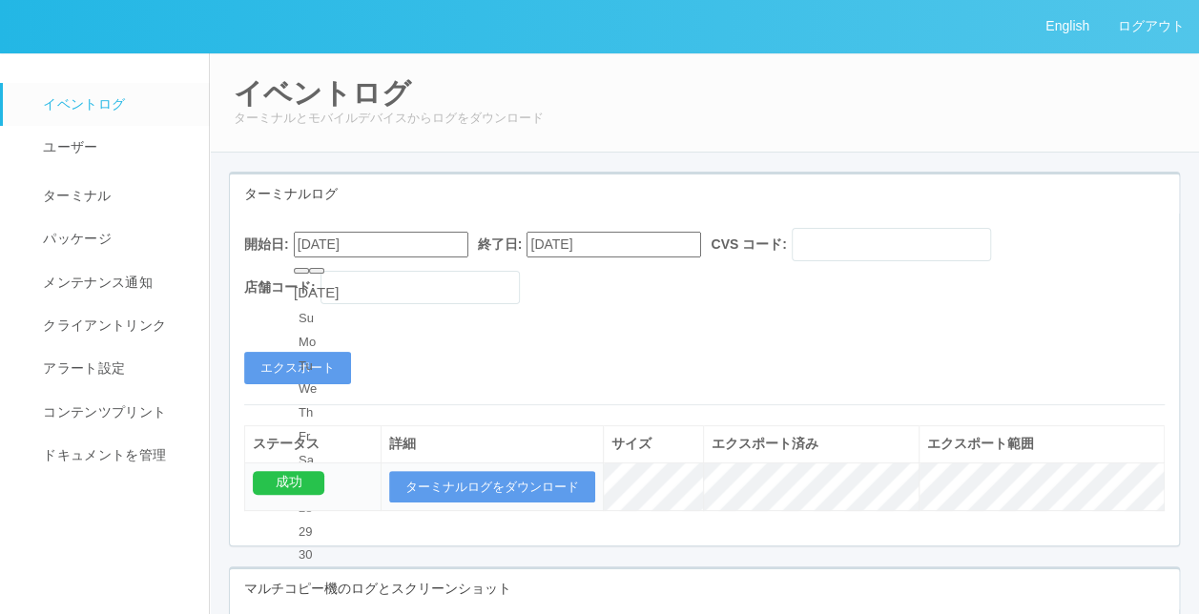
click at [446, 246] on input "[DATE]" at bounding box center [381, 245] width 175 height 26
click at [324, 274] on button "button" at bounding box center [316, 271] width 15 height 6
type input "[DATE]"
click at [674, 306] on div "開始日: [DATE] 終了日: [DATE] CVS コード: 店舗コード:" at bounding box center [704, 271] width 920 height 86
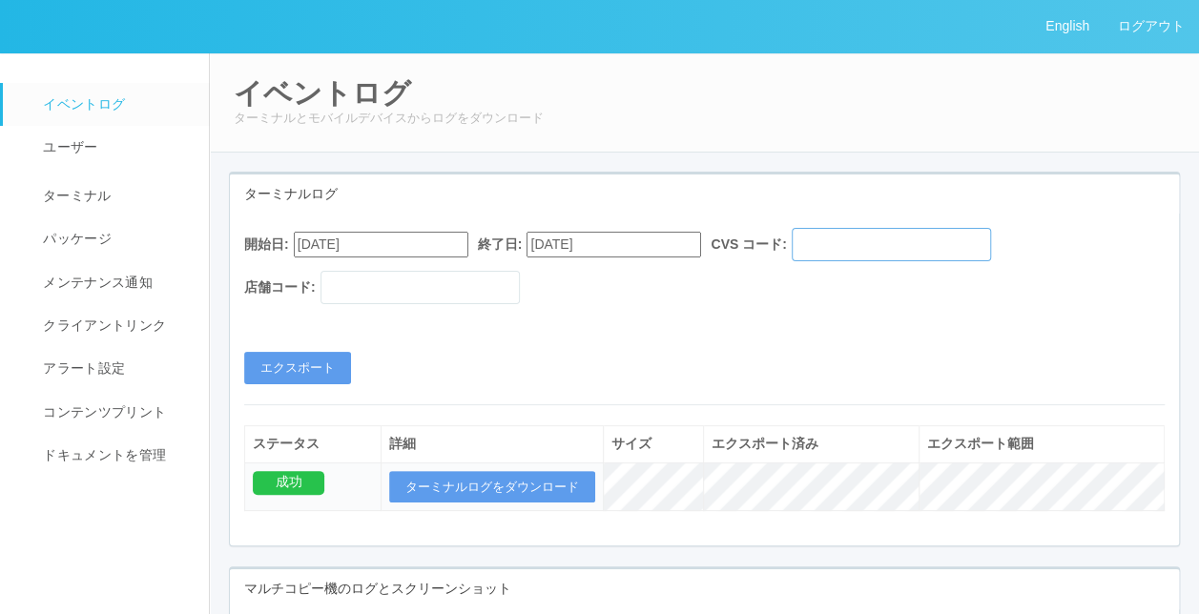
click at [874, 244] on input "text" at bounding box center [891, 244] width 199 height 33
type input "115110"
click at [500, 290] on input "text" at bounding box center [419, 287] width 199 height 33
type input "111111"
click at [298, 360] on button "エクスポート" at bounding box center [297, 368] width 107 height 32
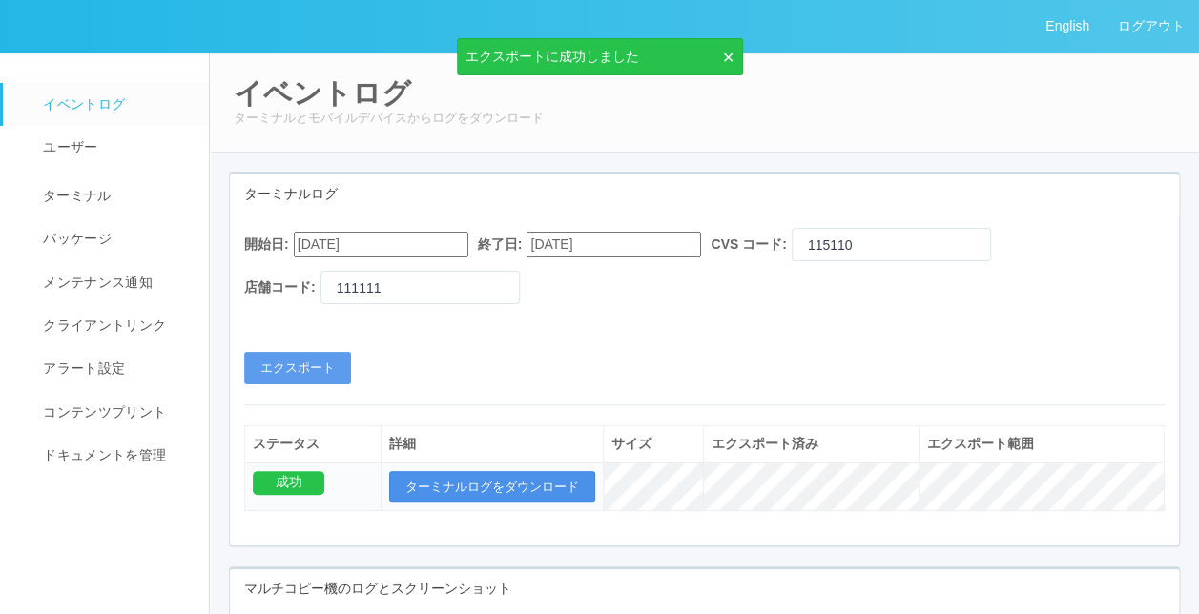
click at [534, 471] on button "ターミナルログをダウンロード" at bounding box center [492, 487] width 206 height 32
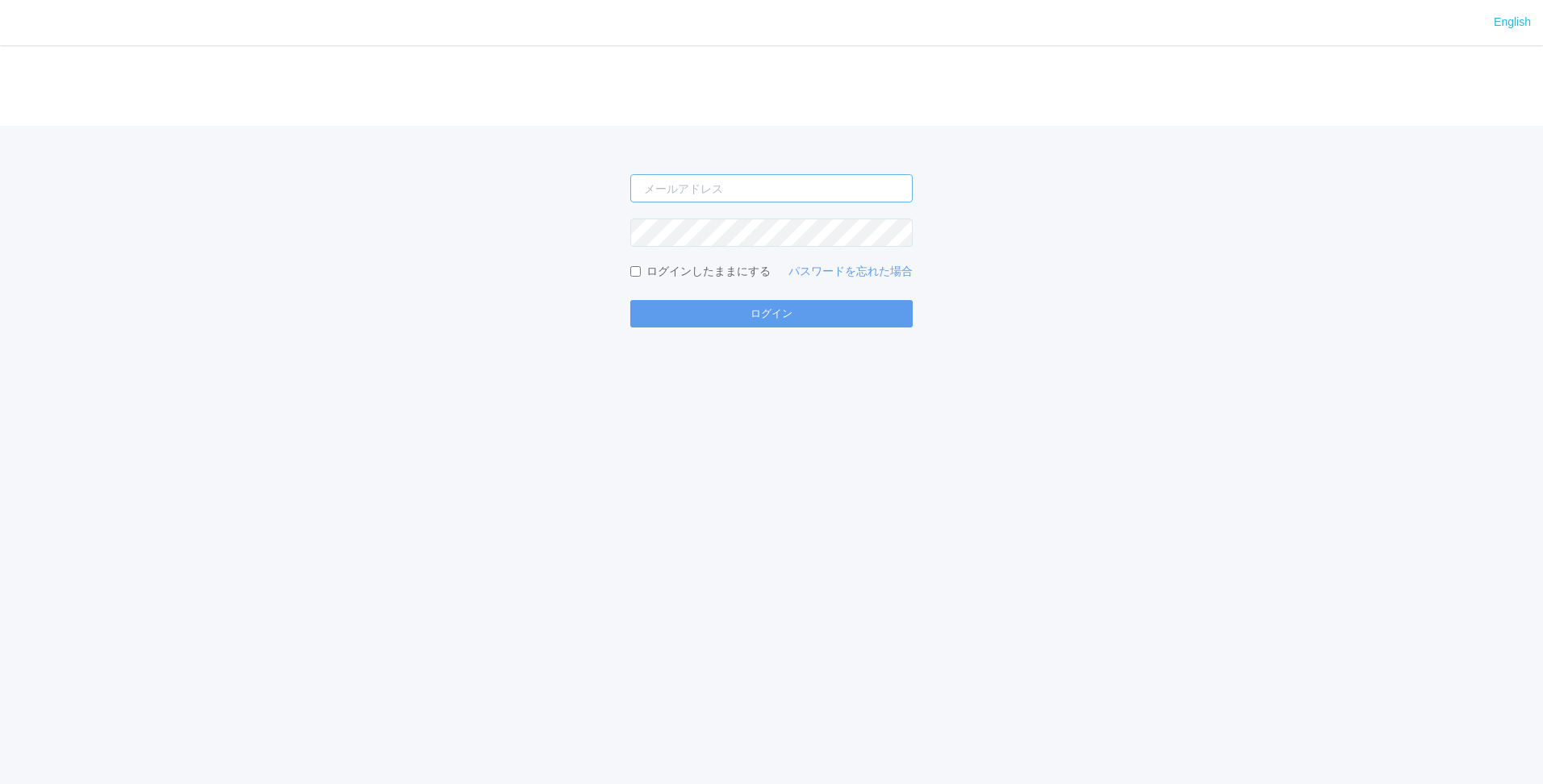
type input "[PERSON_NAME][EMAIL_ADDRESS][DOMAIN_NAME]"
click at [214, 375] on div "English ログイン [PERSON_NAME][EMAIL_ADDRESS][DOMAIN_NAME] ログインしたままにする パスワードを忘れた場合 …" at bounding box center [772, 392] width 1543 height 784
click at [380, 244] on div "[PERSON_NAME][EMAIL_ADDRESS][DOMAIN_NAME] ログインしたままにする パスワードを忘れた場合 ログイン" at bounding box center [772, 227] width 1543 height 201
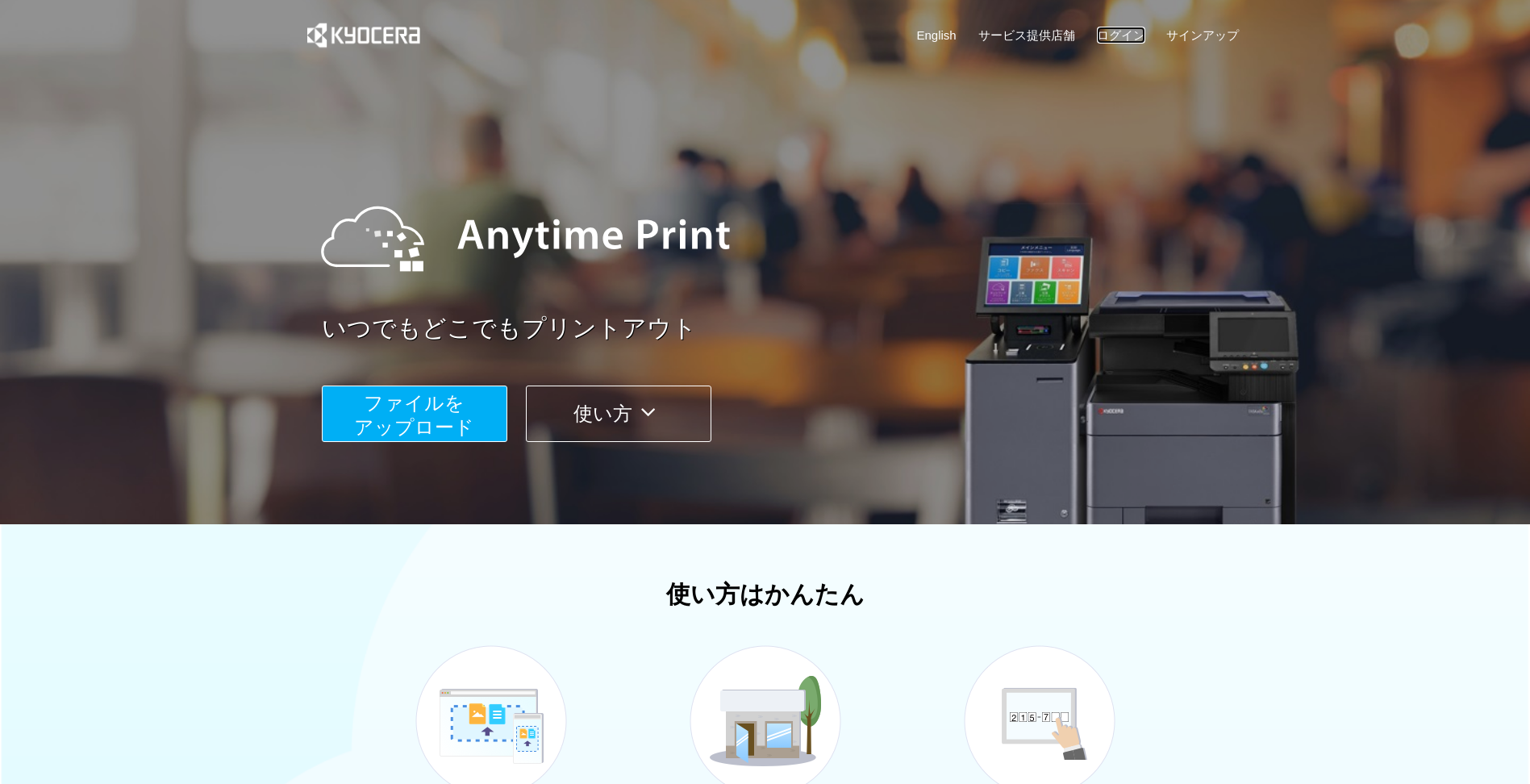
click at [1117, 26] on link "ログイン" at bounding box center [1121, 35] width 48 height 17
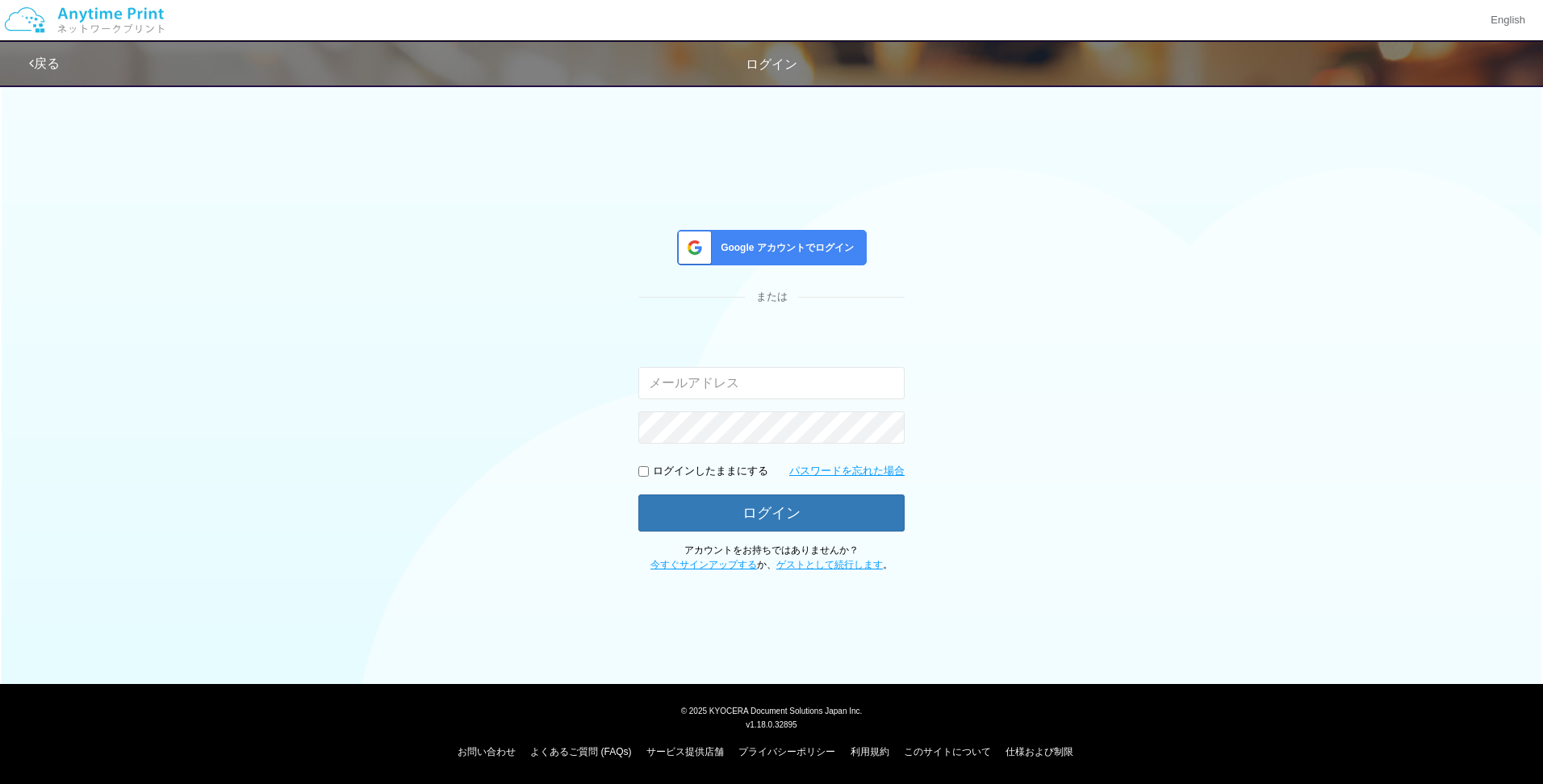
type input "[PERSON_NAME][EMAIL_ADDRESS][DOMAIN_NAME]"
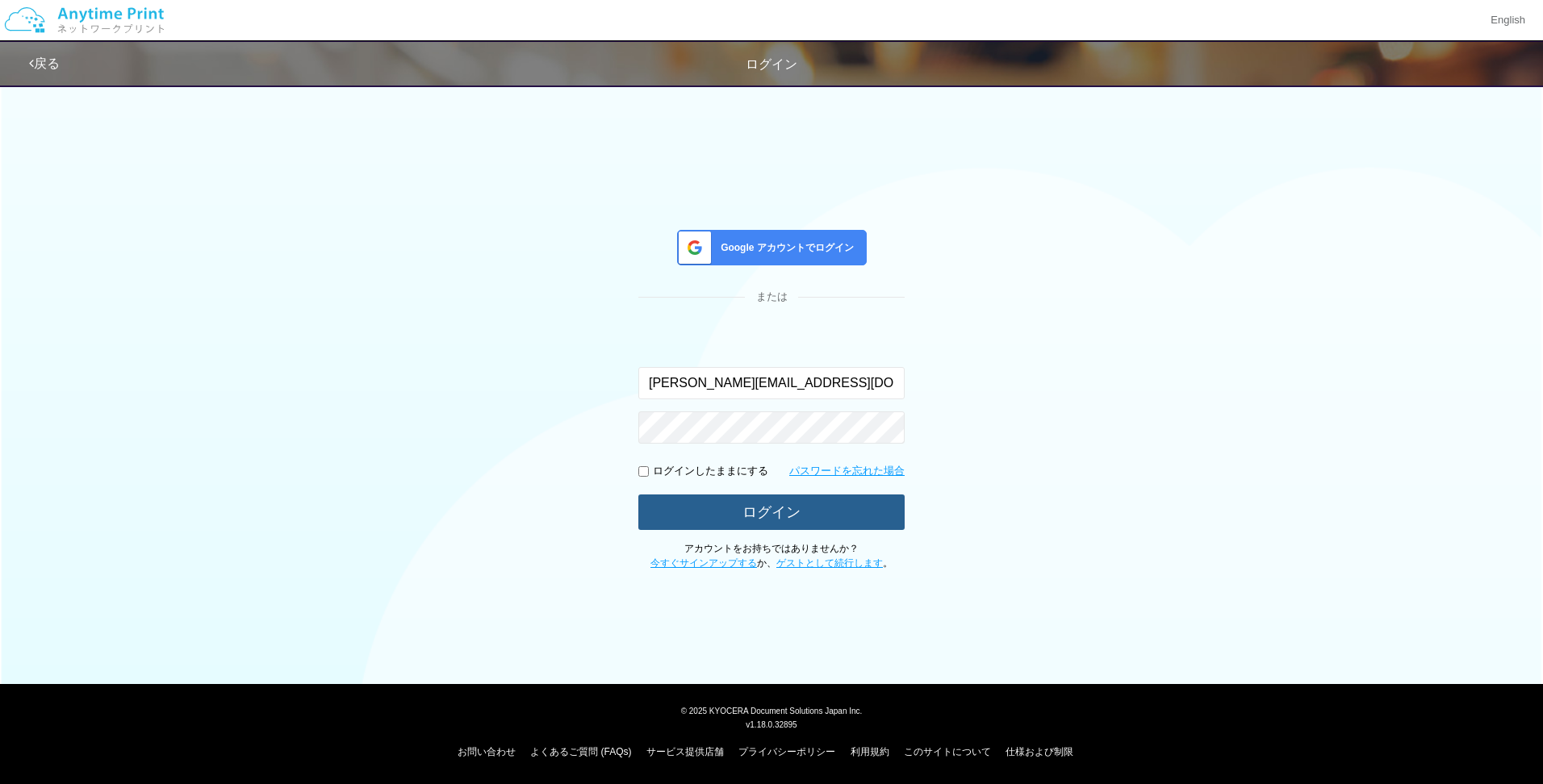
click at [797, 511] on button "ログイン" at bounding box center [771, 513] width 266 height 36
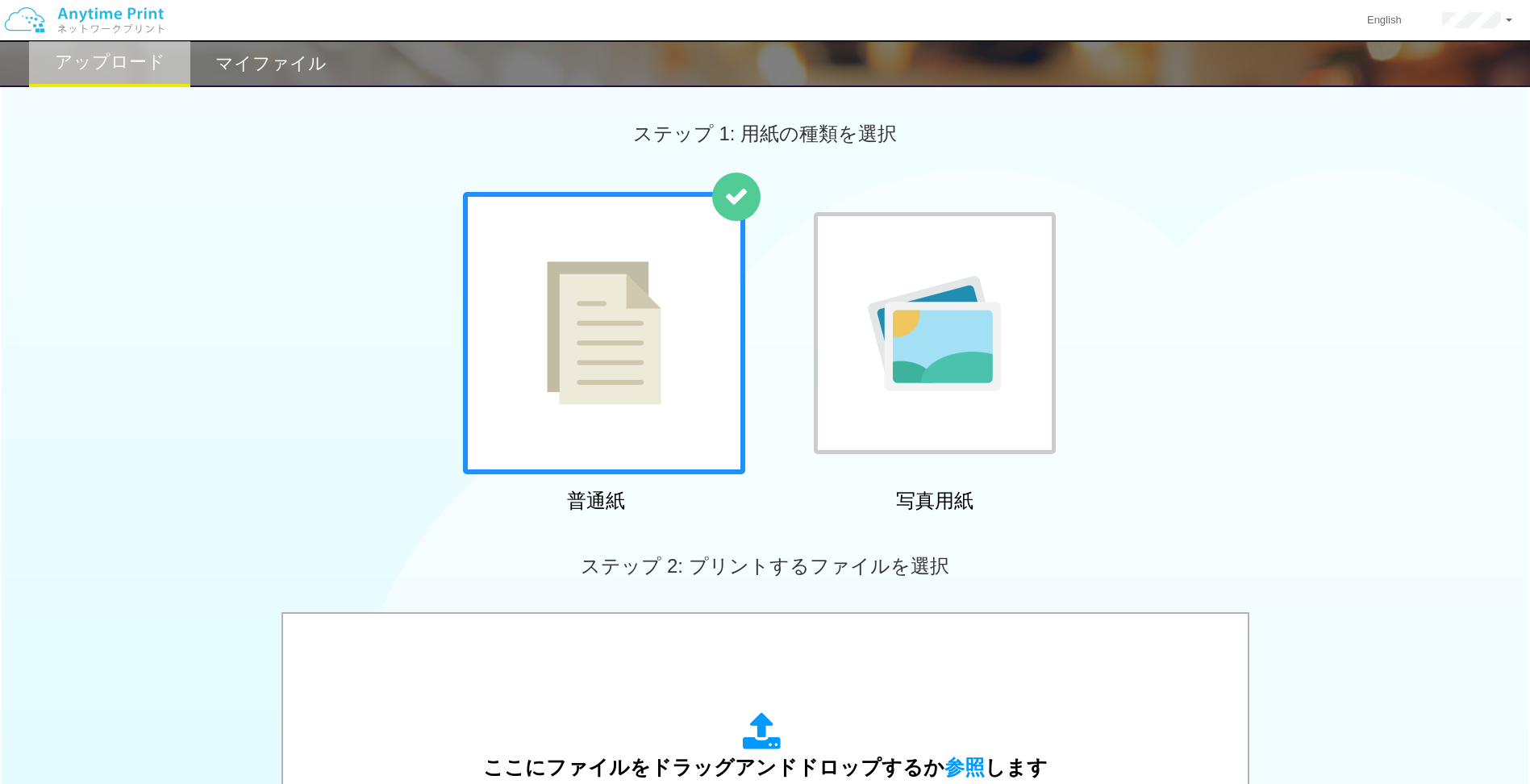
click at [649, 364] on img at bounding box center [604, 333] width 114 height 144
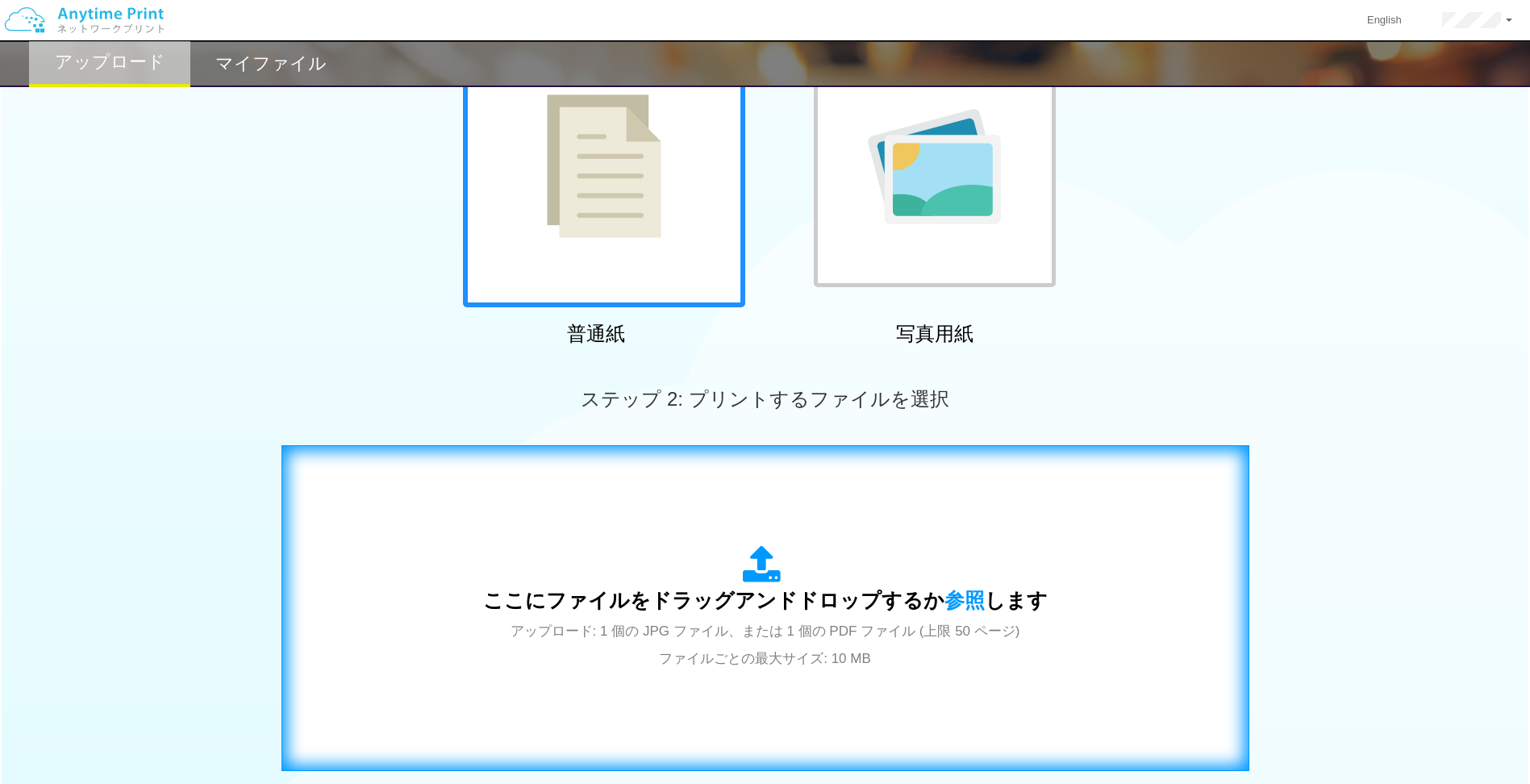
scroll to position [242, 0]
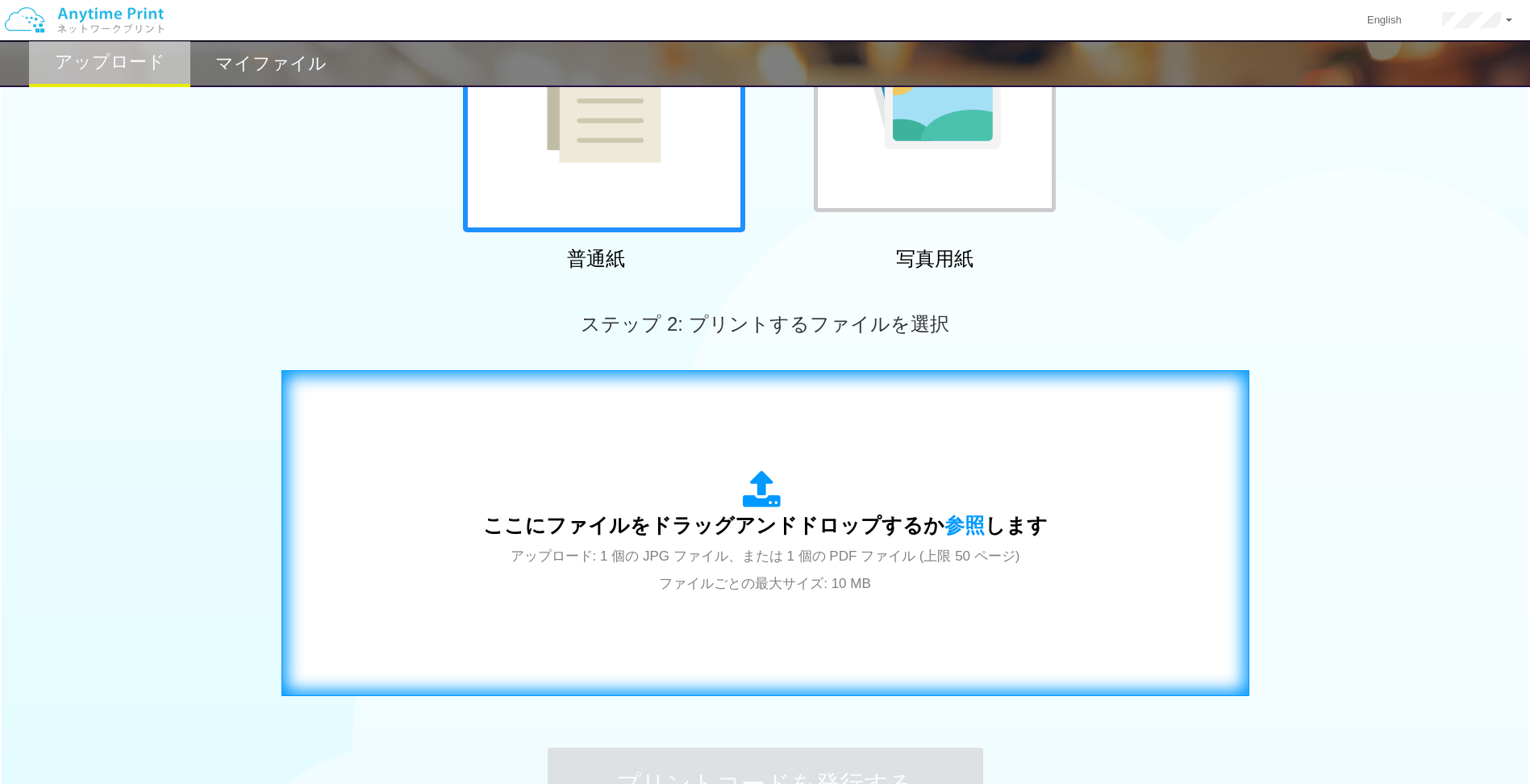
click at [645, 483] on div "ここにファイルをドラッグアンドドロップするか 参照 します アップロード: 1 個の JPG ファイル、または 1 個の PDF ファイル (上限 50 ペー…" at bounding box center [765, 533] width 565 height 126
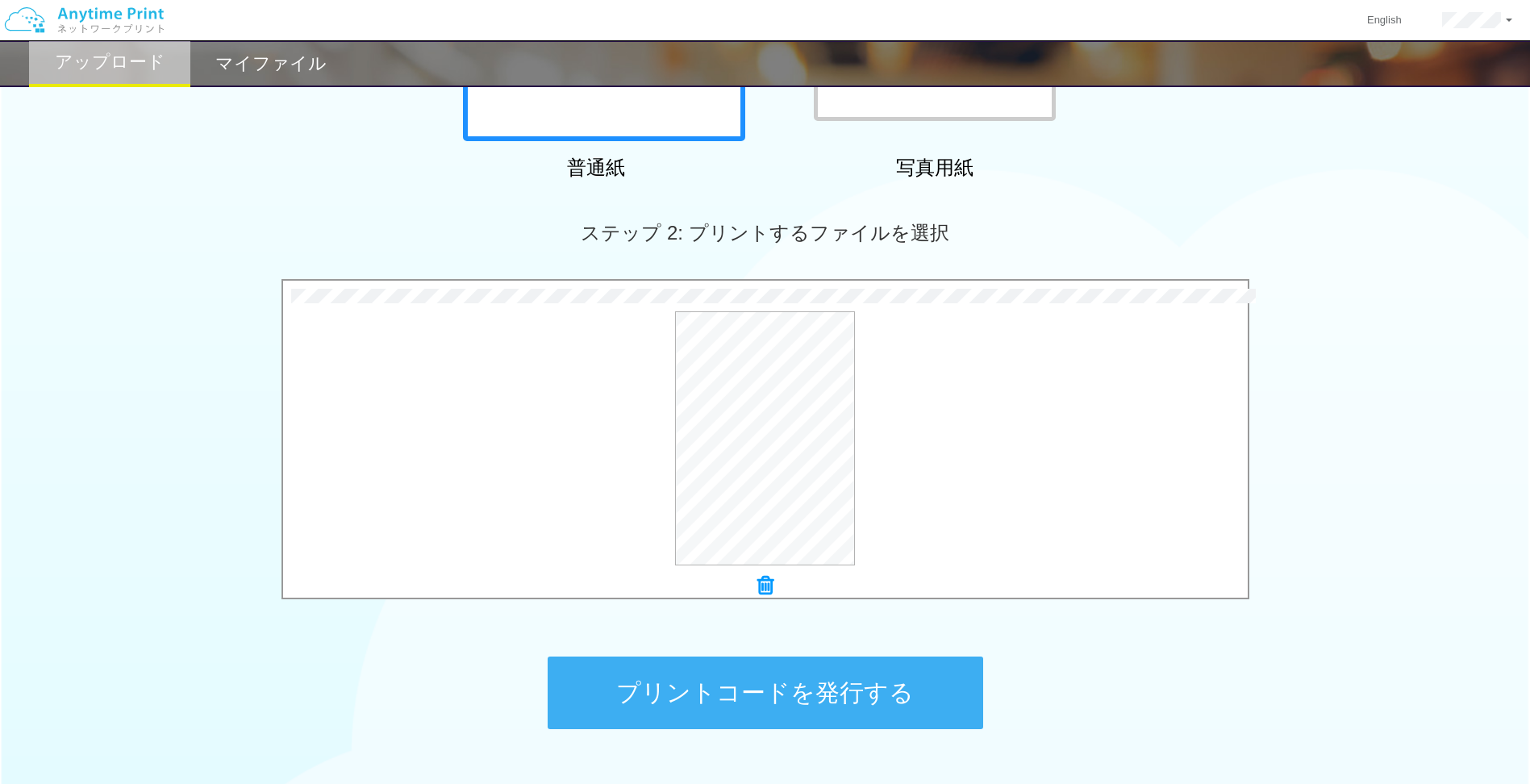
scroll to position [443, 0]
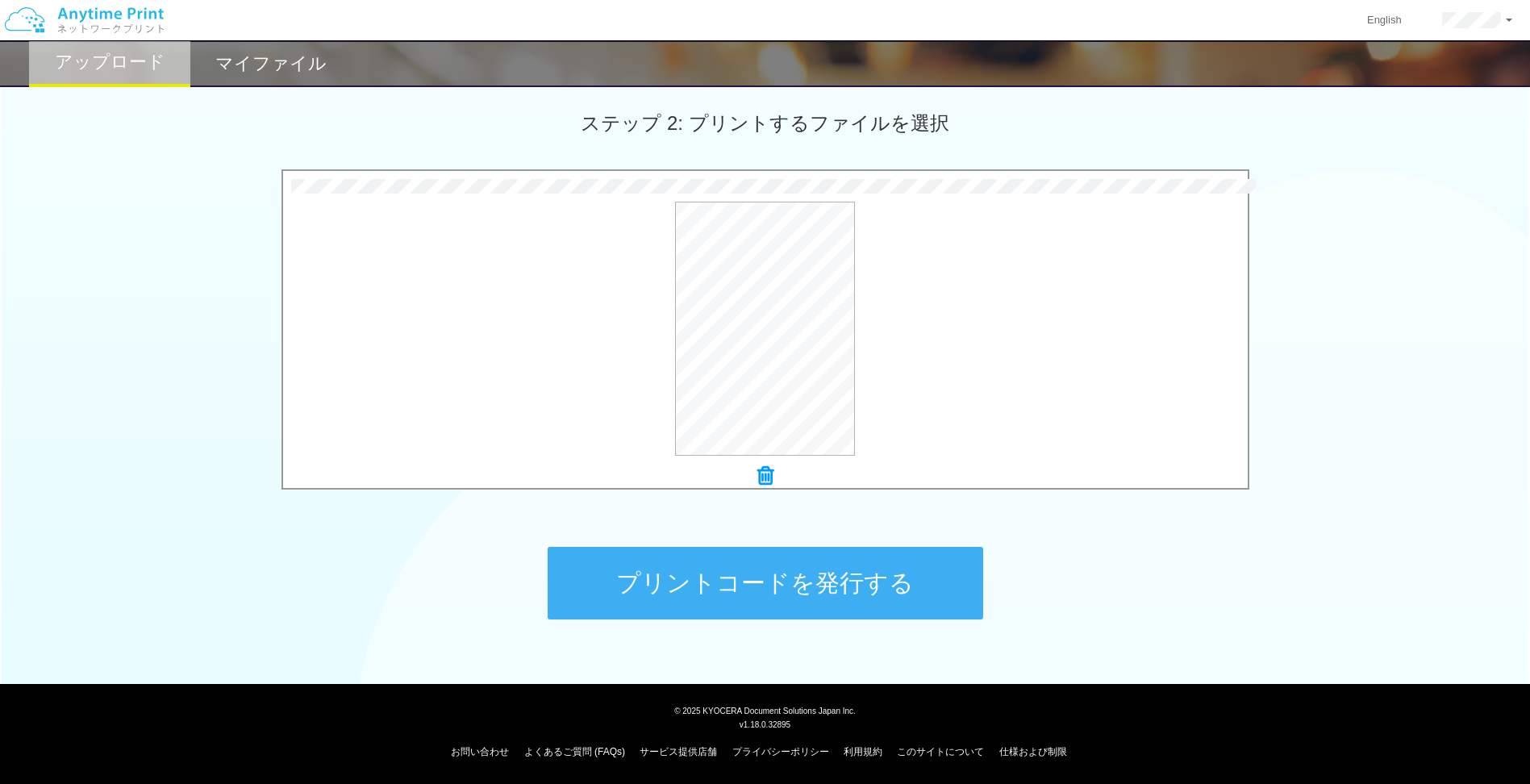
click at [756, 581] on button "プリントコードを発行する" at bounding box center [765, 584] width 436 height 73
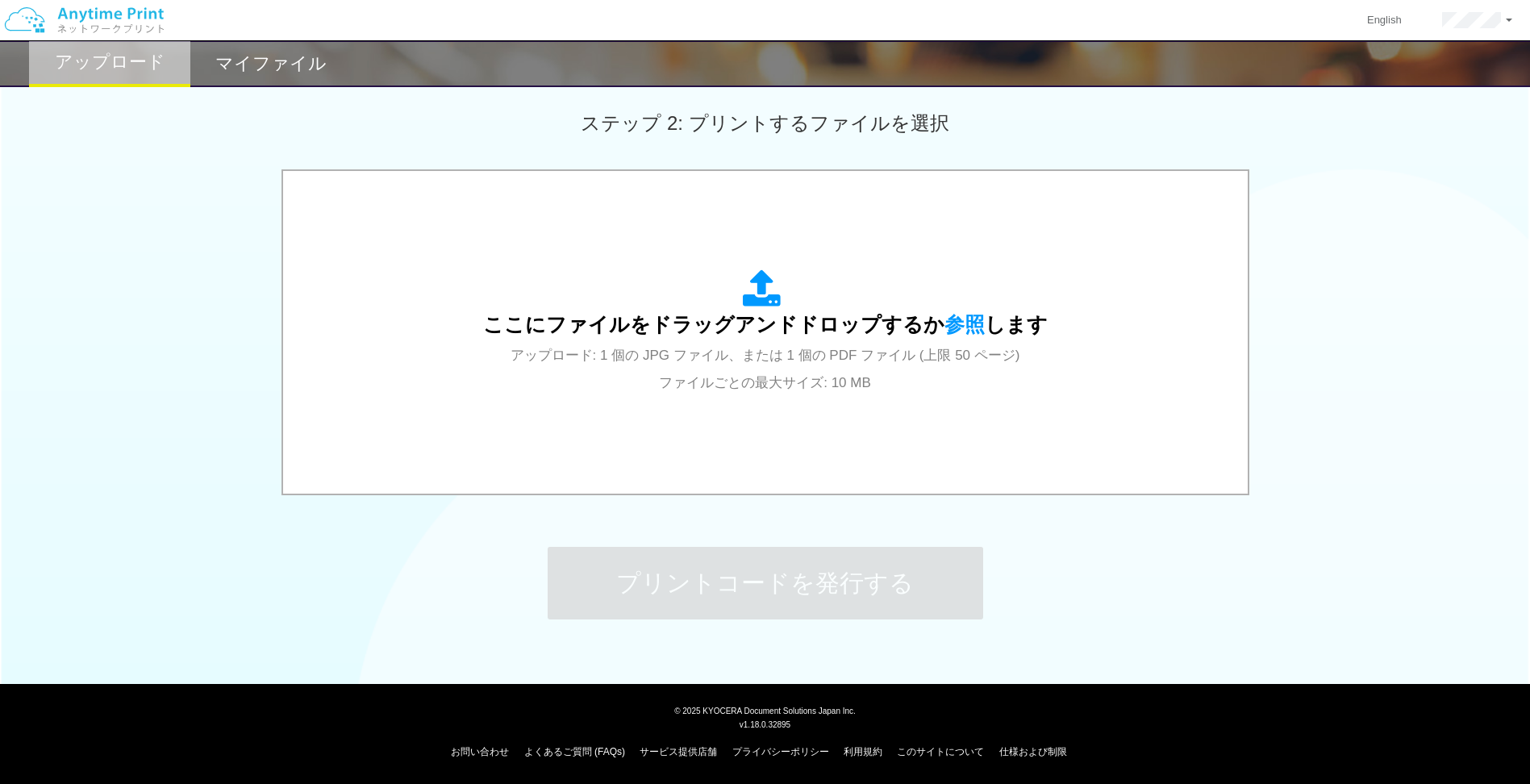
scroll to position [0, 0]
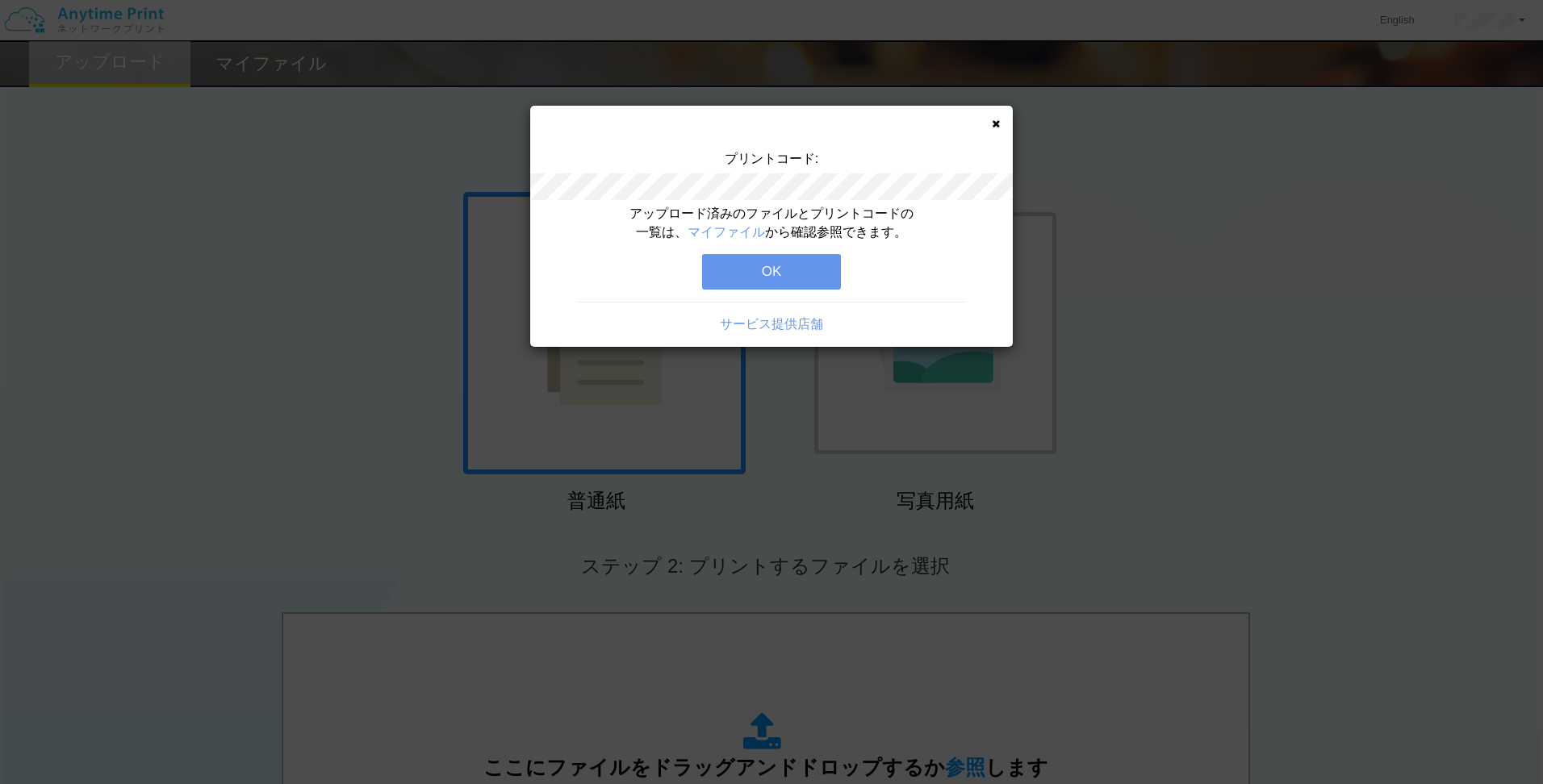
click at [741, 272] on button "OK" at bounding box center [772, 271] width 139 height 36
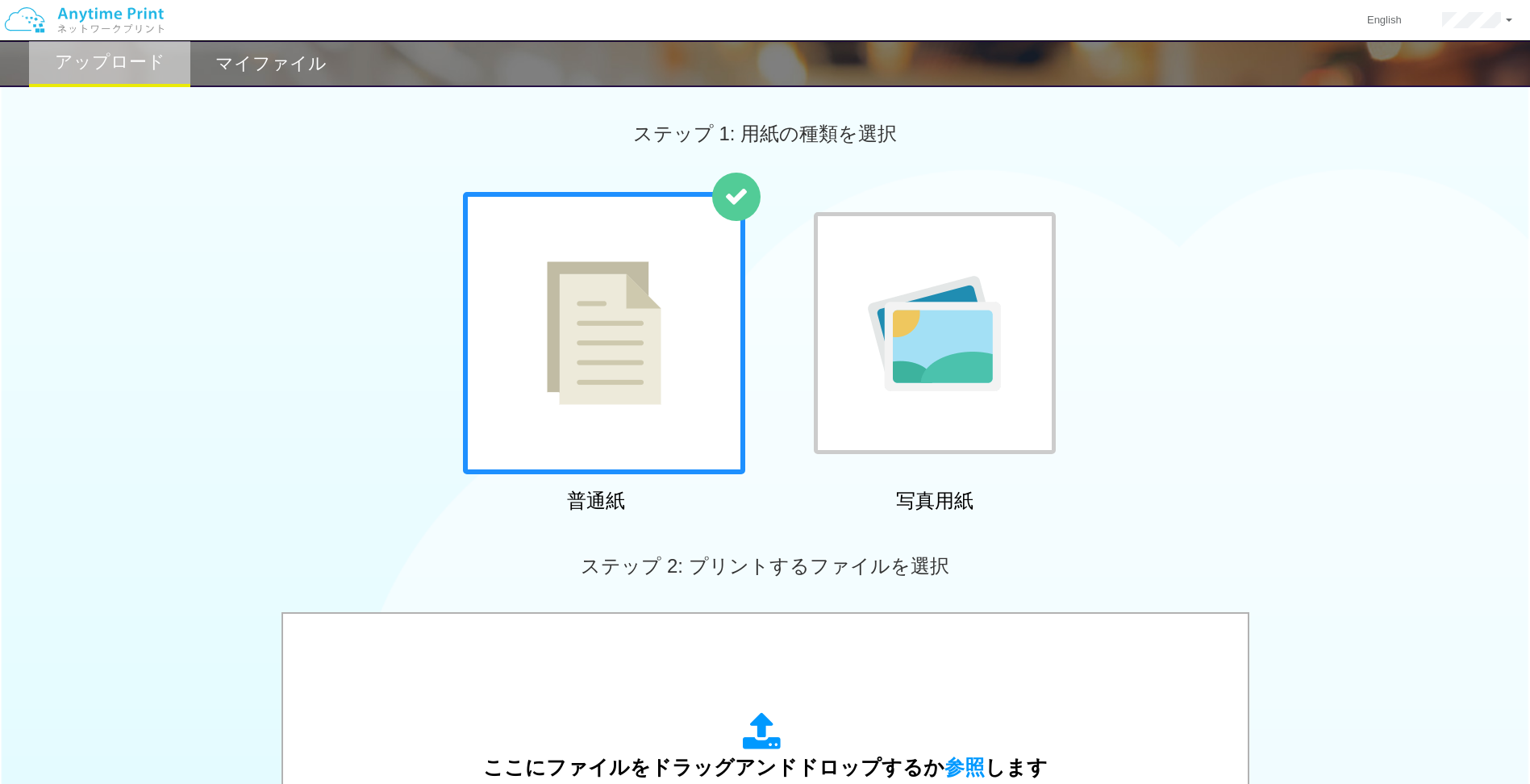
click at [283, 60] on h2 "マイファイル" at bounding box center [271, 63] width 112 height 19
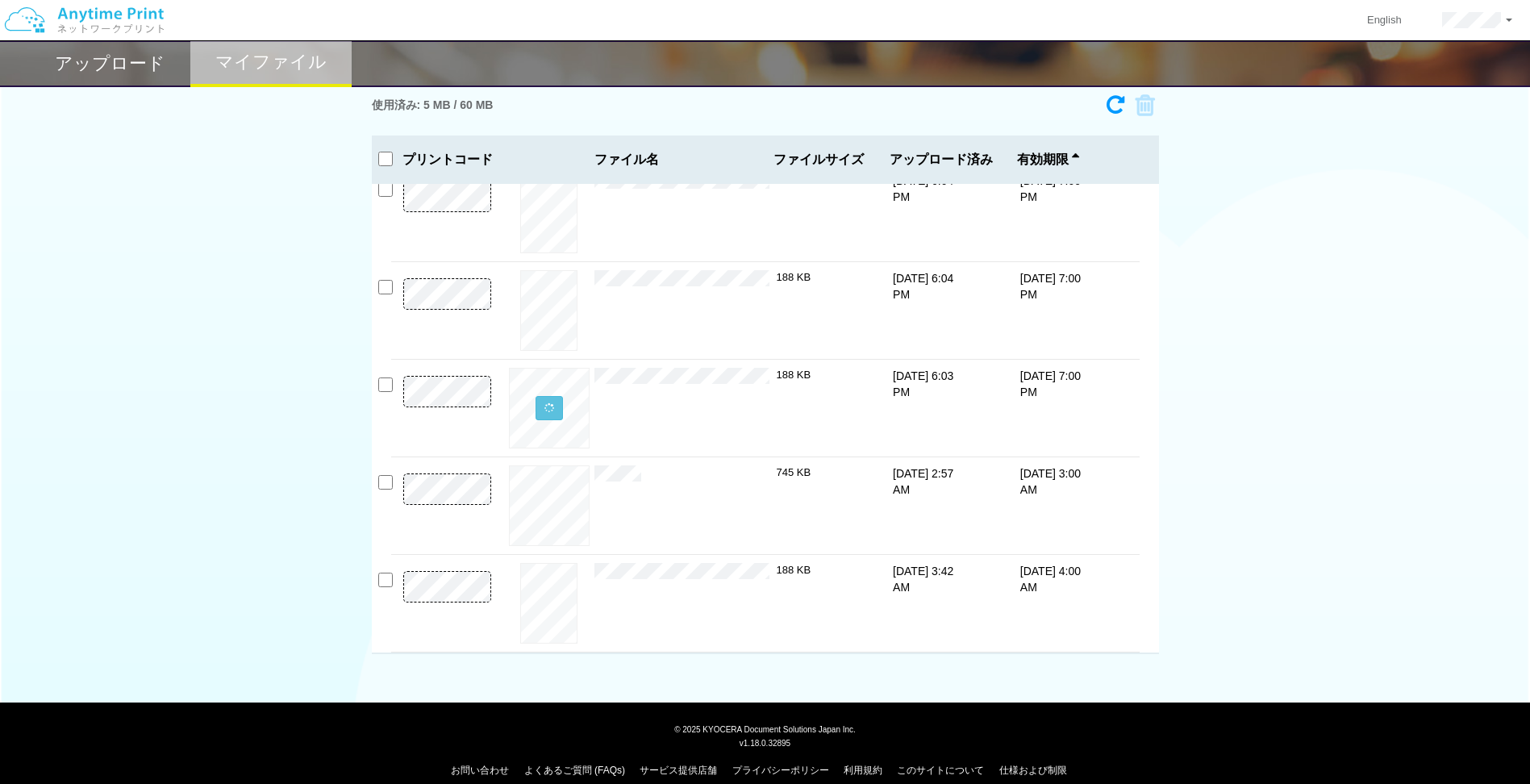
scroll to position [53, 0]
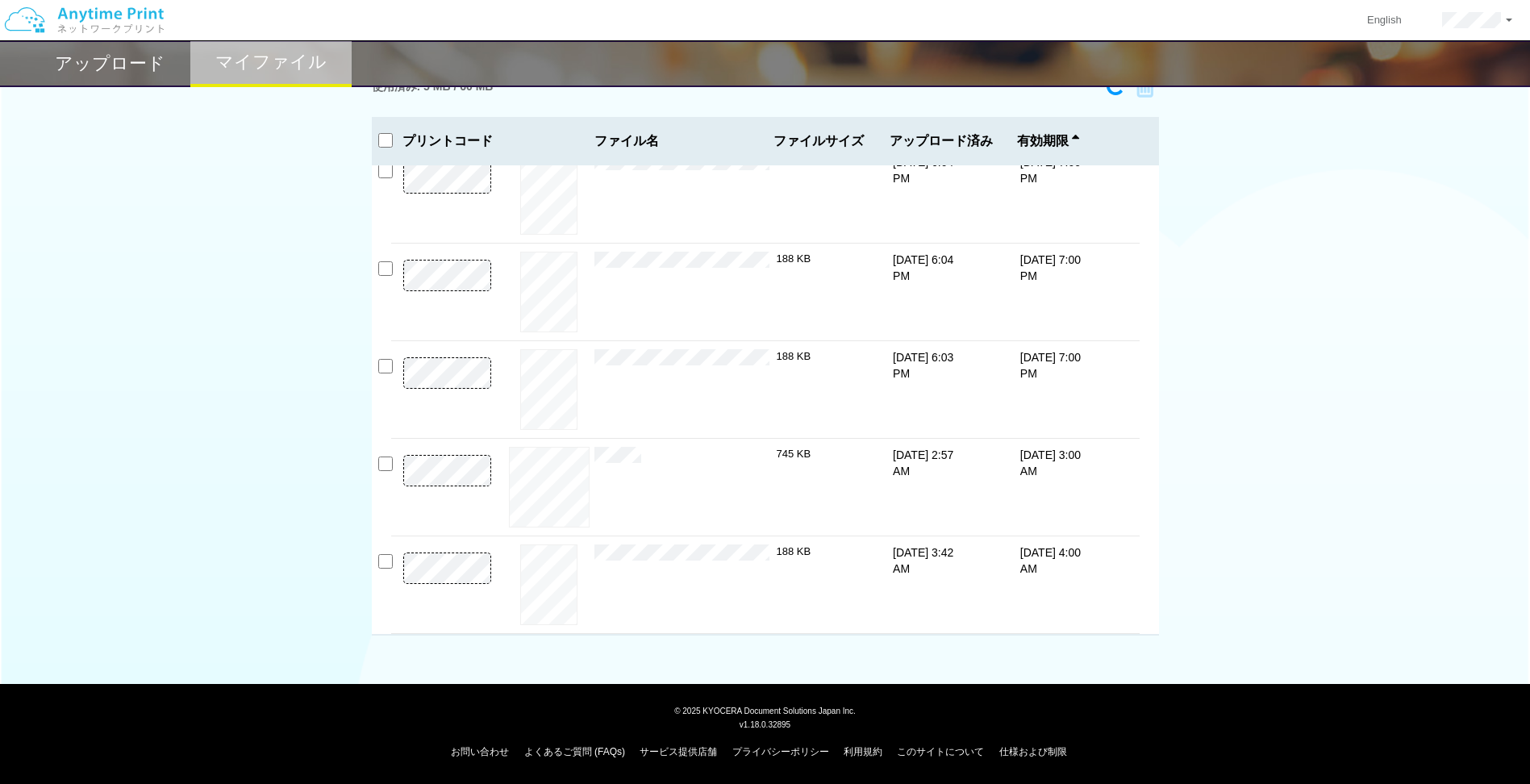
click at [791, 606] on div "188 KB" at bounding box center [822, 584] width 92 height 80
click at [546, 591] on button "プレビュー" at bounding box center [549, 585] width 61 height 22
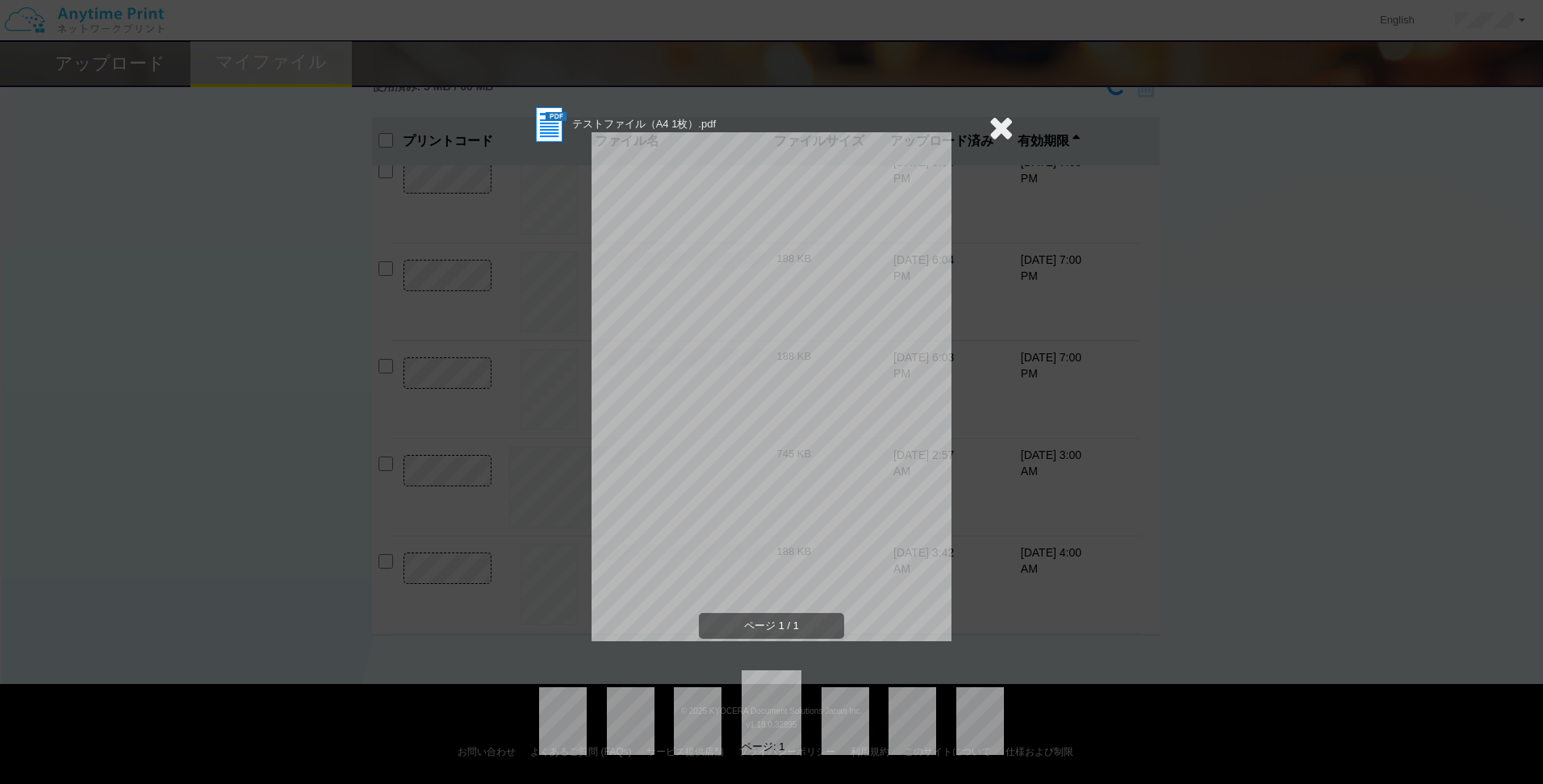
click at [997, 134] on icon at bounding box center [1001, 128] width 25 height 32
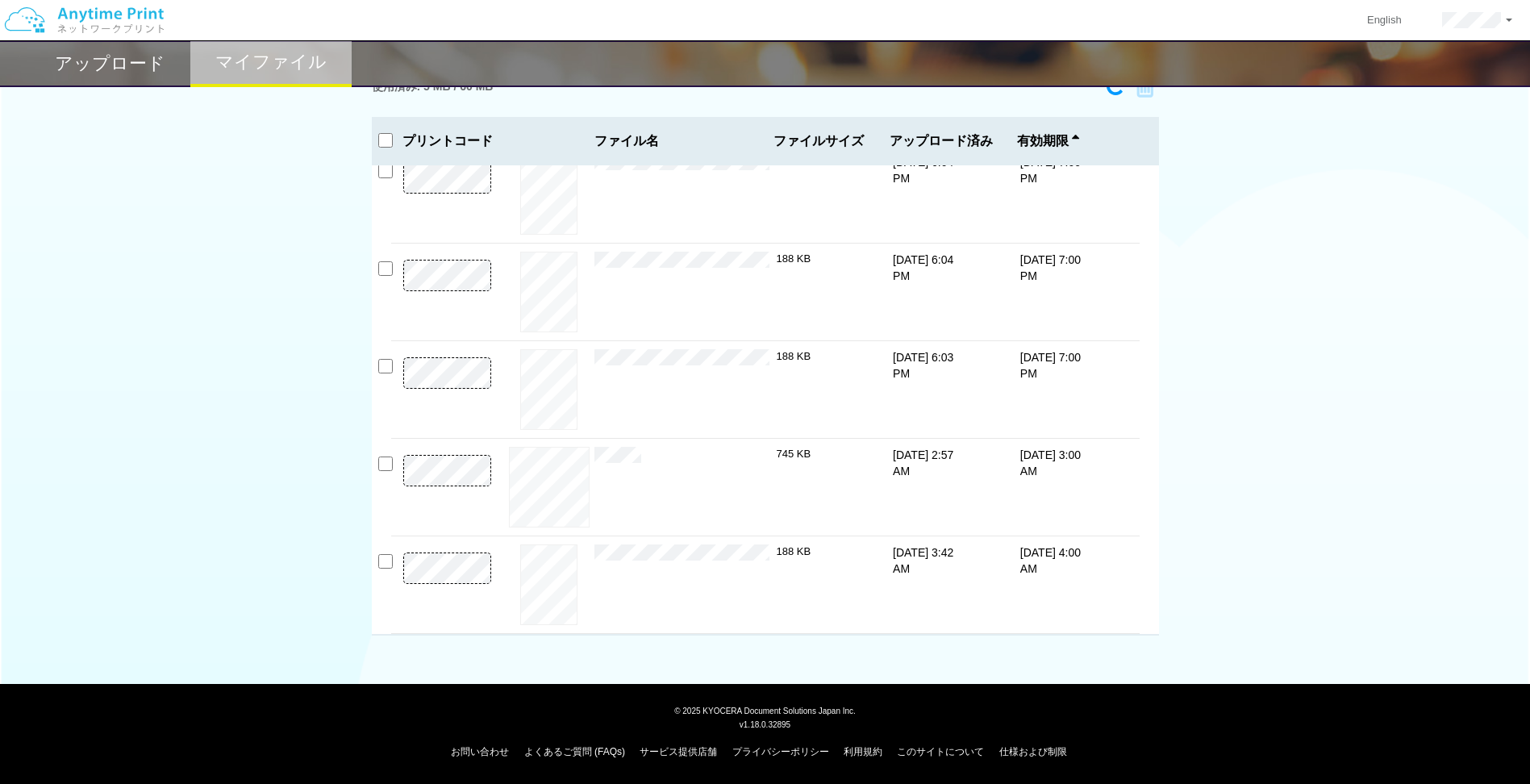
click at [376, 570] on div "プレビュー × テストファイル（A4 1枚）.pdf 188 KB [DATE] 6:07 PM [DATE] 7:00 PM ×" at bounding box center [765, 401] width 787 height 470
click at [387, 565] on input "checkbox" at bounding box center [385, 561] width 14 height 14
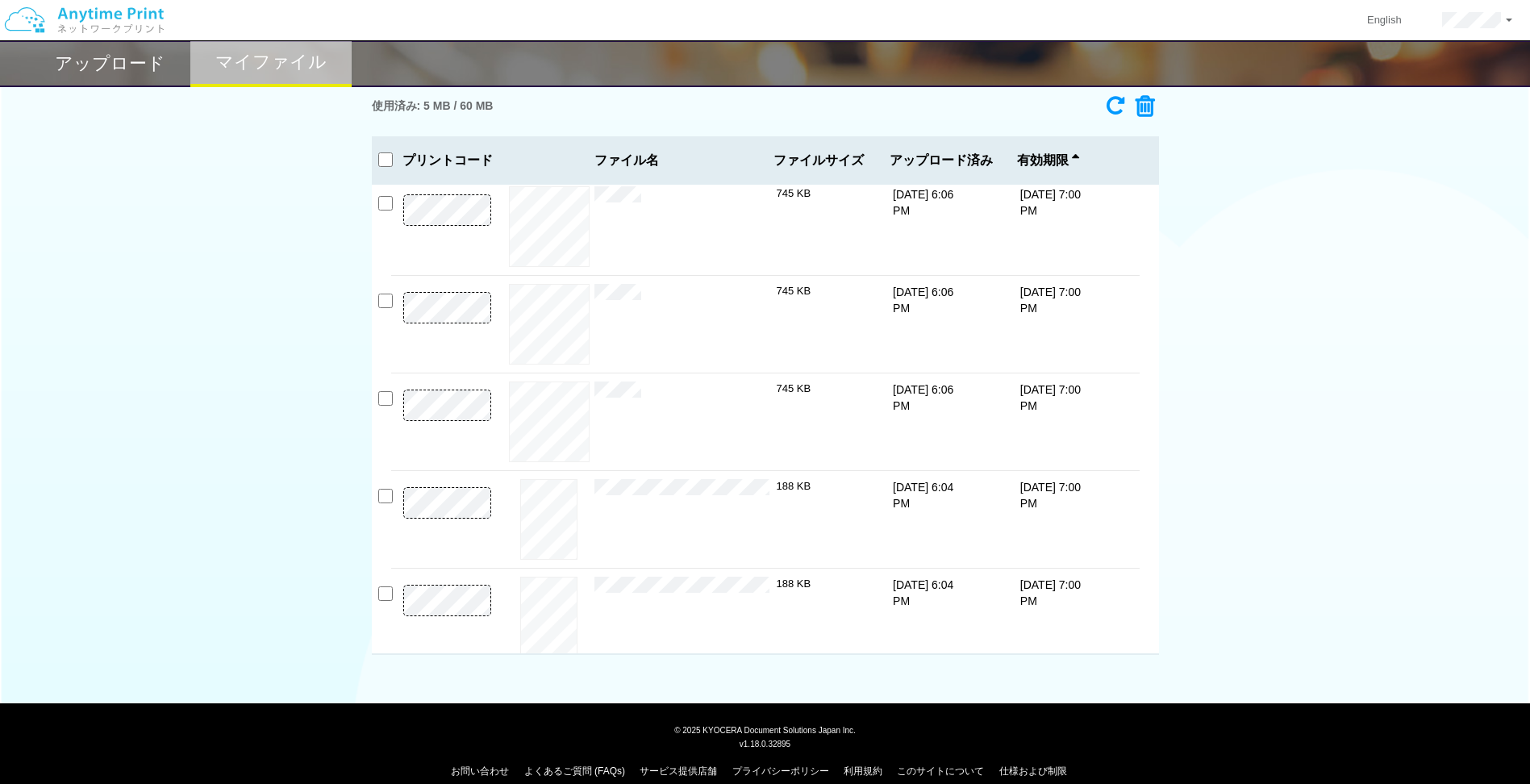
scroll to position [0, 0]
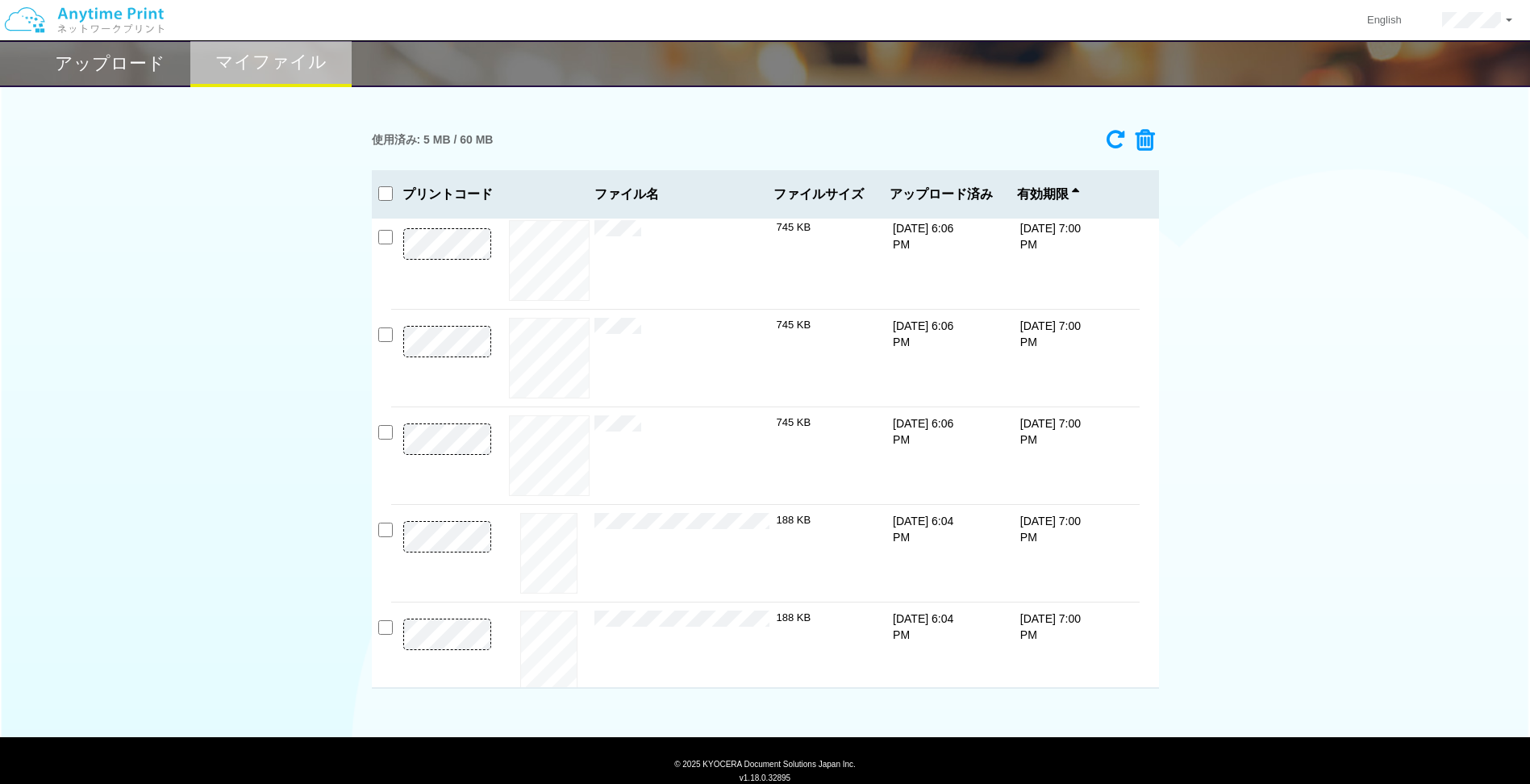
click at [1141, 138] on icon at bounding box center [1140, 140] width 30 height 25
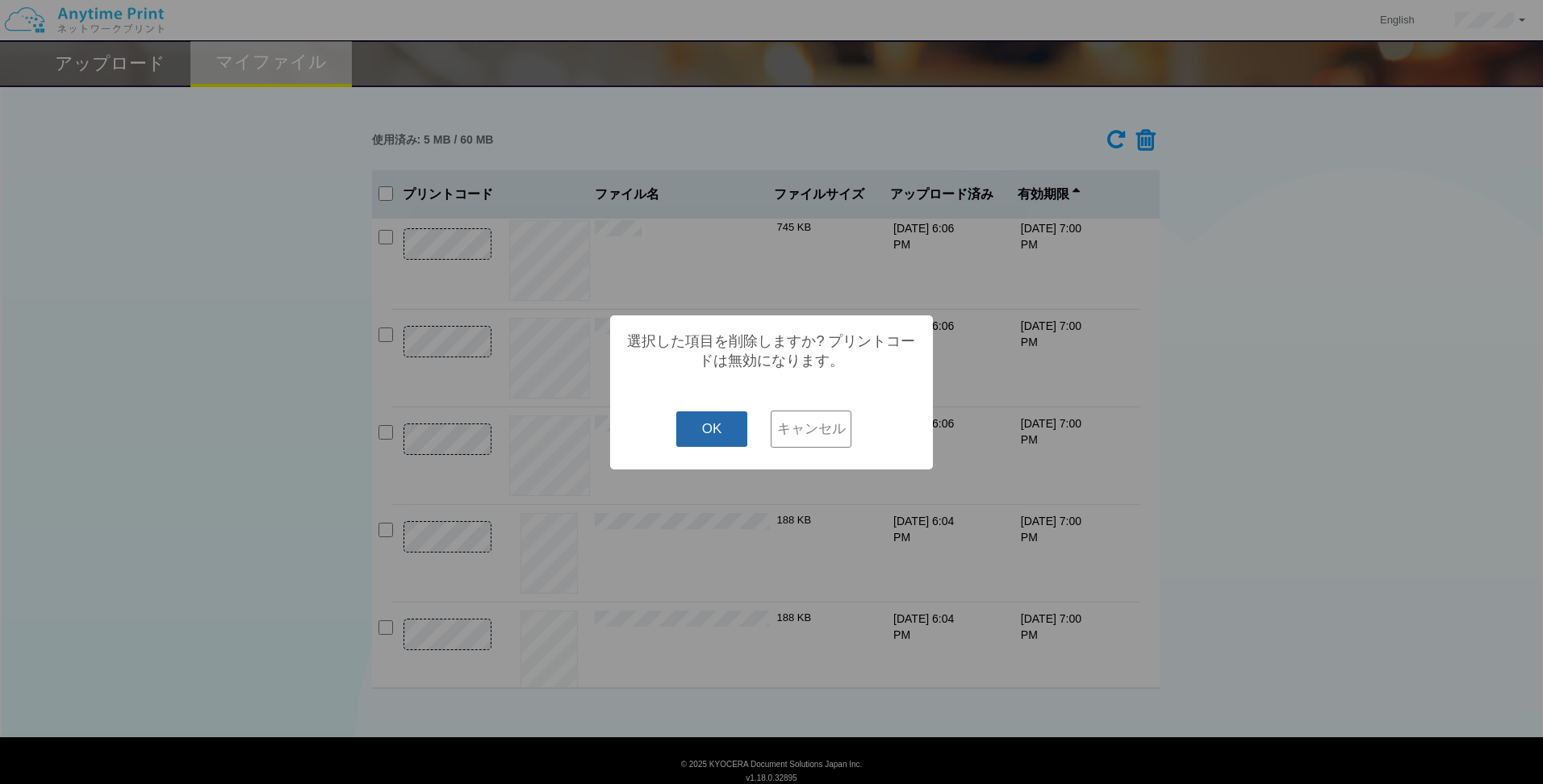
click at [723, 443] on button "OK" at bounding box center [711, 429] width 72 height 36
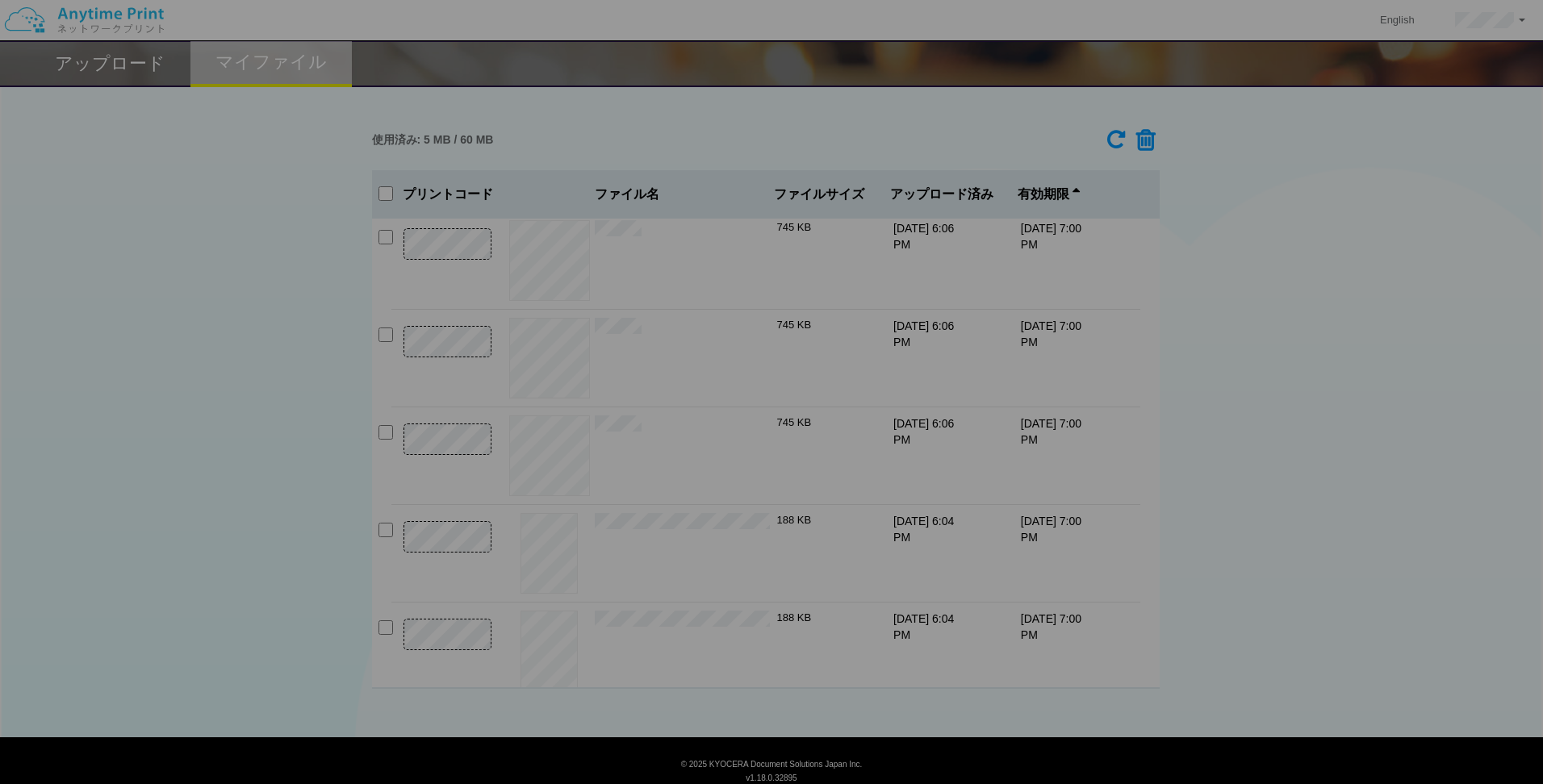
checkbox input "false"
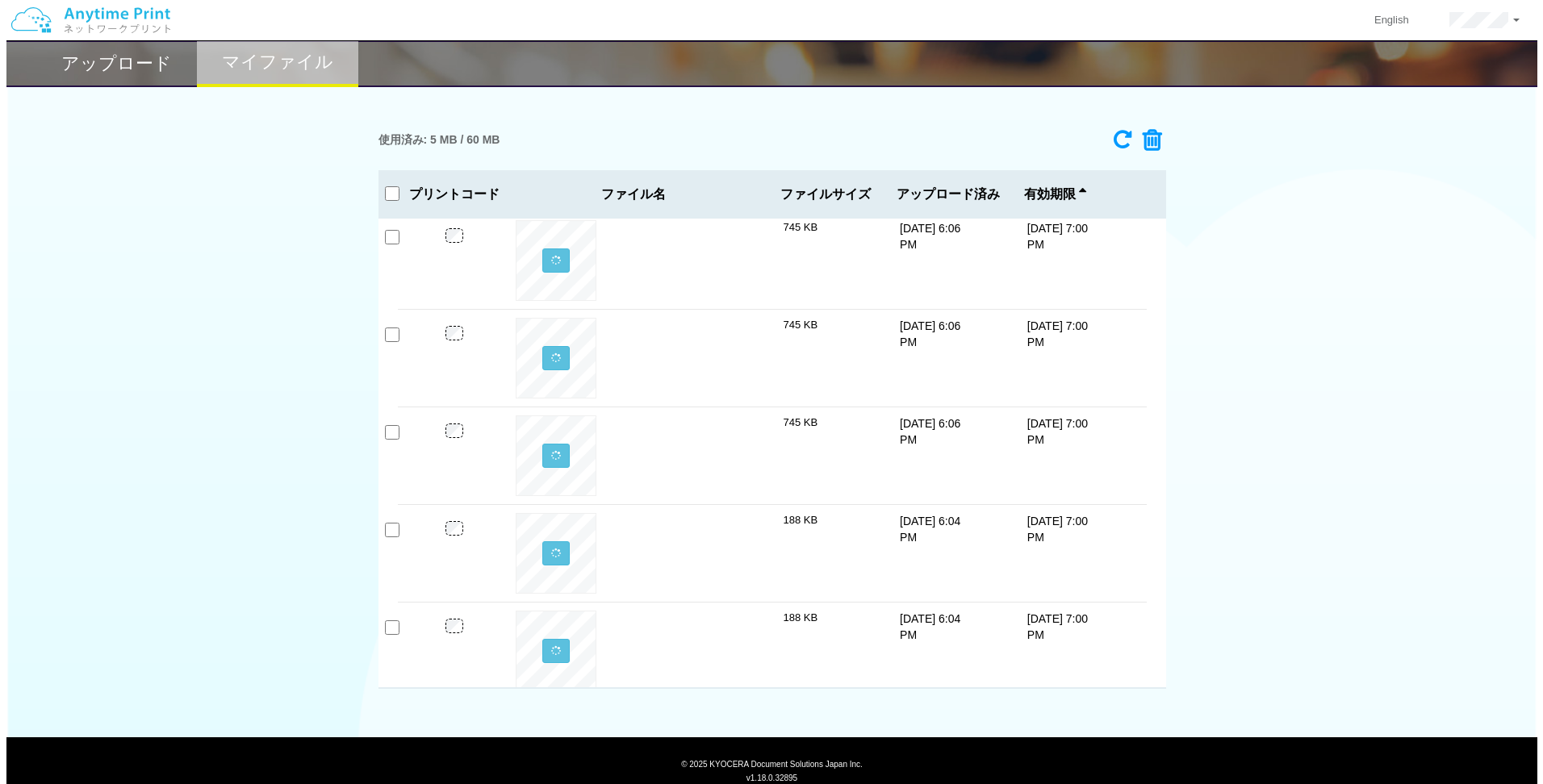
scroll to position [605, 0]
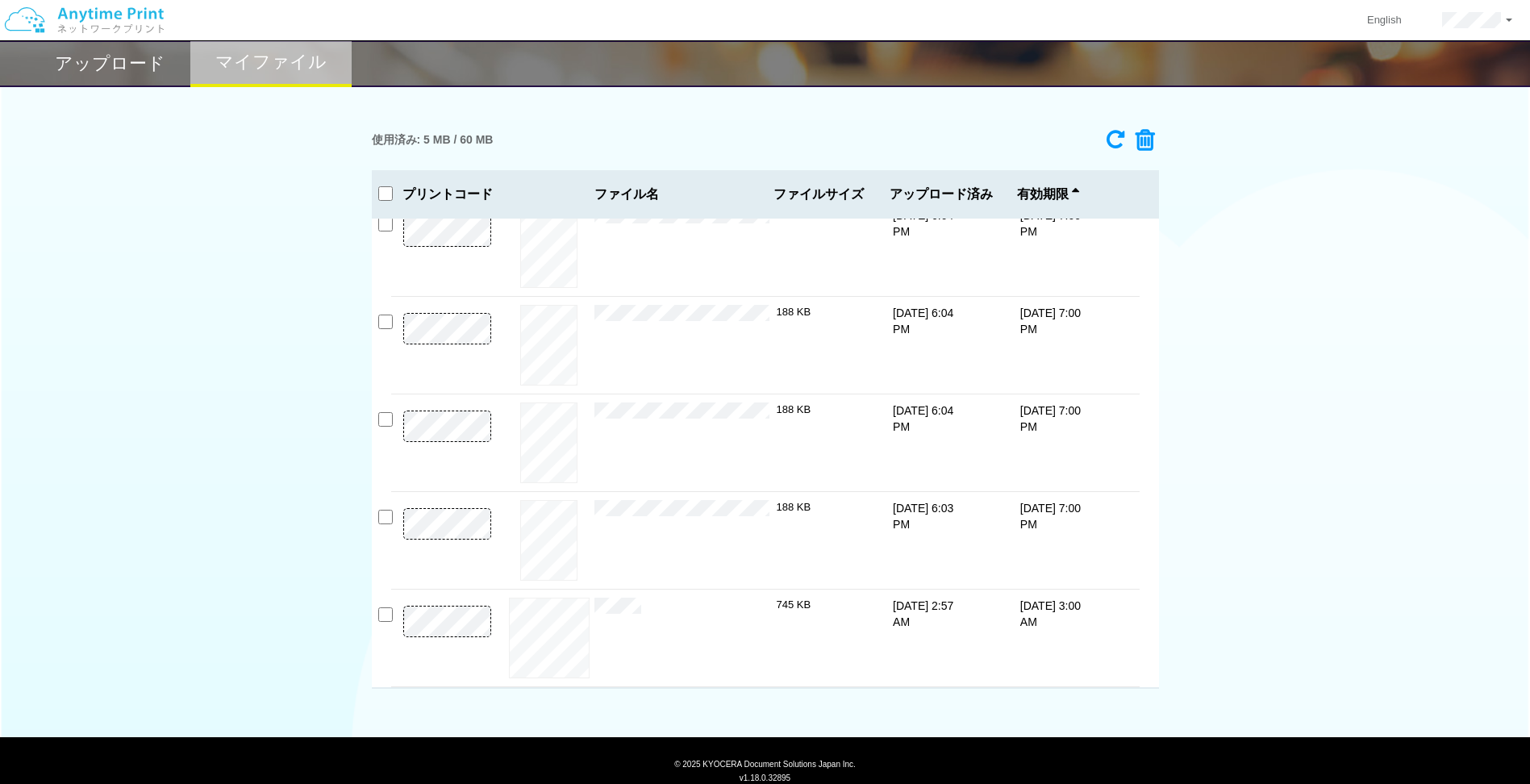
drag, startPoint x: 1328, startPoint y: 206, endPoint x: 1407, endPoint y: 116, distance: 119.8
click at [1329, 205] on div "使用済み: 5 MB / 60 MB 8645-7543 有効期限 [DATE] 7:00 PM テストファイル（A4 1枚）.pdf 188 KB 8173…" at bounding box center [765, 405] width 1530 height 567
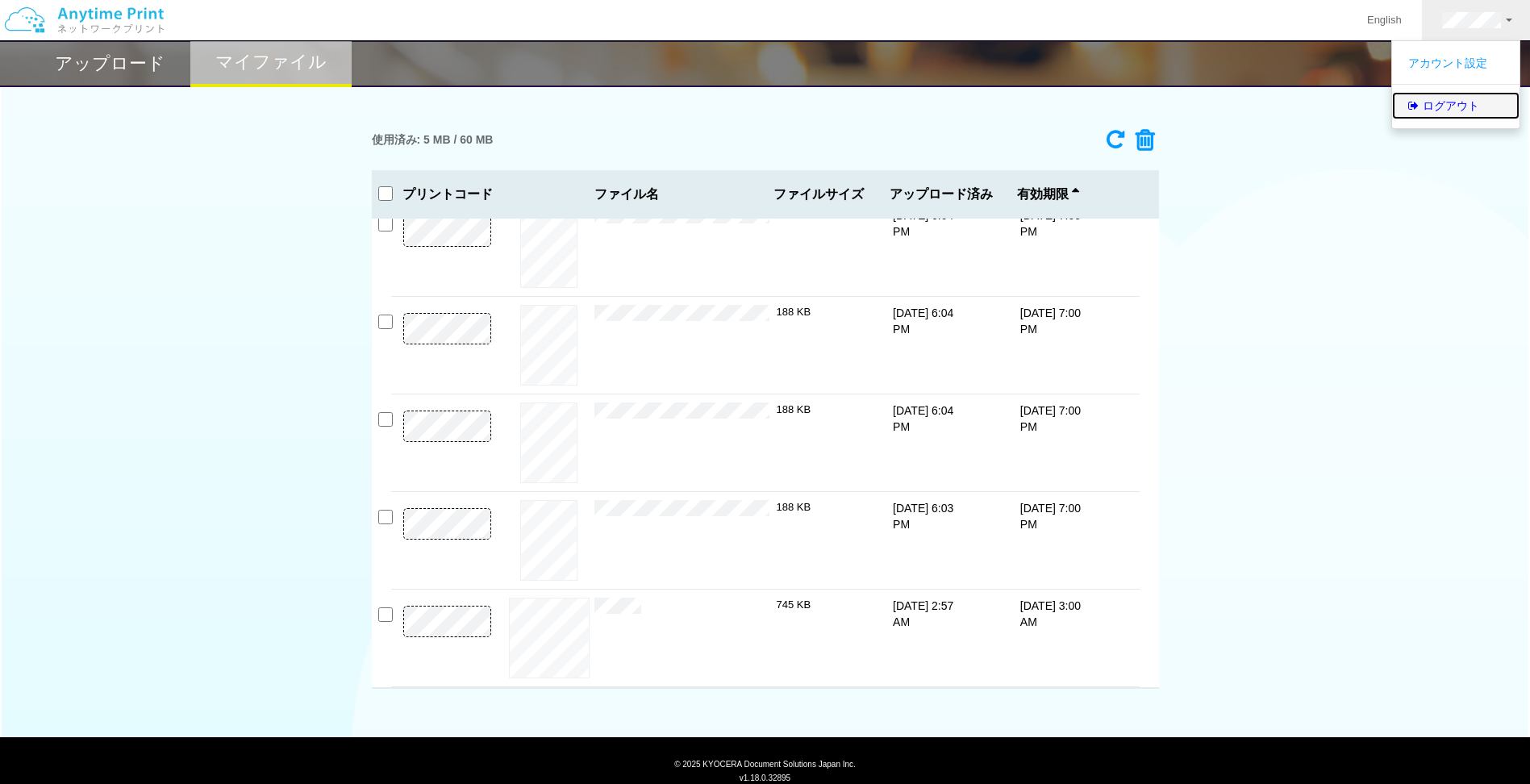
click at [1420, 100] on link "ログアウト" at bounding box center [1456, 106] width 128 height 27
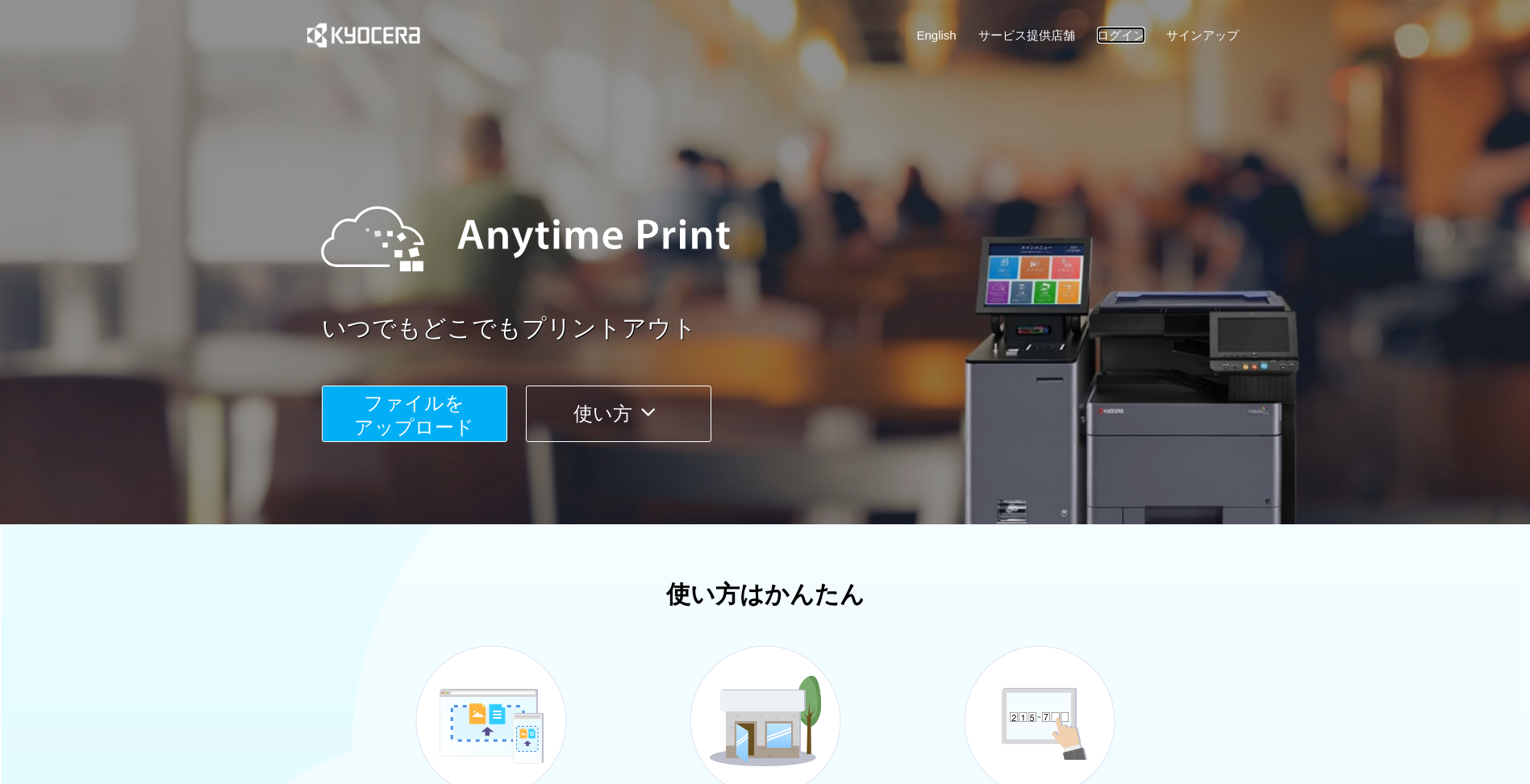
click at [1121, 36] on link "ログイン" at bounding box center [1121, 35] width 48 height 17
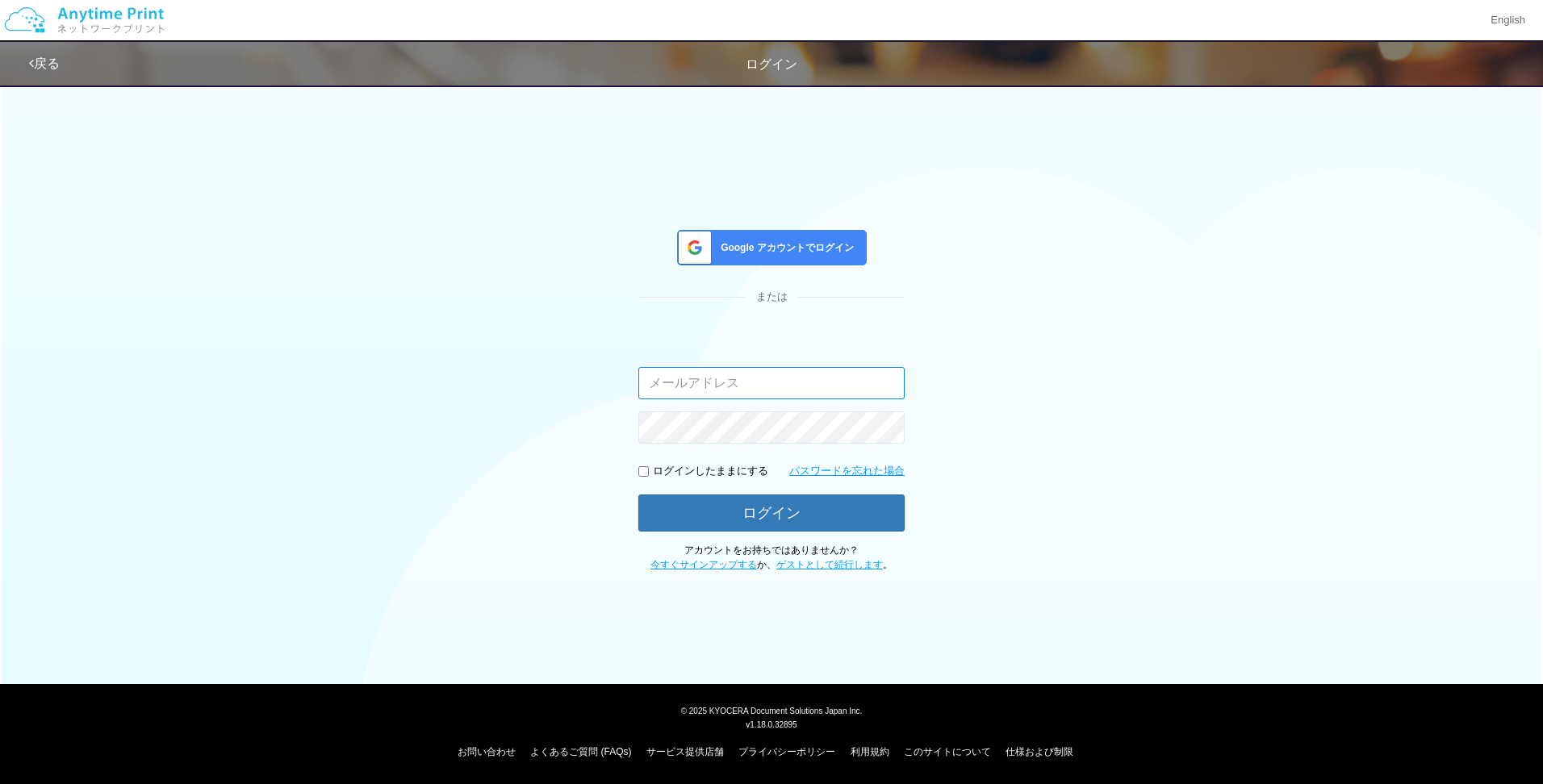
type input "[PERSON_NAME][EMAIL_ADDRESS][DOMAIN_NAME]"
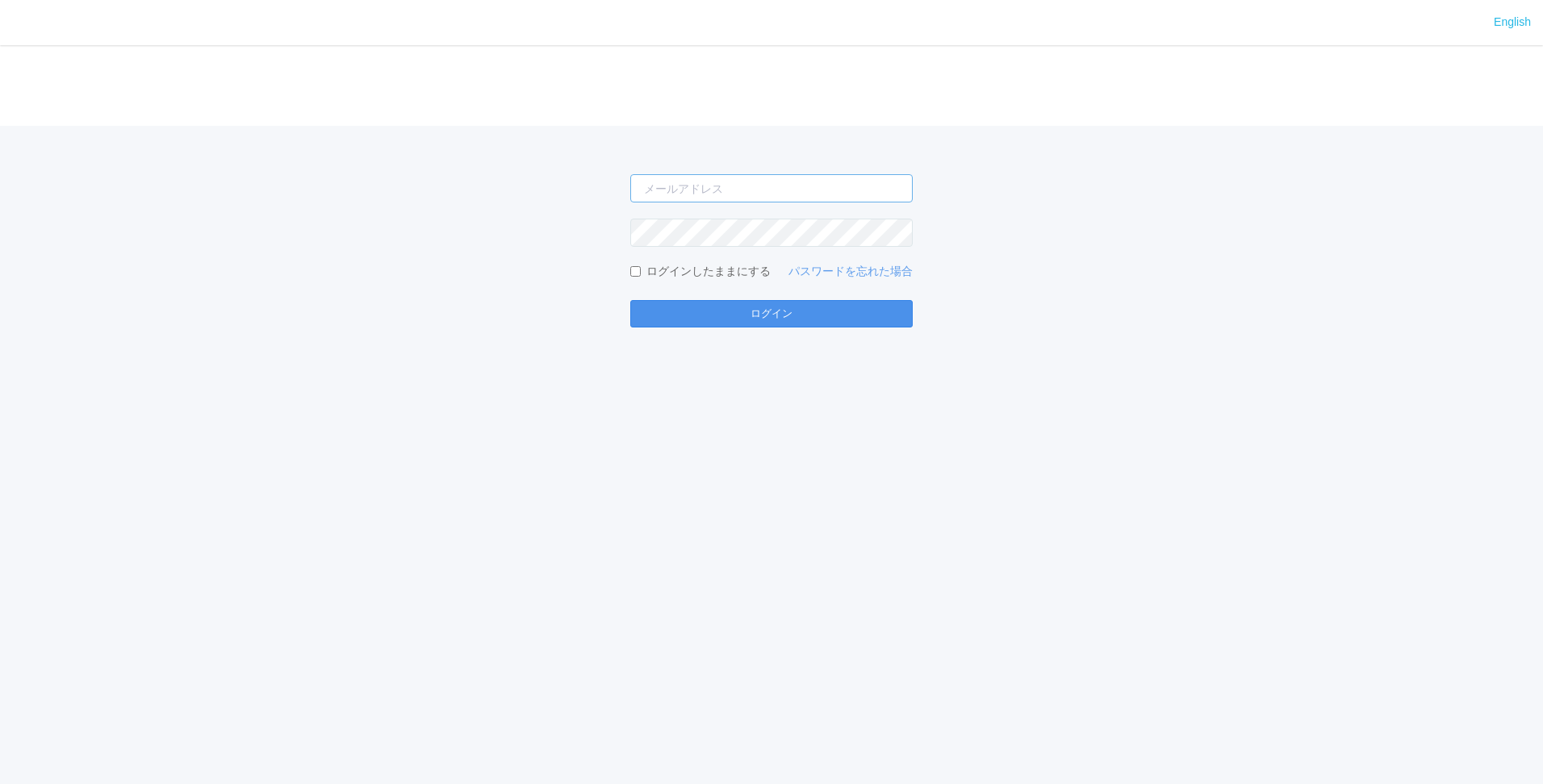
type input "[PERSON_NAME][EMAIL_ADDRESS][DOMAIN_NAME]"
click at [765, 315] on button "ログイン" at bounding box center [772, 314] width 283 height 27
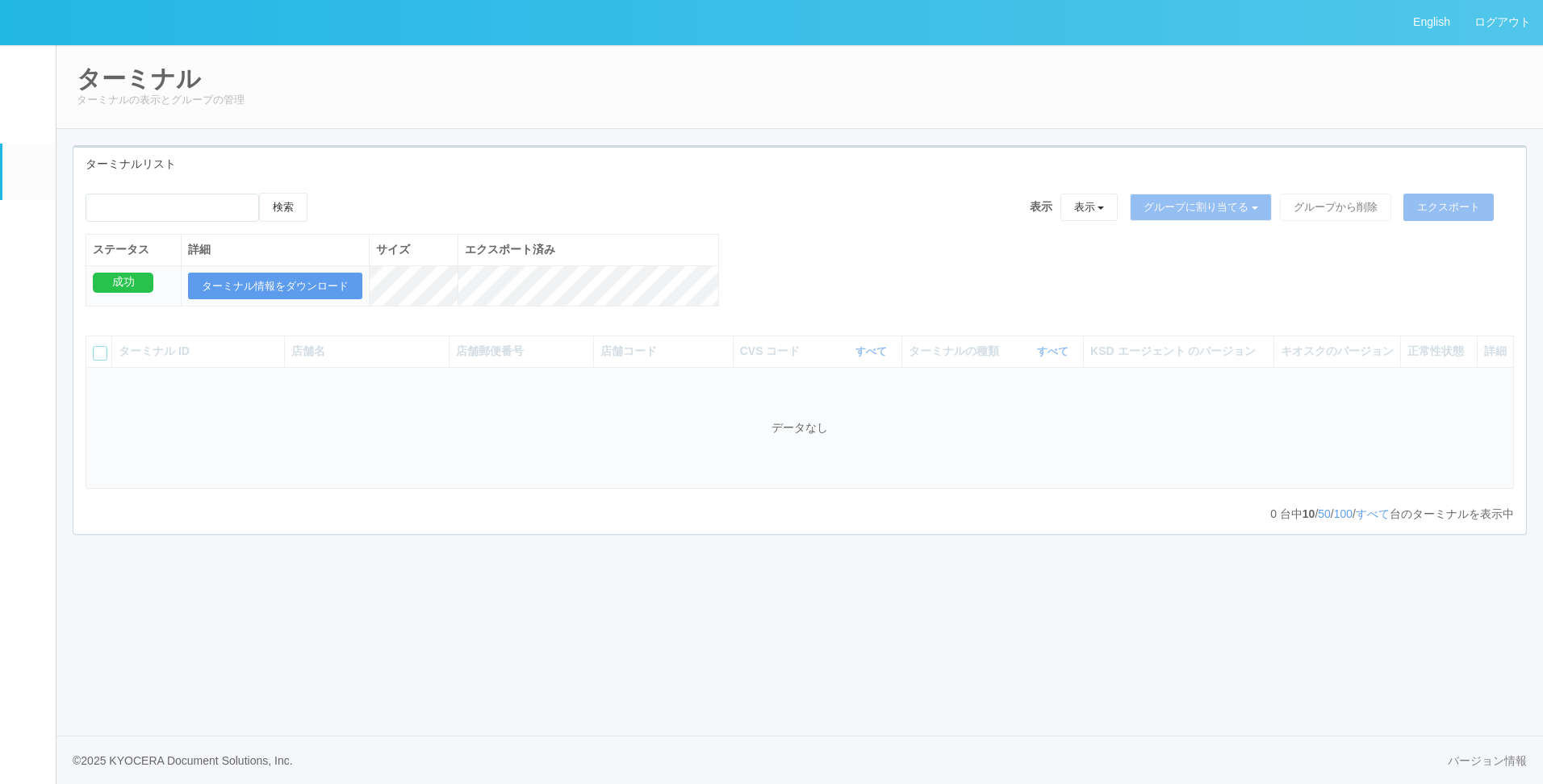
click at [694, 195] on div "検索 表示 表示 すべてのターミナル 未割り当てのターミナル グループを追加 グループ名を編集 アーカイブ済みのターミナル グループに割り当てる グループを追…" at bounding box center [799, 213] width 1428 height 41
click at [44, 78] on link "イベントログ" at bounding box center [29, 69] width 53 height 49
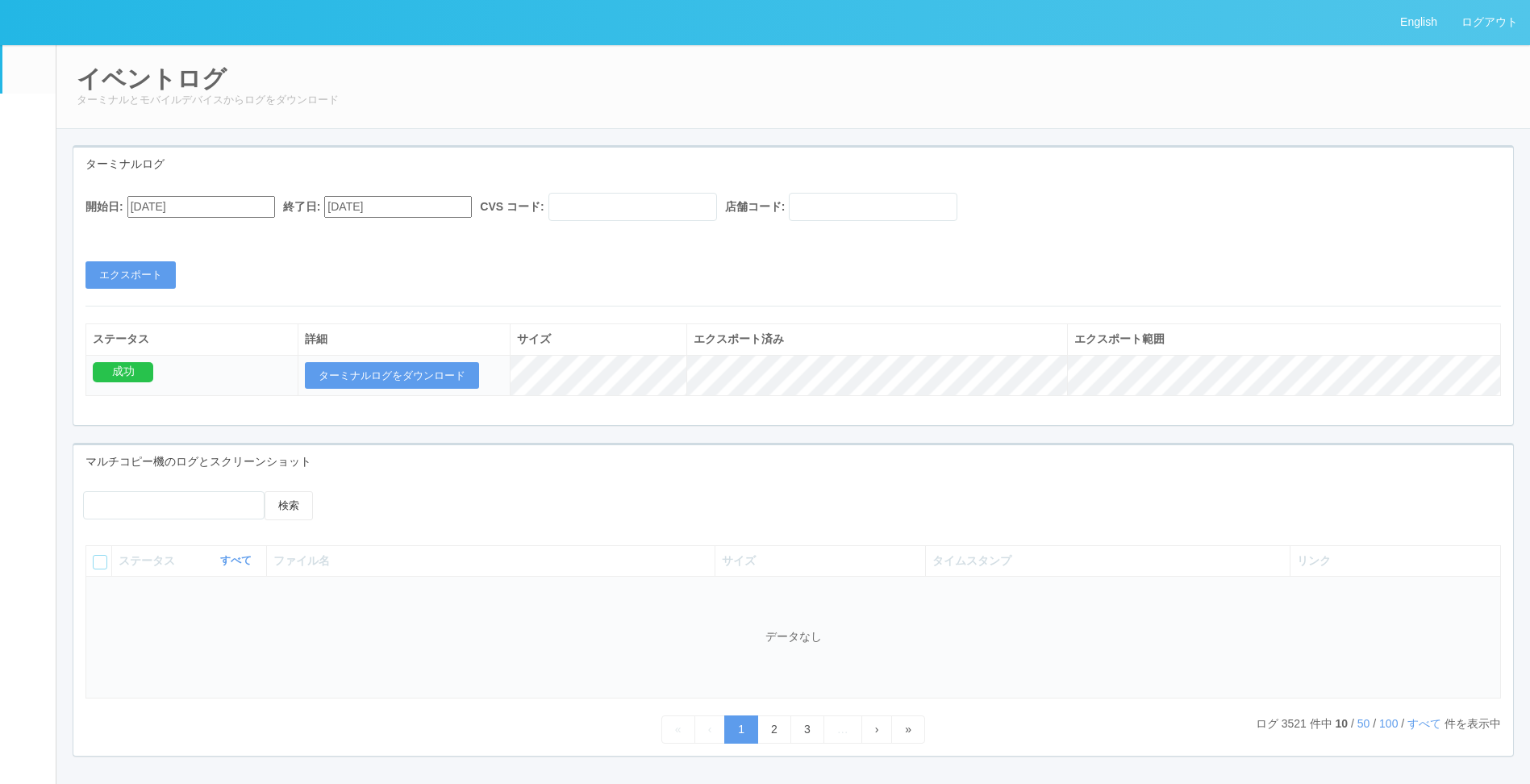
click at [447, 285] on div "開始日: [DATE] 終了日: [DATE] CVS コード: 店舗コード: エクスポート" at bounding box center [793, 240] width 1440 height 96
click at [261, 216] on input "[DATE]" at bounding box center [201, 207] width 148 height 22
click at [166, 261] on div "Su Mo Tu We Th Fr Sa" at bounding box center [146, 329] width 38 height 136
click at [153, 232] on button "button" at bounding box center [146, 229] width 13 height 5
click at [376, 256] on div "開始日: [DATE] [DATE] Su Mo Tu We Th Fr Sa 31 1 2 3 4 5 6 7 8 9 10 11 12 13 14 15 …" at bounding box center [793, 240] width 1440 height 96
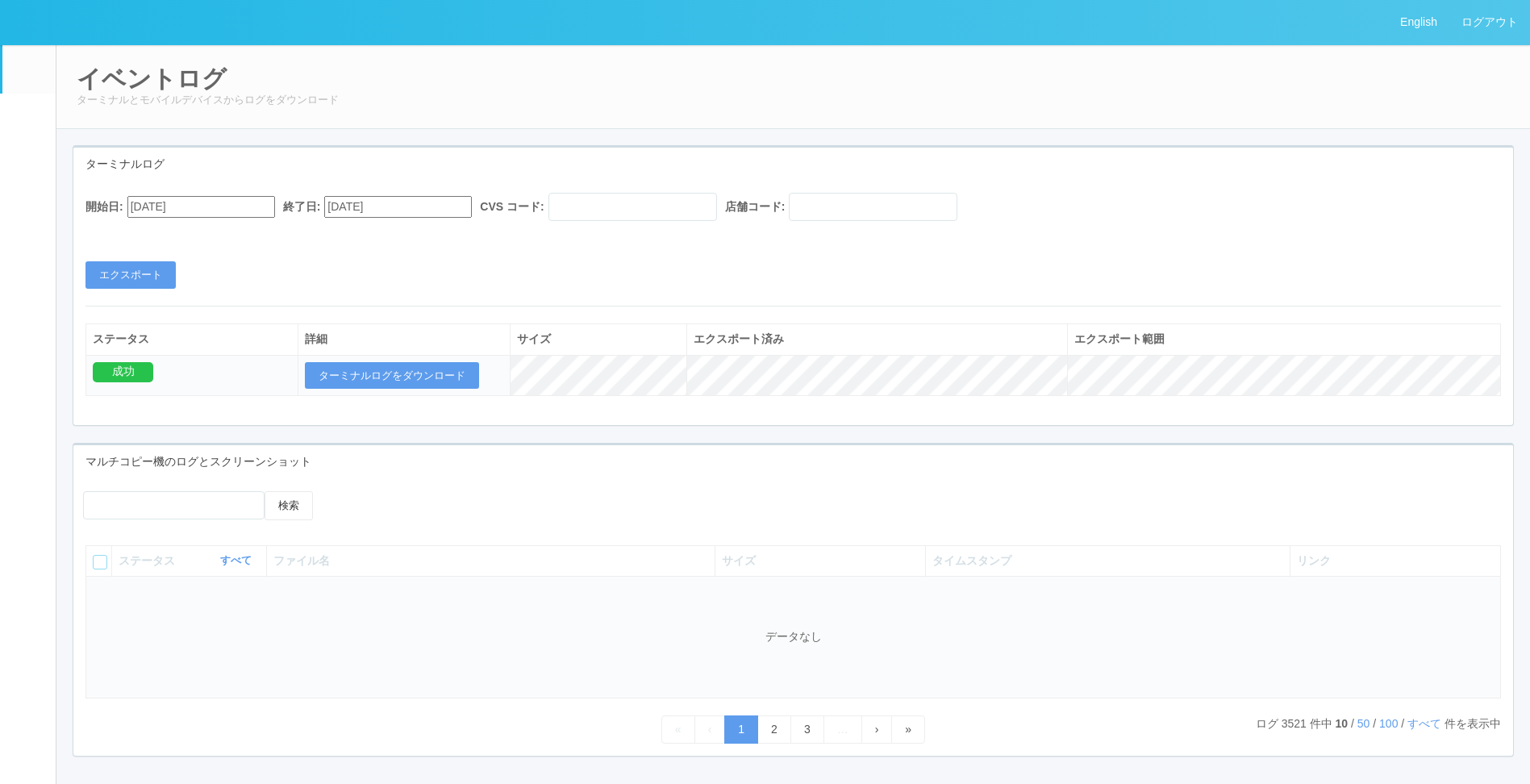
click at [24, 200] on link "ターミナル" at bounding box center [29, 172] width 53 height 57
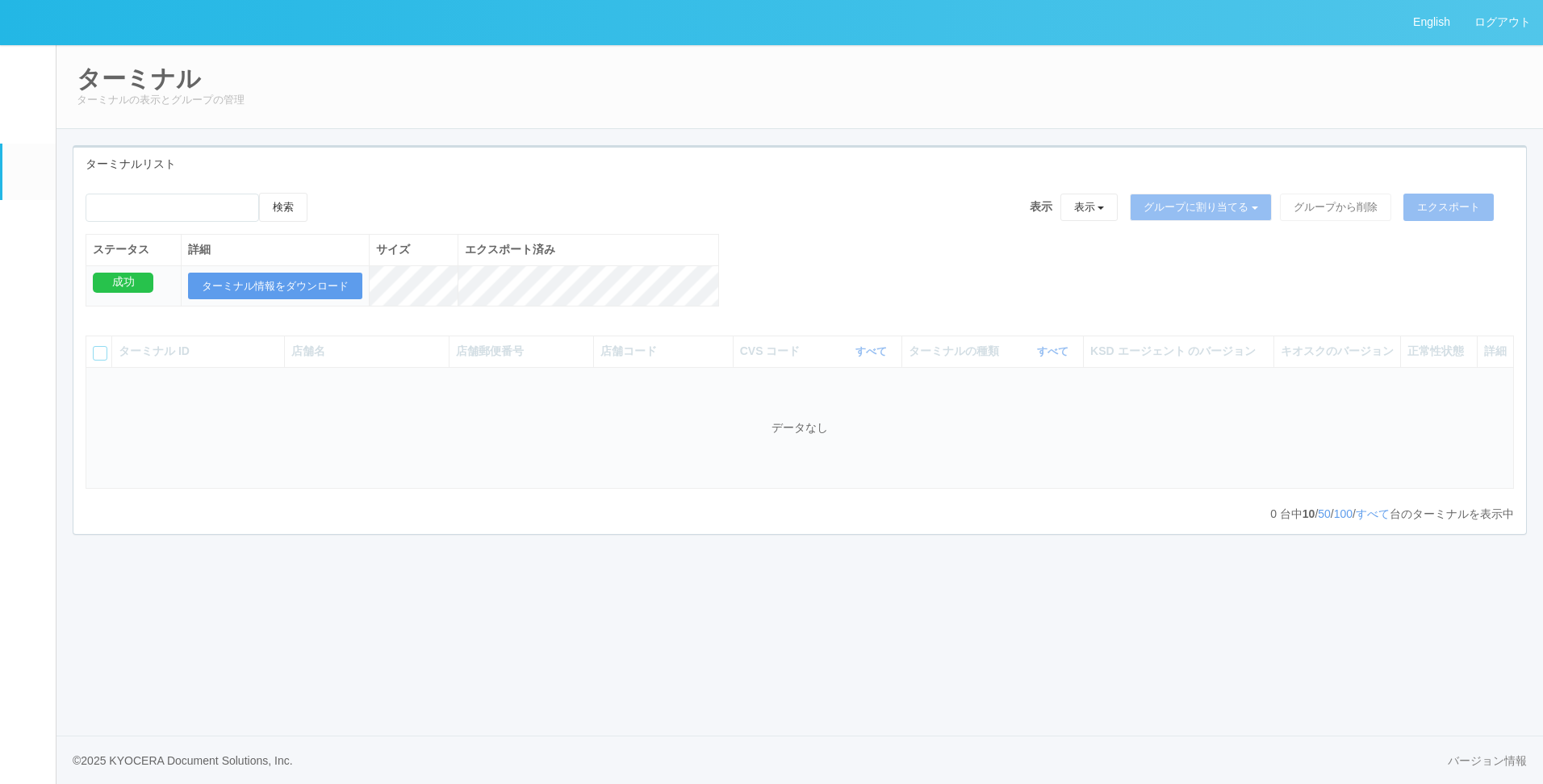
click at [807, 241] on div "検索 表示 表示 すべてのターミナル 未割り当てのターミナル グループを追加 グループ名を編集 アーカイブ済みのターミナル グループに割り当てる グループを追…" at bounding box center [799, 258] width 1452 height 131
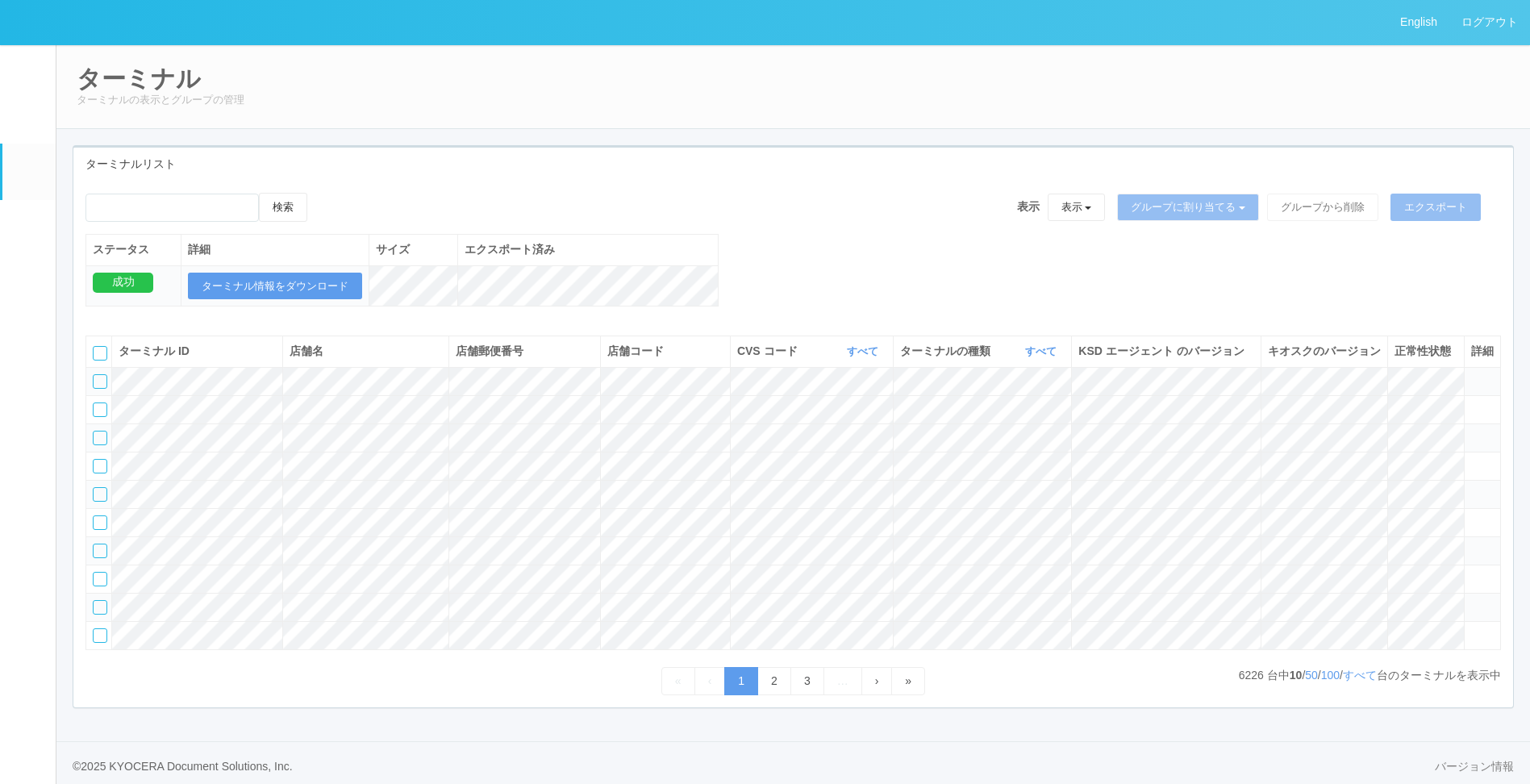
drag, startPoint x: 794, startPoint y: 159, endPoint x: 749, endPoint y: 141, distance: 48.5
click at [809, 148] on div "ターミナルリスト" at bounding box center [793, 164] width 1440 height 33
click at [717, 249] on th "エクスポート済み" at bounding box center [588, 250] width 260 height 30
click at [230, 216] on input "emailSearch" at bounding box center [172, 207] width 173 height 28
type input "t"
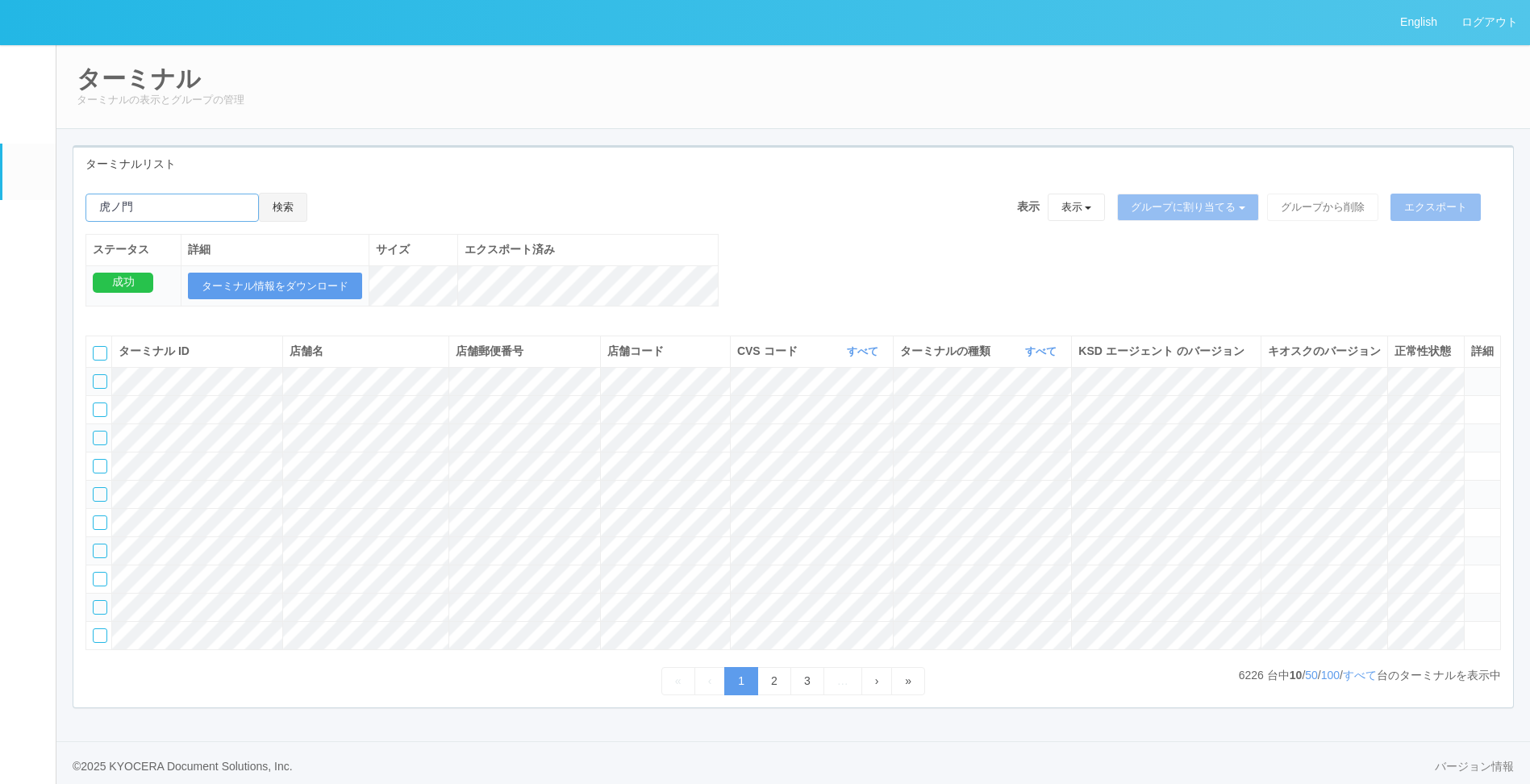
type input "虎ノ門"
click at [307, 204] on button "検索" at bounding box center [282, 207] width 48 height 29
click at [458, 192] on div "検索 表示 表示 すべてのターミナル 未割り当てのターミナル グループを追加 グループ名を編集 アーカイブ済みのターミナル グループに割り当てる グループを追…" at bounding box center [793, 444] width 1440 height 527
click at [553, 170] on div "ターミナルリスト" at bounding box center [793, 164] width 1440 height 33
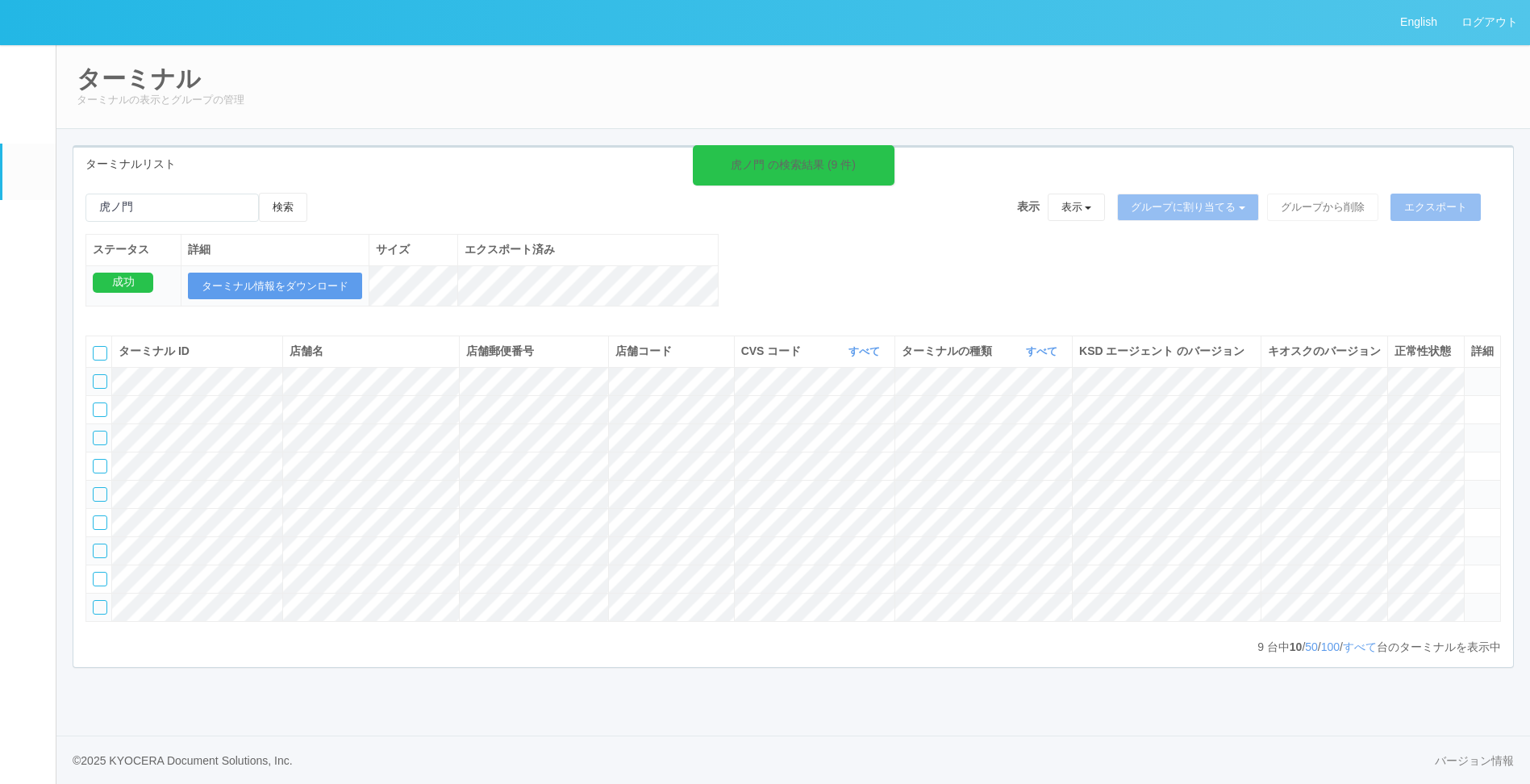
click at [510, 182] on div "虎ノ門 の検索結果 (9 件) 検索 表示 表示 すべてのターミナル 未割り当てのターミナル グループを追加 グループ名を編集 アーカイブ済みのターミナル グ…" at bounding box center [793, 424] width 1440 height 486
drag, startPoint x: 1006, startPoint y: 284, endPoint x: 897, endPoint y: 224, distance: 124.4
click at [1001, 284] on div "虎ノ門 の検索結果 (9 件) 検索 表示 表示 すべてのターミナル 未割り当てのターミナル グループを追加 グループ名を編集 アーカイブ済みのターミナル グ…" at bounding box center [793, 258] width 1440 height 131
drag, startPoint x: 897, startPoint y: 224, endPoint x: 992, endPoint y: 337, distance: 147.6
click at [897, 225] on div "検索 表示 表示 すべてのターミナル 未割り当てのターミナル グループを追加 グループ名を編集 アーカイブ済みのターミナル グループに割り当てる グループを追…" at bounding box center [793, 213] width 1416 height 41
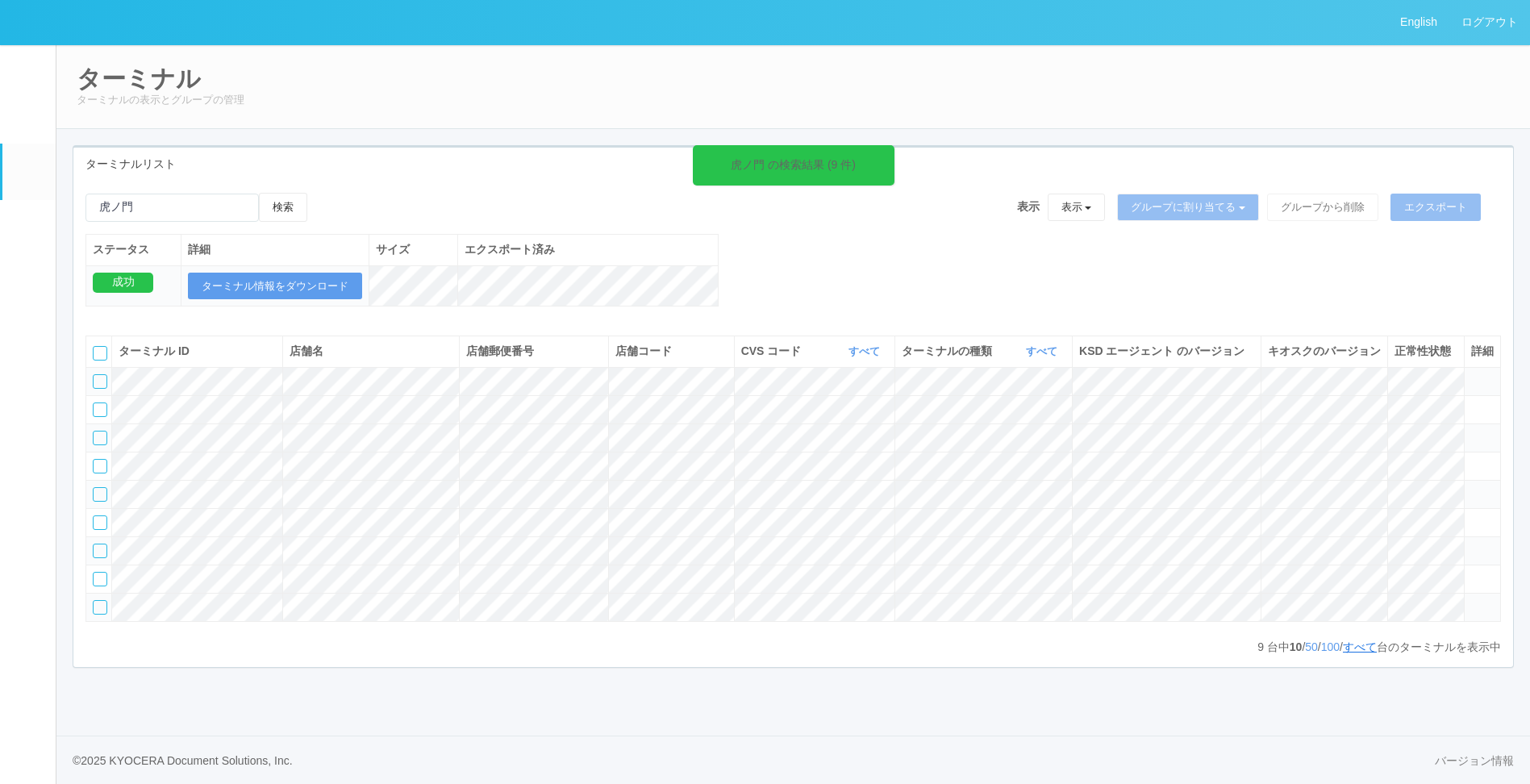
click at [1358, 654] on link "すべて" at bounding box center [1360, 646] width 34 height 13
click at [870, 283] on div "虎ノ門 の検索結果 (9 件) 検索 表示 表示 すべてのターミナル 未割り当てのターミナル グループを追加 グループ名を編集 アーカイブ済みのターミナル グ…" at bounding box center [793, 258] width 1440 height 131
click at [869, 277] on div "虎ノ門 の検索結果 (9 件) 検索 表示 表示 すべてのターミナル 未割り当てのターミナル グループを追加 グループ名を編集 アーカイブ済みのターミナル グ…" at bounding box center [793, 258] width 1440 height 131
drag, startPoint x: 947, startPoint y: 311, endPoint x: 871, endPoint y: 160, distance: 169.0
click at [946, 310] on div "虎ノ門 の検索結果 (9 件) 検索 表示 表示 すべてのターミナル 未割り当てのターミナル グループを追加 グループ名を編集 アーカイブ済みのターミナル グ…" at bounding box center [793, 258] width 1440 height 131
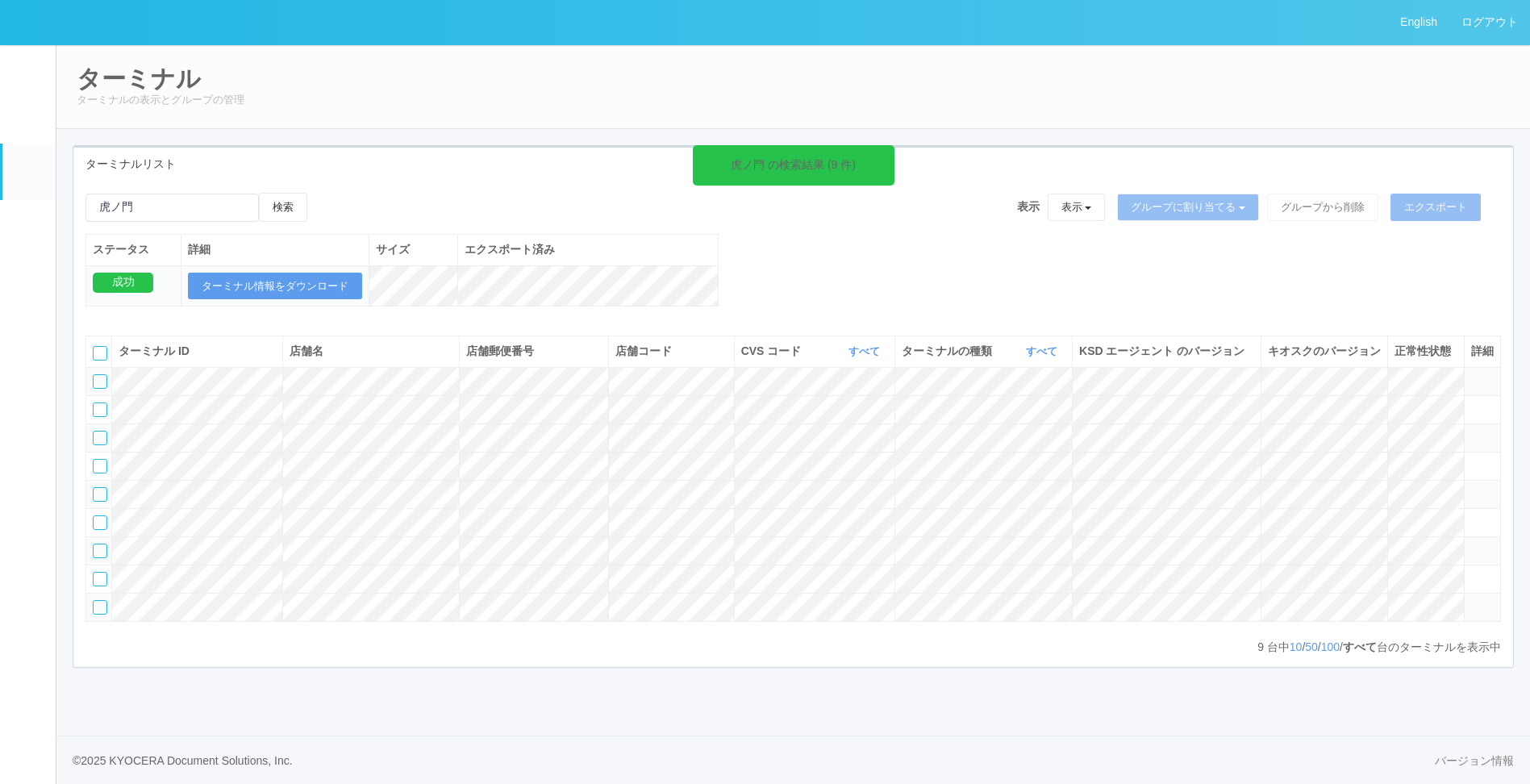
click at [890, 150] on icon at bounding box center [891, 155] width 3 height 13
click at [590, 181] on div "検索 表示 表示 すべてのターミナル 未割り当てのターミナル グループを追加 グループ名を編集 アーカイブ済みのターミナル グループに割り当てる グループを追…" at bounding box center [793, 424] width 1440 height 486
click at [880, 267] on div "検索 表示 表示 すべてのターミナル 未割り当てのターミナル グループを追加 グループ名を編集 アーカイブ済みのターミナル グループに割り当てる グループを追…" at bounding box center [793, 258] width 1440 height 131
click at [1034, 358] on link "すべて" at bounding box center [1044, 351] width 36 height 12
click at [1006, 430] on link "キオスク" at bounding box center [1001, 419] width 128 height 22
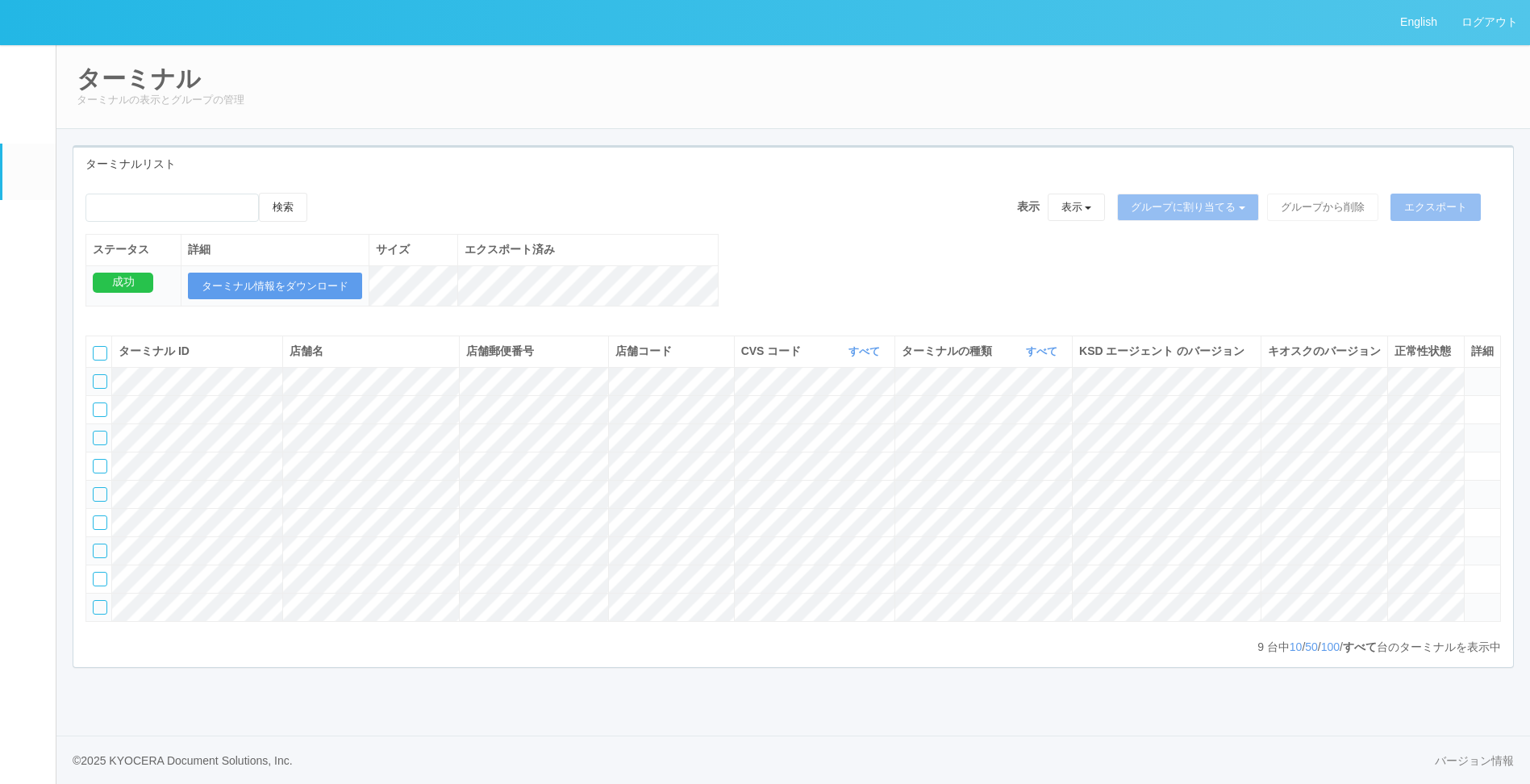
click at [794, 271] on div "検索 表示 表示 すべてのターミナル 未割り当てのターミナル グループを追加 グループ名を編集 アーカイブ済みのターミナル グループに割り当てる グループを追…" at bounding box center [793, 258] width 1440 height 131
click at [1472, 375] on icon at bounding box center [1472, 375] width 0 height 0
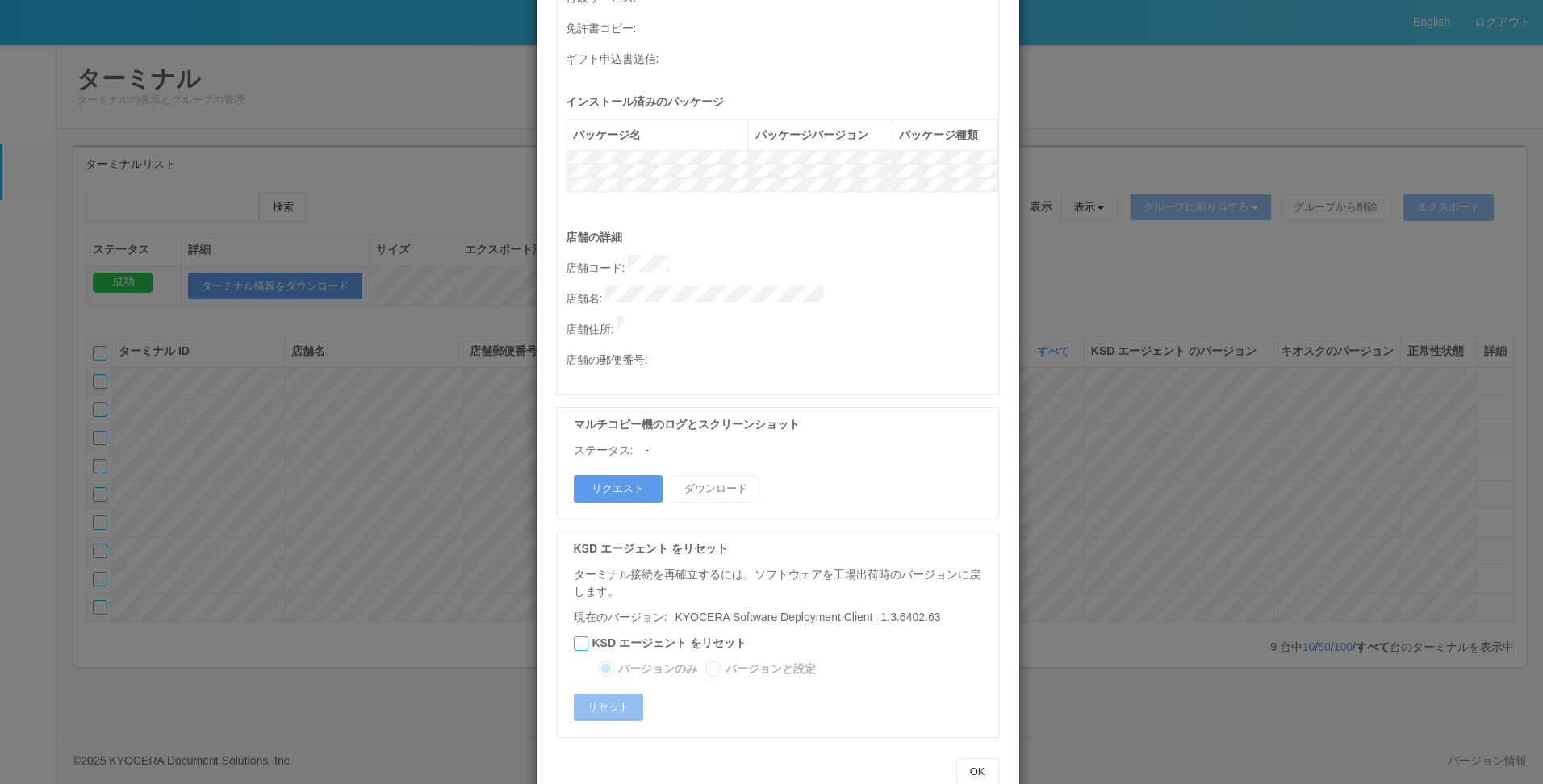
scroll to position [660, 0]
click at [630, 472] on button "リクエスト" at bounding box center [618, 485] width 89 height 27
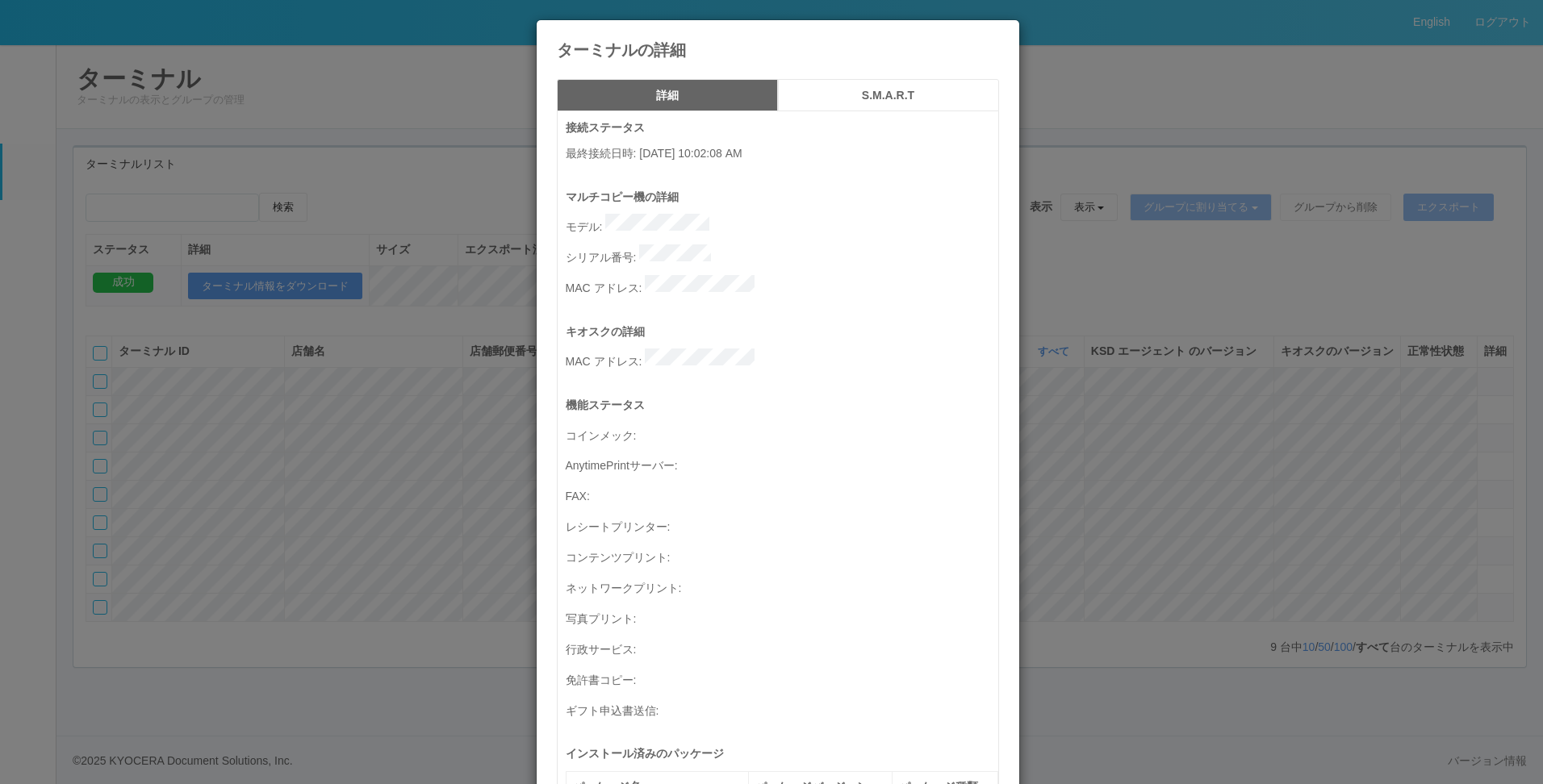
scroll to position [0, 0]
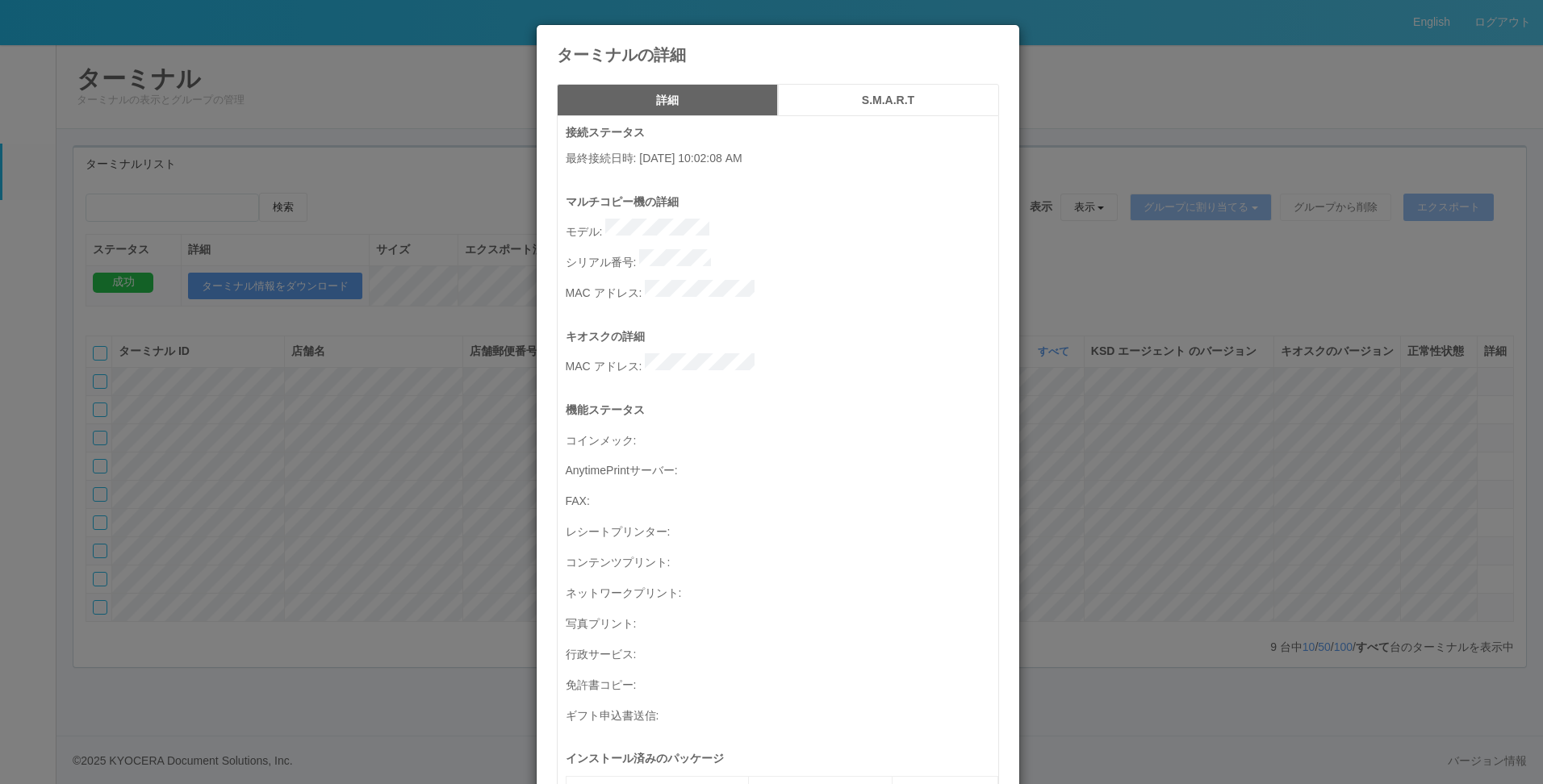
click at [999, 37] on icon at bounding box center [999, 37] width 0 height 0
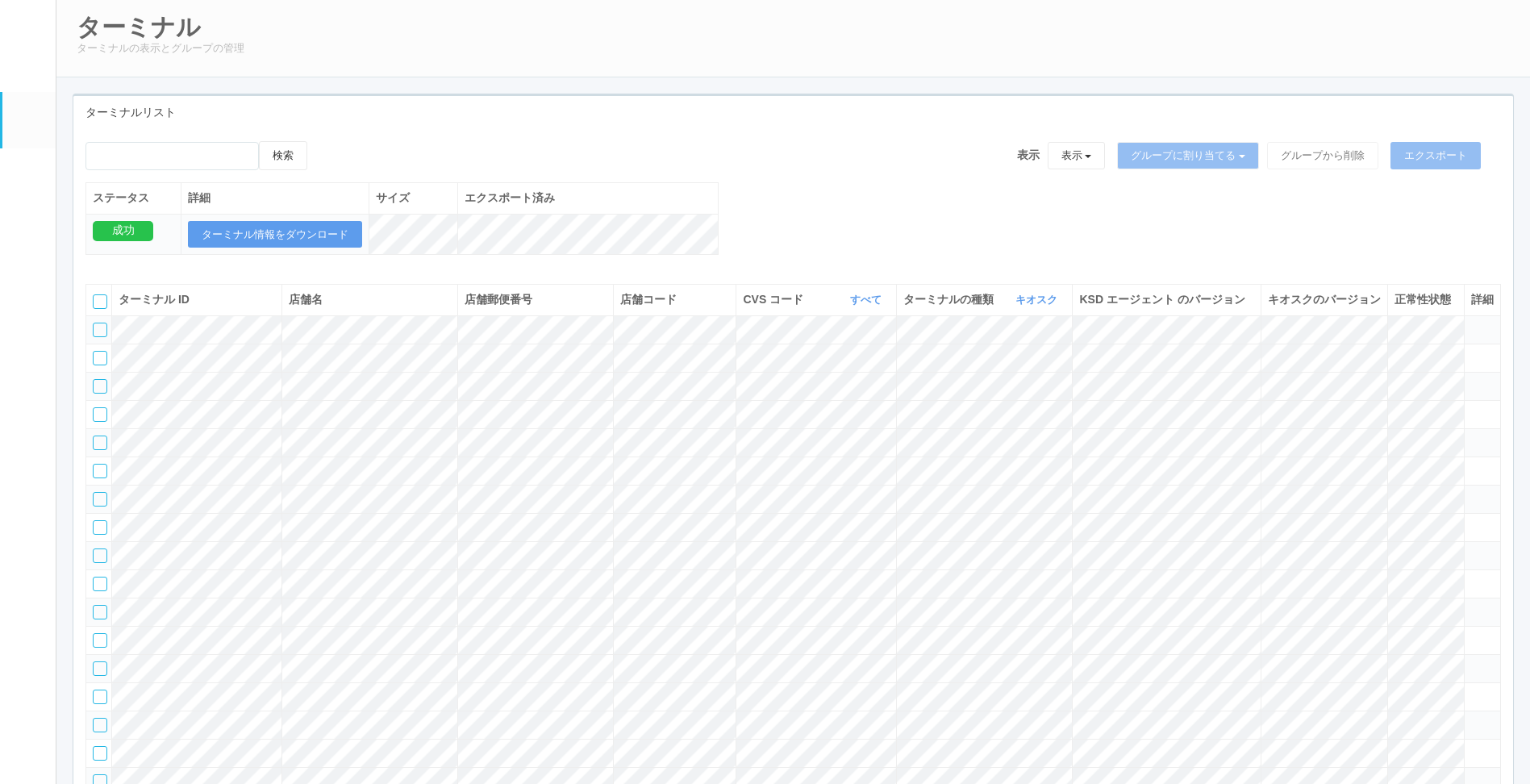
click at [1472, 323] on icon at bounding box center [1472, 323] width 0 height 0
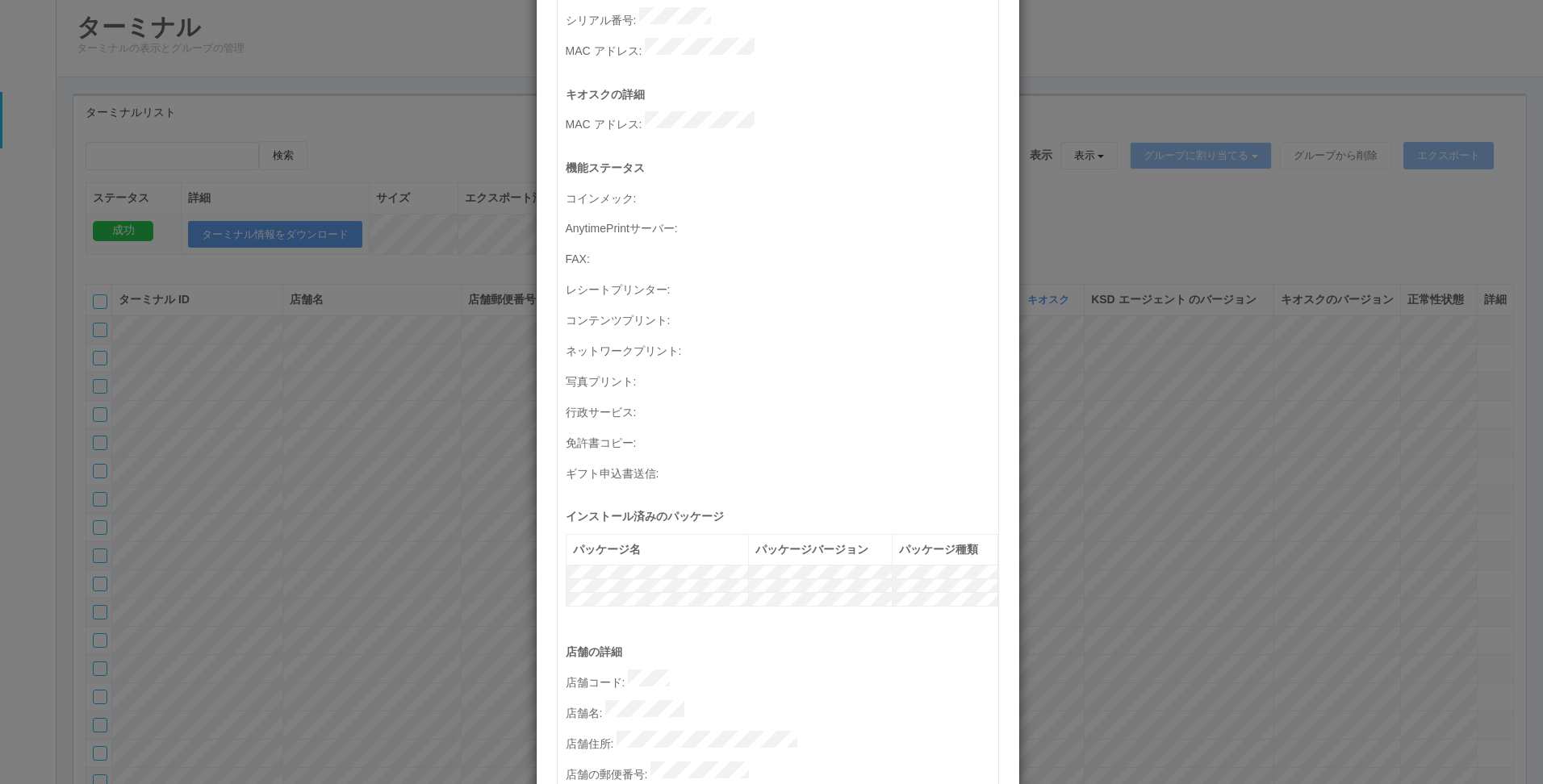
scroll to position [624, 0]
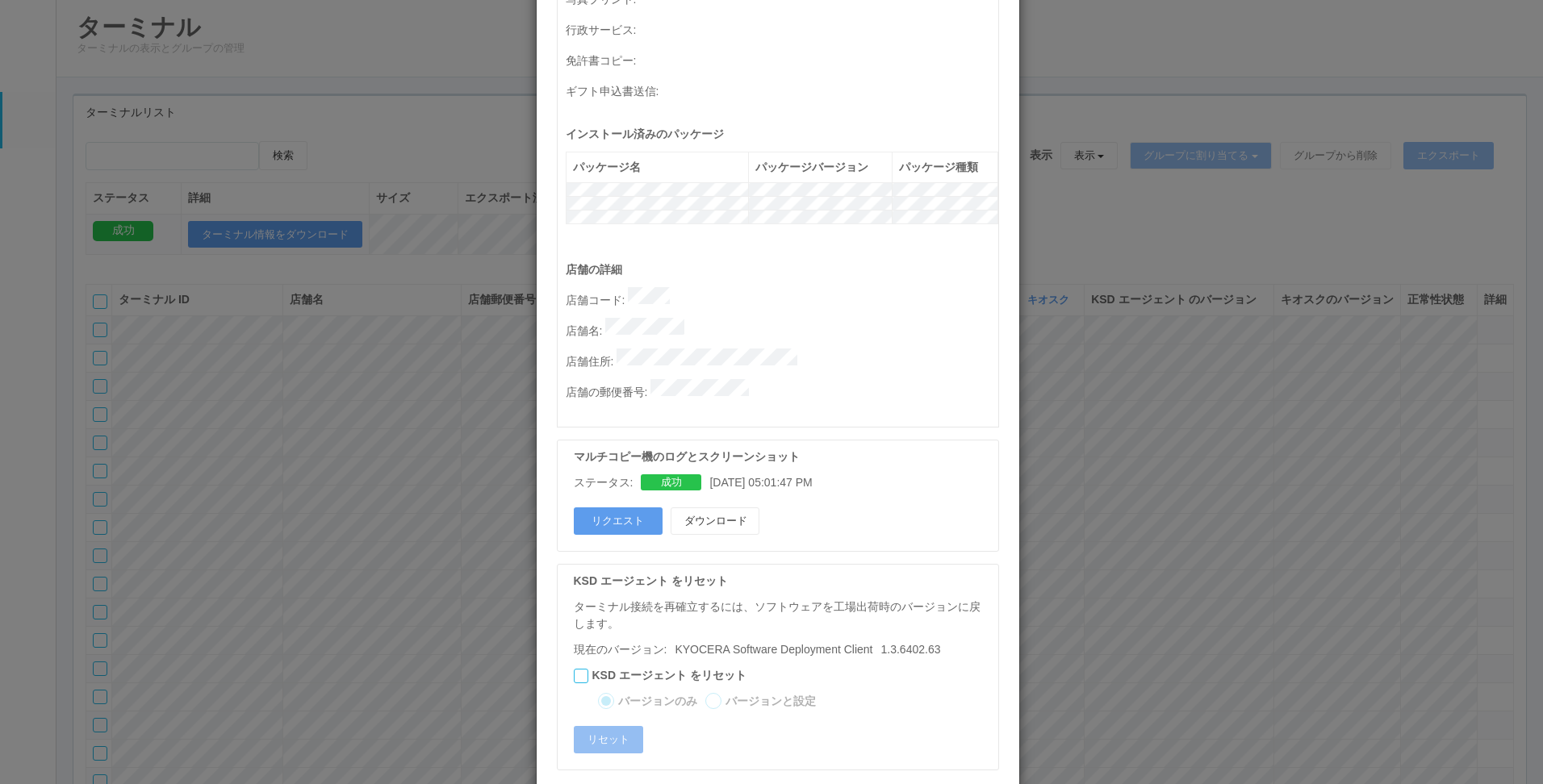
click at [1140, 239] on div "ターミナルの詳細 詳細 S.M.A.R.T 接続ステータス 最終接続日時 : [DATE] 08:04:24 PM マルチコピー機の詳細 モデル : シリアル…" at bounding box center [772, 392] width 1543 height 784
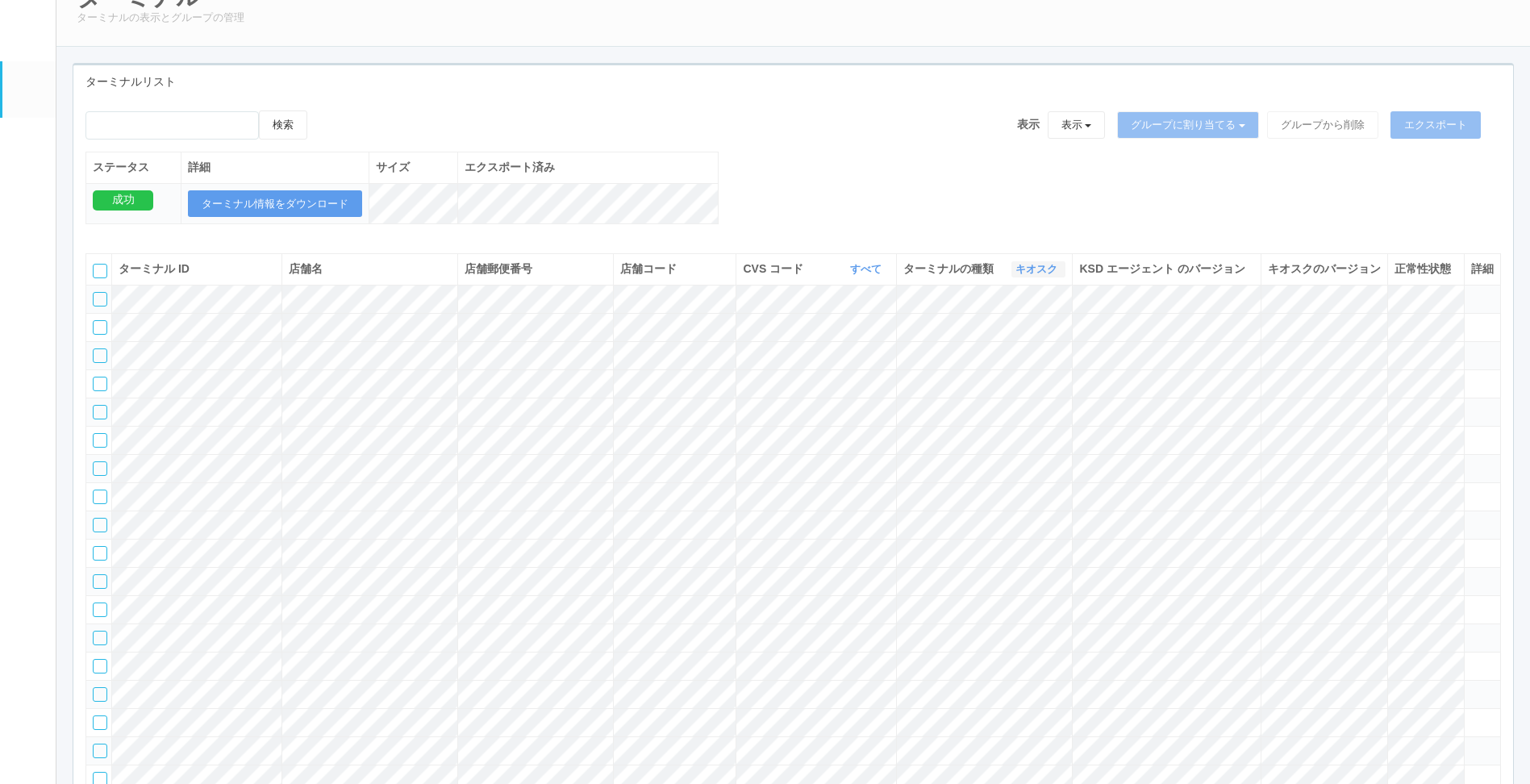
scroll to position [162, 0]
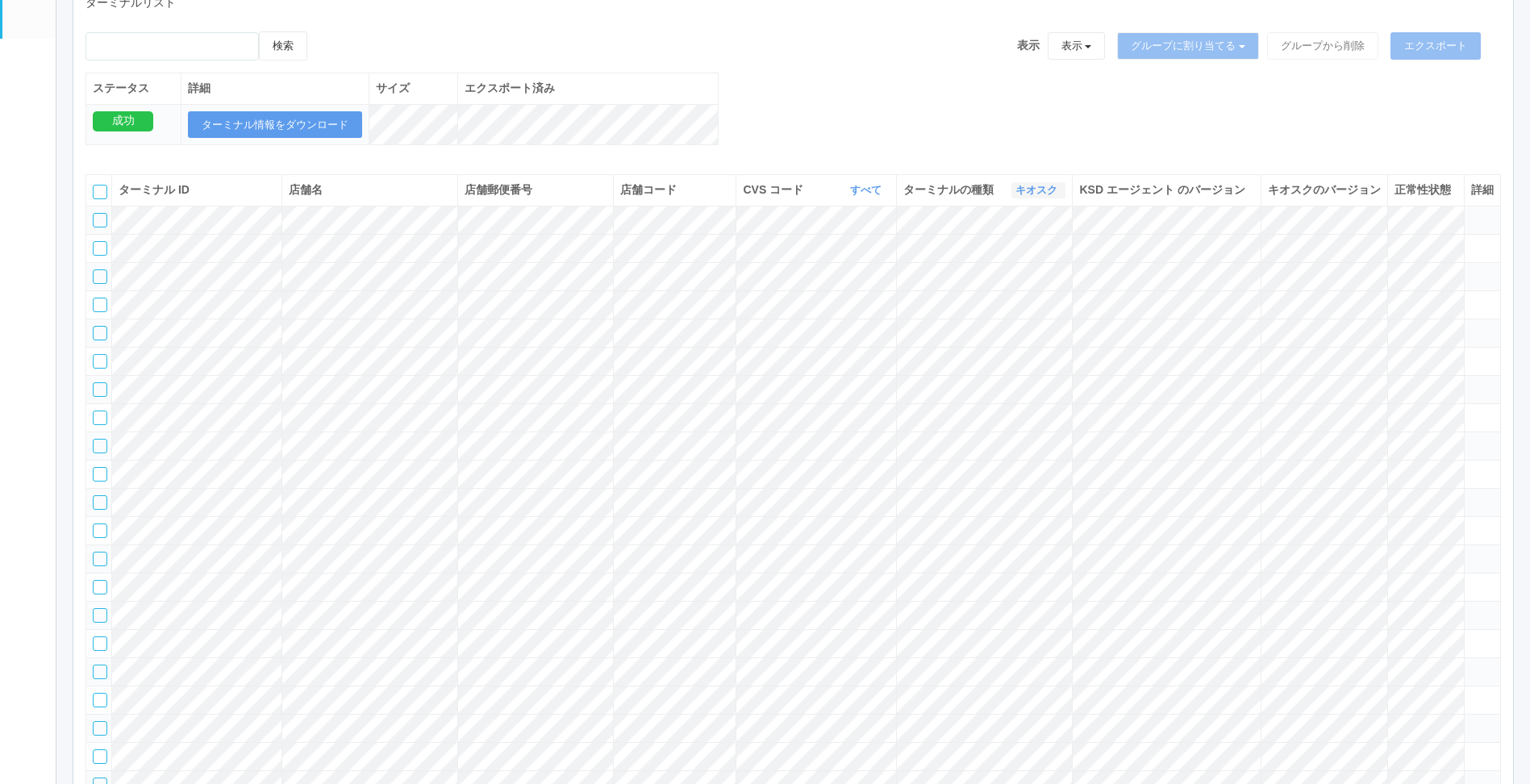
click at [1038, 196] on link "キオスク" at bounding box center [1039, 189] width 46 height 12
click at [998, 264] on span "キオスク" at bounding box center [979, 257] width 53 height 13
click at [819, 105] on div "検索 表示 表示 すべてのターミナル 未割り当てのターミナル グループを追加 グループ名を編集 アーカイブ済みのターミナル グループに割り当てる グループを追…" at bounding box center [793, 96] width 1440 height 131
click at [820, 81] on div "検索 表示 表示 すべてのターミナル 未割り当てのターミナル グループを追加 グループ名を編集 アーカイブ済みのターミナル グループに割り当てる グループを追…" at bounding box center [793, 96] width 1440 height 131
click at [773, 90] on div "検索 表示 表示 すべてのターミナル 未割り当てのターミナル グループを追加 グループ名を編集 アーカイブ済みのターミナル グループに割り当てる グループを追…" at bounding box center [793, 96] width 1440 height 131
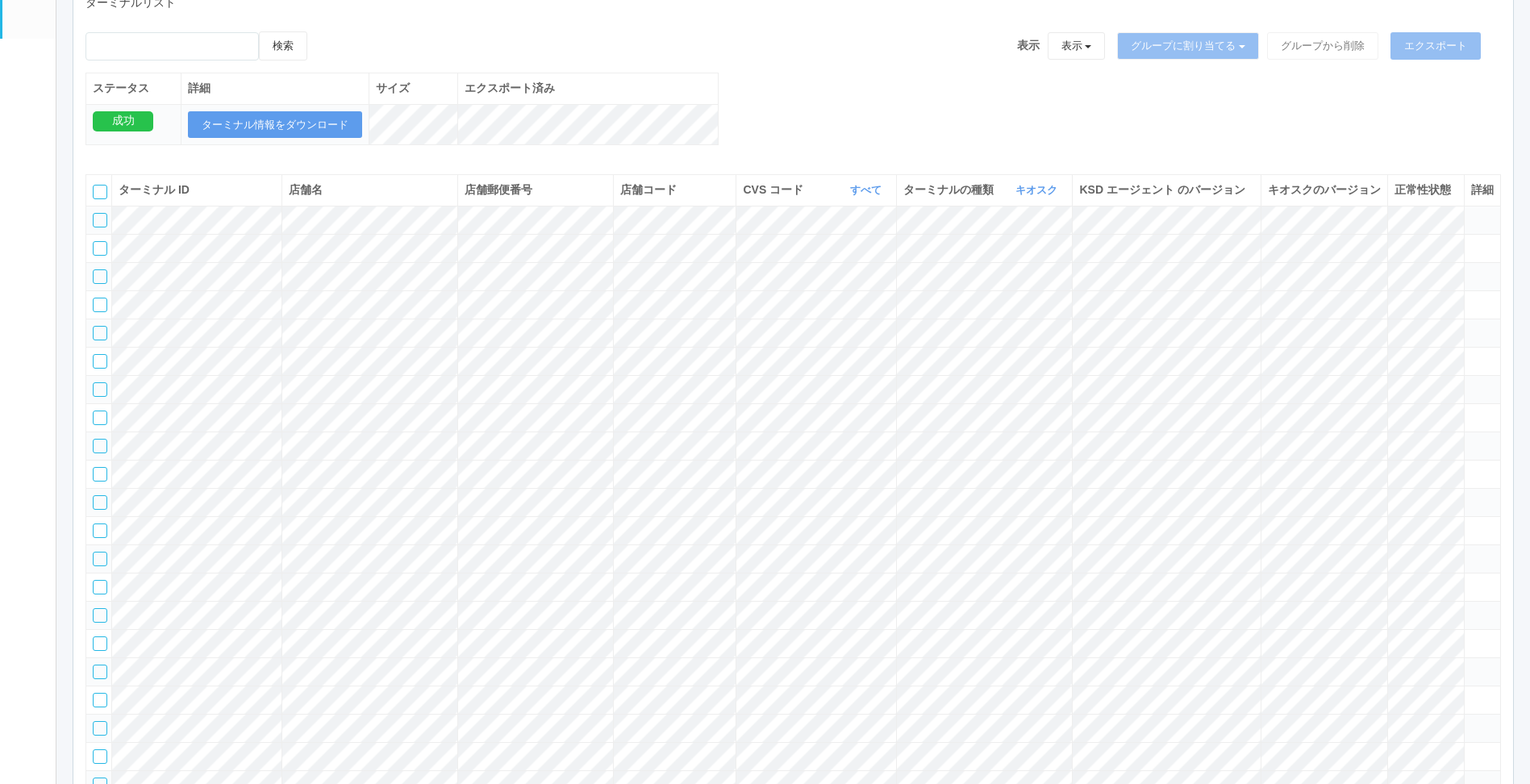
drag, startPoint x: 1022, startPoint y: 86, endPoint x: 1073, endPoint y: 108, distance: 55.5
click at [1022, 86] on div "検索 表示 表示 すべてのターミナル 未割り当てのターミナル グループを追加 グループ名を編集 アーカイブ済みのターミナル グループに割り当てる グループを追…" at bounding box center [793, 96] width 1440 height 131
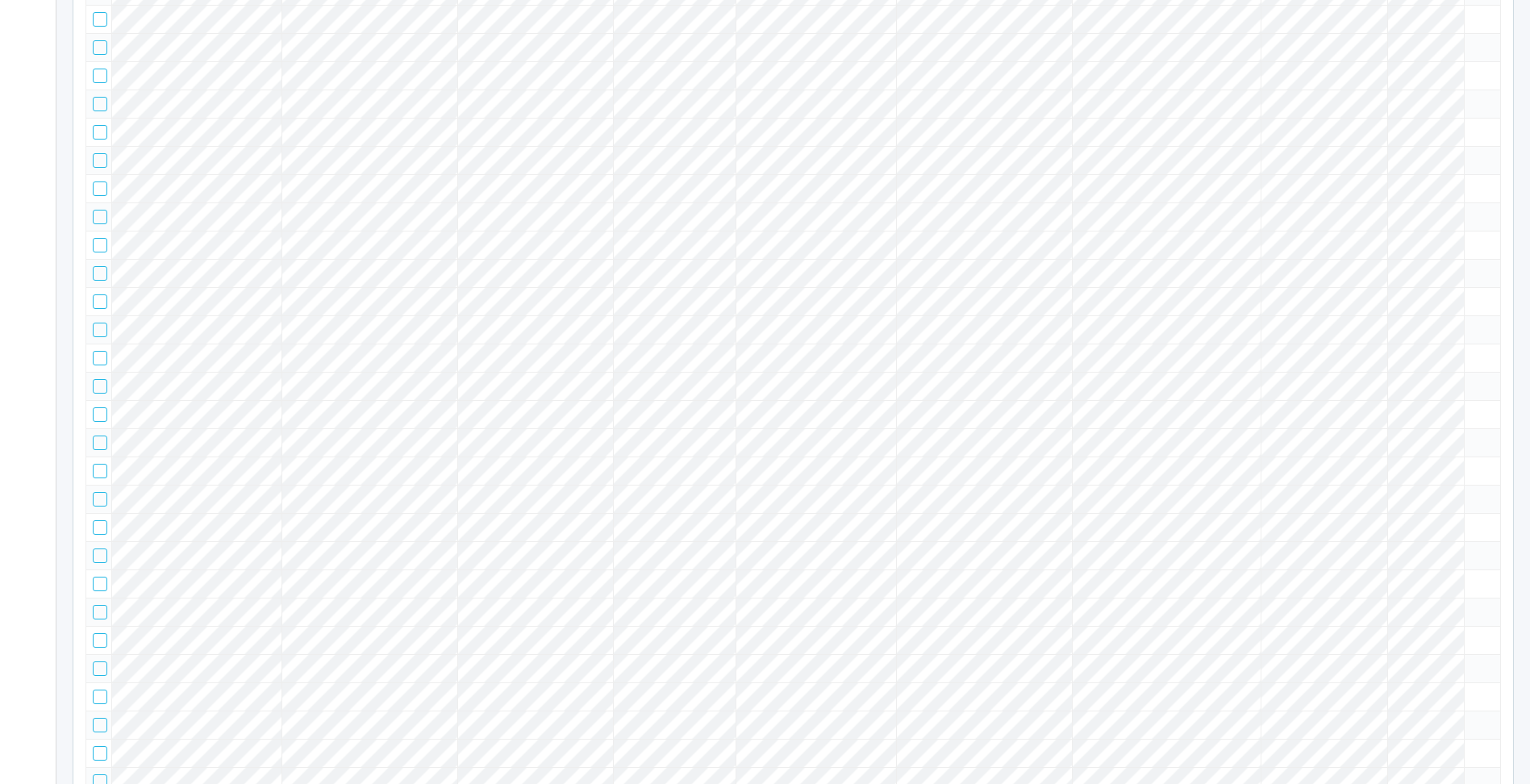
scroll to position [0, 0]
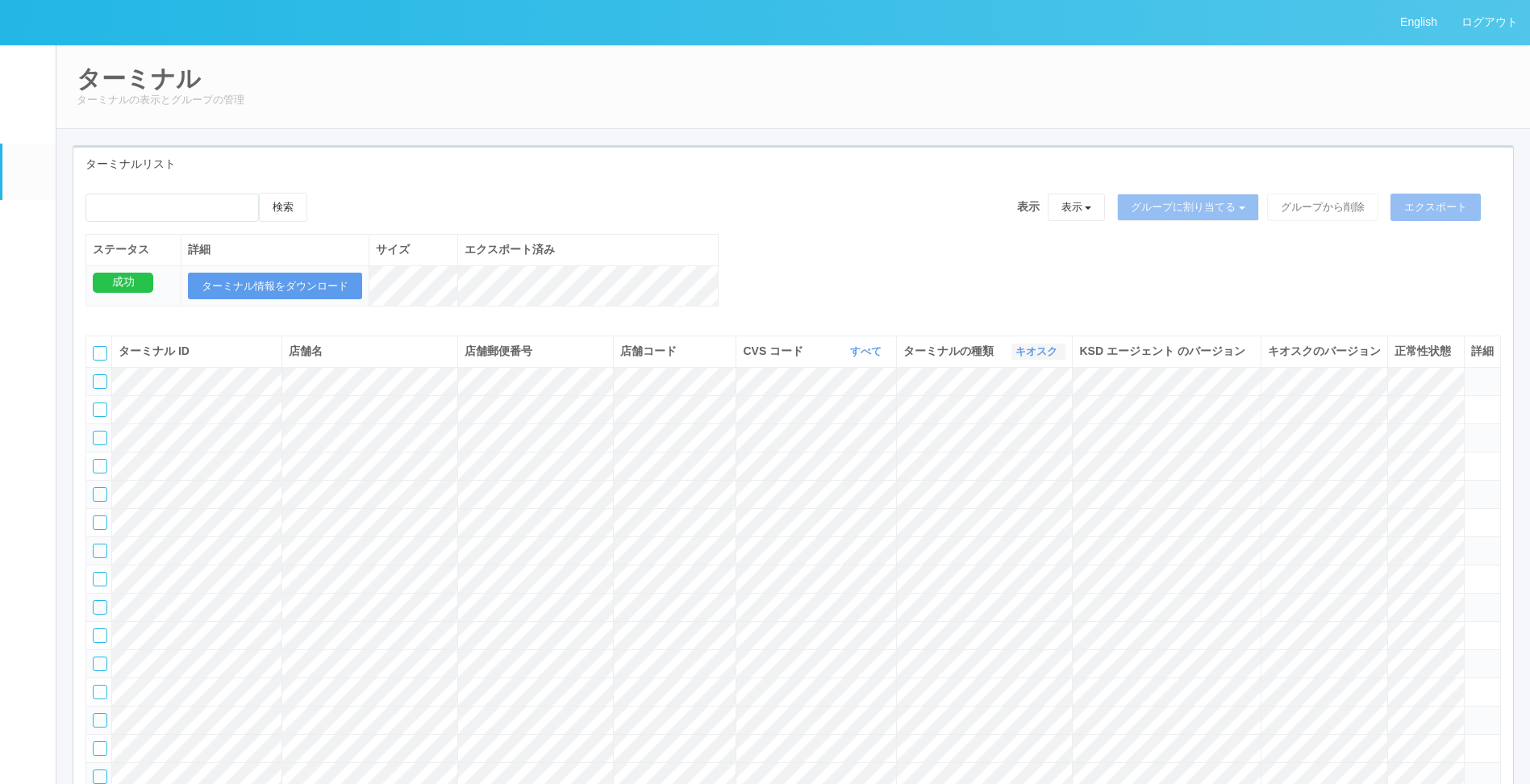
click at [1035, 358] on link "キオスク" at bounding box center [1039, 351] width 46 height 12
click at [1001, 447] on span "マルチコピー機" at bounding box center [996, 440] width 87 height 13
click at [840, 275] on div "検索 表示 表示 すべてのターミナル 未割り当てのターミナル グループを追加 グループ名を編集 アーカイブ済みのターミナル グループに割り当てる グループを追…" at bounding box center [793, 258] width 1440 height 131
click at [96, 395] on td at bounding box center [99, 381] width 26 height 28
click at [96, 389] on div at bounding box center [100, 381] width 14 height 14
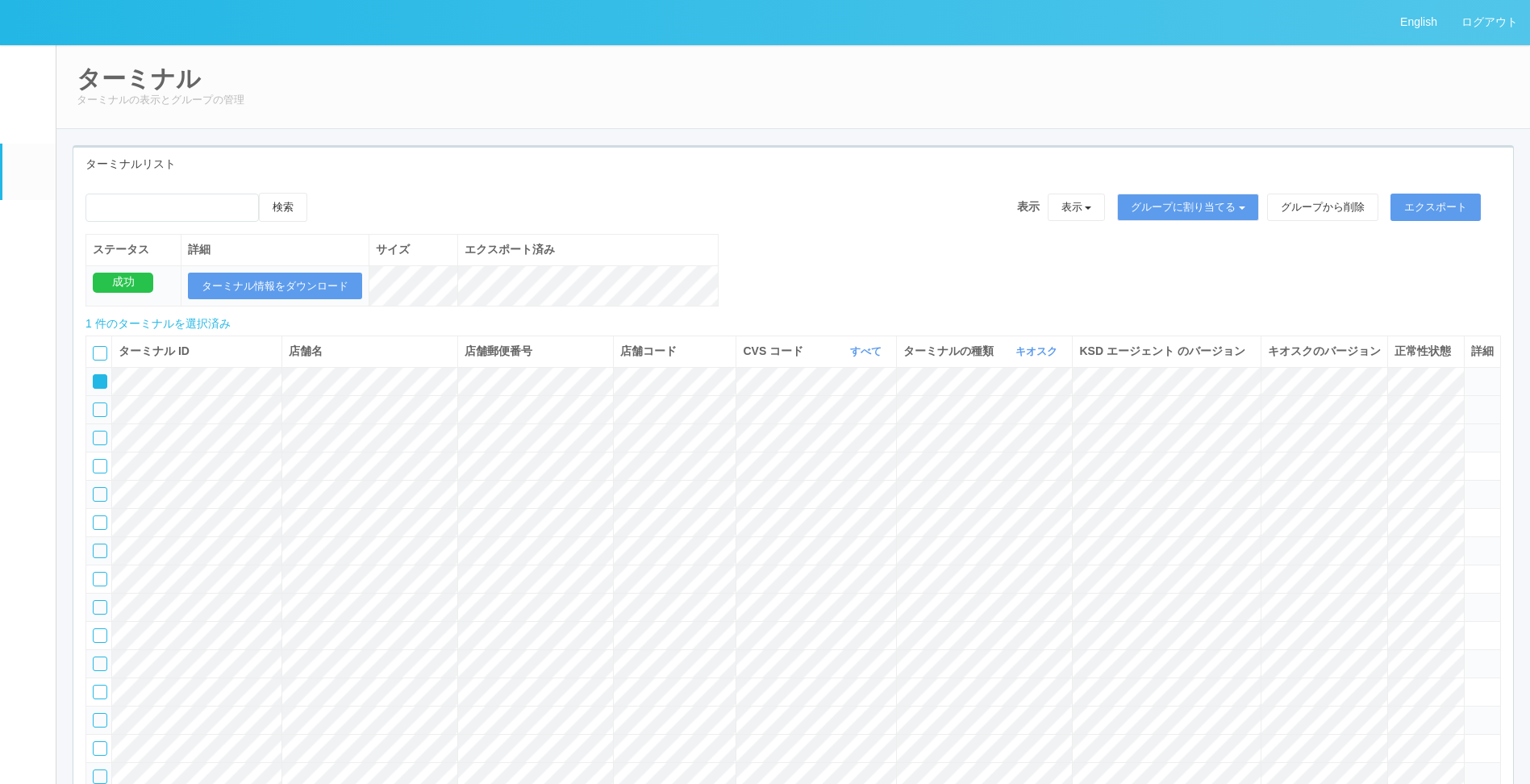
click at [96, 422] on td at bounding box center [99, 408] width 26 height 28
click at [96, 417] on div at bounding box center [100, 409] width 14 height 14
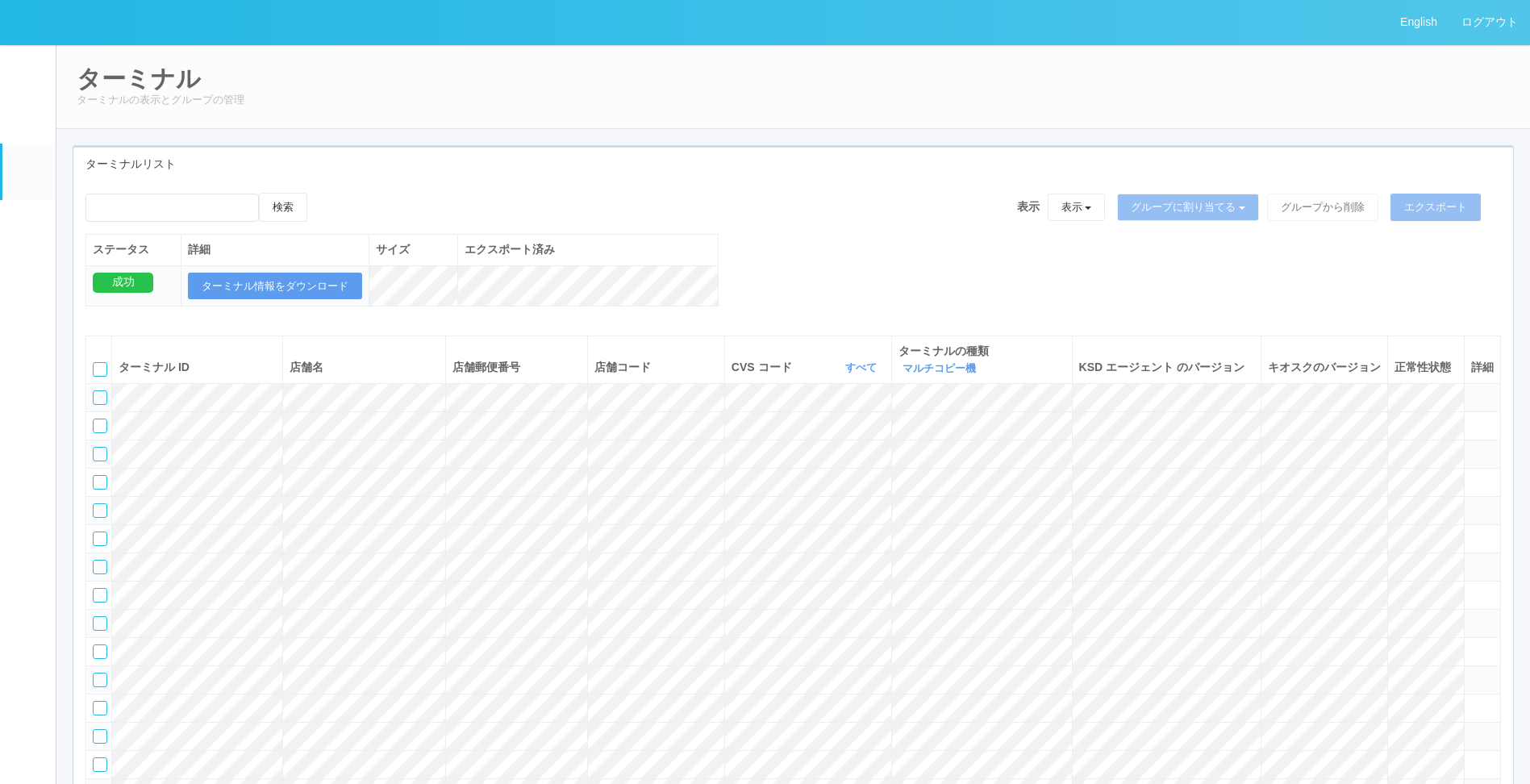
click at [105, 462] on div at bounding box center [100, 453] width 14 height 14
click at [99, 429] on div at bounding box center [100, 425] width 14 height 14
click at [101, 403] on div at bounding box center [100, 397] width 14 height 14
click at [1444, 209] on button "エクスポート" at bounding box center [1435, 207] width 90 height 27
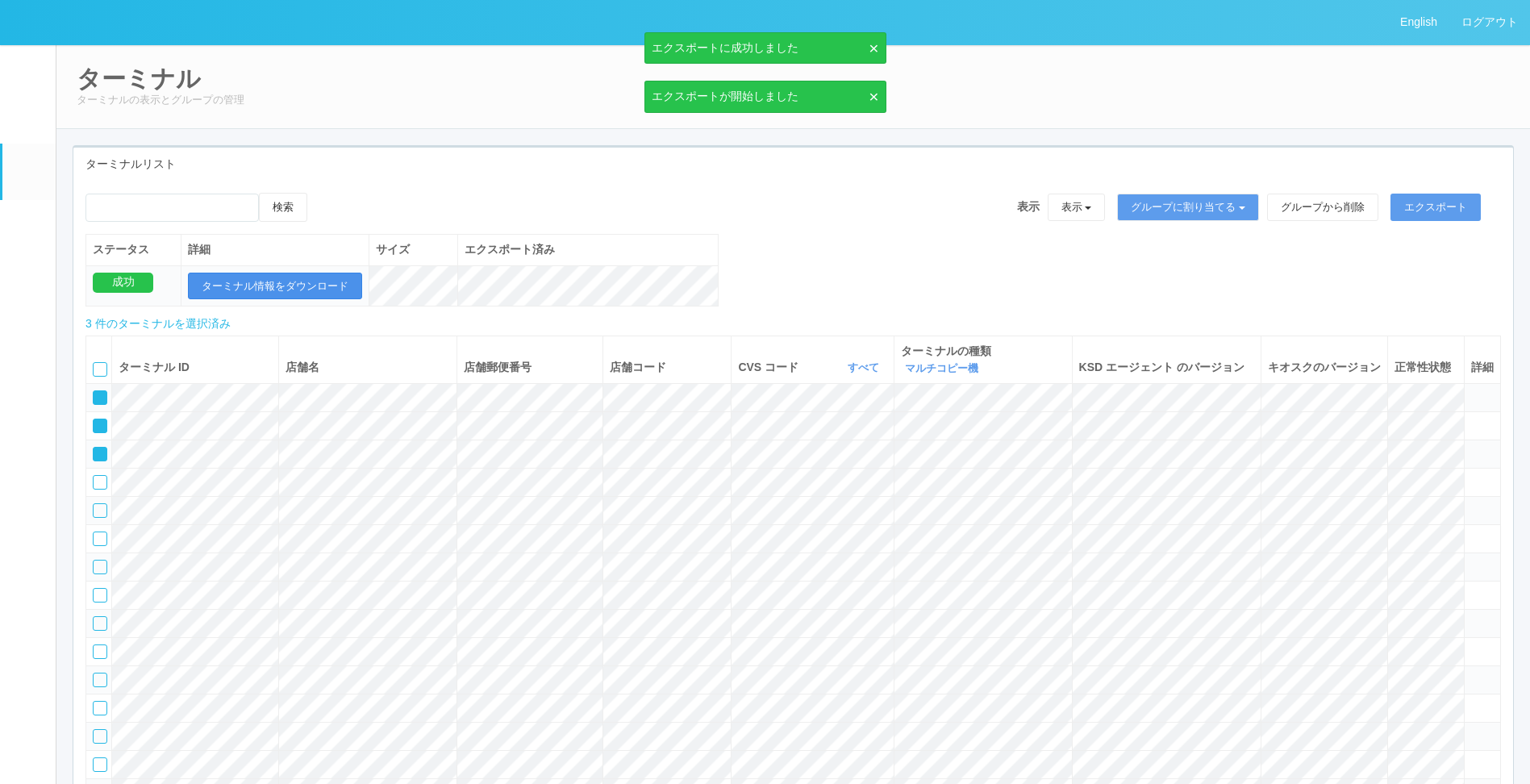
drag, startPoint x: 151, startPoint y: 275, endPoint x: 296, endPoint y: 296, distance: 146.5
click at [222, 286] on tr "成功 ターミナル情報をダウンロード" at bounding box center [403, 286] width 633 height 41
click at [261, 285] on button "ターミナル情報をダウンロード" at bounding box center [275, 286] width 174 height 27
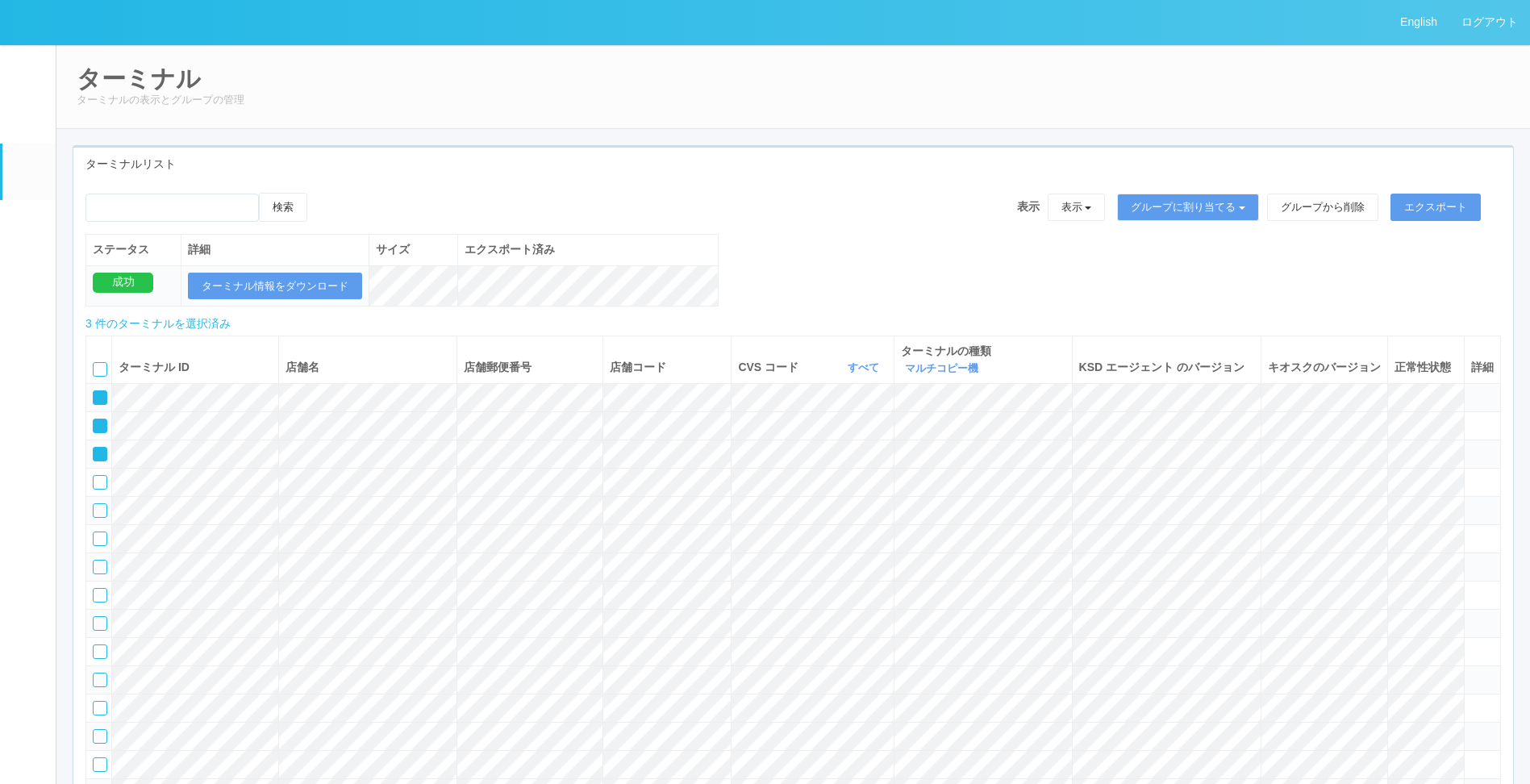
click at [41, 61] on link "イベントログ" at bounding box center [29, 69] width 53 height 49
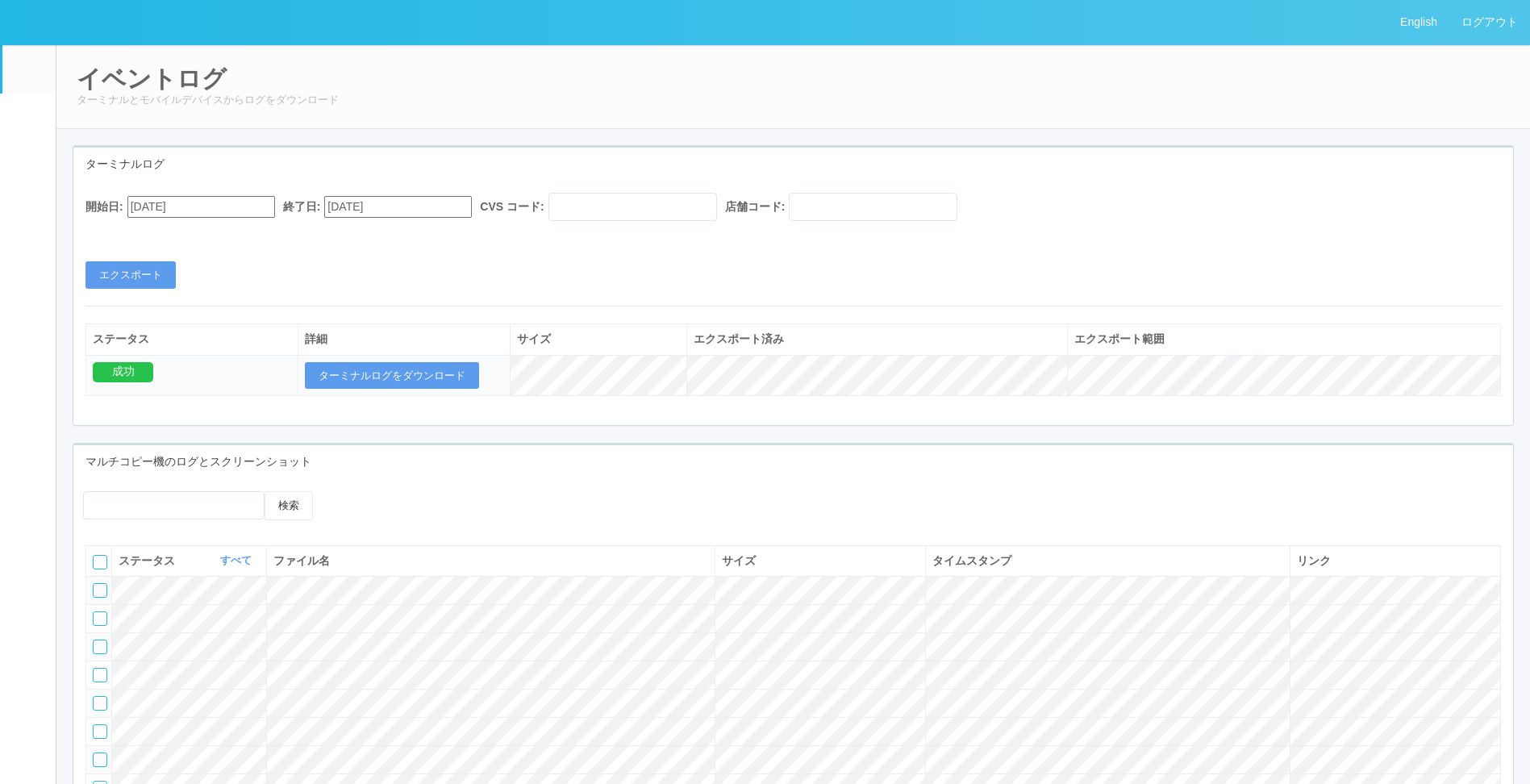
drag, startPoint x: 271, startPoint y: 238, endPoint x: 229, endPoint y: 238, distance: 42.0
click at [270, 238] on div "開始日: 08/22/2025 終了日: 09/22/2025 CVS コード: 店舗コード: エクスポート" at bounding box center [793, 240] width 1440 height 96
click at [228, 209] on input "08/22/2025" at bounding box center [201, 207] width 148 height 22
click at [166, 239] on div "August 2025" at bounding box center [146, 248] width 38 height 19
click at [166, 240] on div "August 2025" at bounding box center [146, 248] width 38 height 19
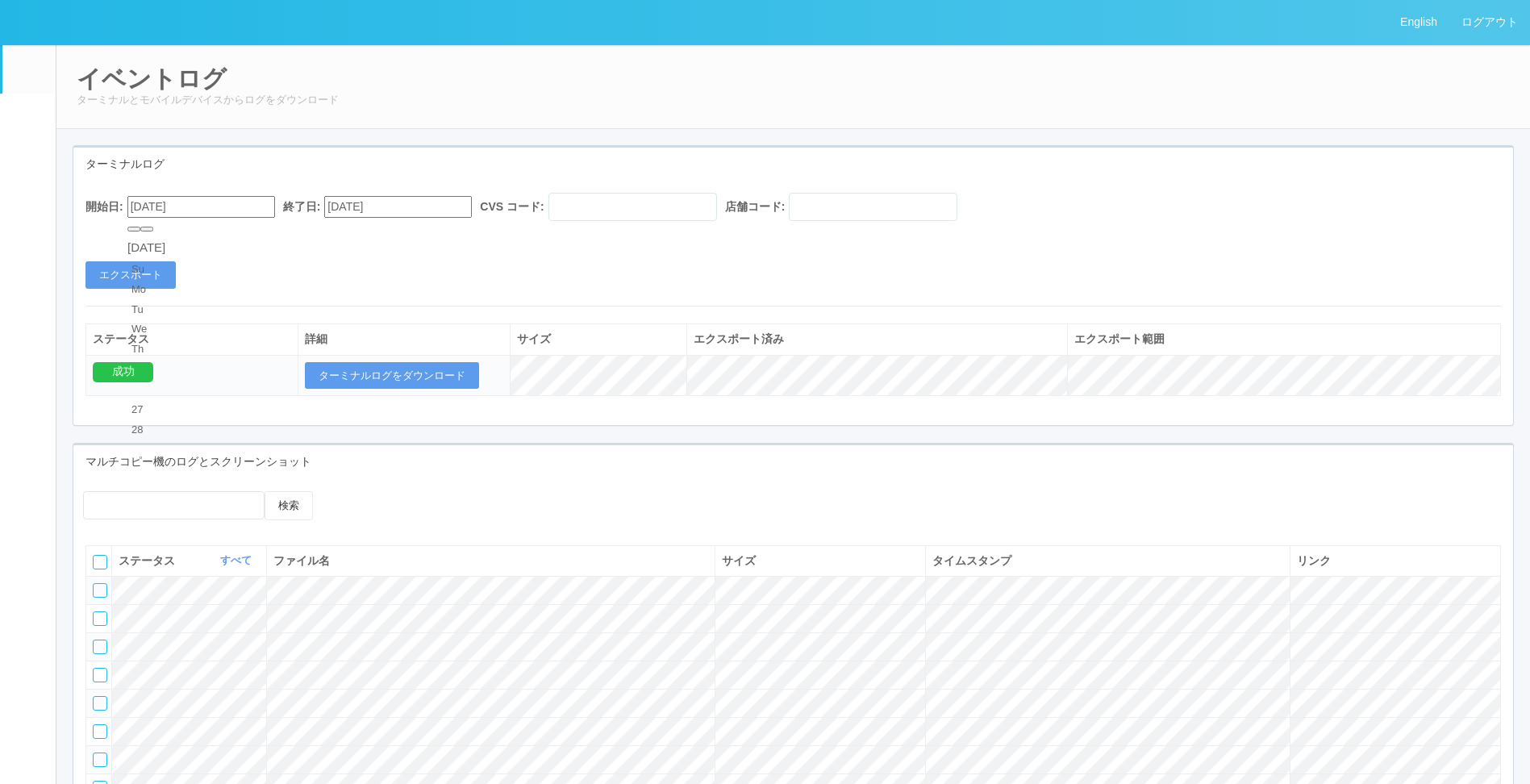
click at [153, 232] on button "button" at bounding box center [146, 229] width 13 height 5
type input "09/21/2025"
click at [123, 281] on button "エクスポート" at bounding box center [130, 275] width 90 height 27
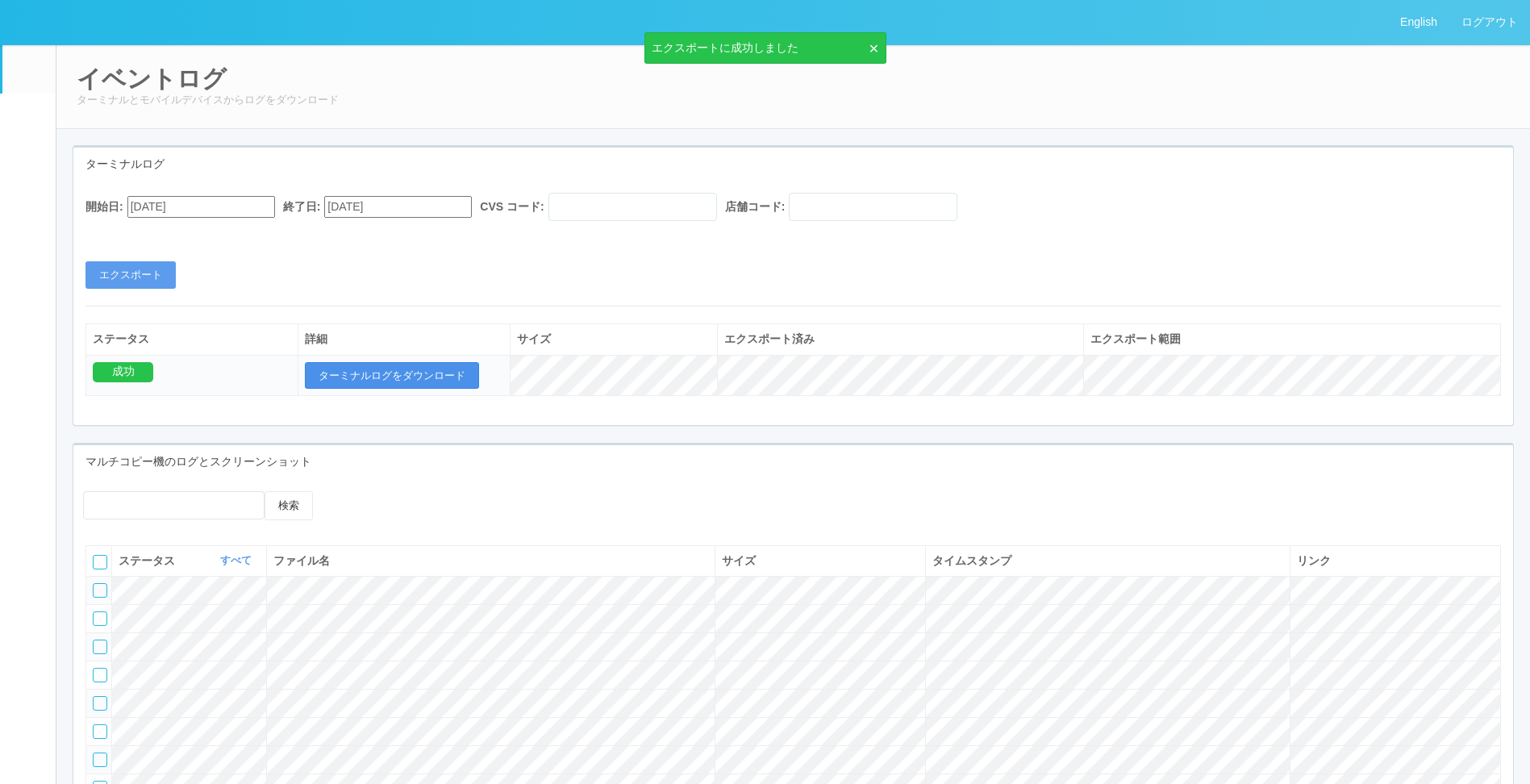
click at [427, 362] on button "ターミナルログをダウンロード" at bounding box center [392, 376] width 174 height 27
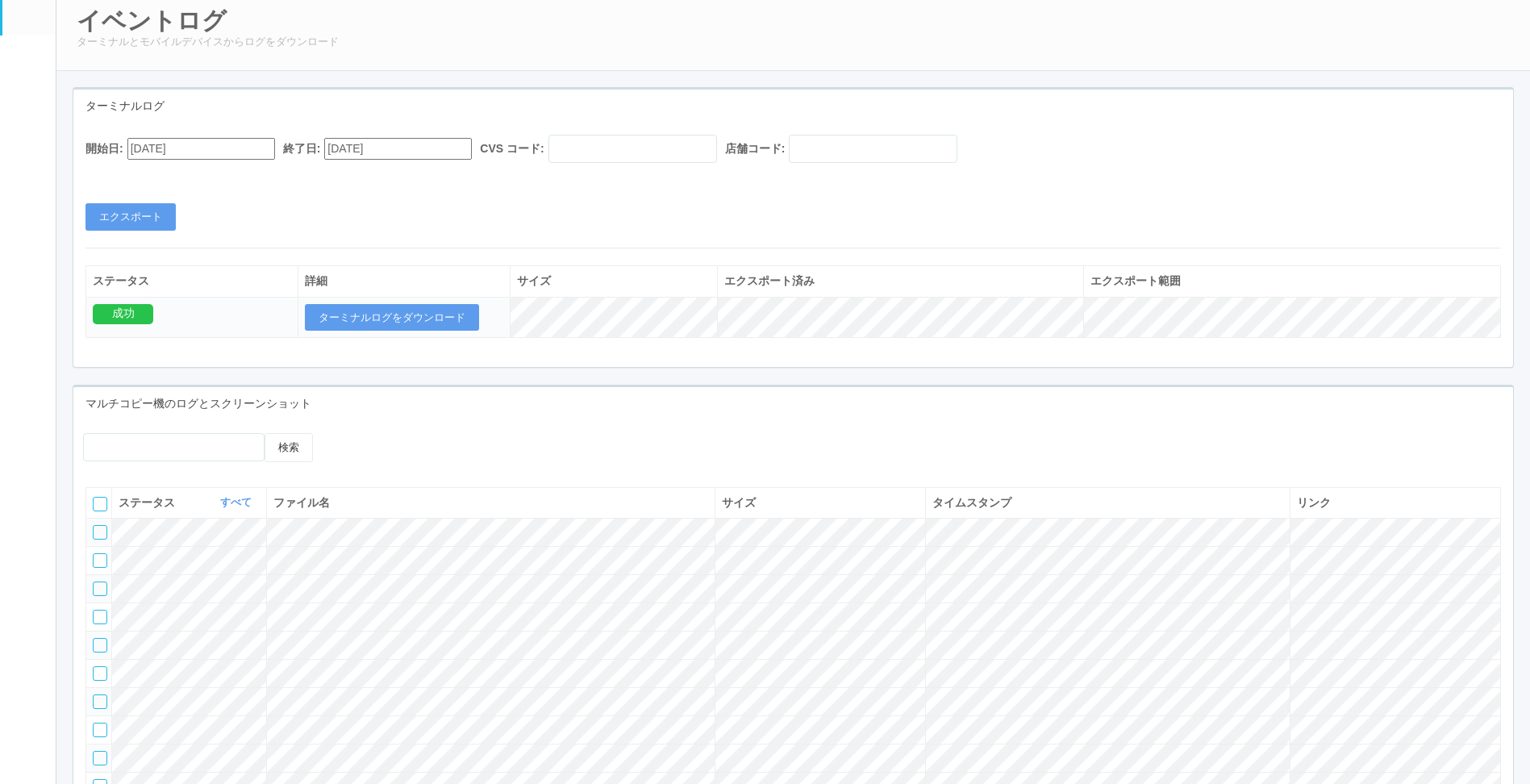
scroll to position [80, 0]
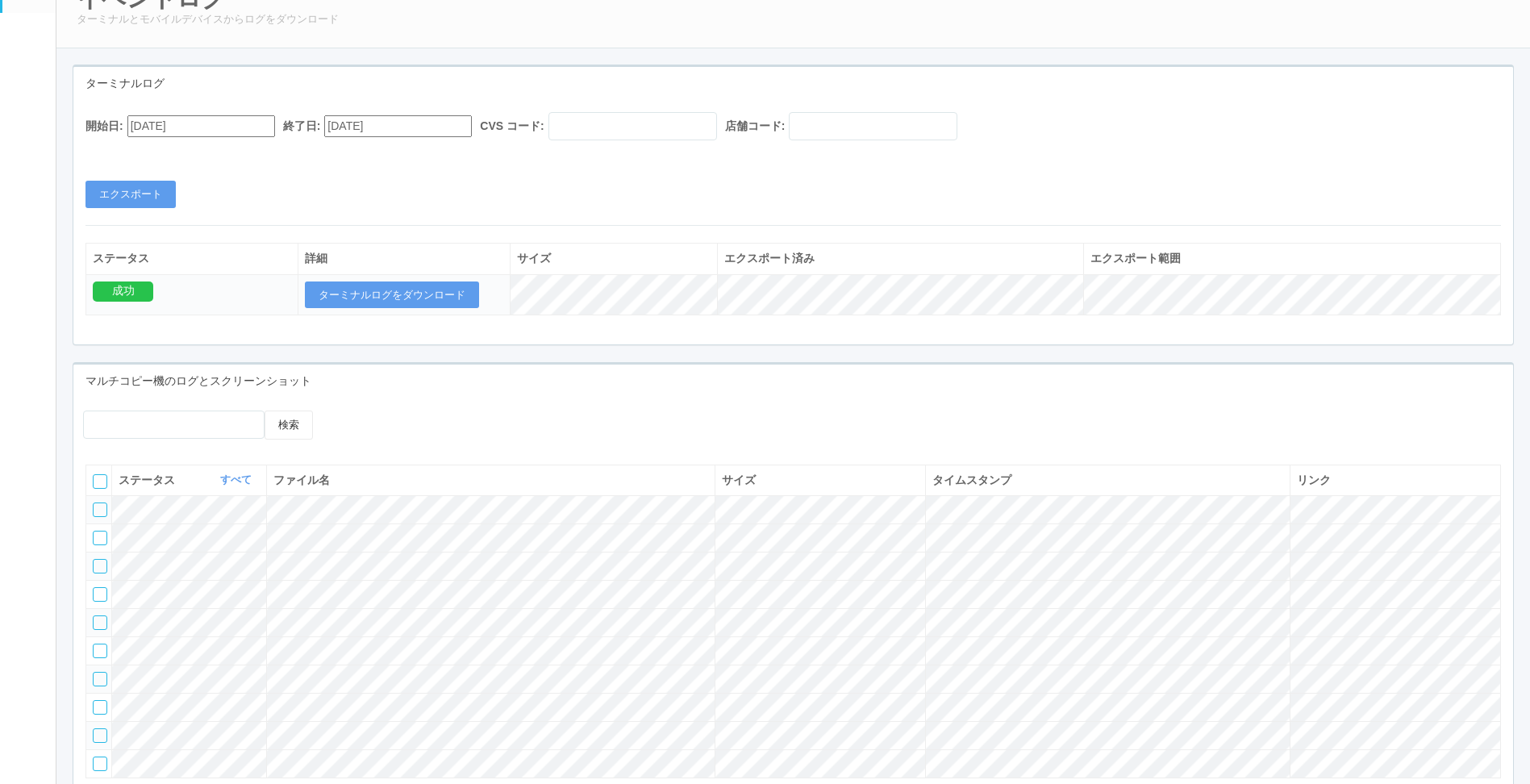
drag, startPoint x: 866, startPoint y: 206, endPoint x: 187, endPoint y: 201, distance: 679.0
click at [856, 206] on div "開始日: 09/21/2025 終了日: 09/22/2025 CVS コード: 店舗コード: エクスポート" at bounding box center [793, 160] width 1440 height 96
click at [40, 39] on link "ユーザー" at bounding box center [29, 37] width 53 height 49
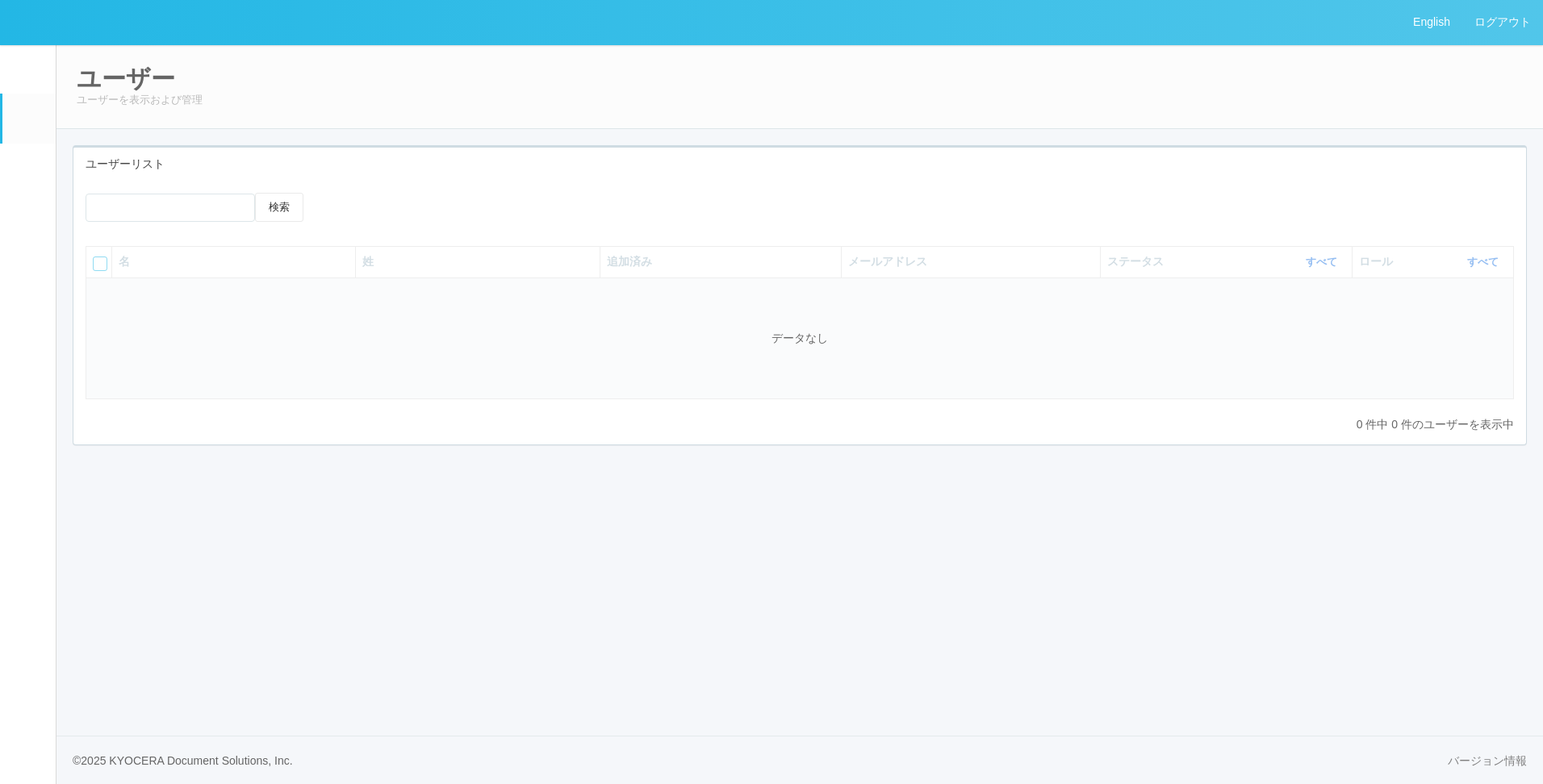
click at [8, 485] on link "ドキュメントを管理" at bounding box center [29, 472] width 53 height 49
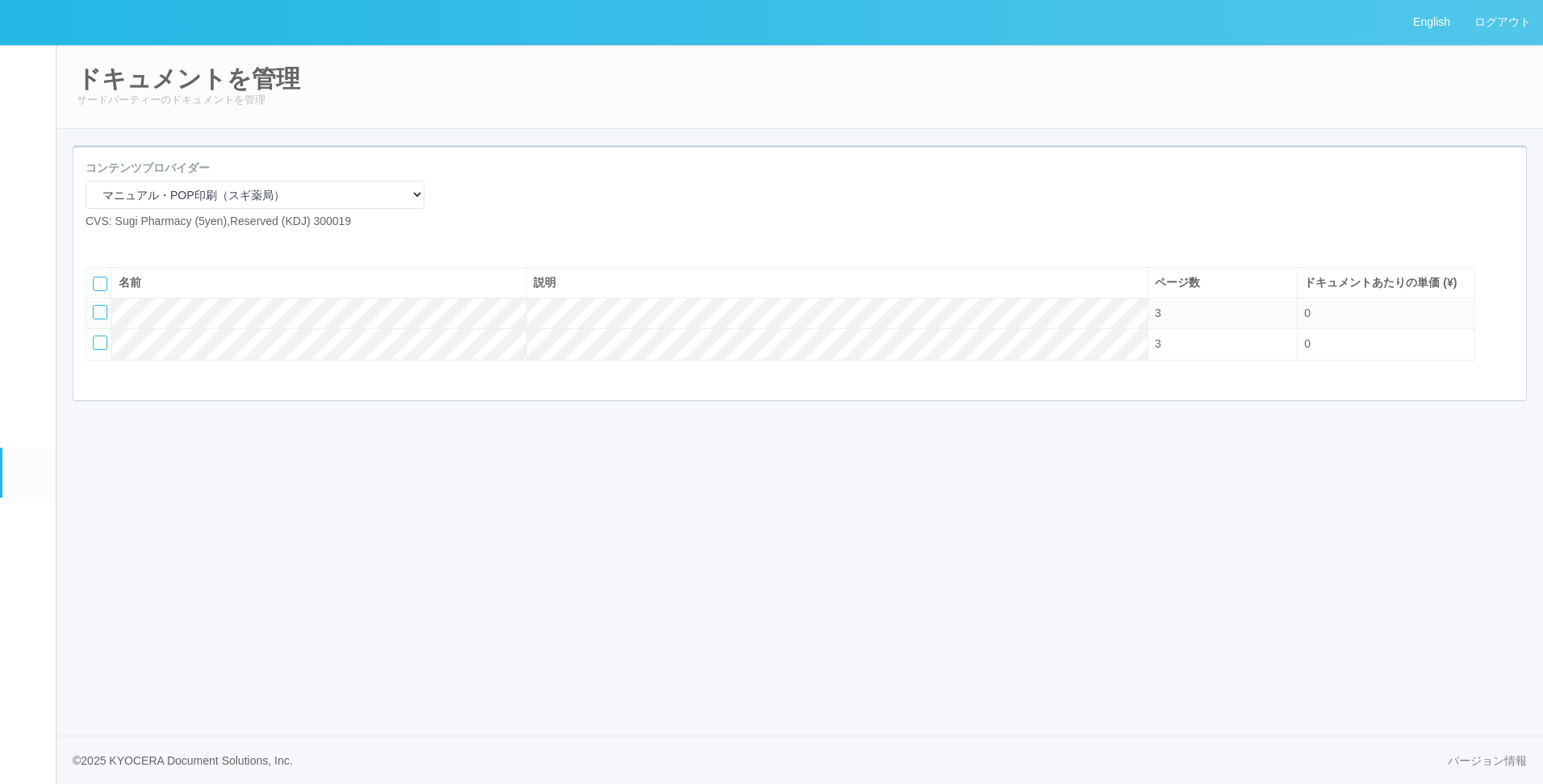
click at [41, 447] on link "コンテンツプリント" at bounding box center [29, 423] width 53 height 49
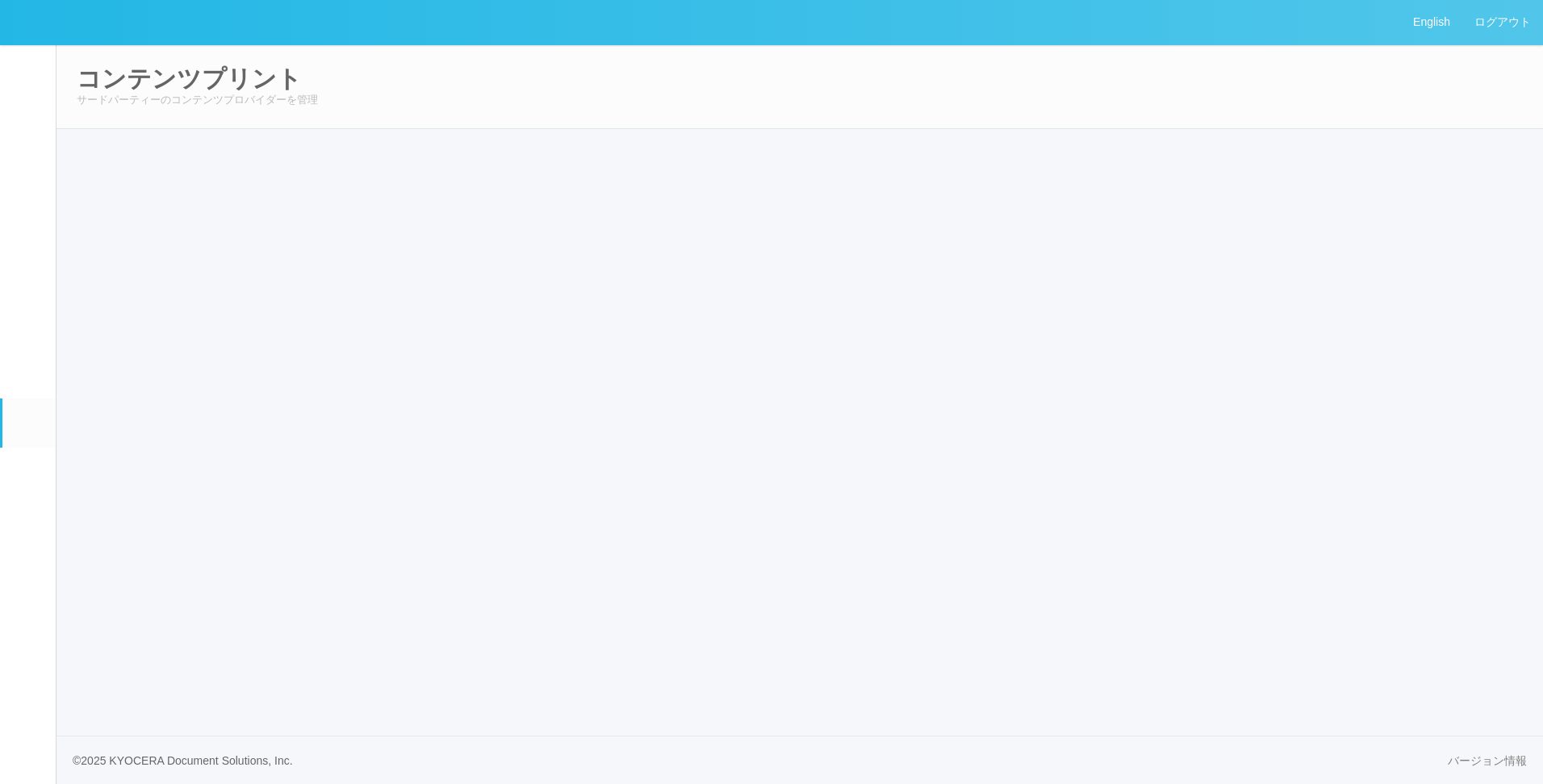
select select "6"
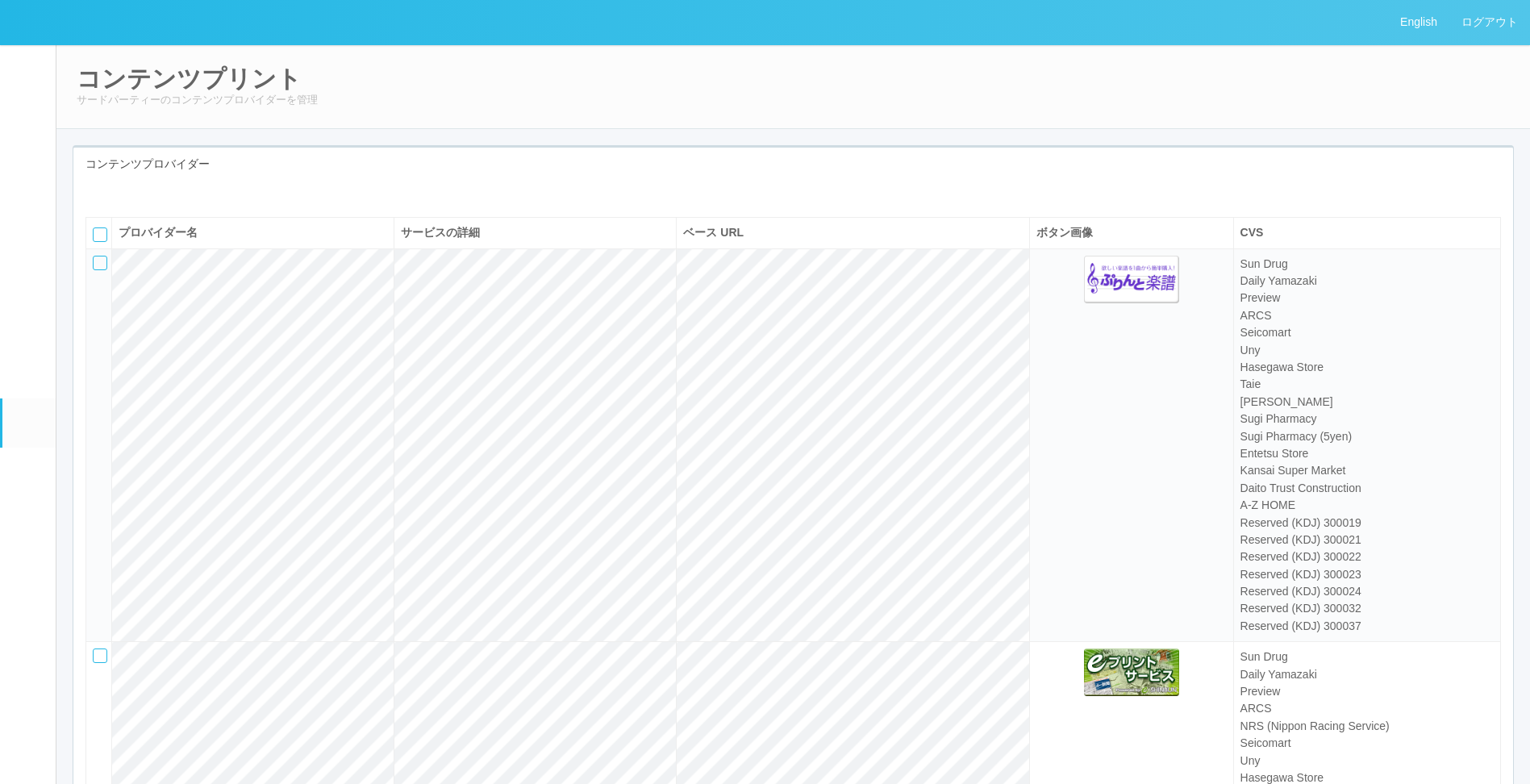
click at [10, 376] on link "アラート設定" at bounding box center [29, 373] width 53 height 49
select select "6"
select select "4"
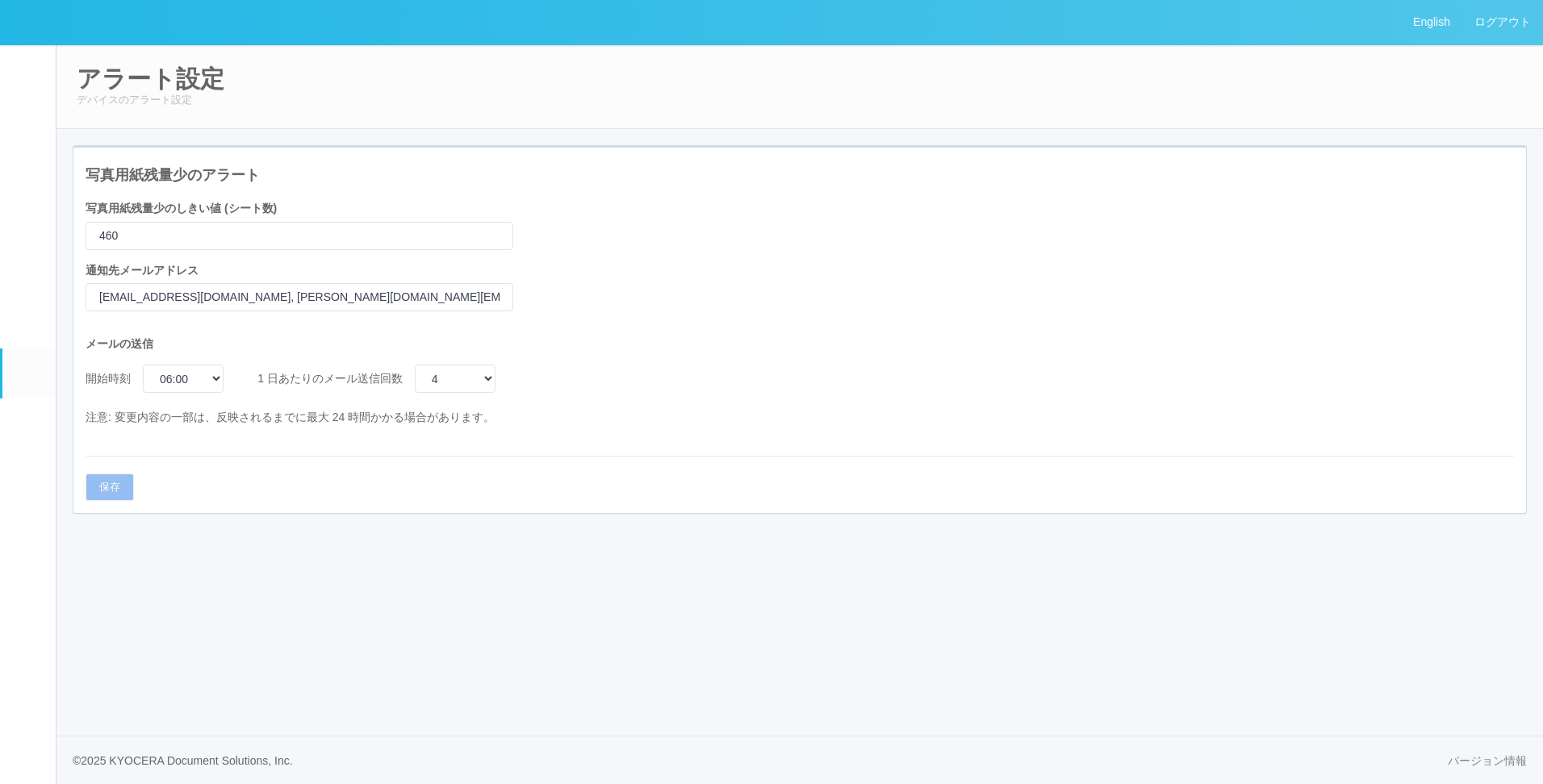
click at [740, 207] on div "写真用紙残量少のアラート 写真用紙残量少のしきい値 (シート数) 460 通知先メールアドレス dypj_set@ml.kyods.com, manabu.n…" at bounding box center [799, 331] width 1452 height 365
click at [1499, 23] on link "ログアウト" at bounding box center [1502, 22] width 80 height 44
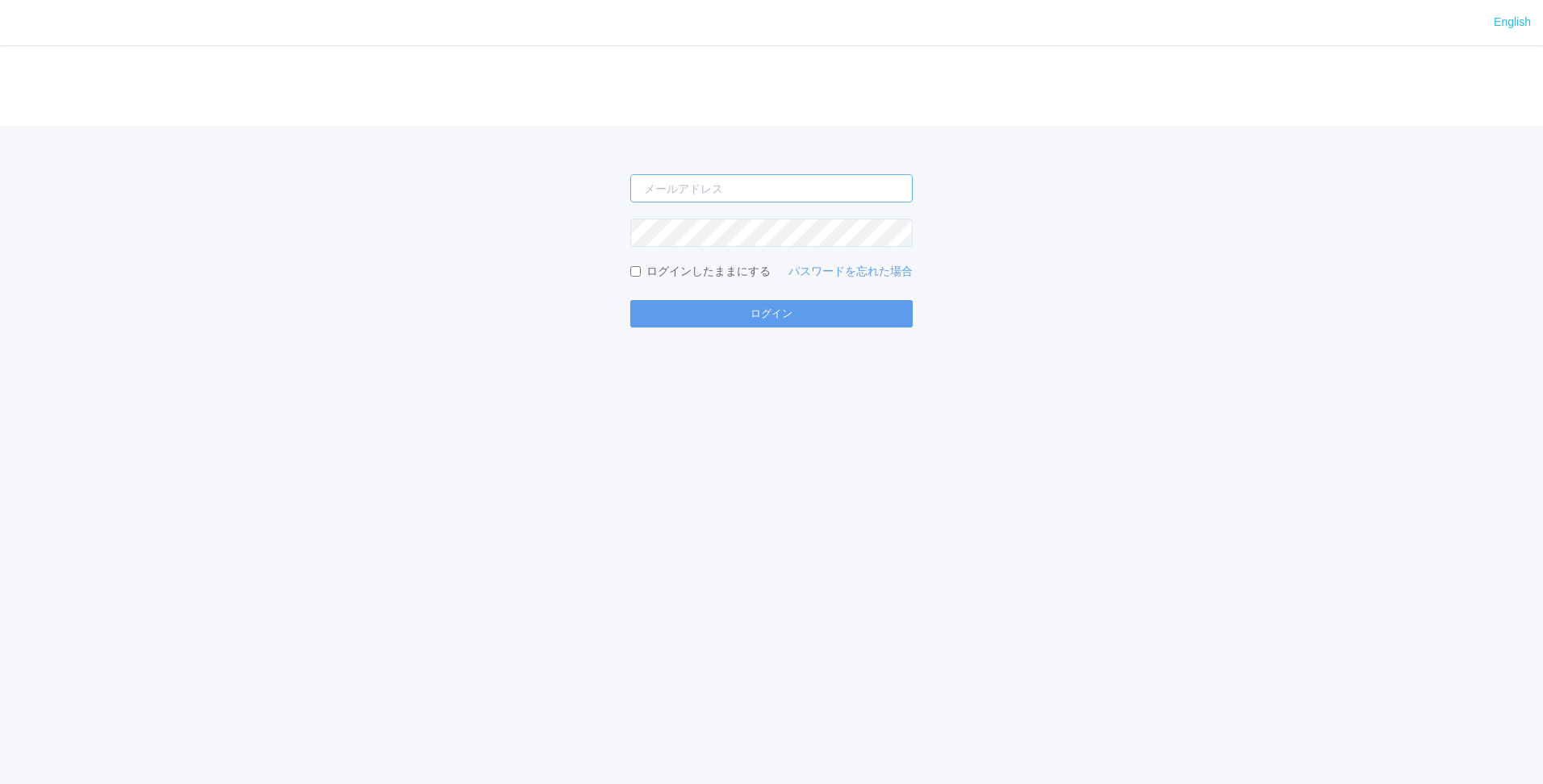
type input "shuhei.otsuki@dj.kyocera.com"
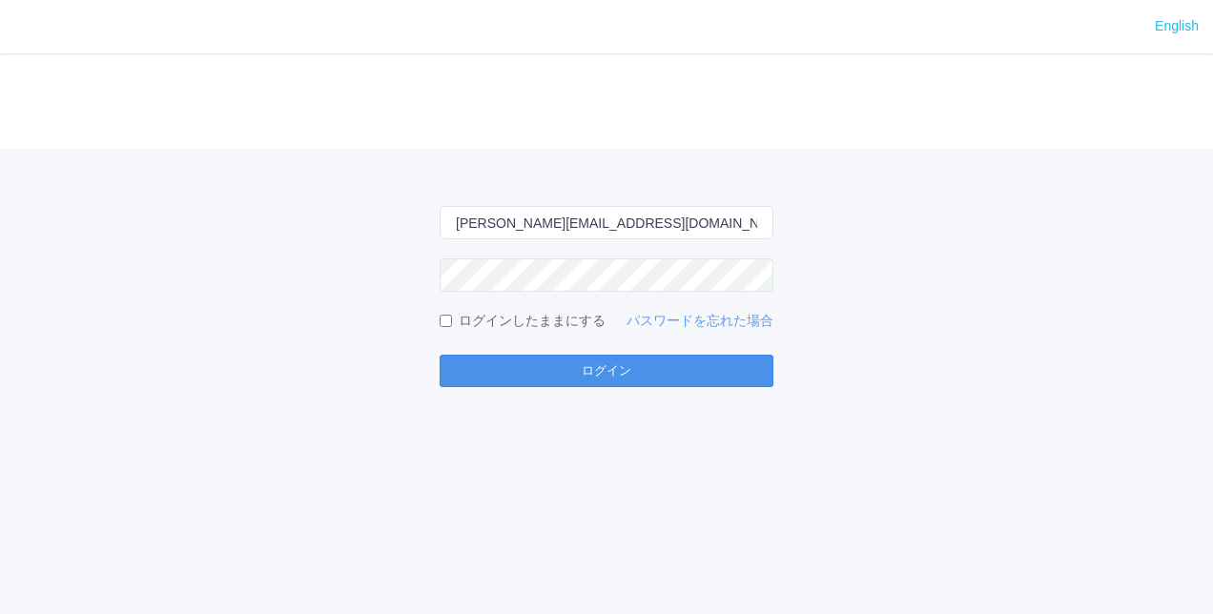
click at [573, 370] on button "ログイン" at bounding box center [607, 371] width 334 height 32
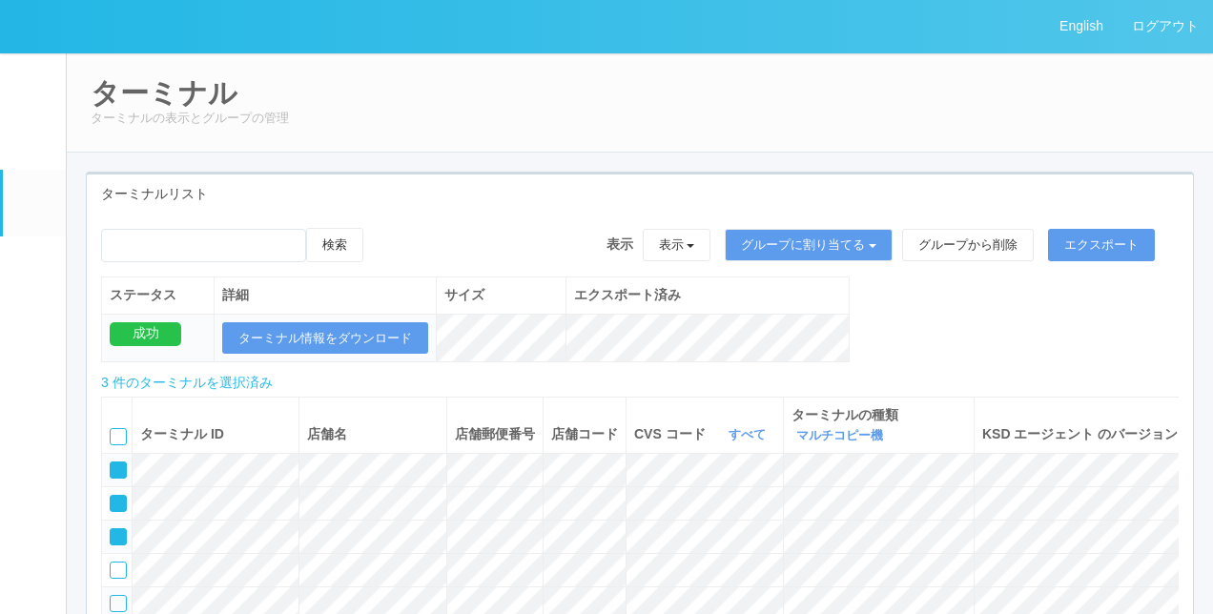
click at [589, 361] on div "ステータス 詳細 サイズ エクスポート済み 成功 ターミナル情報をダウンロード" at bounding box center [475, 330] width 749 height 106
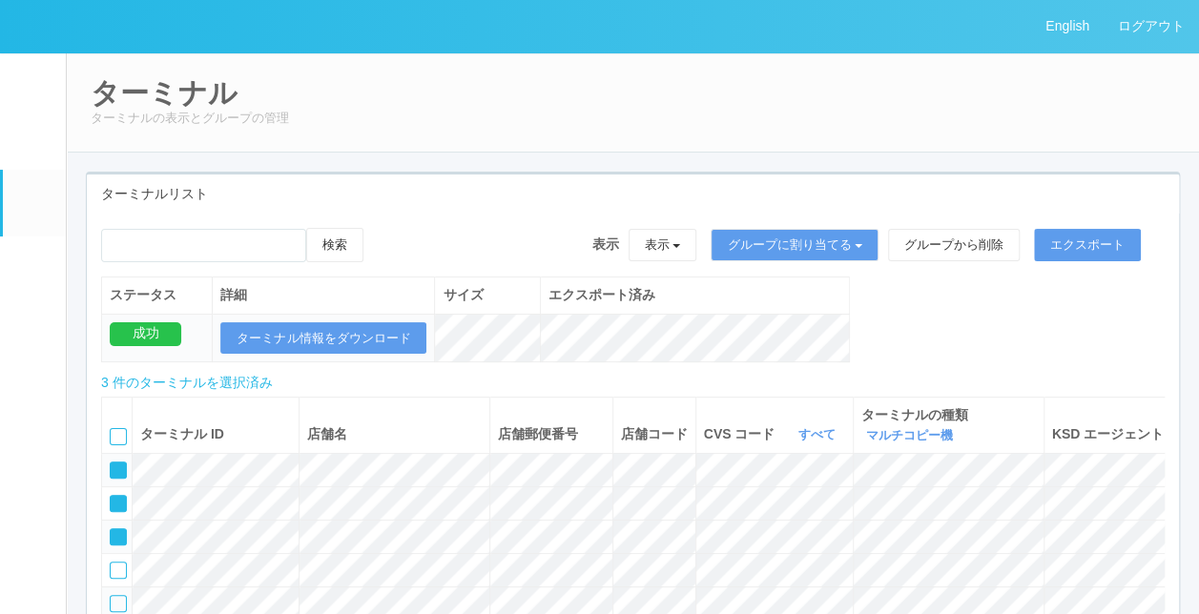
click at [33, 86] on em at bounding box center [33, 86] width 0 height 0
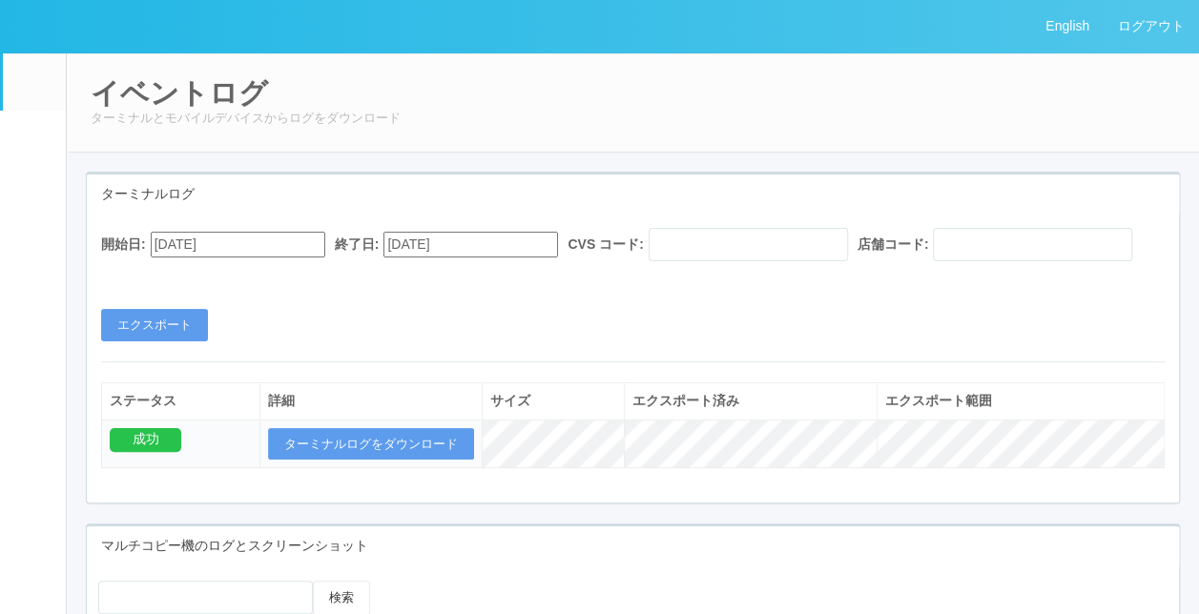
click at [267, 244] on input "[DATE]" at bounding box center [238, 245] width 175 height 26
click at [196, 286] on div "[DATE]" at bounding box center [173, 293] width 45 height 22
click at [181, 274] on button "button" at bounding box center [173, 271] width 15 height 6
type input "[DATE]"
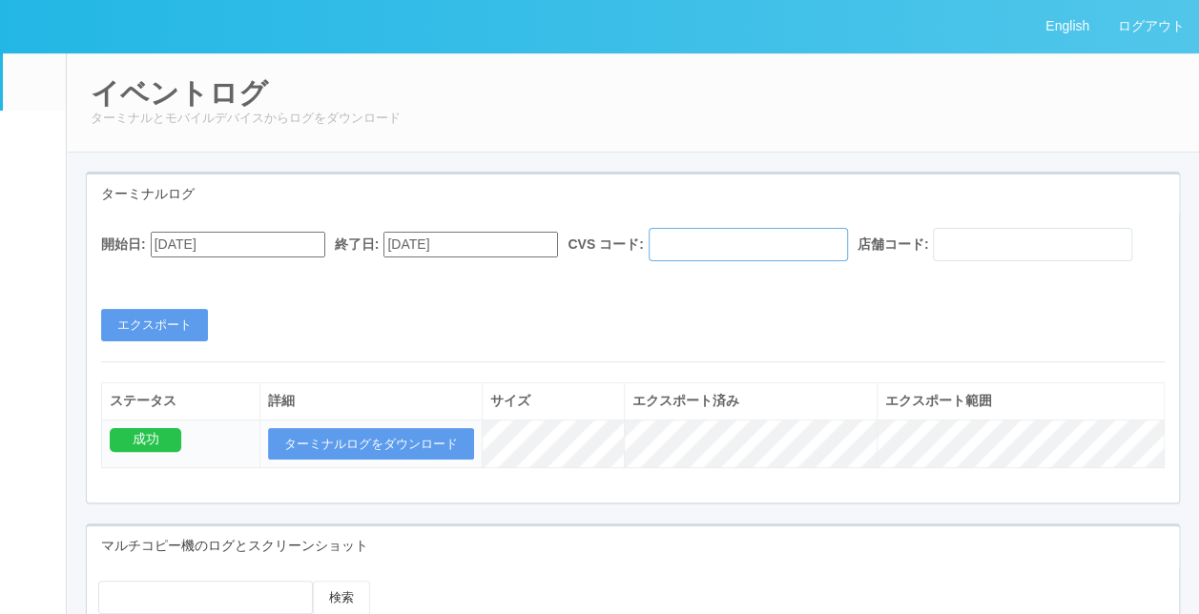
click at [734, 254] on input "text" at bounding box center [748, 244] width 199 height 33
type input "115110"
click at [128, 341] on button "エクスポート" at bounding box center [154, 325] width 107 height 32
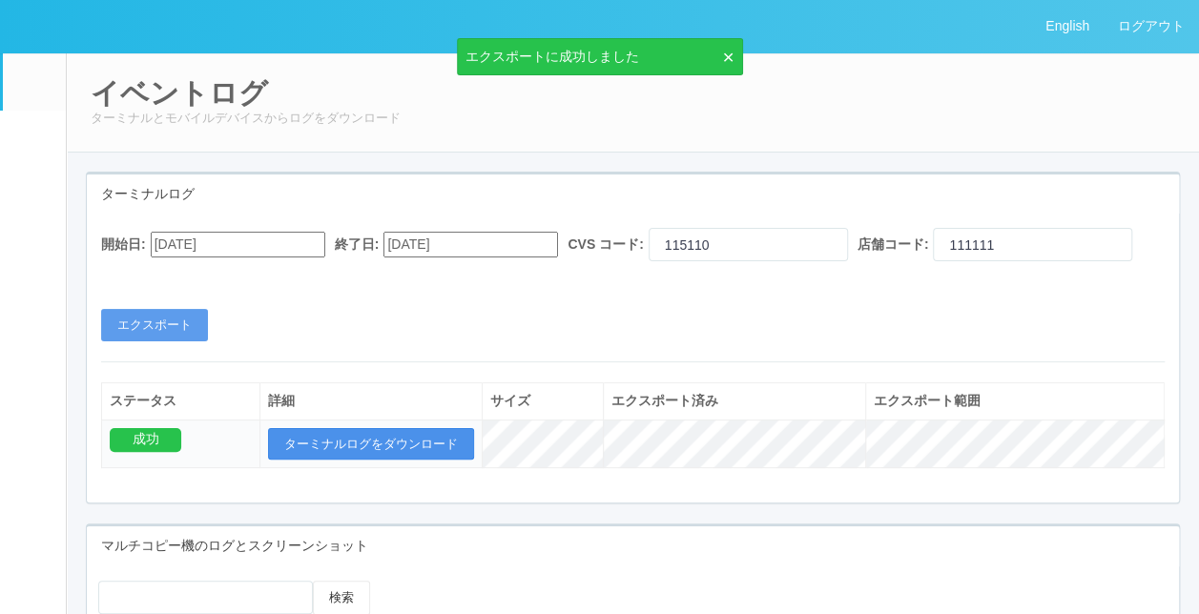
click at [344, 461] on button "ターミナルログをダウンロード" at bounding box center [371, 444] width 206 height 32
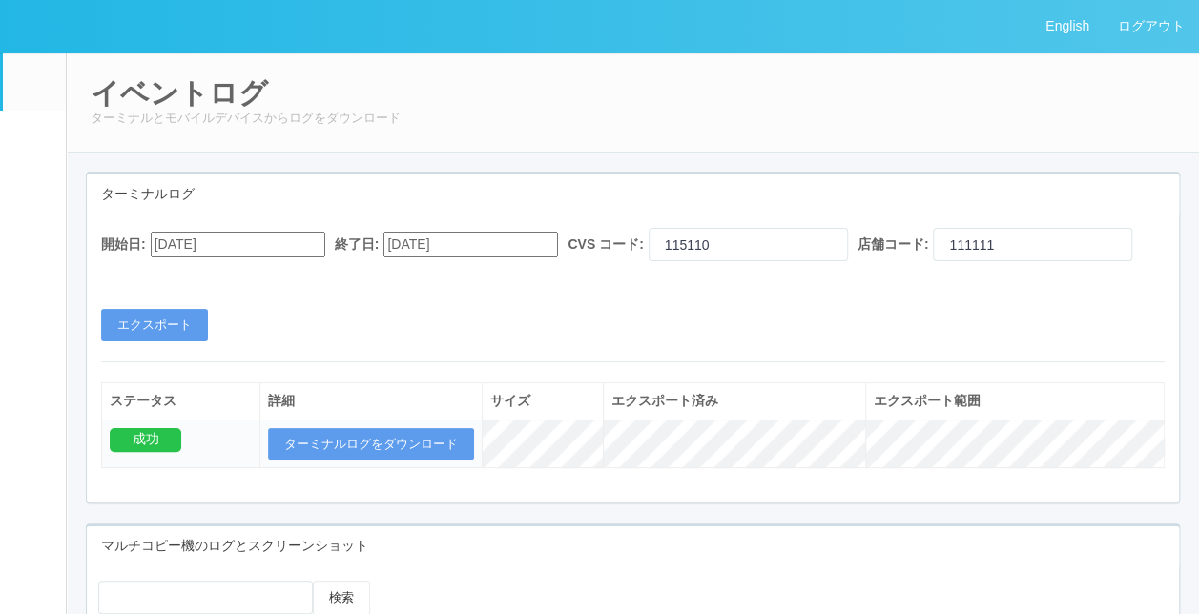
click at [473, 151] on div "イベントログ ターミナルとモバイルデバイスからログをダウンロード" at bounding box center [633, 102] width 1134 height 100
drag, startPoint x: 207, startPoint y: 276, endPoint x: 59, endPoint y: 281, distance: 147.9
click at [59, 281] on div "English ログアウト イベントログ ユーザー ターミナル パッケージ メンテナンス通知 クライアントリンク アラート設定 コンテンツプリント ドキュメン…" at bounding box center [599, 590] width 1199 height 1181
type input "333333"
drag, startPoint x: 63, startPoint y: 280, endPoint x: -4, endPoint y: 253, distance: 72.3
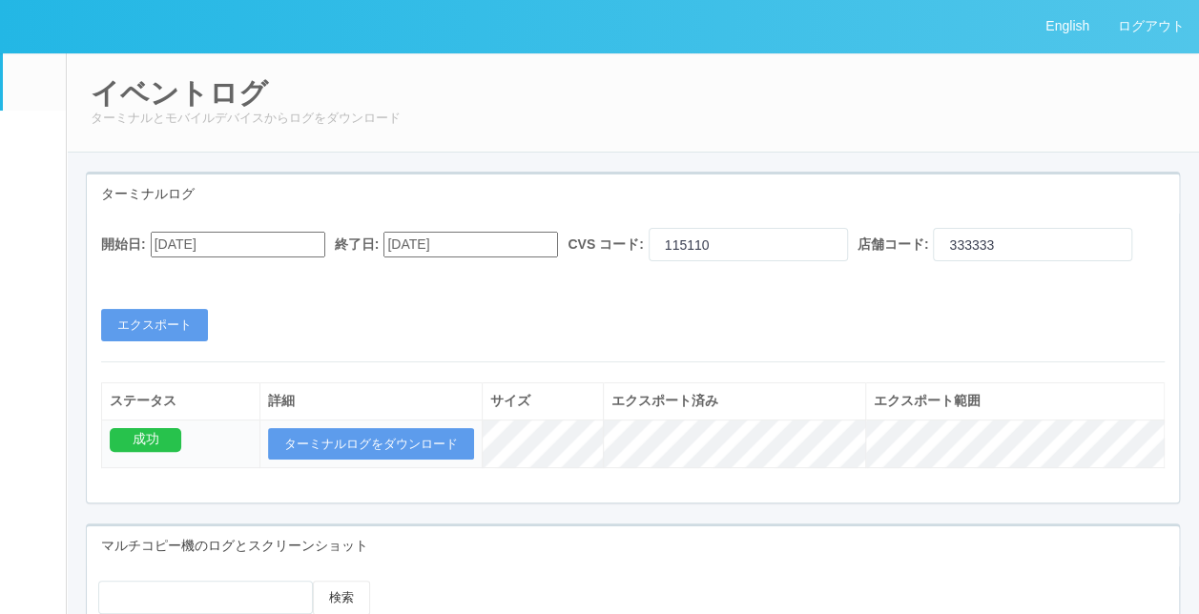
click at [0, 253] on html "English ログアウト イベントログ ユーザー ターミナル パッケージ メンテナンス通知 クライアントリンク アラート設定 コンテンツプリント ドキュメン…" at bounding box center [599, 307] width 1199 height 614
click at [666, 271] on div "開始日: [DATE] 終了日: [DATE] CVS コード: 115110 店舗コード: 333333" at bounding box center [632, 249] width 1063 height 43
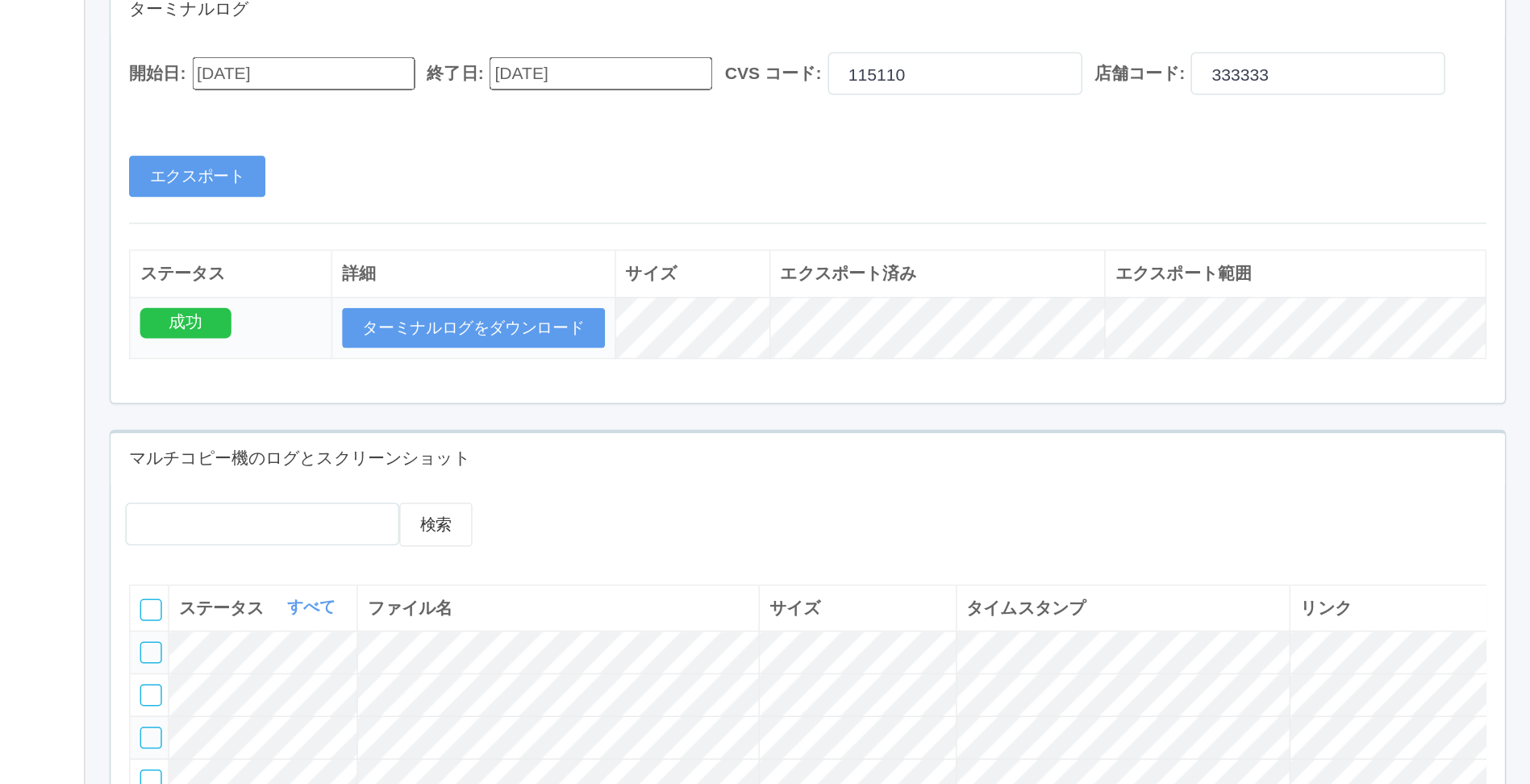
scroll to position [71, 0]
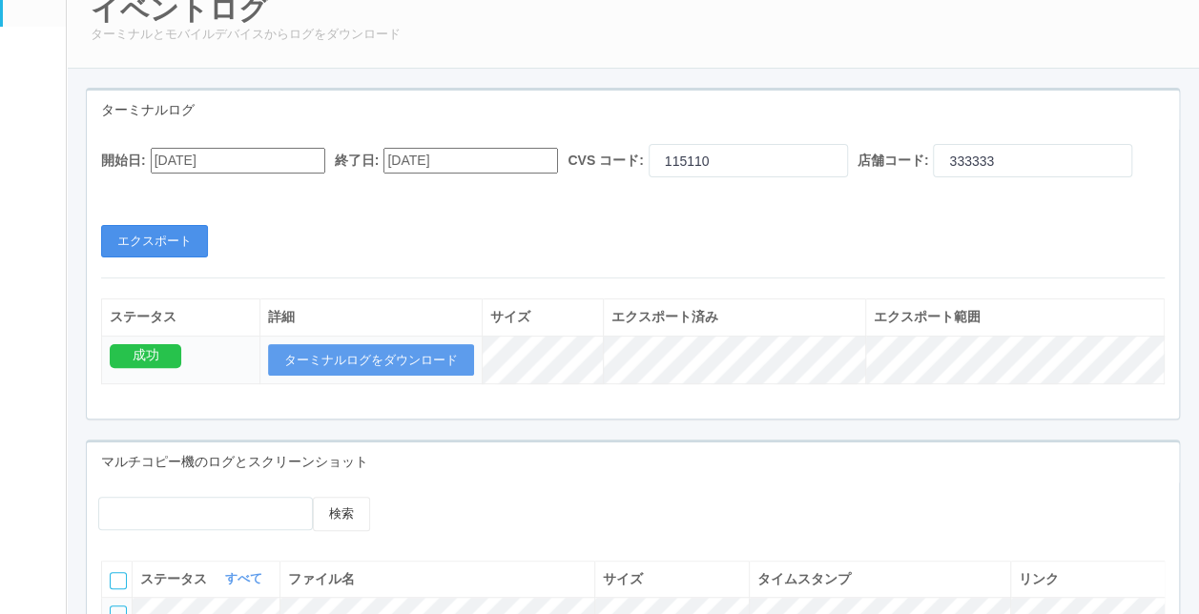
click at [145, 258] on button "エクスポート" at bounding box center [154, 241] width 107 height 32
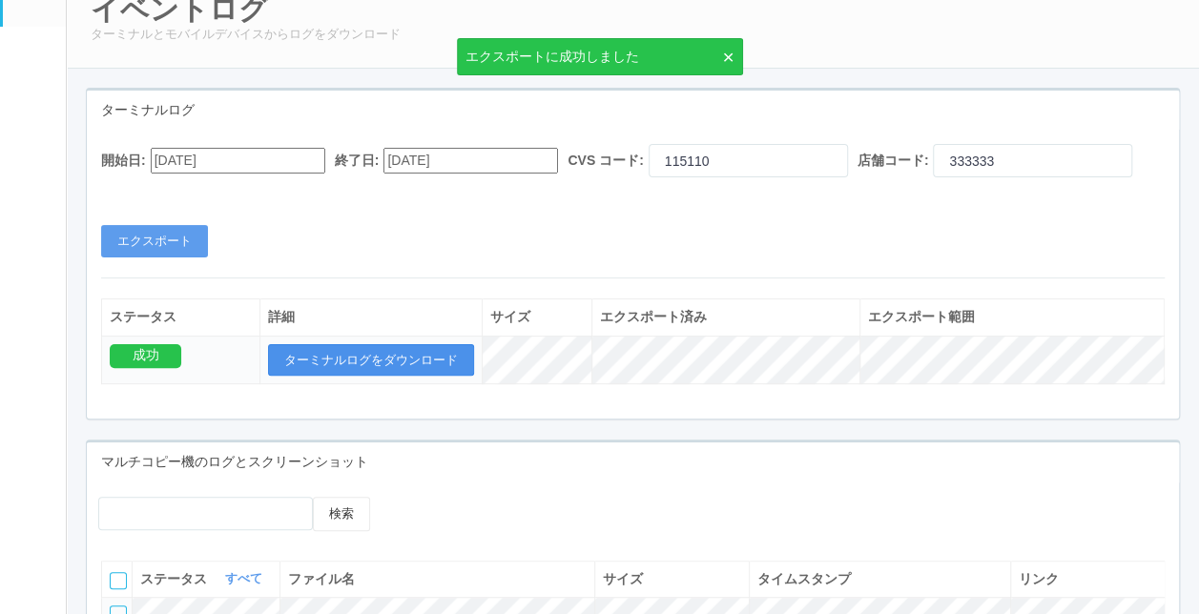
click at [334, 377] on button "ターミナルログをダウンロード" at bounding box center [371, 360] width 206 height 32
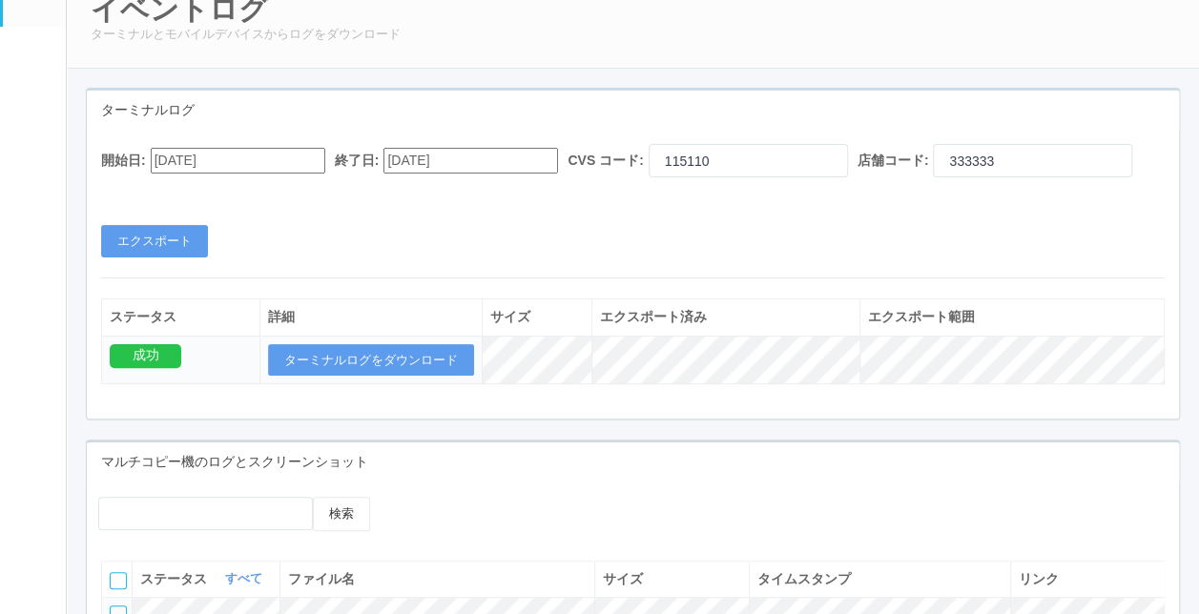
click at [553, 99] on div "ターミナルログ" at bounding box center [633, 110] width 1092 height 39
click at [345, 377] on button "ターミナルログをダウンロード" at bounding box center [371, 360] width 206 height 32
click at [706, 302] on div "開始日: [DATE] 終了日: [DATE] CVS コード: 115110 店舗コード: 333333 エクスポート ステータス 詳細 サイズ エクスポー…" at bounding box center [633, 274] width 1092 height 289
click at [770, 152] on input "115110" at bounding box center [748, 160] width 199 height 33
type input "1"
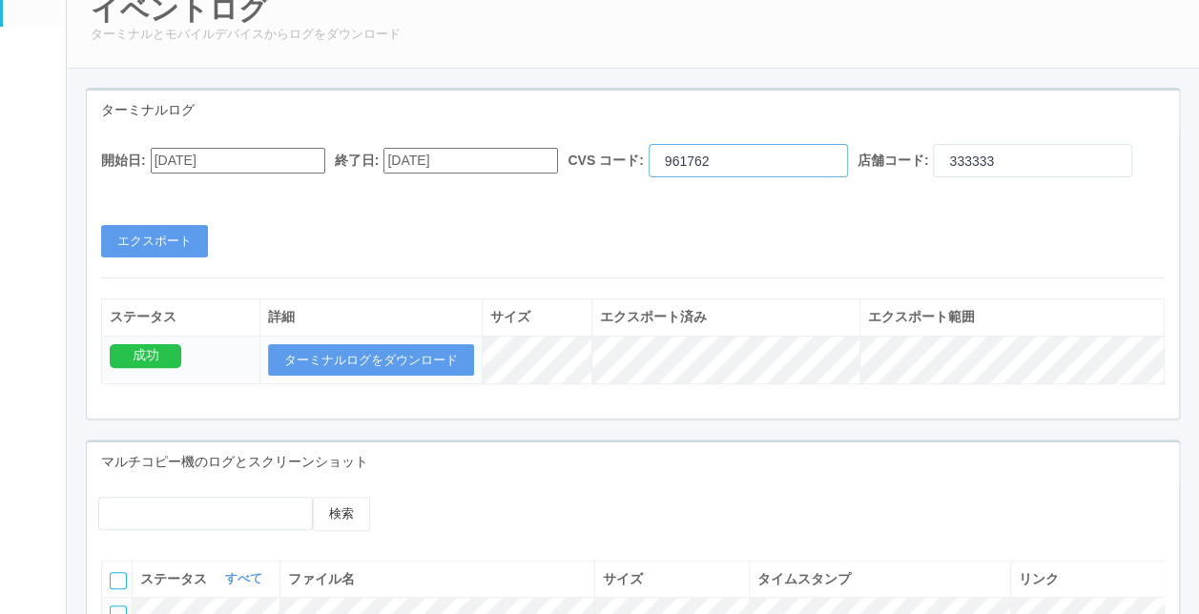
type input "961762"
type input "123123"
click at [281, 258] on div "開始日: [DATE] 終了日: [DATE] CVS コード: 961762 店舗コード: 123123 エクスポート" at bounding box center [633, 200] width 1092 height 113
click at [152, 258] on button "エクスポート" at bounding box center [154, 241] width 107 height 32
click at [380, 377] on button "ターミナルログをダウンロード" at bounding box center [371, 360] width 206 height 32
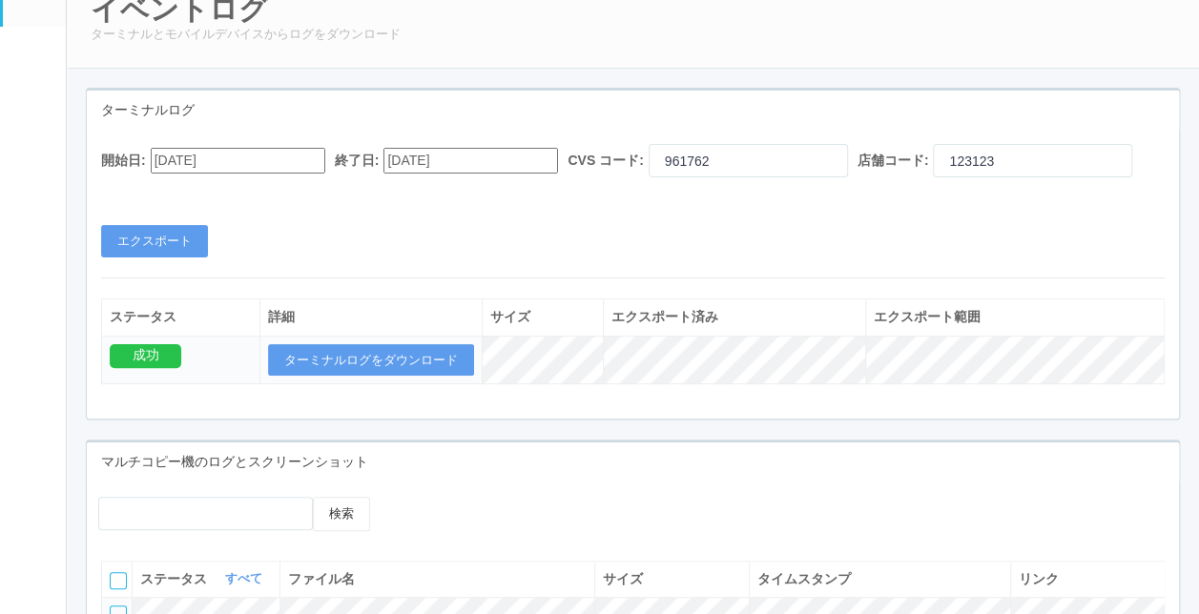
click at [608, 258] on div "開始日: [DATE] 終了日: [DATE] CVS コード: 961762 店舗コード: 123123 エクスポート" at bounding box center [633, 200] width 1092 height 113
click at [123, 258] on div "開始日: [DATE] 終了日: [DATE] CVS コード: 961762 店舗コード: 123123 エクスポート" at bounding box center [633, 200] width 1092 height 113
click at [126, 258] on button "エクスポート" at bounding box center [154, 241] width 107 height 32
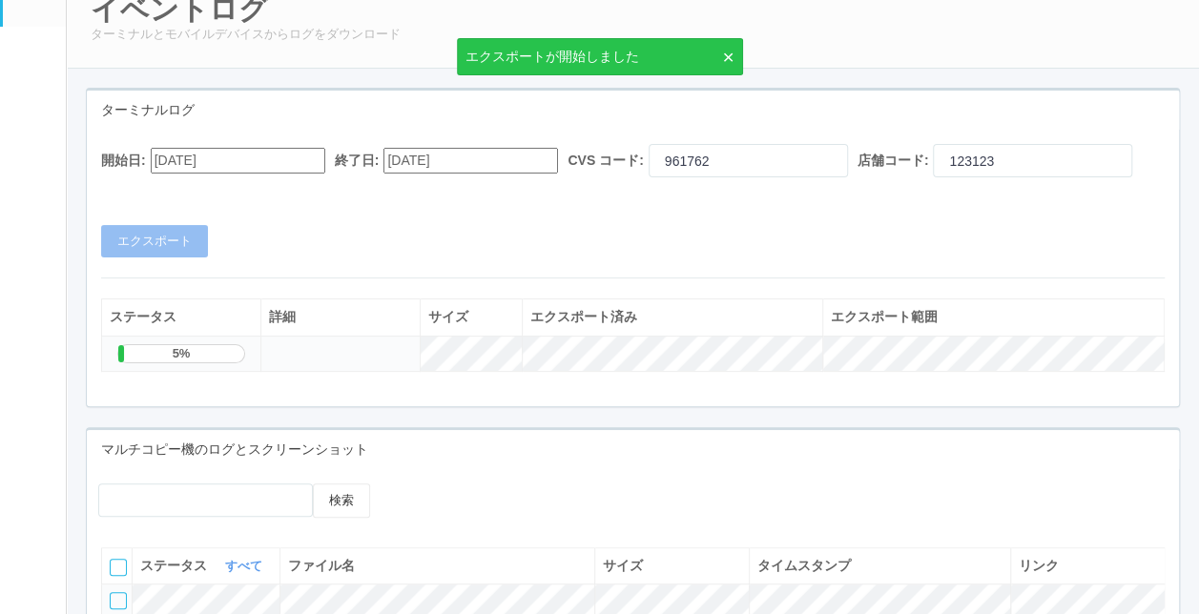
click at [450, 469] on div "マルチコピー機のログとスクリーンショット" at bounding box center [633, 449] width 1092 height 39
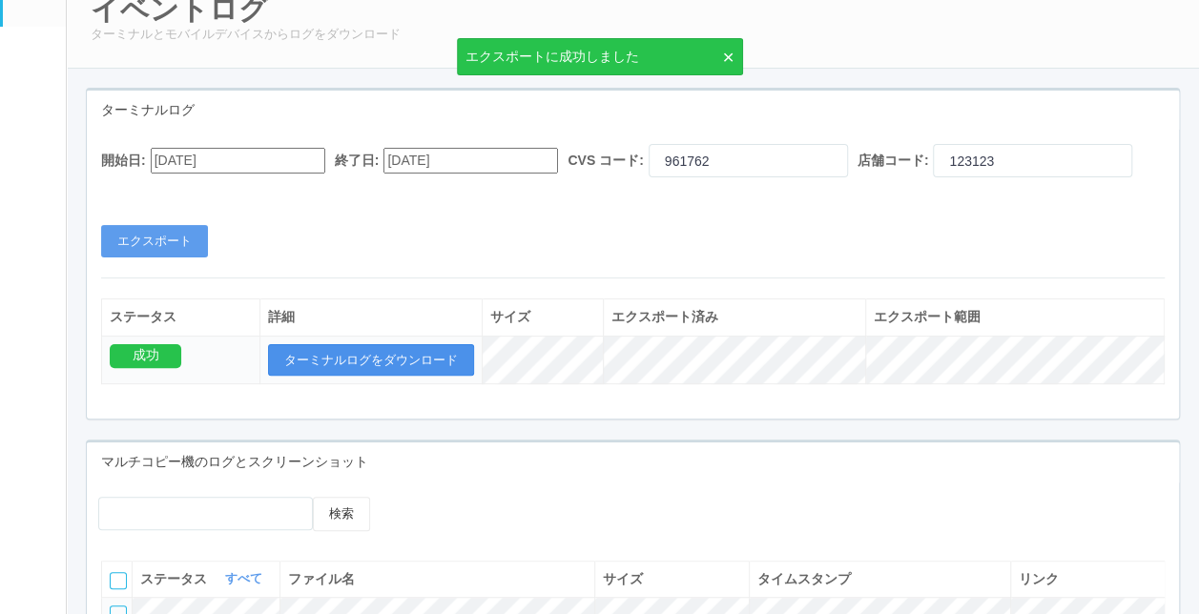
click at [337, 377] on button "ターミナルログをダウンロード" at bounding box center [371, 360] width 206 height 32
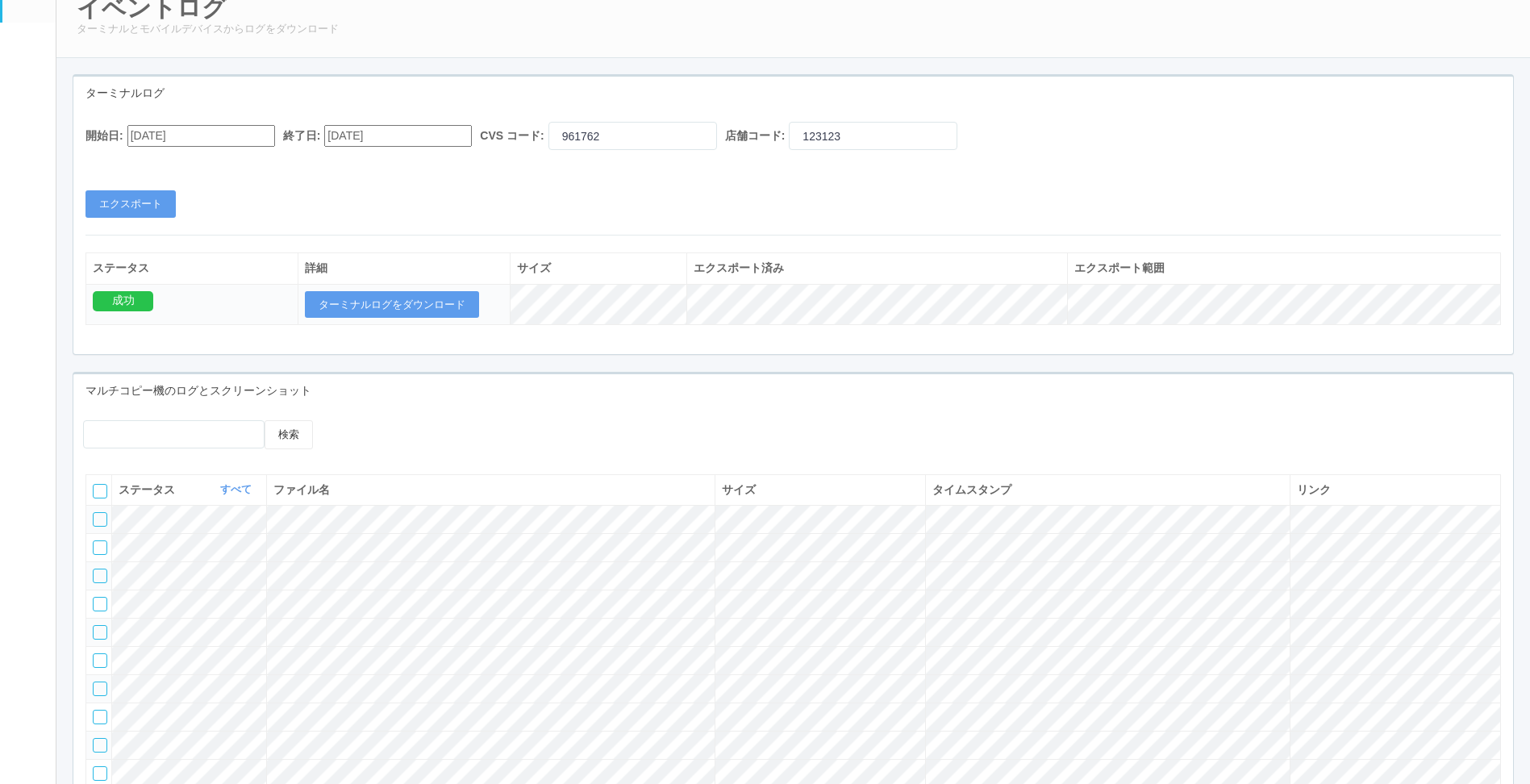
click at [756, 48] on div "イベントログ ターミナルとモバイルデバイスからログをダウンロード" at bounding box center [793, 16] width 1475 height 85
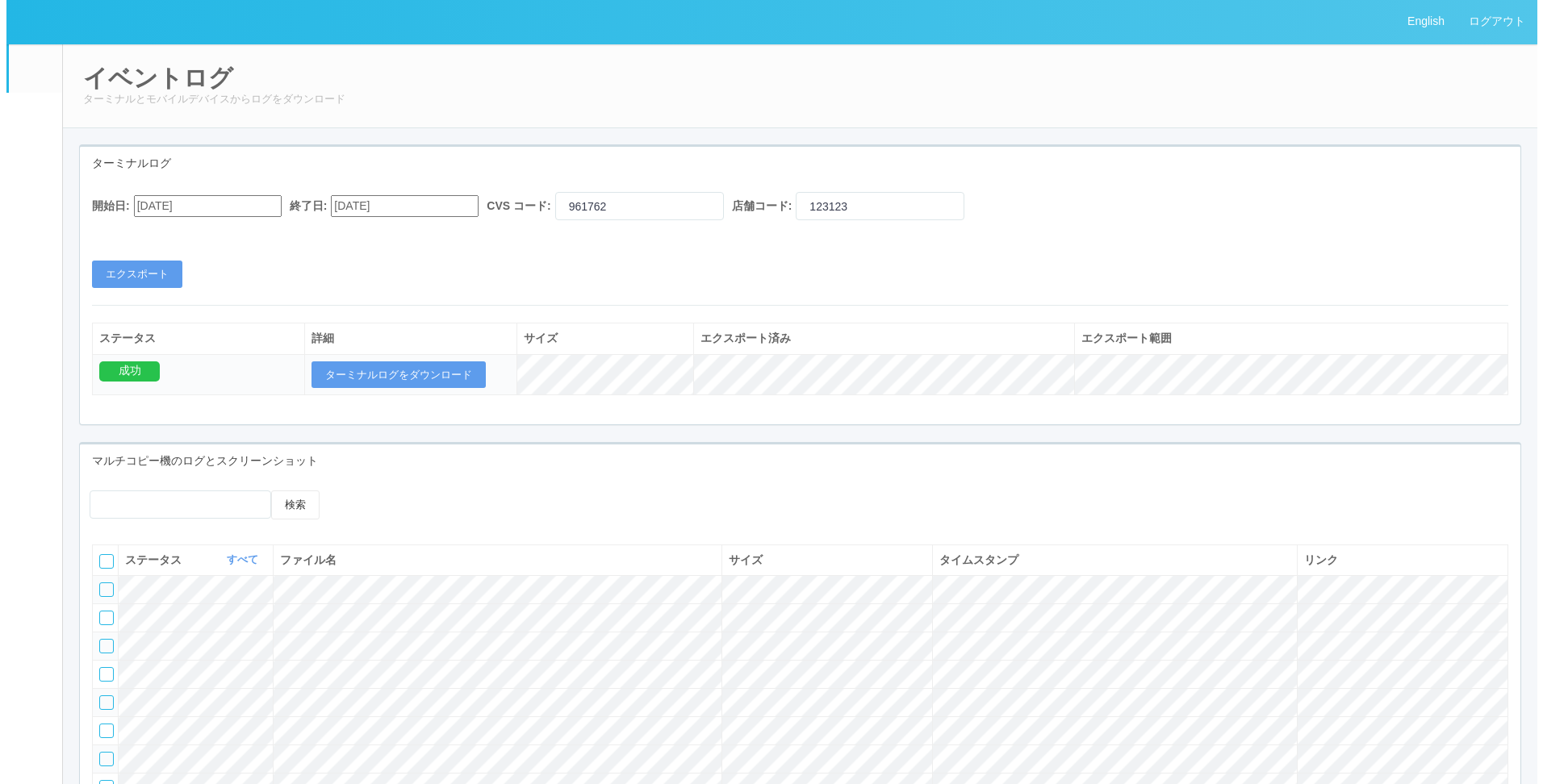
scroll to position [0, 0]
click at [426, 132] on div "イベントログ ターミナルとモバイルデバイスからログをダウンロード ターミナルログ 開始日: [DATE] 終了日: [DATE] CVS コード: 96176…" at bounding box center [793, 496] width 1474 height 906
click at [1025, 15] on link "ログアウト" at bounding box center [1490, 22] width 80 height 44
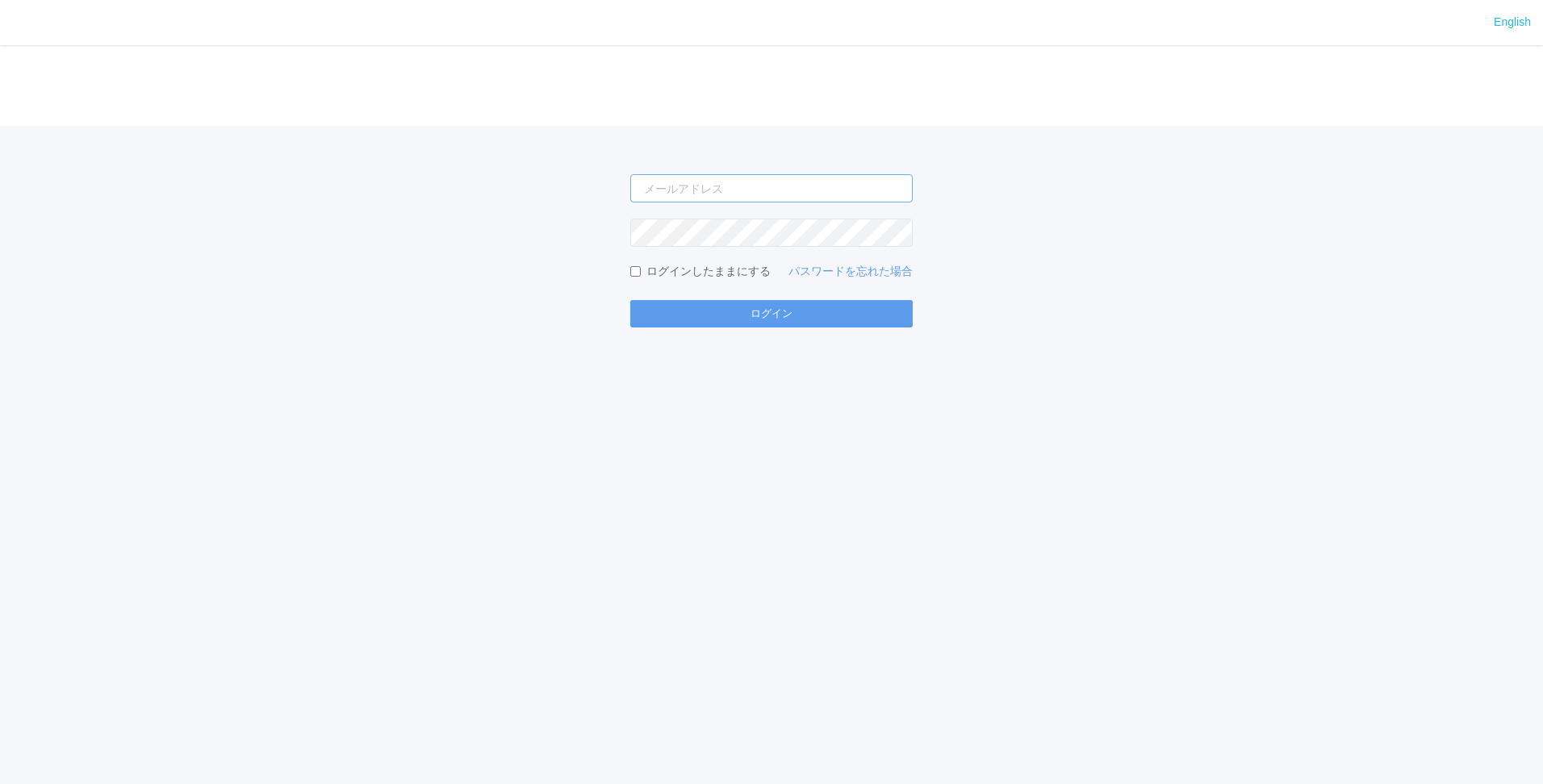
type input "[PERSON_NAME][EMAIL_ADDRESS][DOMAIN_NAME]"
